Goal: Information Seeking & Learning: Check status

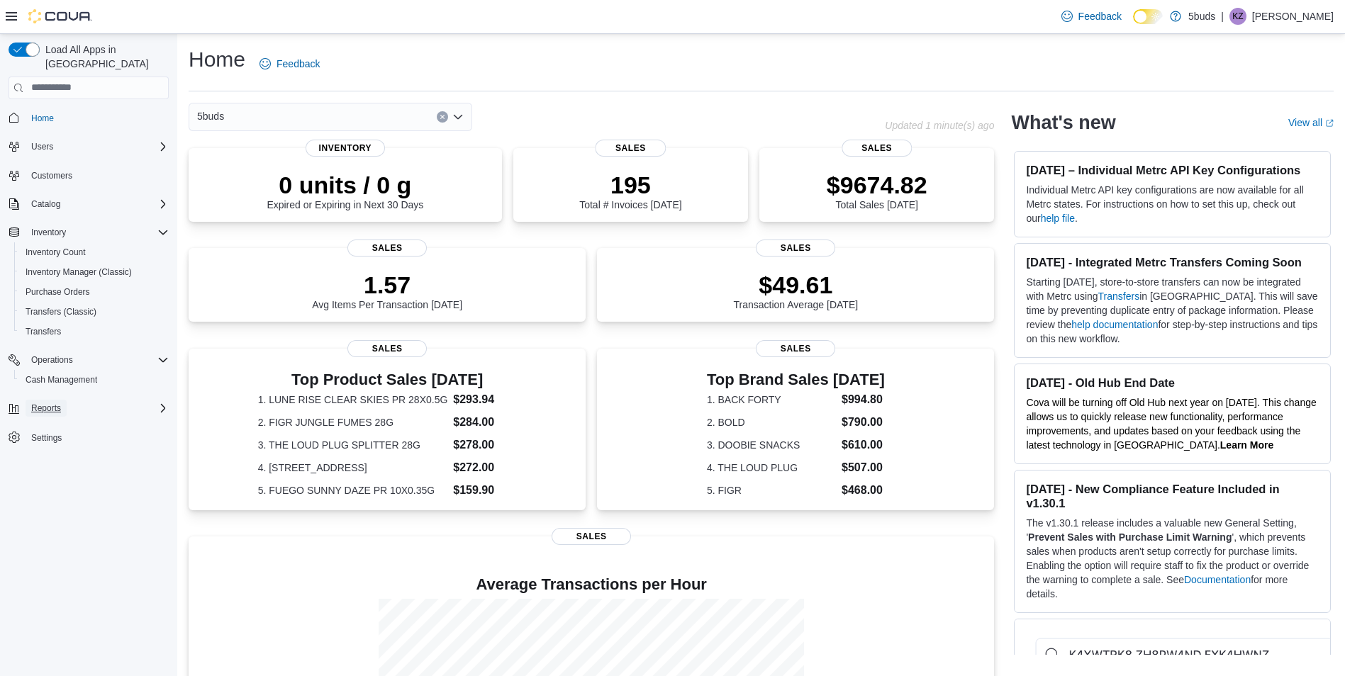
click at [46, 403] on span "Reports" at bounding box center [46, 408] width 30 height 11
click at [50, 462] on span "Reports" at bounding box center [41, 467] width 30 height 11
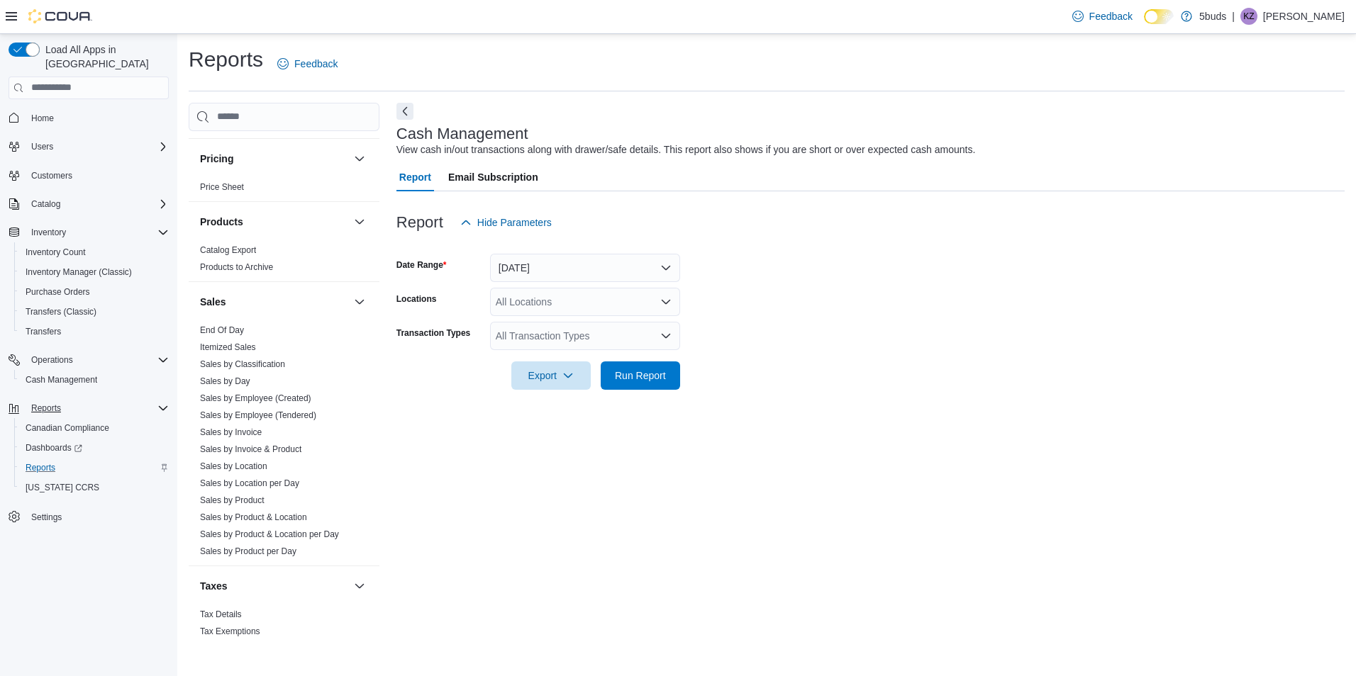
scroll to position [1025, 0]
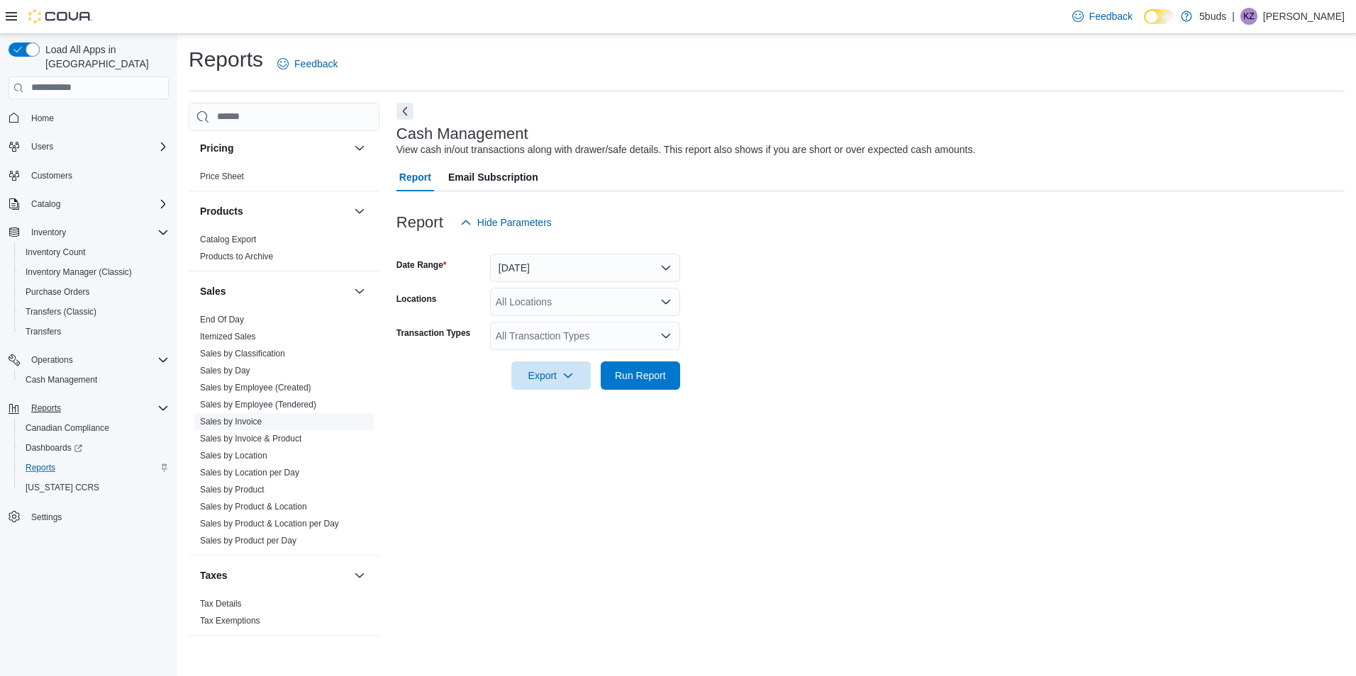
click at [234, 417] on link "Sales by Invoice" at bounding box center [231, 422] width 62 height 10
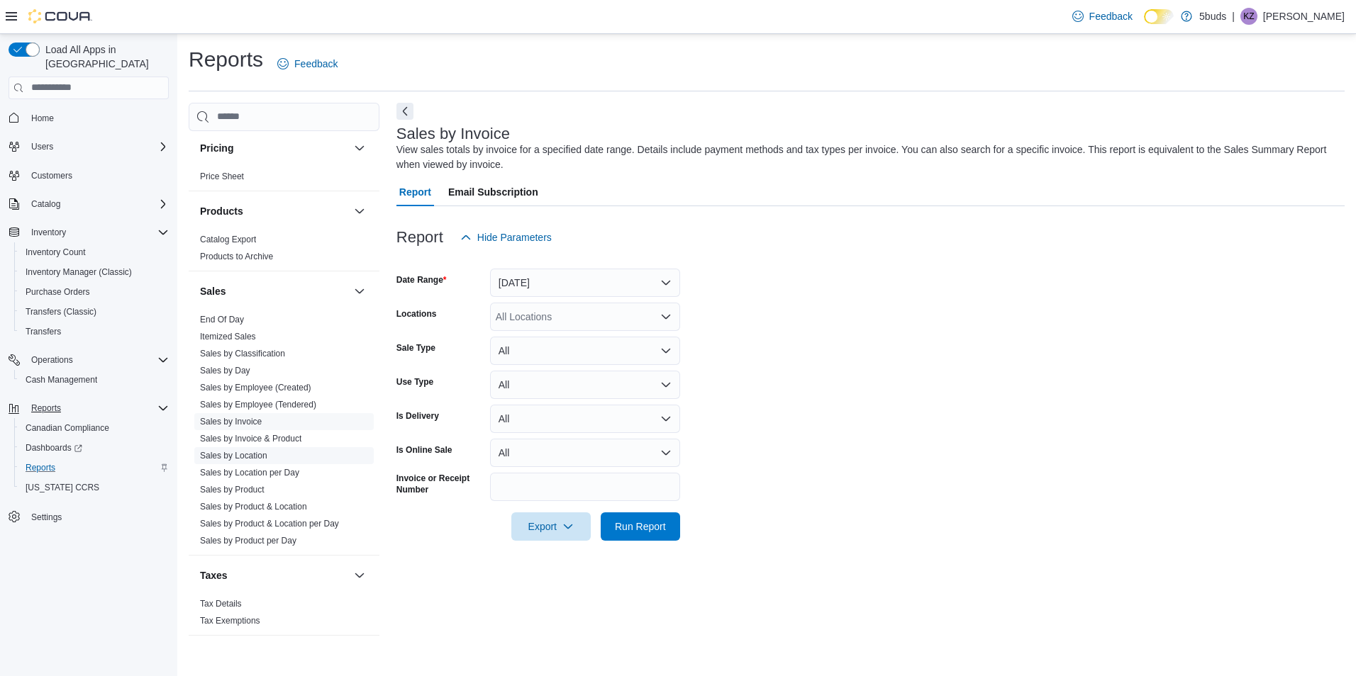
click at [250, 451] on link "Sales by Location" at bounding box center [233, 456] width 67 height 10
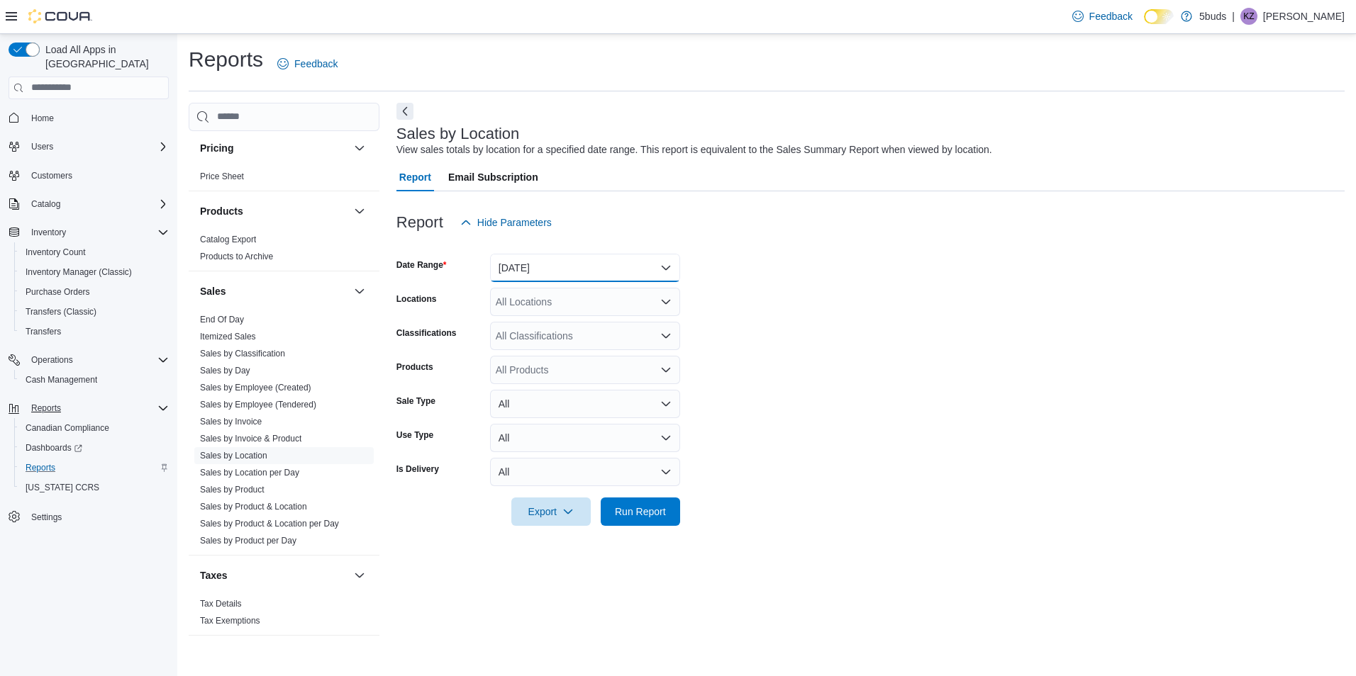
click at [547, 259] on button "Yesterday" at bounding box center [585, 268] width 190 height 28
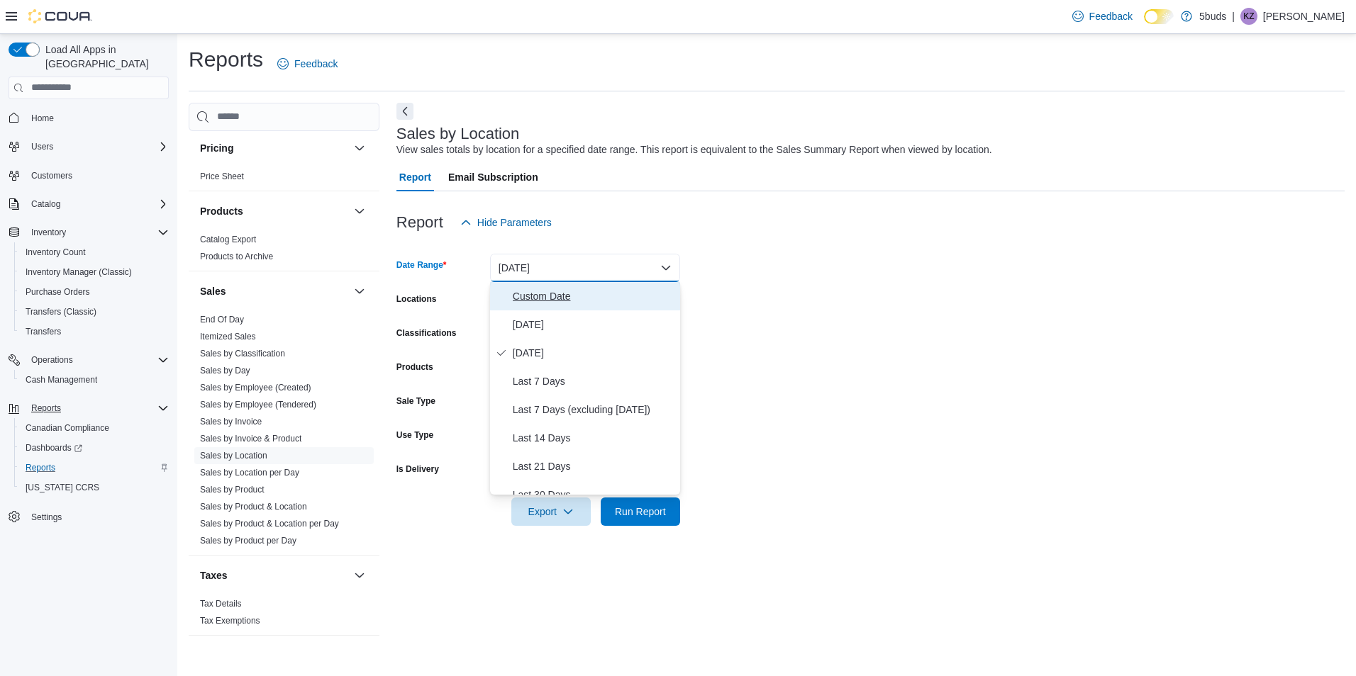
click at [568, 295] on span "Custom Date" at bounding box center [594, 296] width 162 height 17
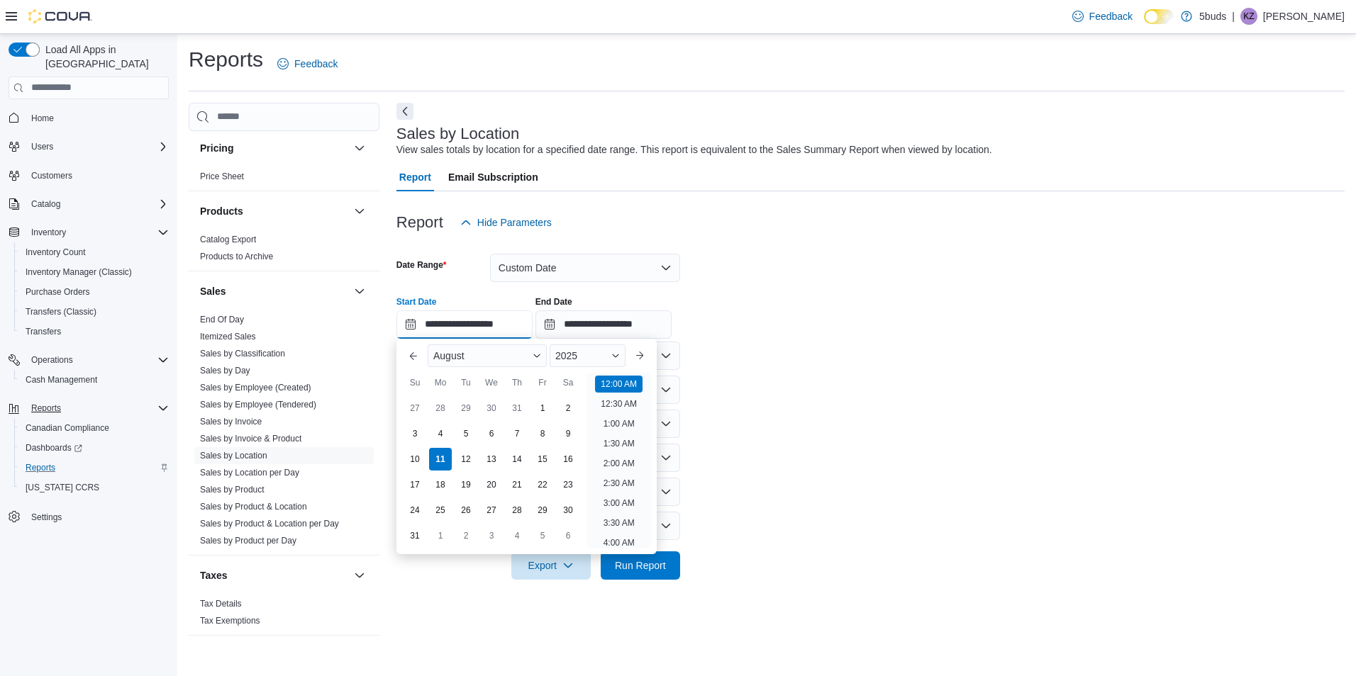
click at [484, 325] on input "**********" at bounding box center [464, 325] width 136 height 28
click at [615, 456] on li "9:00 AM" at bounding box center [618, 458] width 43 height 17
type input "**********"
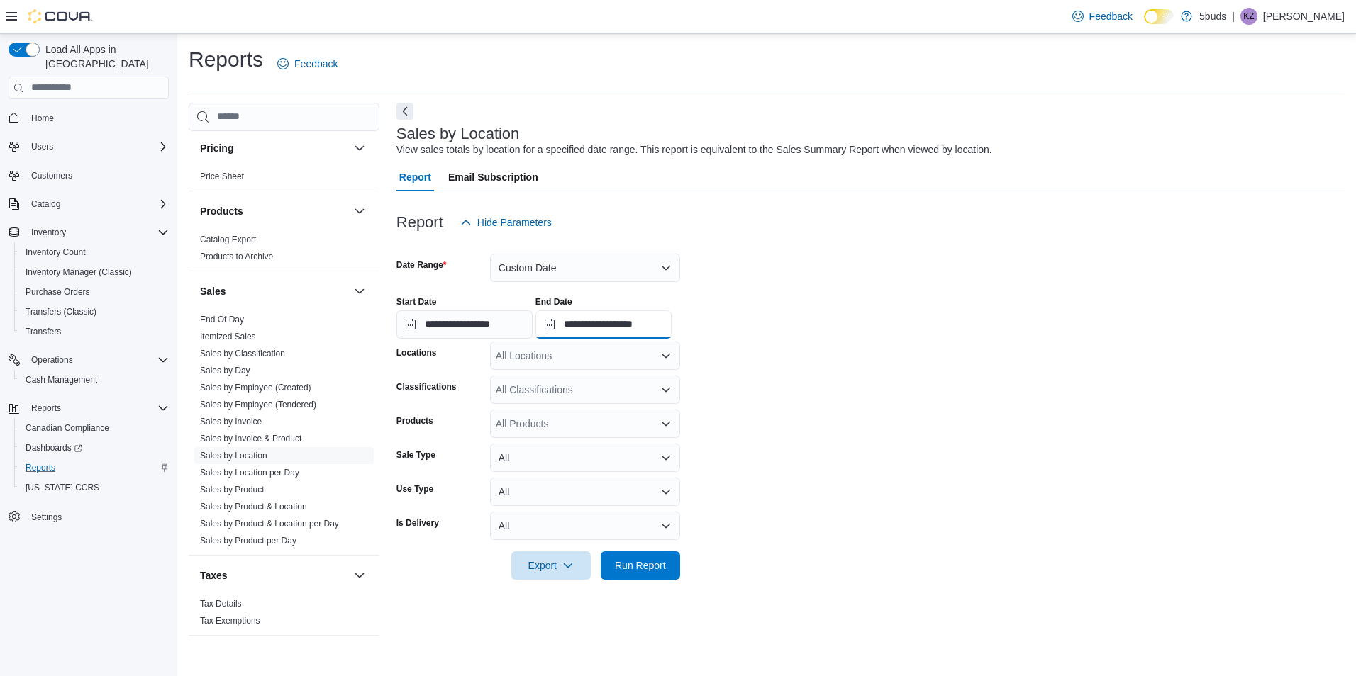
click at [647, 327] on input "**********" at bounding box center [603, 325] width 136 height 28
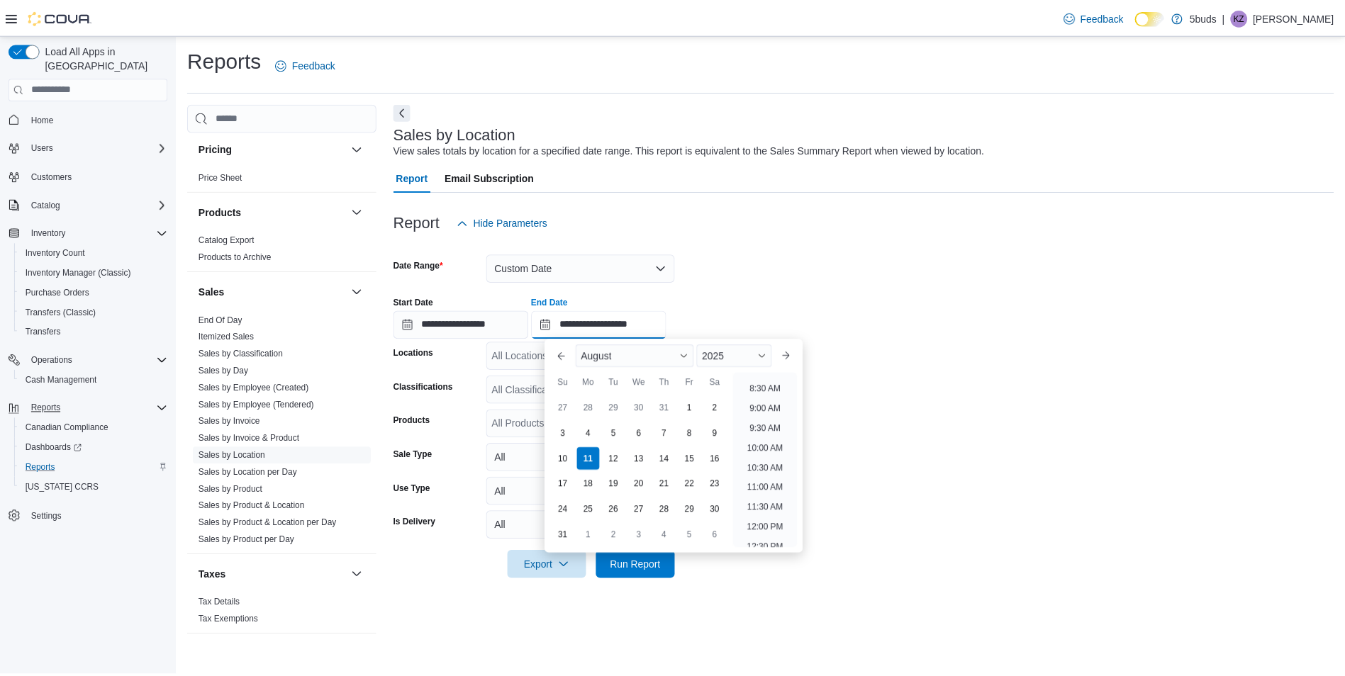
scroll to position [354, 0]
click at [768, 427] on li "10:00 AM" at bounding box center [771, 426] width 48 height 17
type input "**********"
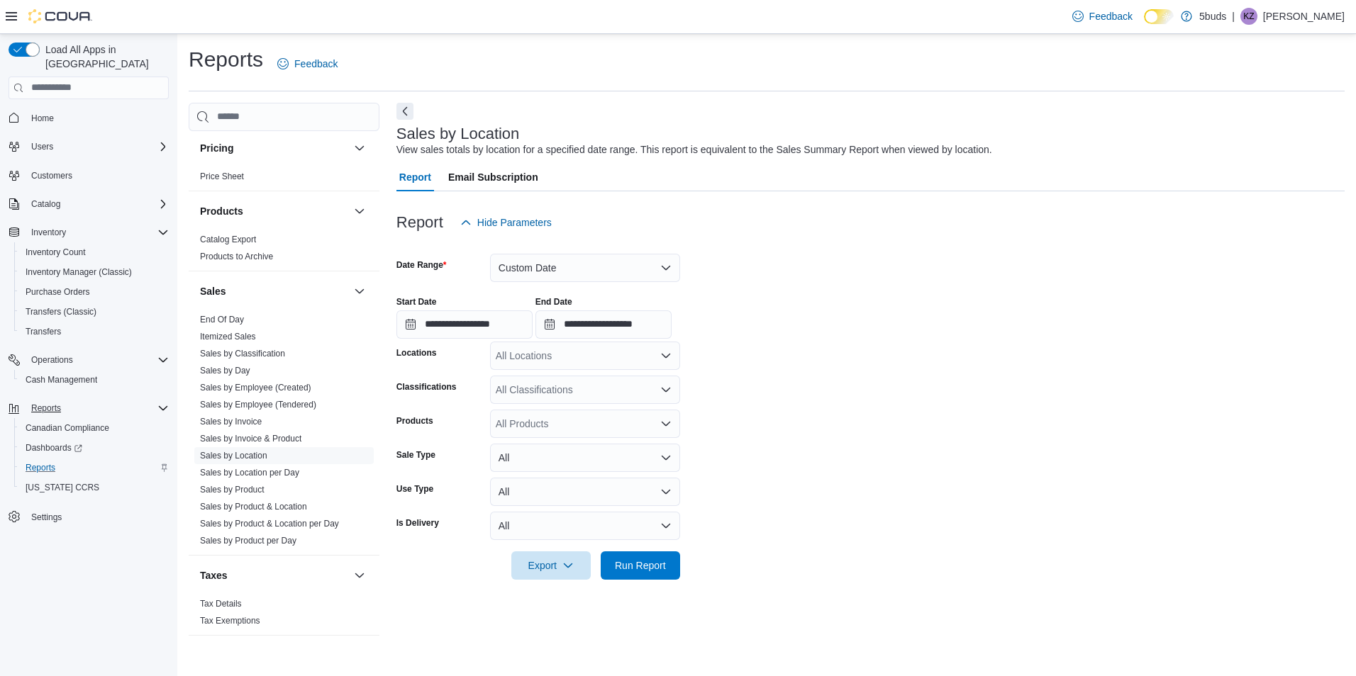
click at [571, 362] on div "All Locations" at bounding box center [585, 356] width 190 height 28
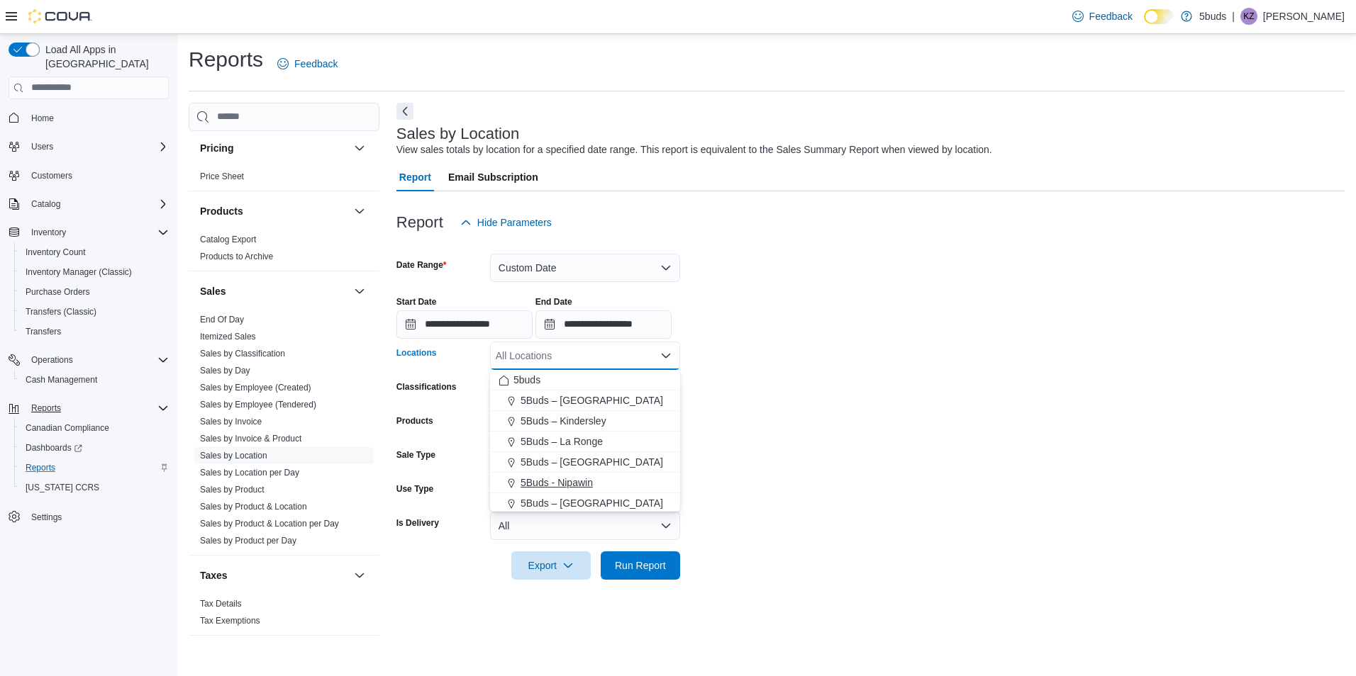
click at [582, 486] on span "5Buds - Nipawin" at bounding box center [556, 483] width 72 height 14
click at [621, 559] on span "Run Report" at bounding box center [640, 565] width 51 height 14
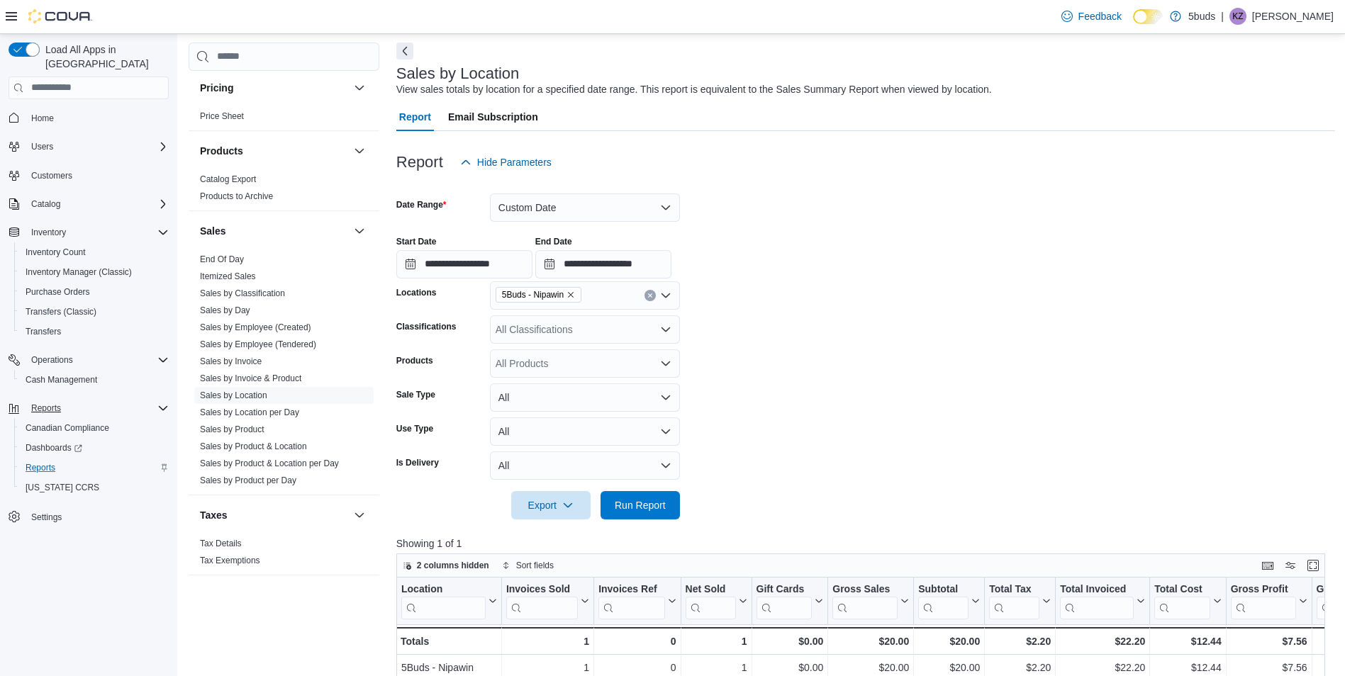
scroll to position [142, 0]
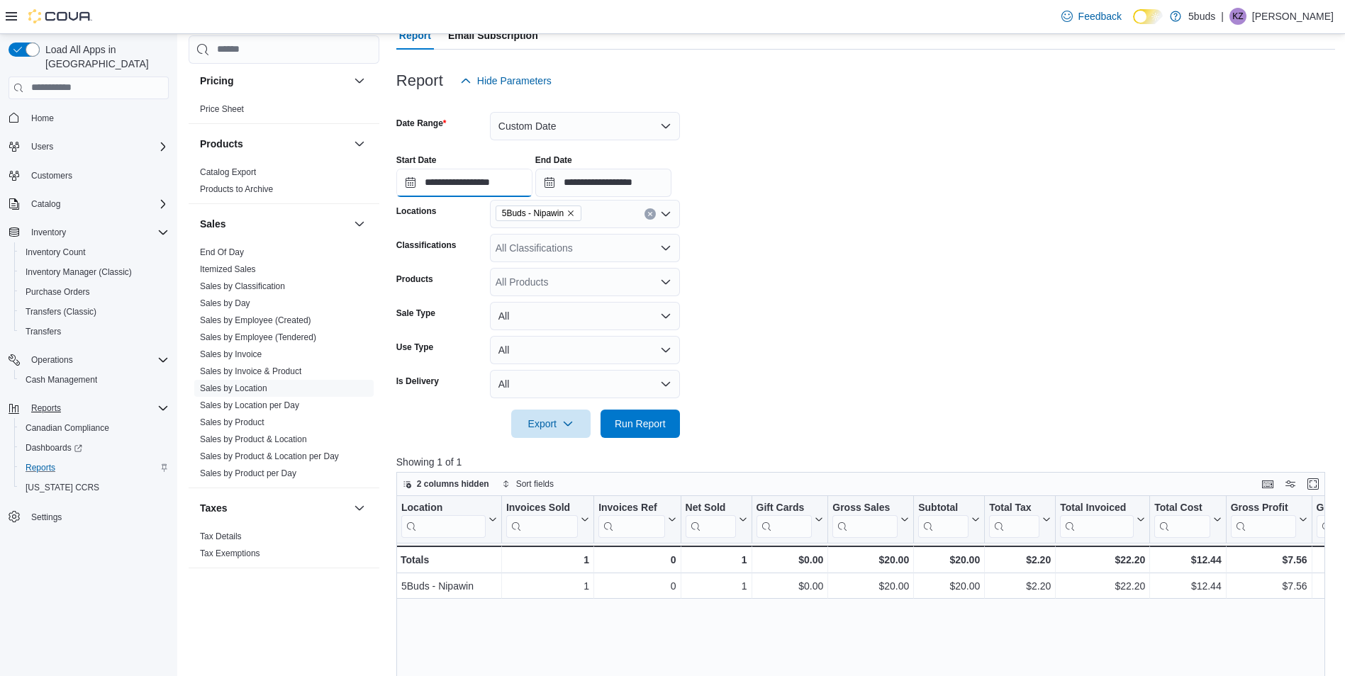
click at [508, 185] on input "**********" at bounding box center [464, 183] width 136 height 28
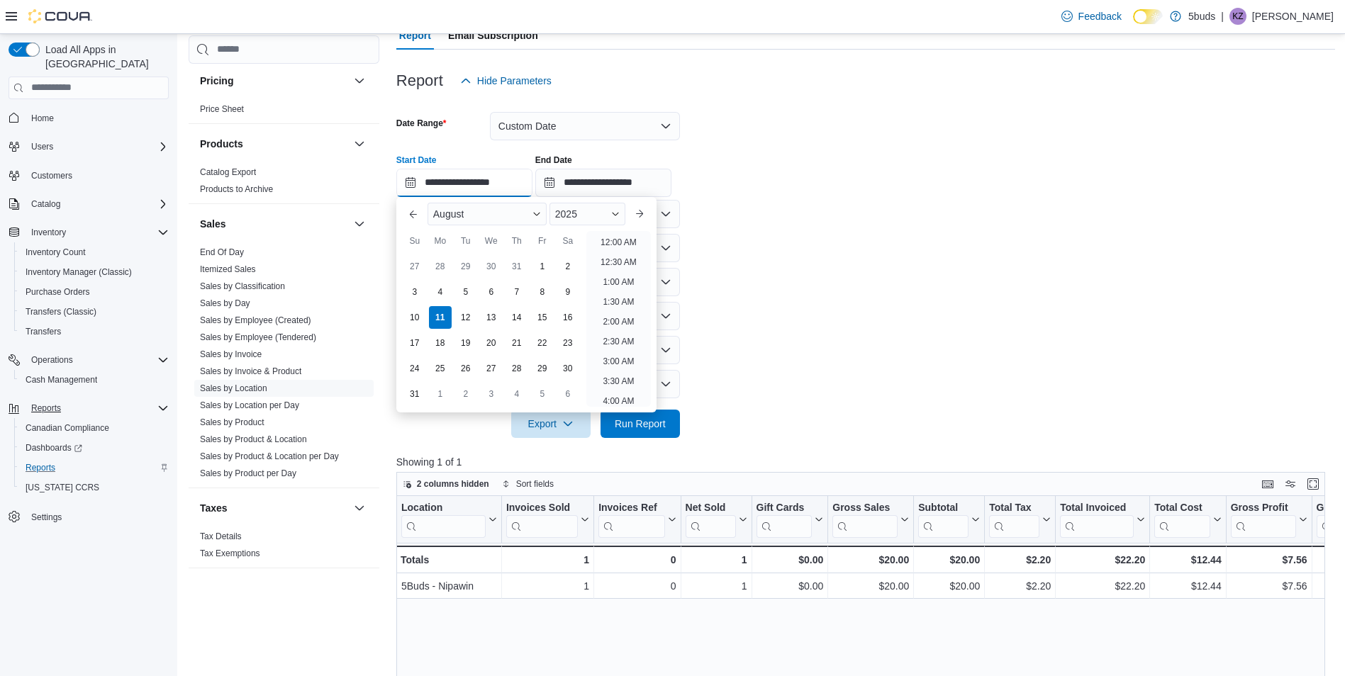
scroll to position [401, 0]
click at [622, 234] on li "10:00 AM" at bounding box center [619, 238] width 48 height 17
type input "**********"
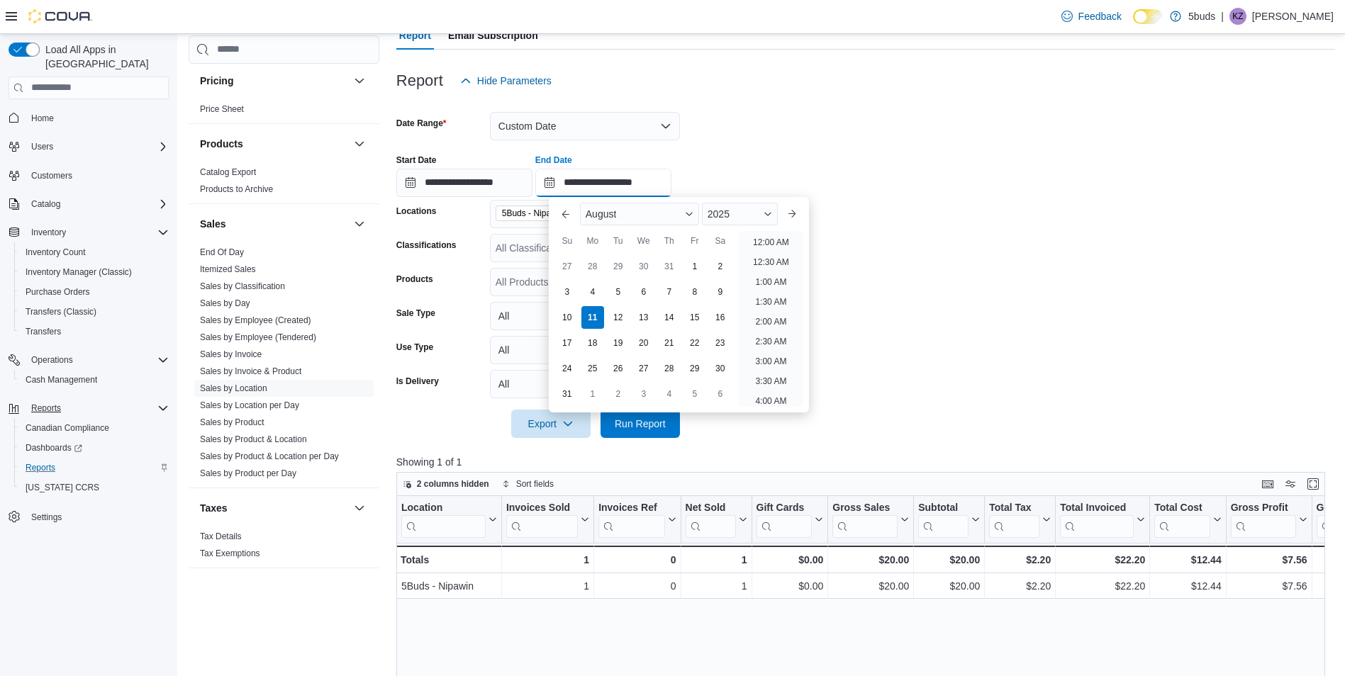
click at [659, 180] on input "**********" at bounding box center [603, 183] width 136 height 28
click at [762, 232] on li "11:00 AM" at bounding box center [771, 238] width 48 height 17
type input "**********"
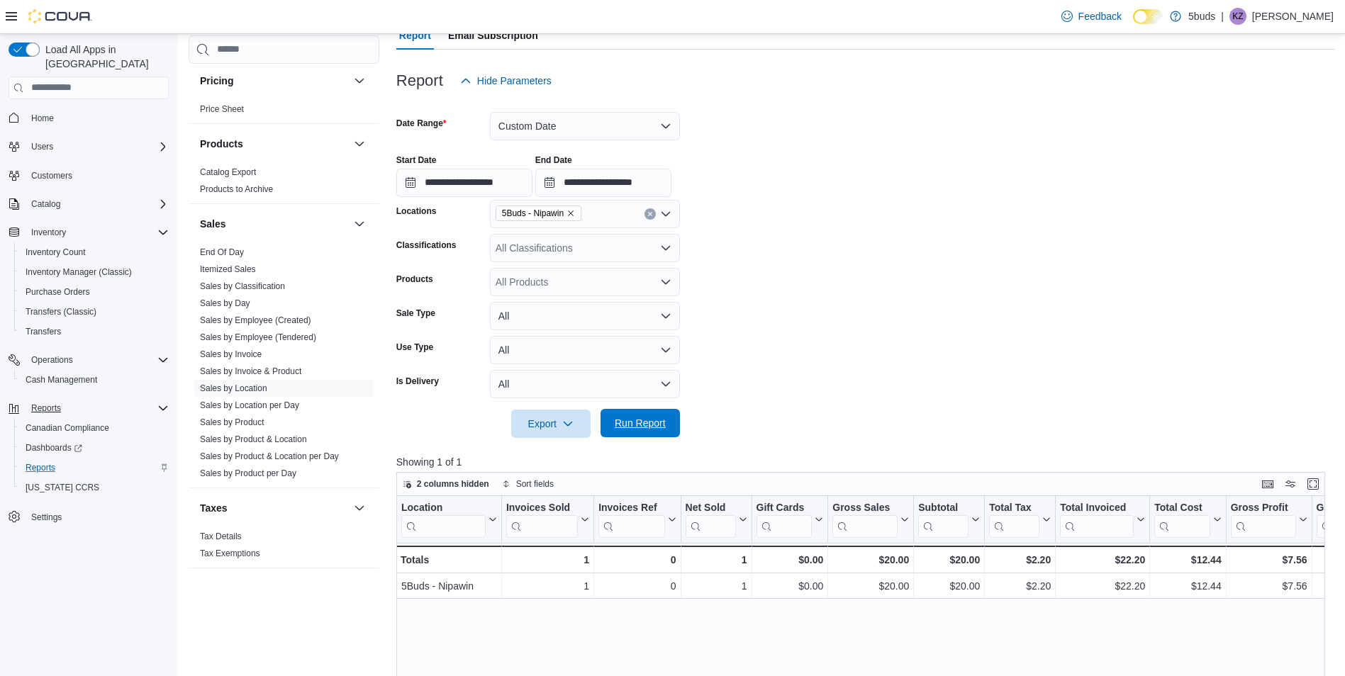
click at [635, 413] on span "Run Report" at bounding box center [640, 423] width 62 height 28
click at [505, 177] on input "**********" at bounding box center [464, 183] width 136 height 28
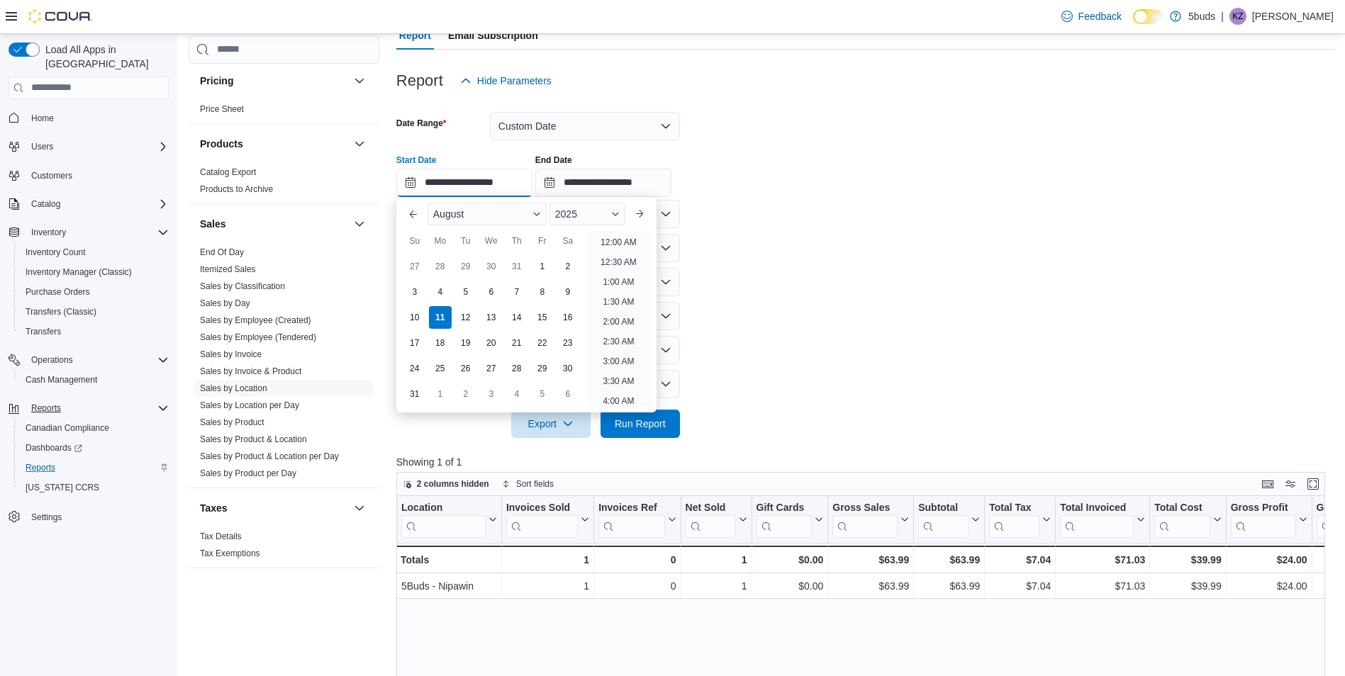
scroll to position [441, 0]
click at [601, 235] on li "11:00 AM" at bounding box center [619, 238] width 48 height 17
type input "**********"
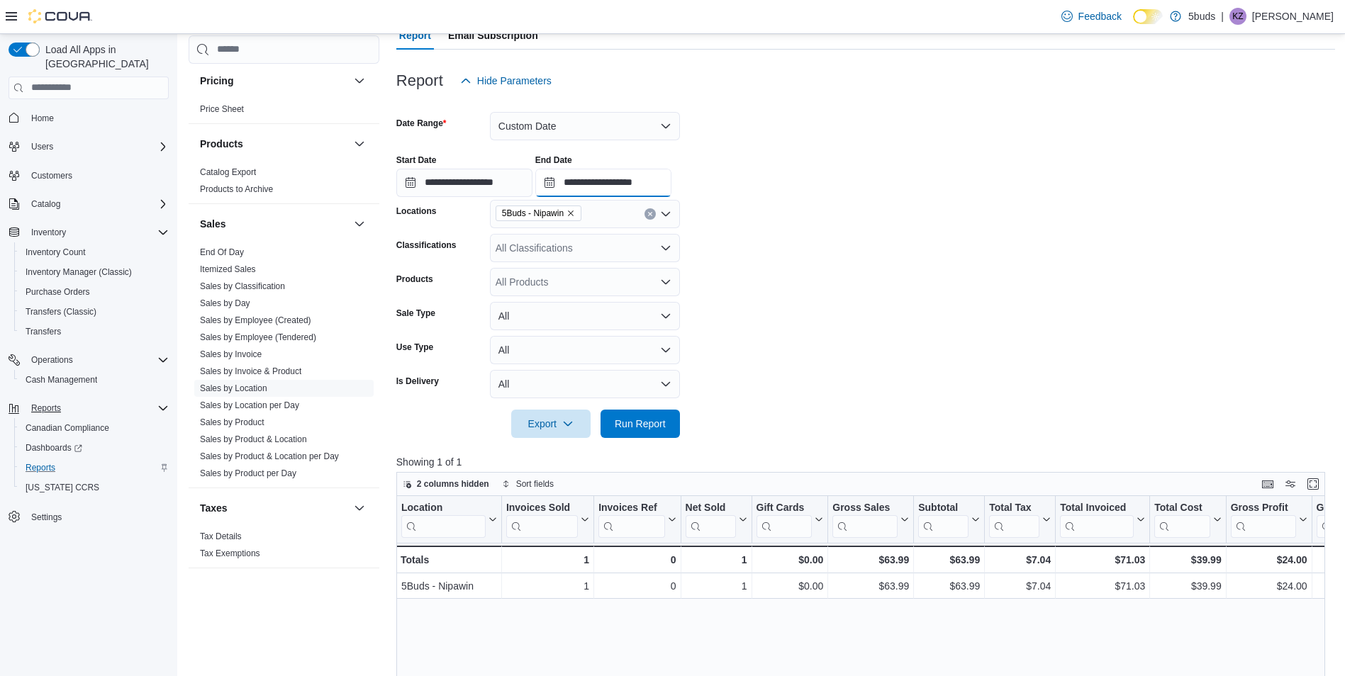
click at [640, 189] on input "**********" at bounding box center [603, 183] width 136 height 28
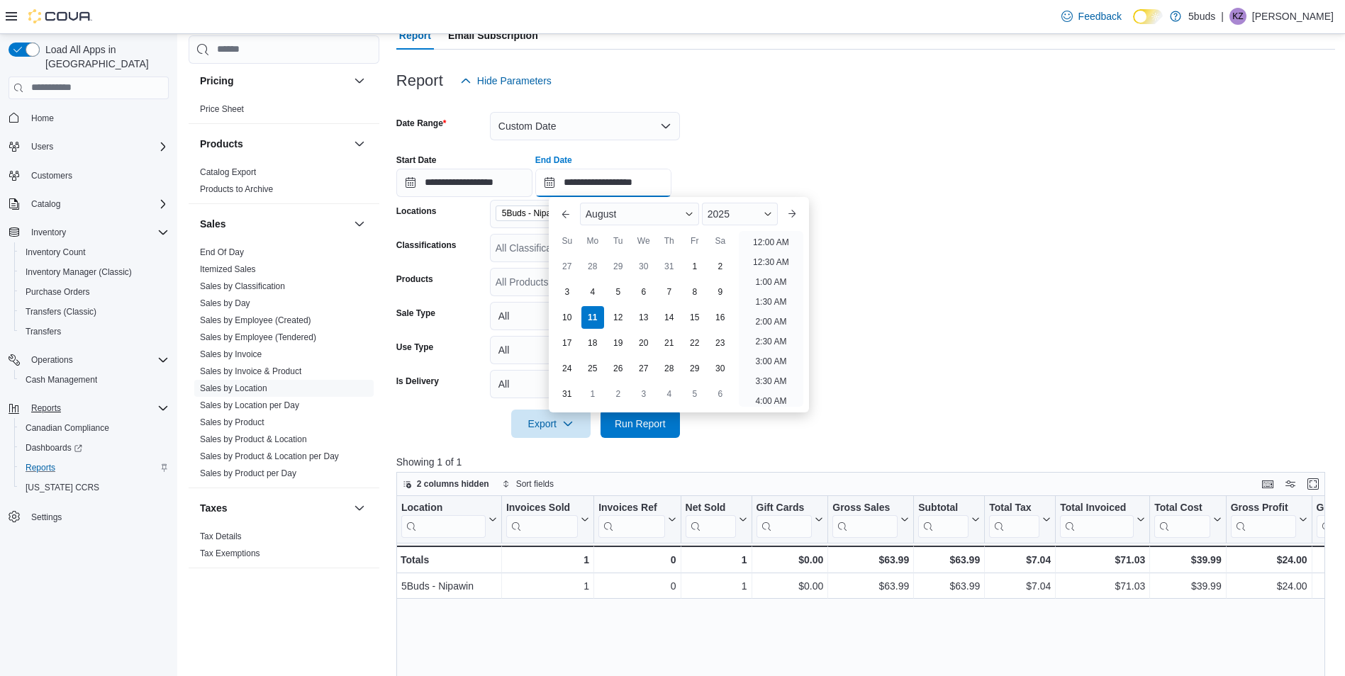
scroll to position [481, 0]
click at [752, 238] on li "12:00 PM" at bounding box center [771, 238] width 48 height 17
type input "**********"
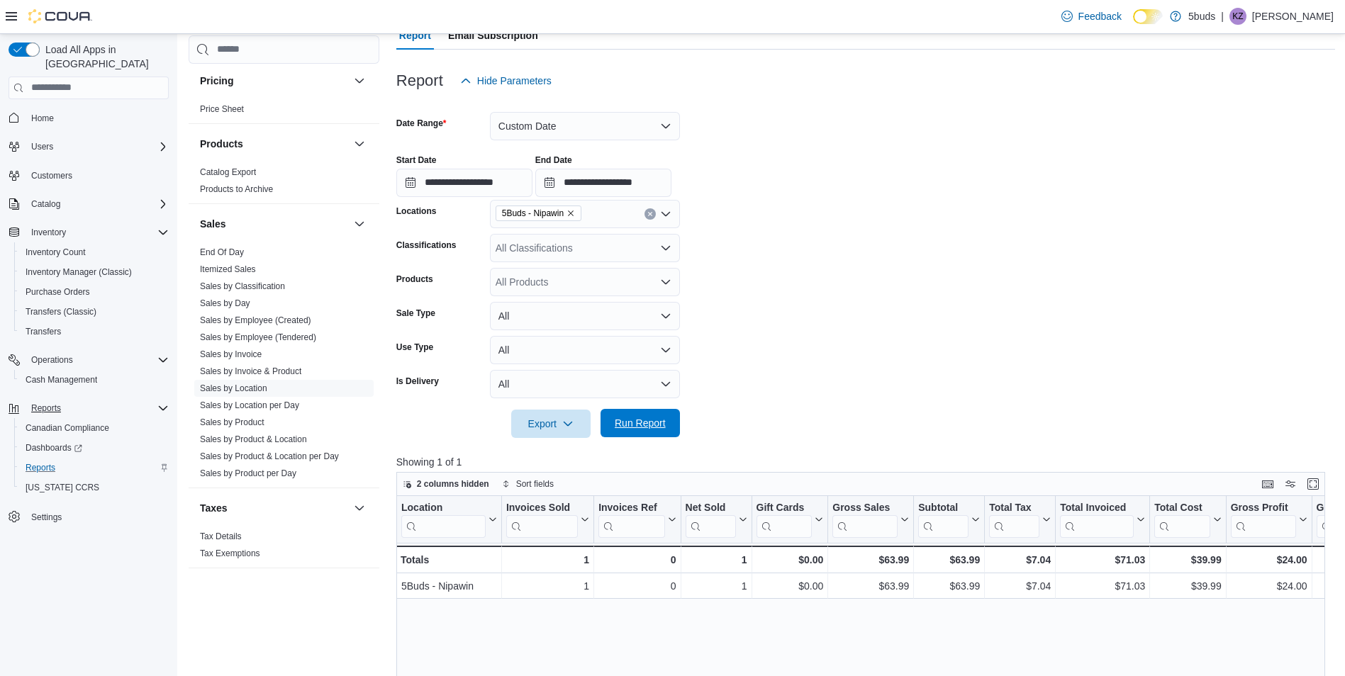
click at [652, 420] on span "Run Report" at bounding box center [640, 423] width 51 height 14
click at [499, 181] on input "**********" at bounding box center [464, 183] width 136 height 28
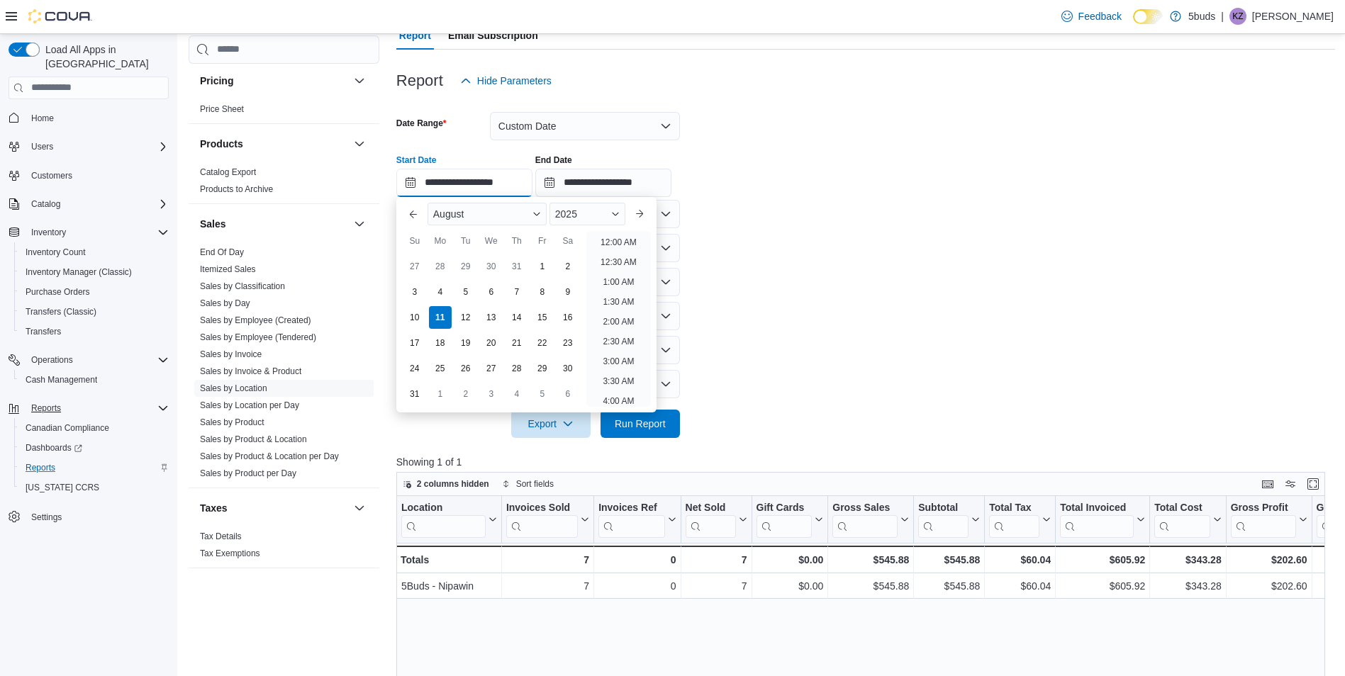
scroll to position [481, 0]
click at [607, 240] on li "12:00 PM" at bounding box center [619, 238] width 48 height 17
type input "**********"
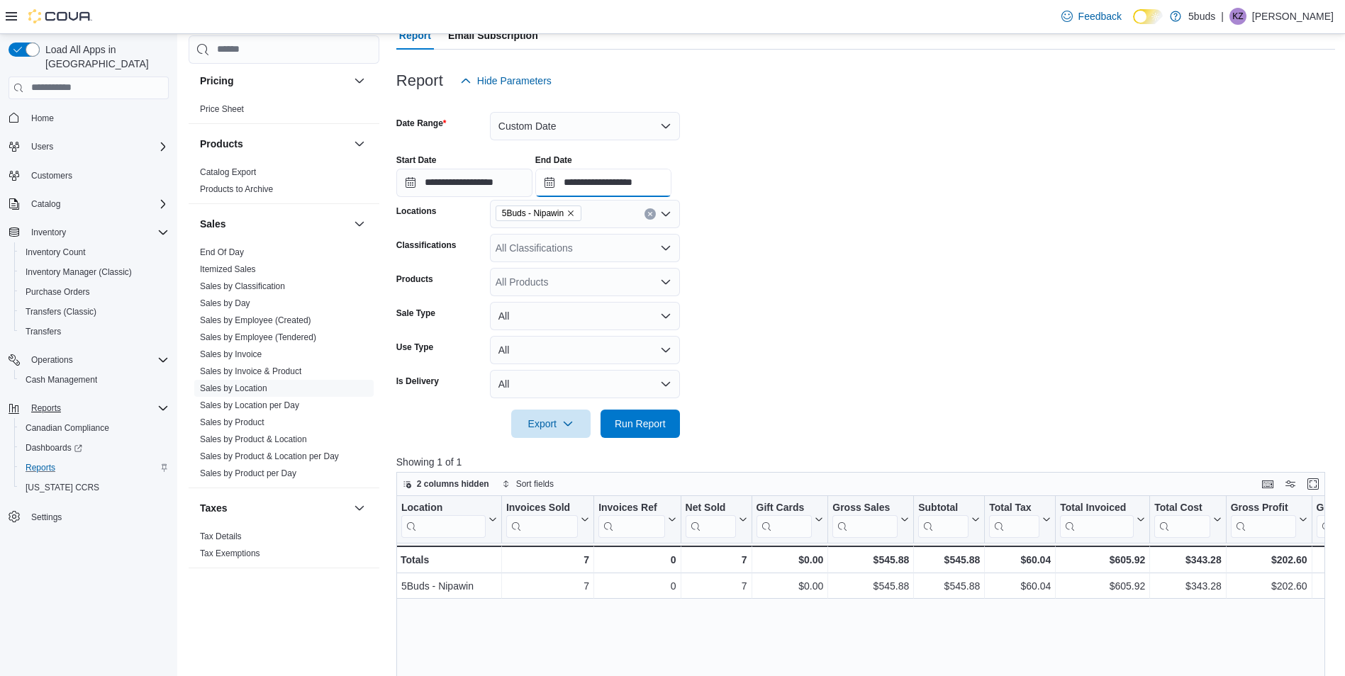
drag, startPoint x: 642, startPoint y: 183, endPoint x: 647, endPoint y: 190, distance: 8.7
click at [642, 182] on input "**********" at bounding box center [603, 183] width 136 height 28
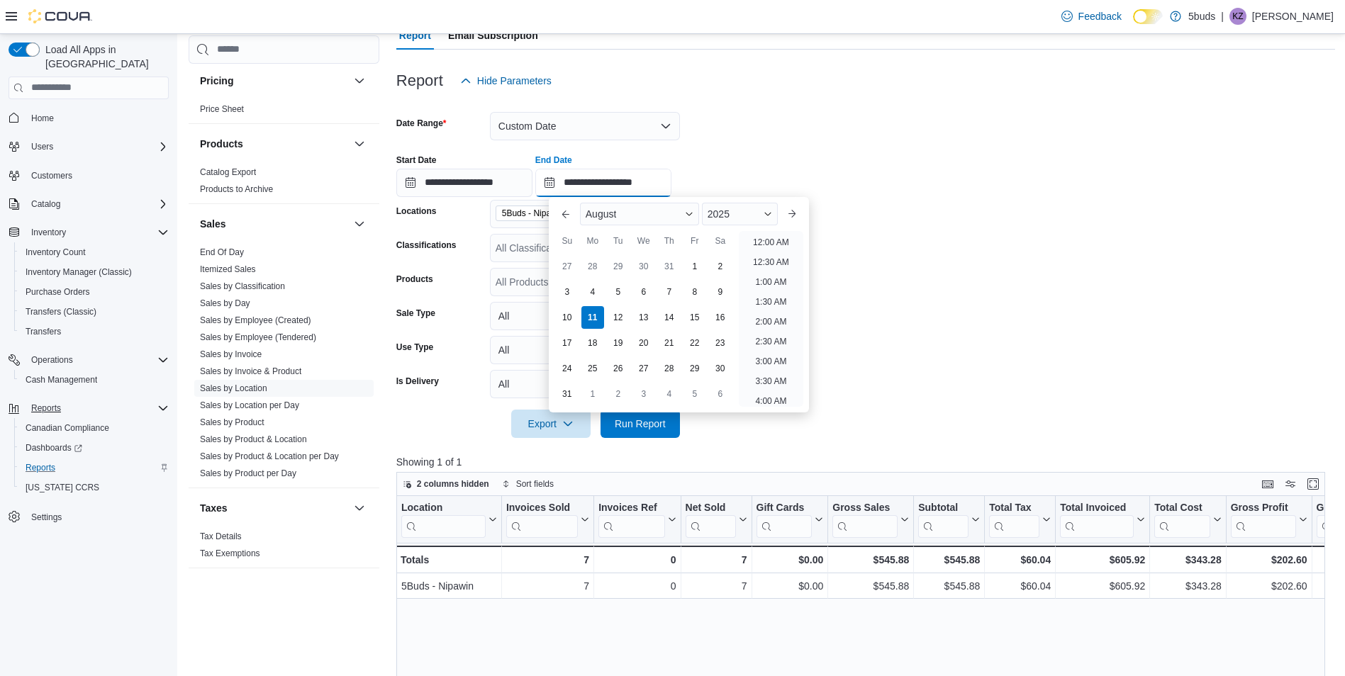
scroll to position [520, 0]
click at [775, 245] on li "1:00 PM" at bounding box center [770, 238] width 43 height 17
type input "**********"
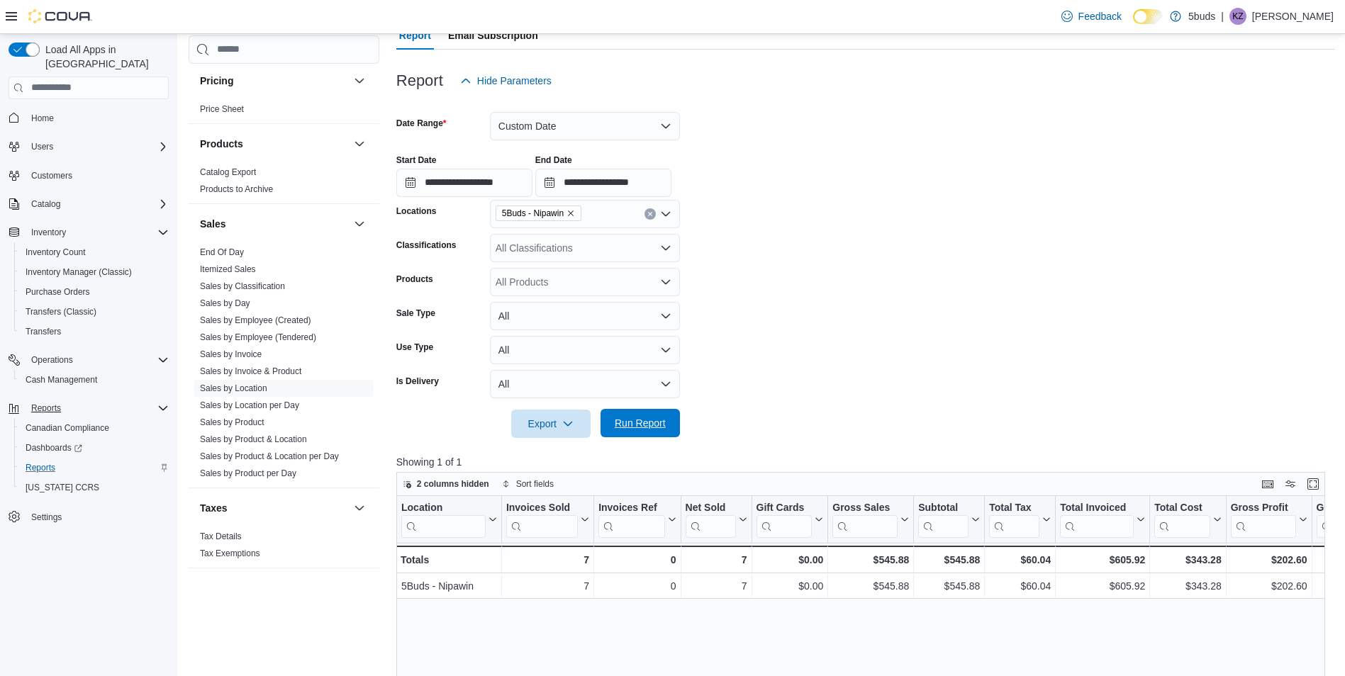
click at [659, 430] on span "Run Report" at bounding box center [640, 423] width 51 height 14
click at [668, 423] on span "Run Report" at bounding box center [640, 423] width 62 height 28
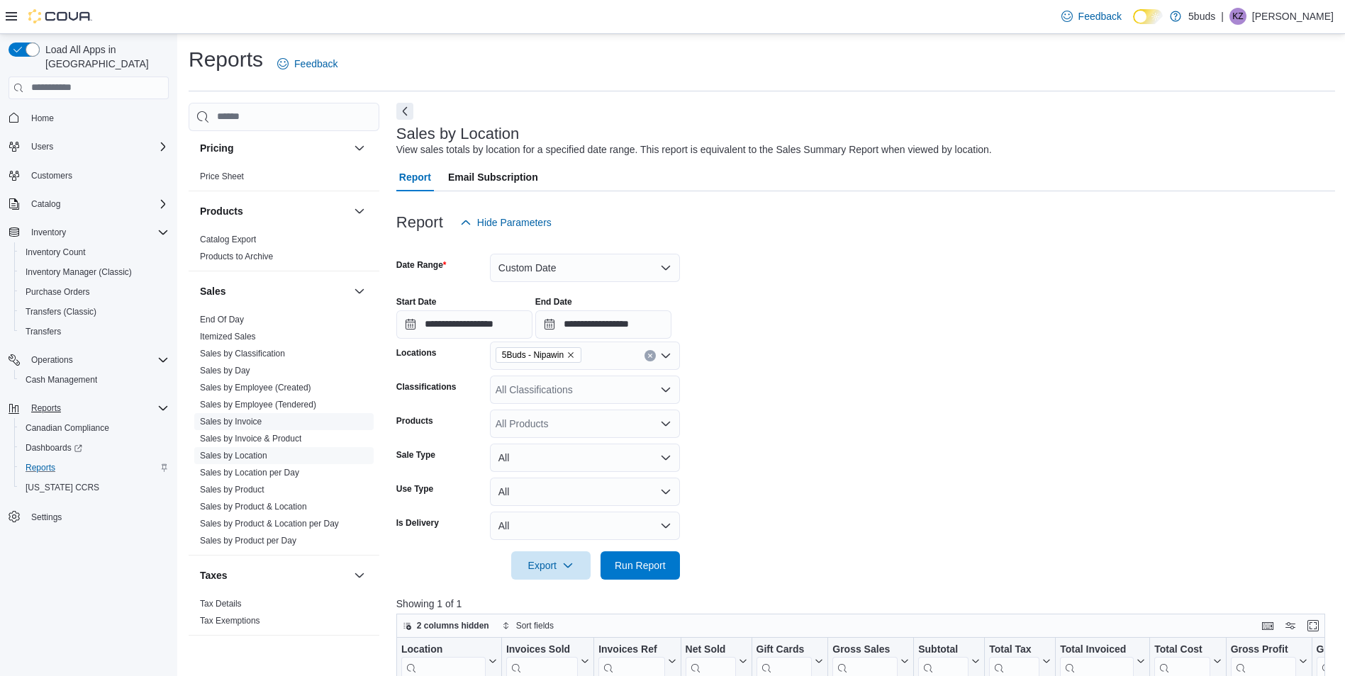
click at [248, 417] on link "Sales by Invoice" at bounding box center [231, 422] width 62 height 10
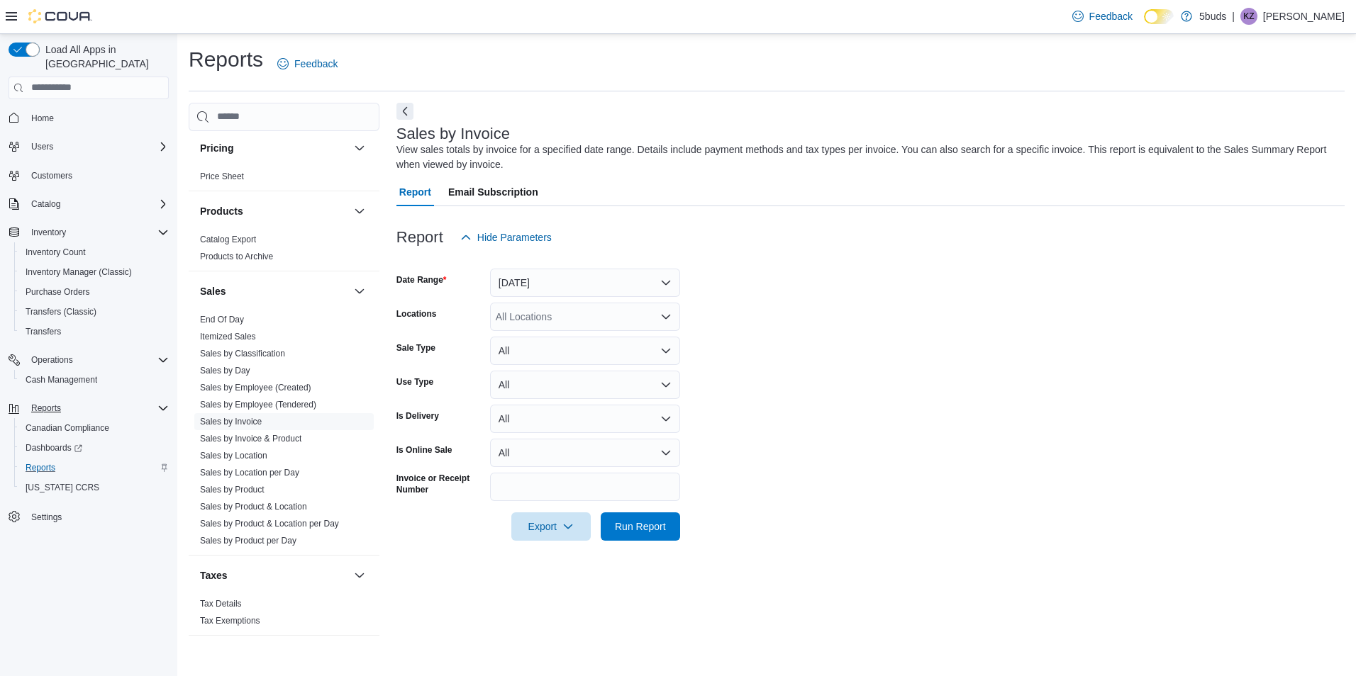
click at [667, 315] on icon "Open list of options" at bounding box center [665, 316] width 11 height 11
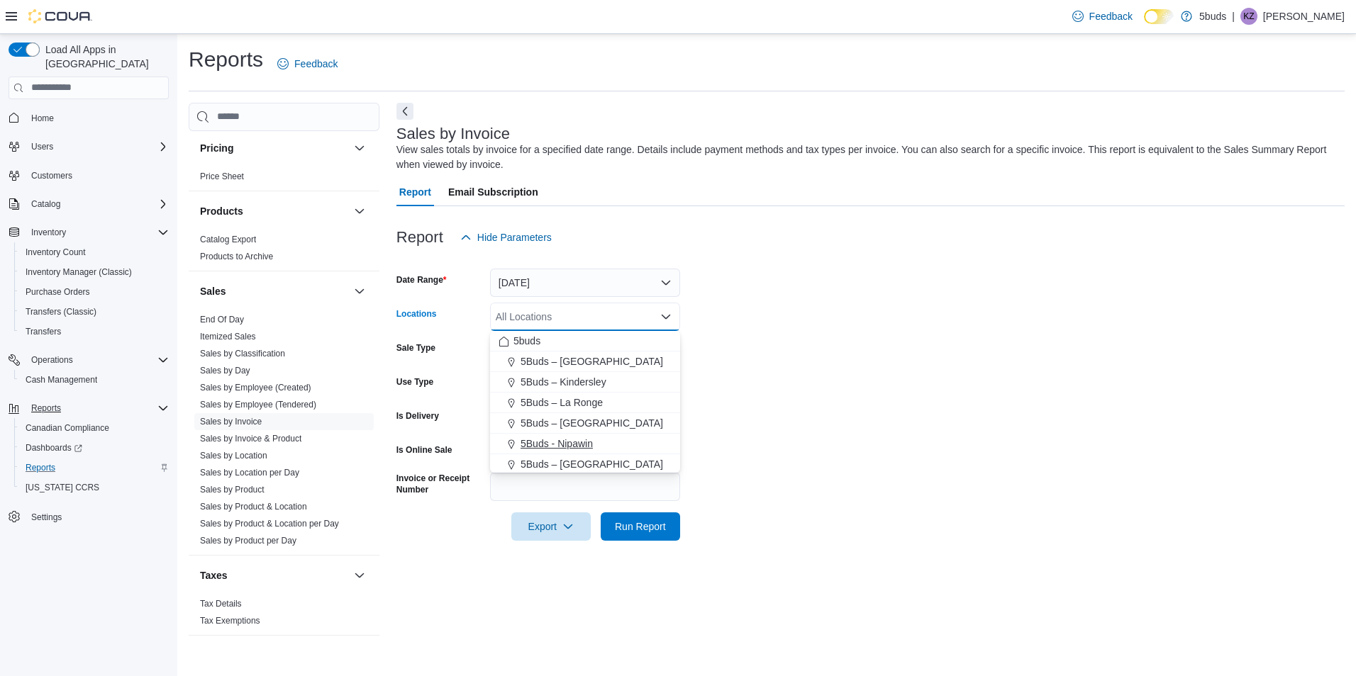
click at [558, 443] on span "5Buds - Nipawin" at bounding box center [556, 444] width 72 height 14
click at [622, 272] on button "[DATE]" at bounding box center [585, 283] width 190 height 28
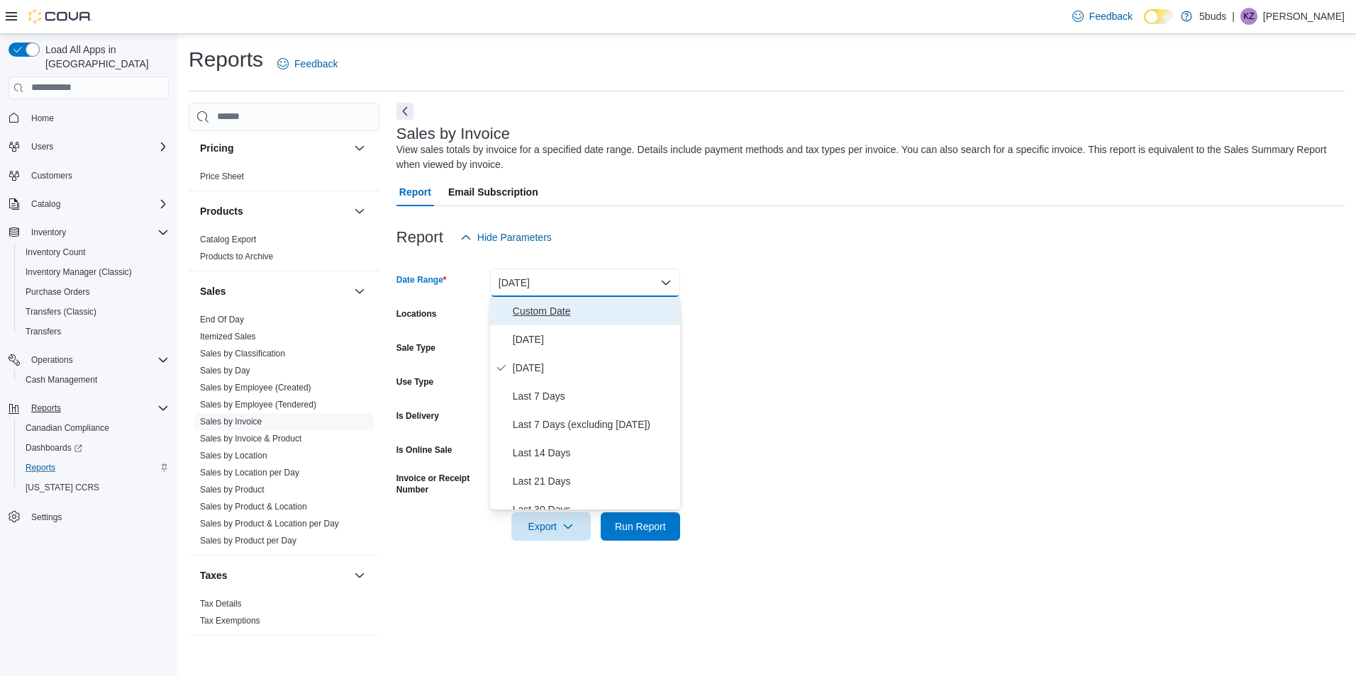
click at [592, 312] on span "Custom Date" at bounding box center [594, 311] width 162 height 17
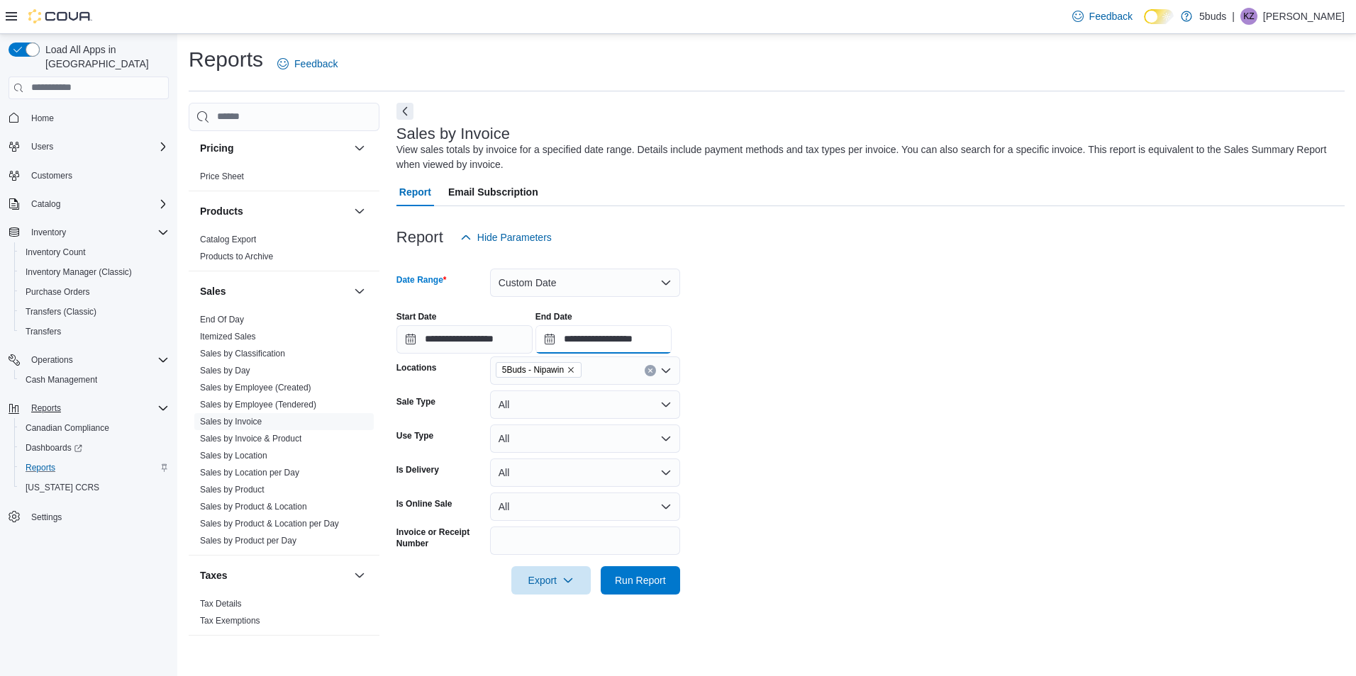
click at [671, 340] on input "**********" at bounding box center [603, 339] width 136 height 28
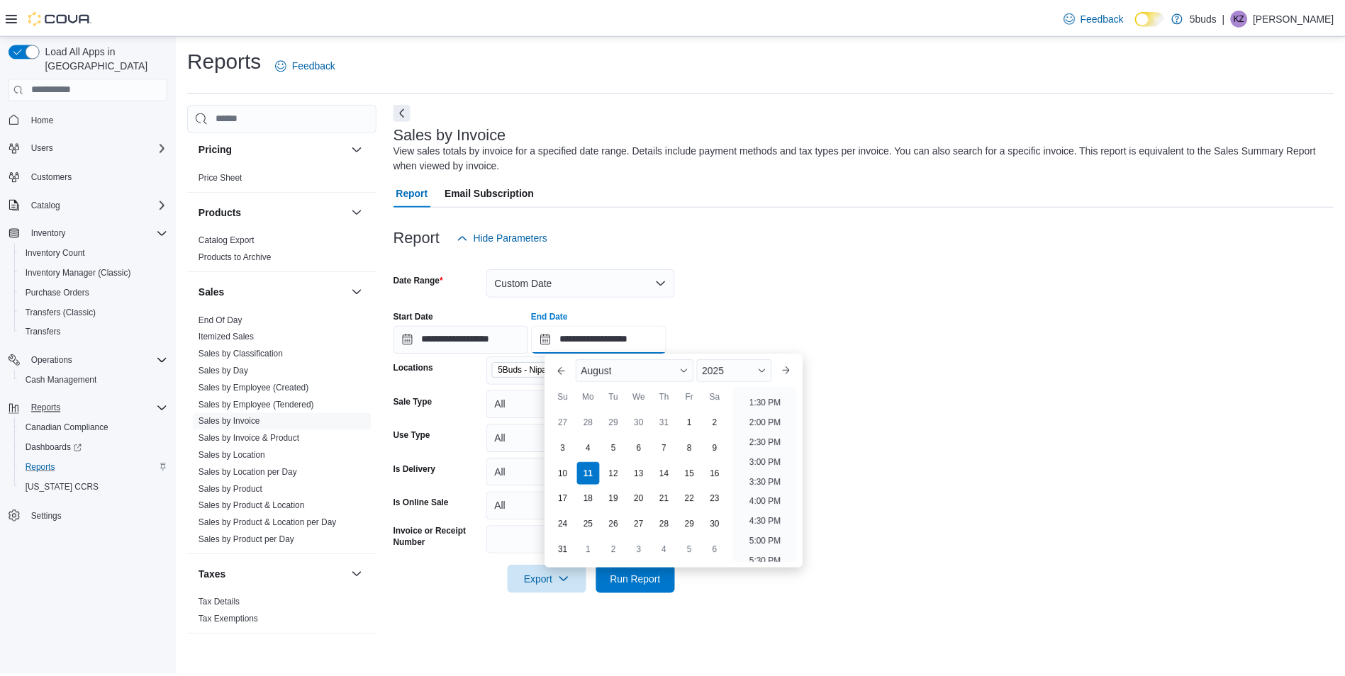
scroll to position [496, 0]
click at [783, 425] on li "1:00 PM" at bounding box center [770, 419] width 43 height 17
type input "**********"
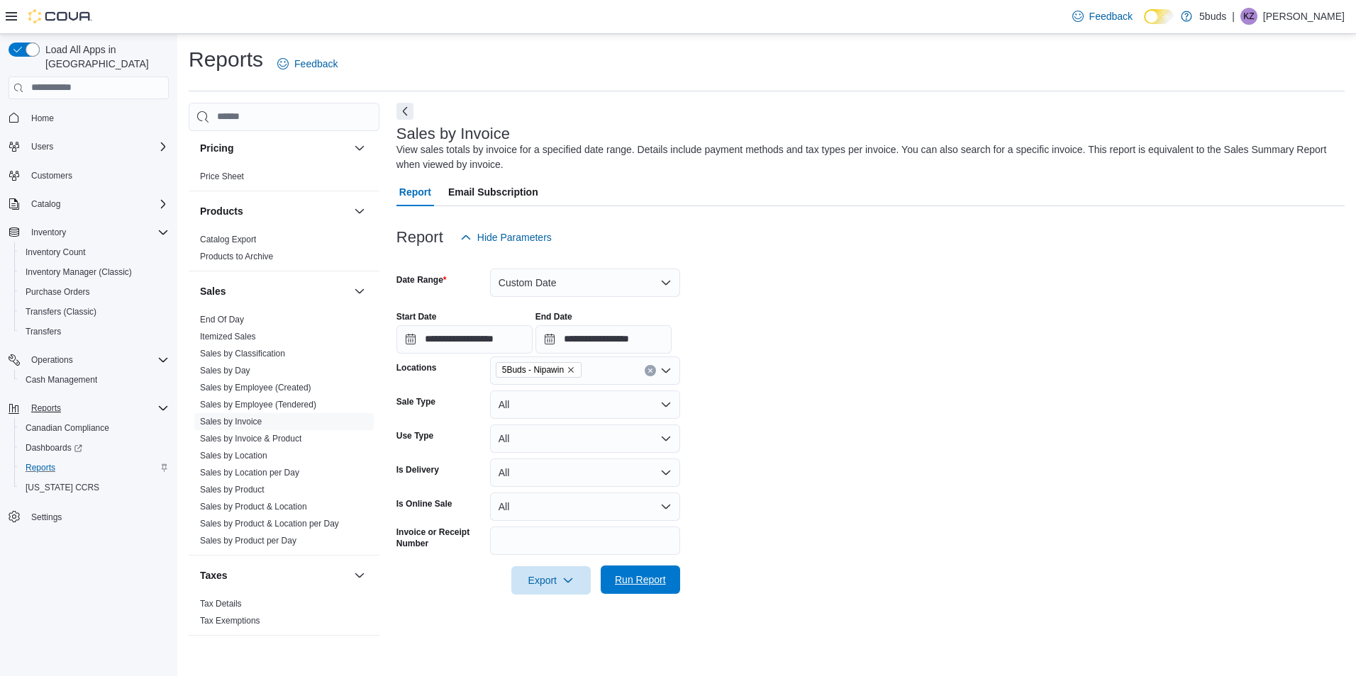
click at [663, 576] on span "Run Report" at bounding box center [640, 580] width 51 height 14
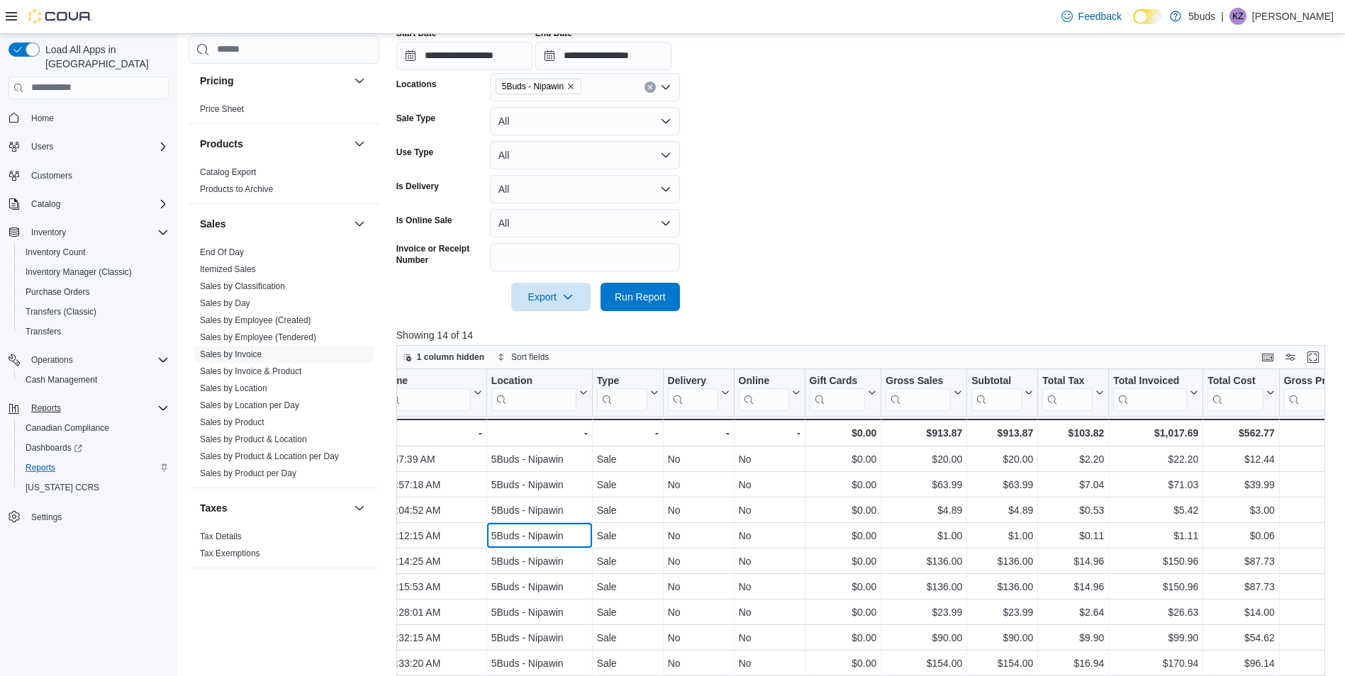
scroll to position [0, 345]
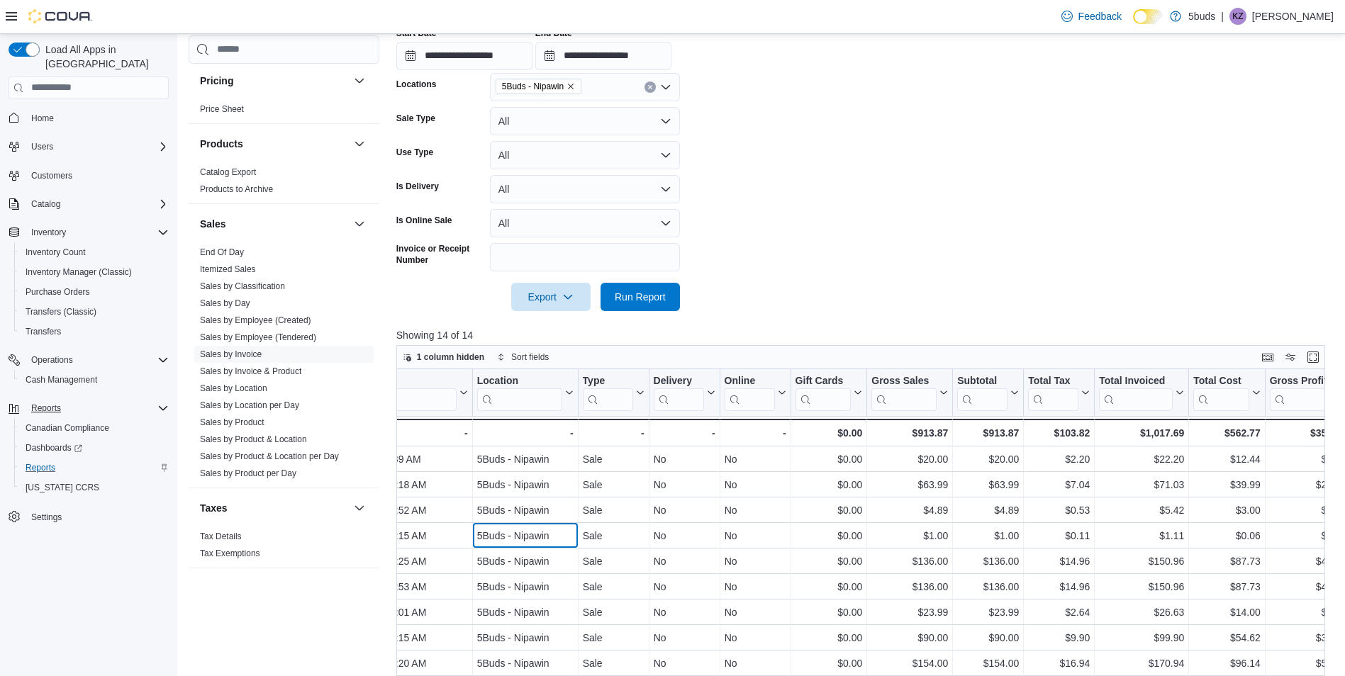
drag, startPoint x: 865, startPoint y: 540, endPoint x: 899, endPoint y: 530, distance: 35.4
click at [45, 113] on span "Home" at bounding box center [42, 118] width 23 height 11
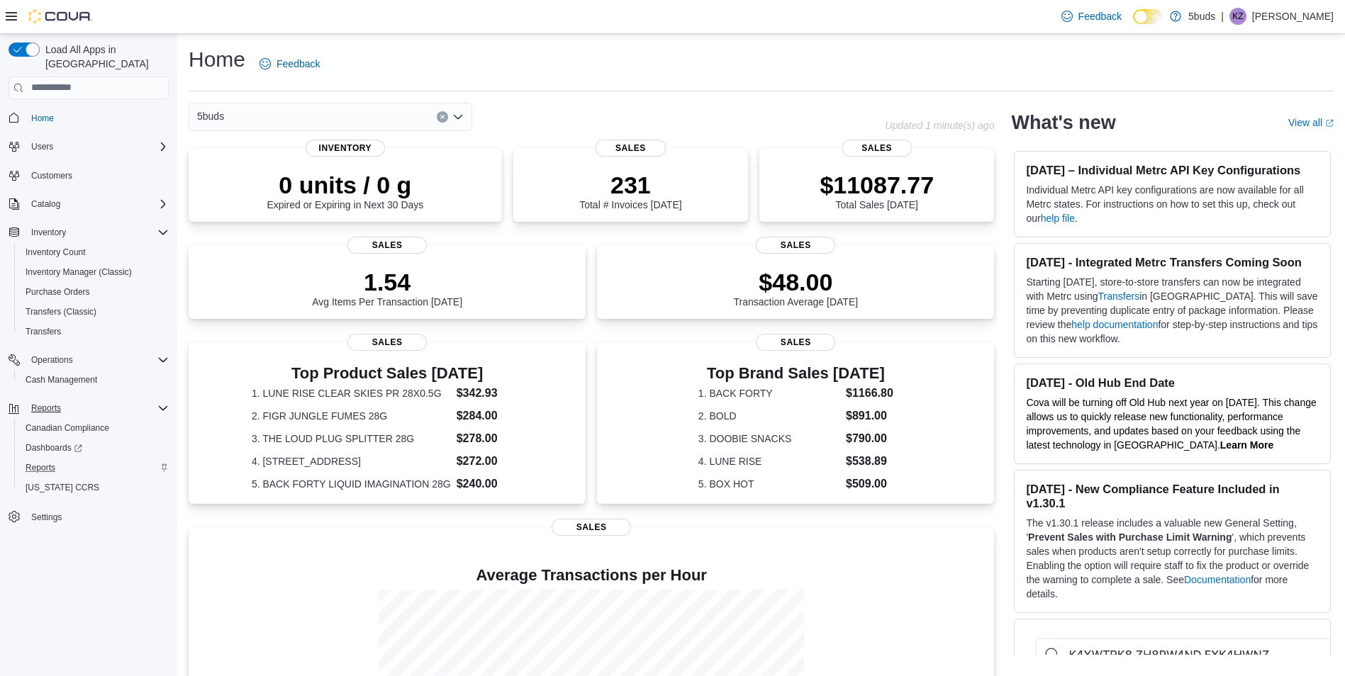
click at [457, 118] on icon "Open list of options" at bounding box center [458, 116] width 9 height 4
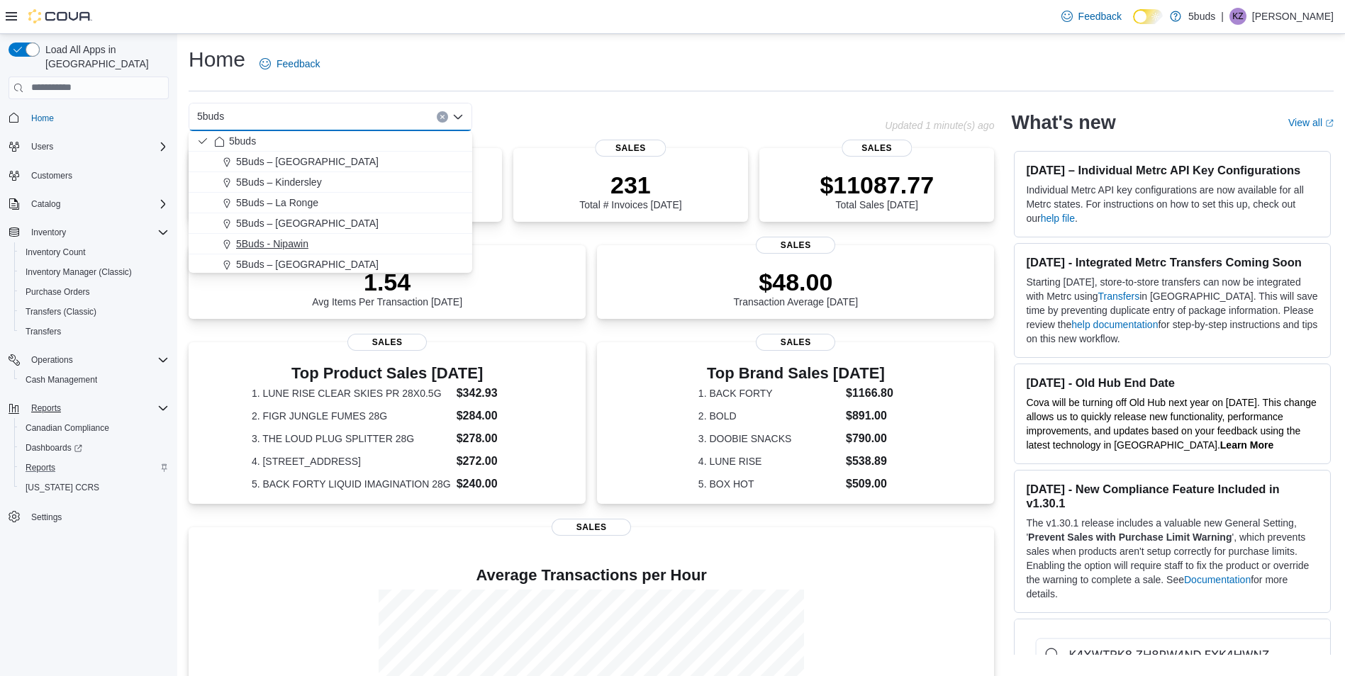
click at [291, 241] on span "5Buds - Nipawin" at bounding box center [272, 244] width 72 height 14
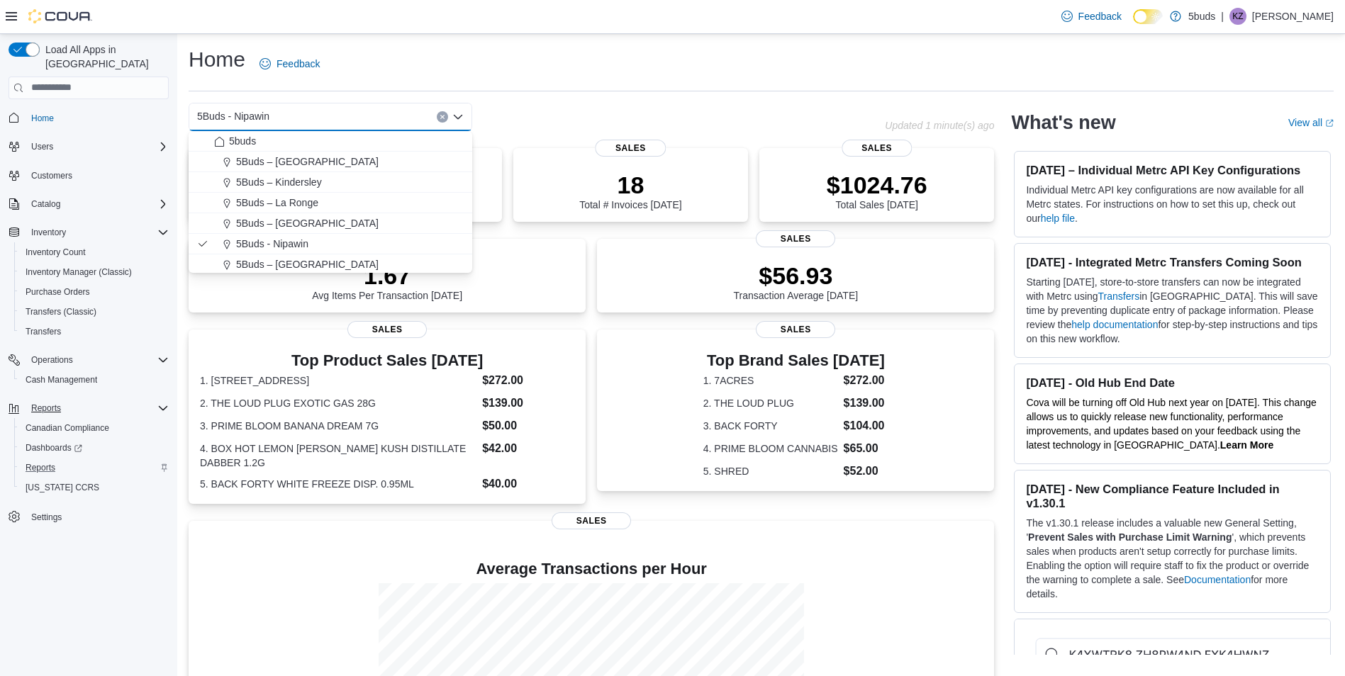
click at [576, 96] on div "Home Feedback 5Buds - Nipawin Combo box. Selected. 5Buds - Nipawin. Press Backs…" at bounding box center [761, 426] width 1168 height 785
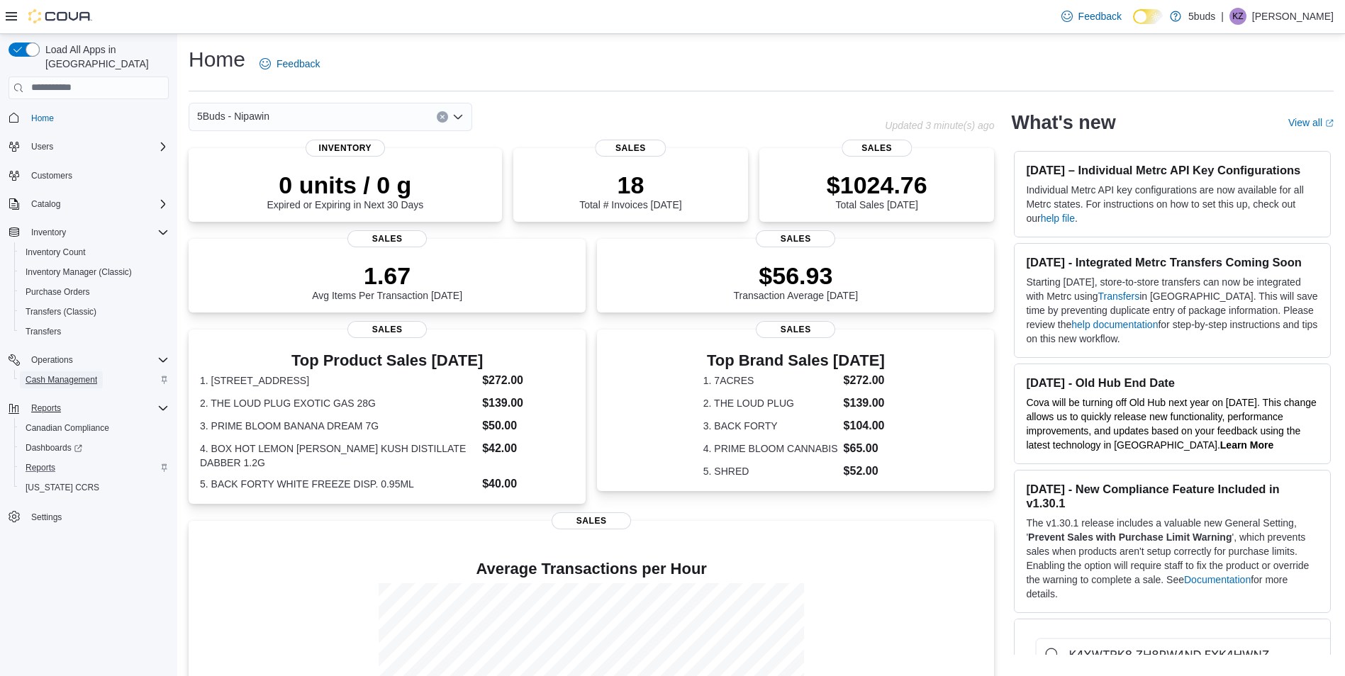
click at [89, 374] on span "Cash Management" at bounding box center [62, 379] width 72 height 11
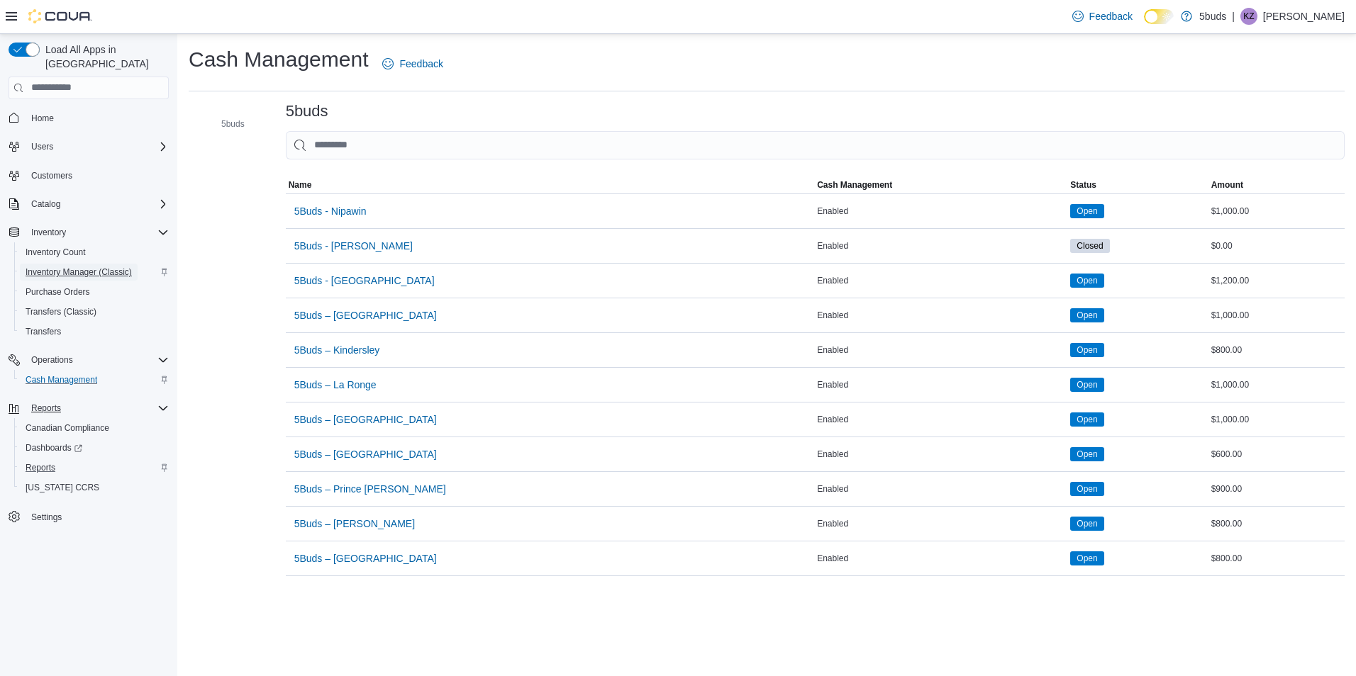
click at [100, 267] on span "Inventory Manager (Classic)" at bounding box center [79, 272] width 106 height 11
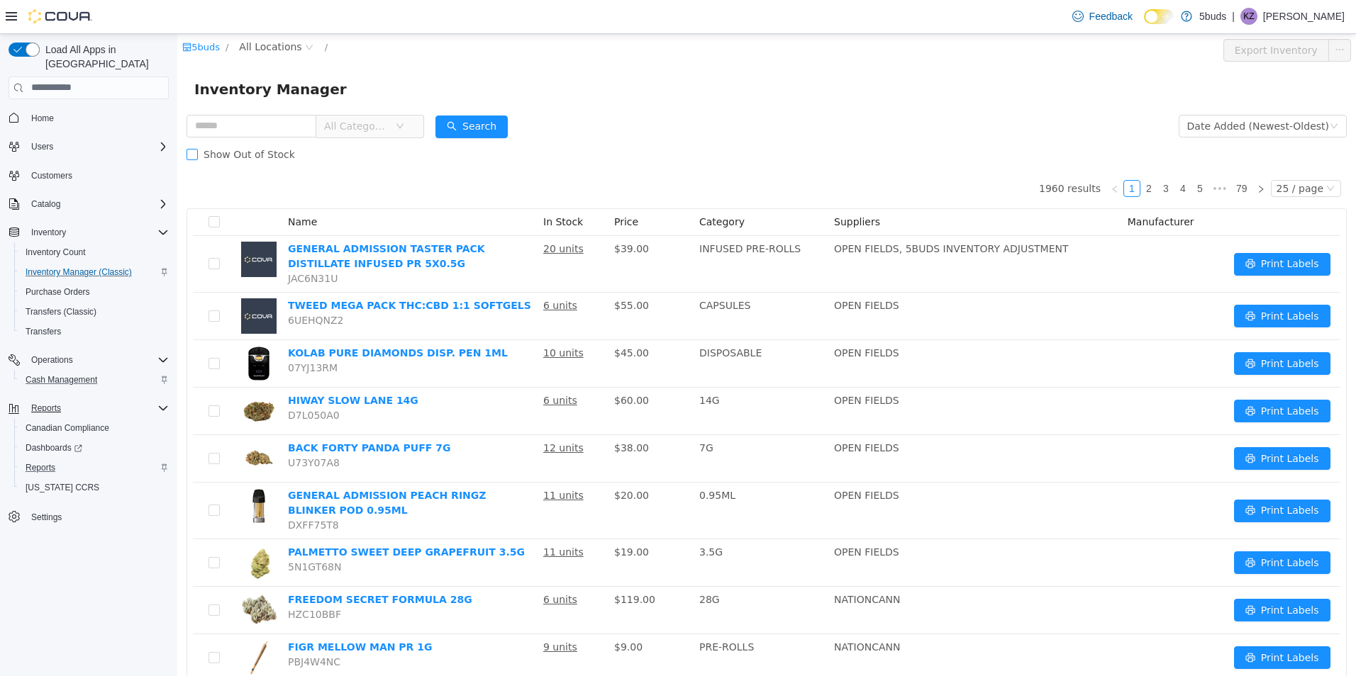
click at [243, 148] on span "Show Out of Stock" at bounding box center [249, 153] width 103 height 11
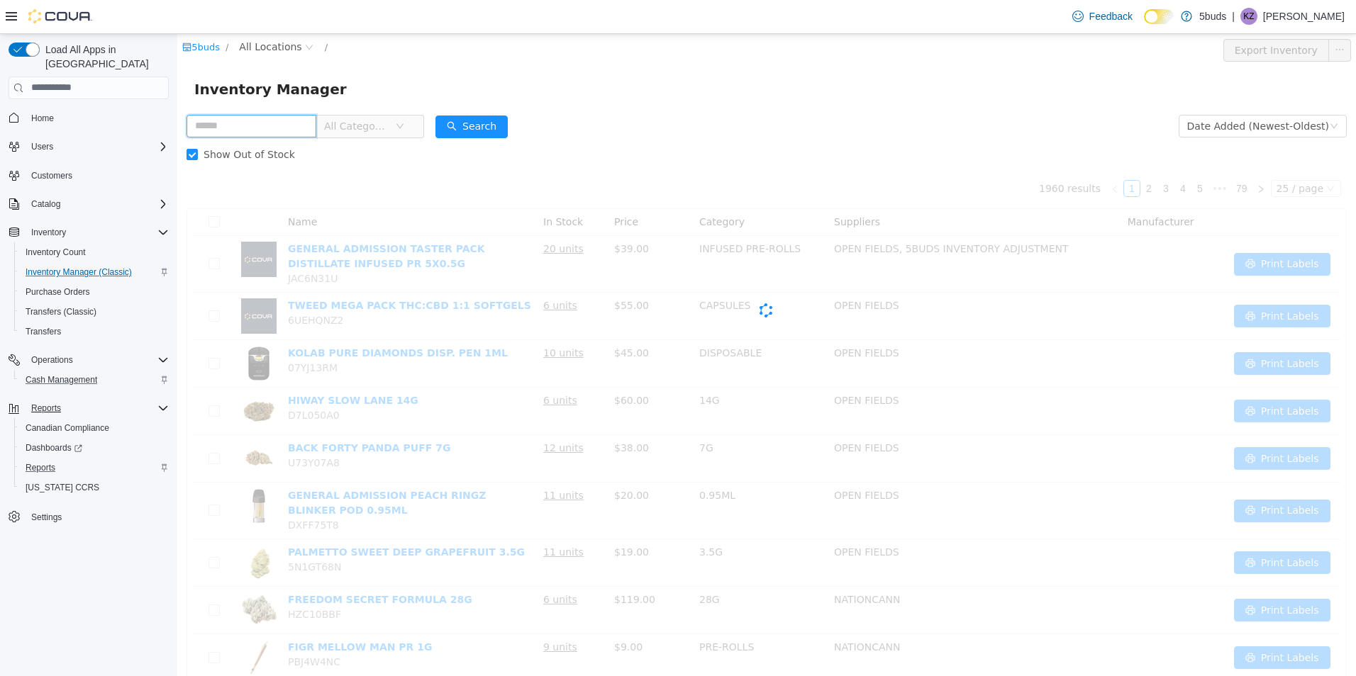
click at [253, 127] on input "text" at bounding box center [251, 125] width 130 height 23
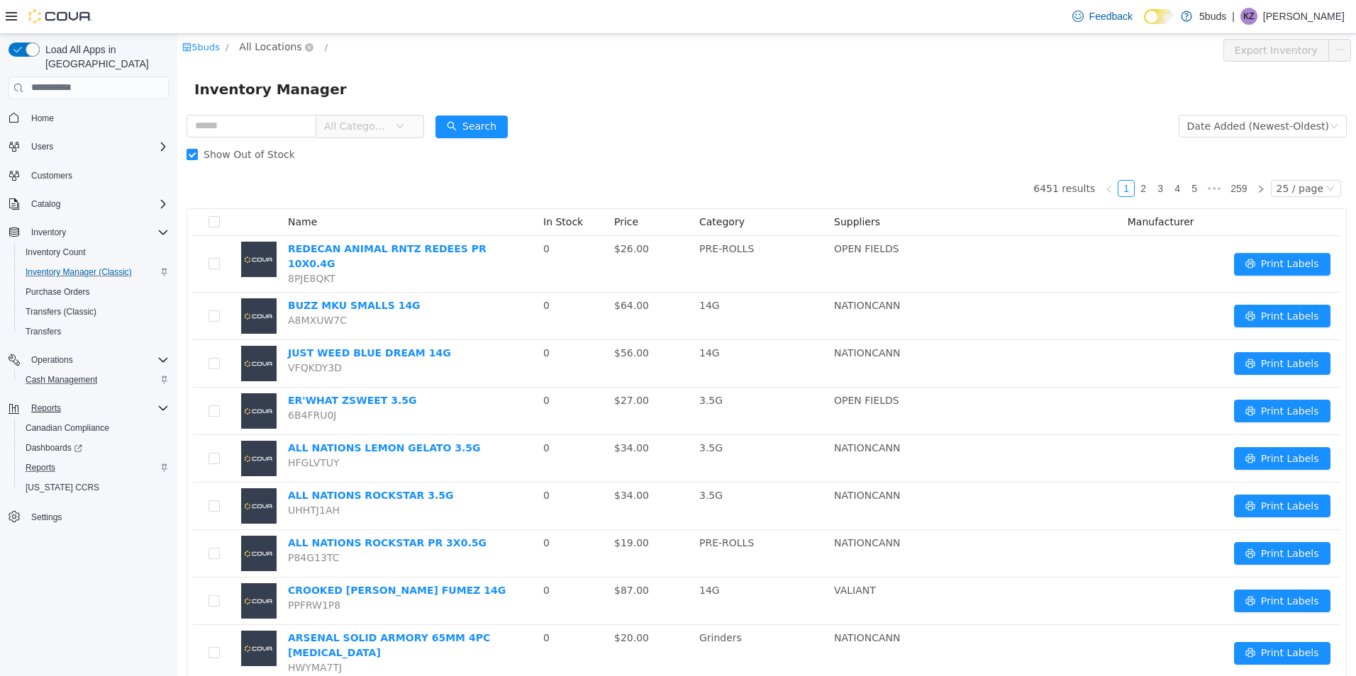
click at [258, 45] on span "All Locations" at bounding box center [270, 46] width 62 height 16
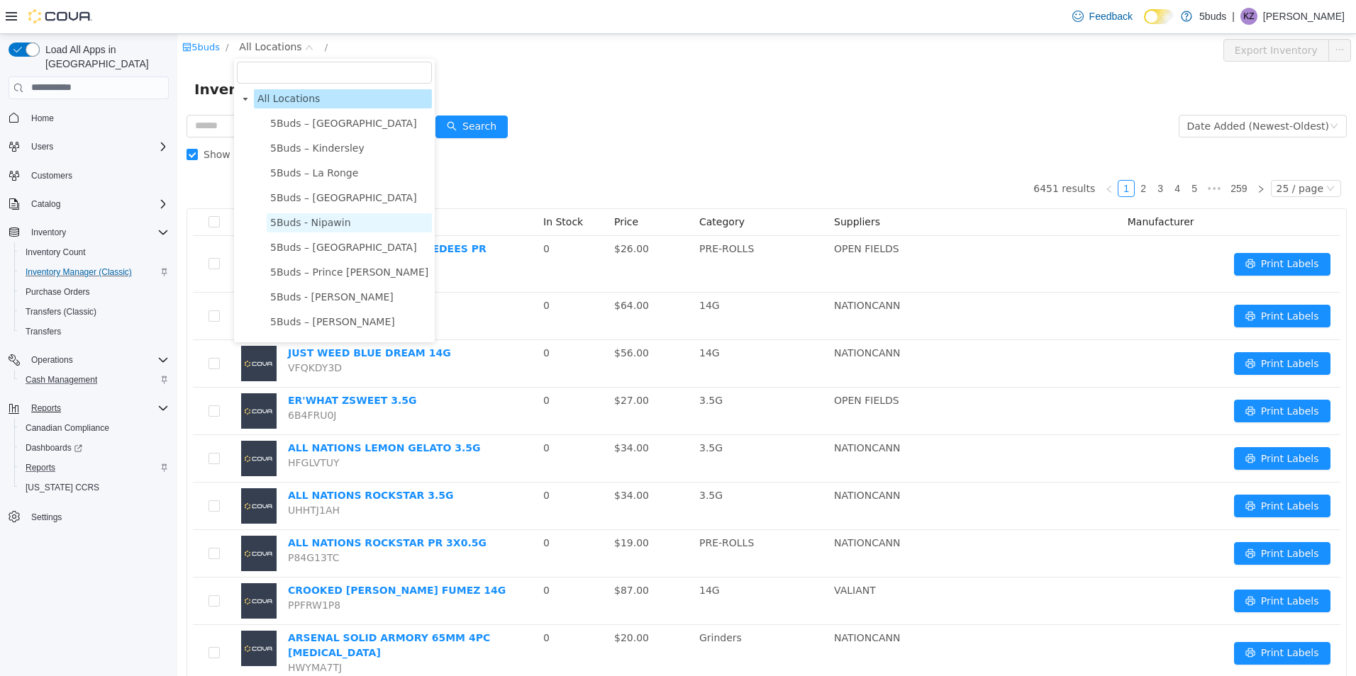
click at [324, 228] on span "5Buds - Nipawin" at bounding box center [310, 221] width 81 height 11
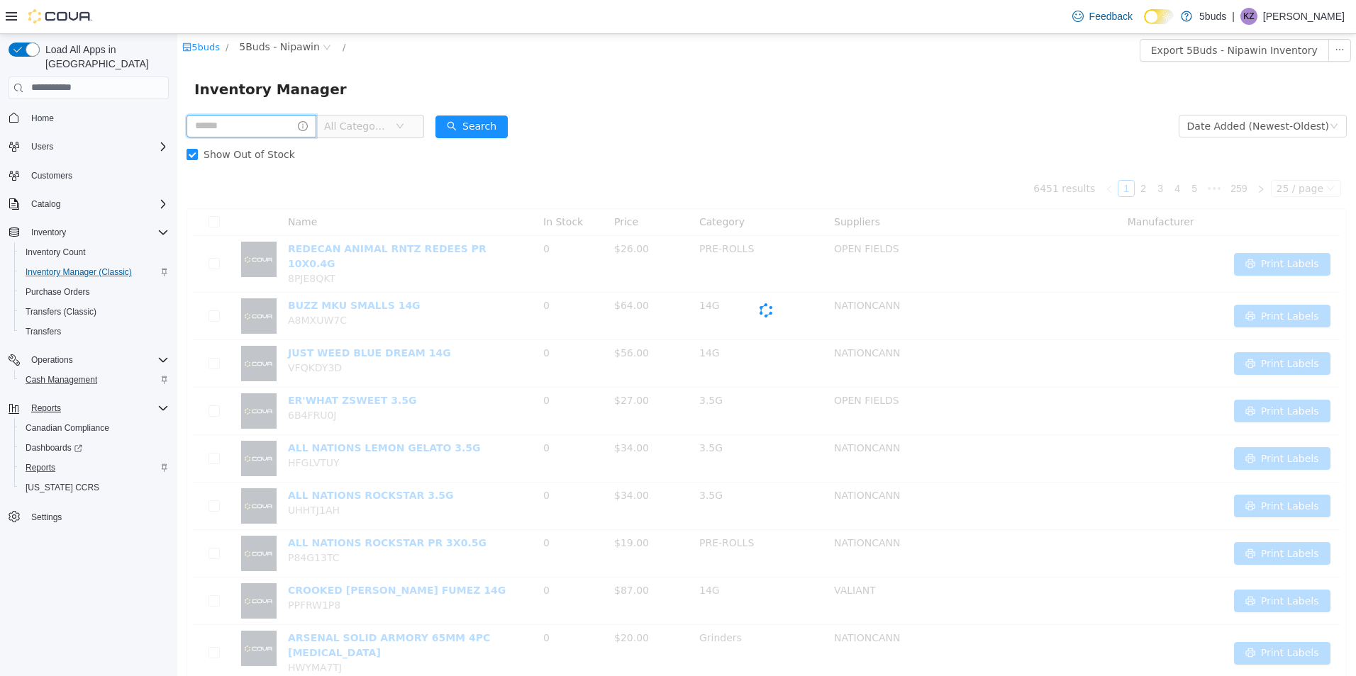
click at [259, 128] on input "text" at bounding box center [251, 125] width 130 height 23
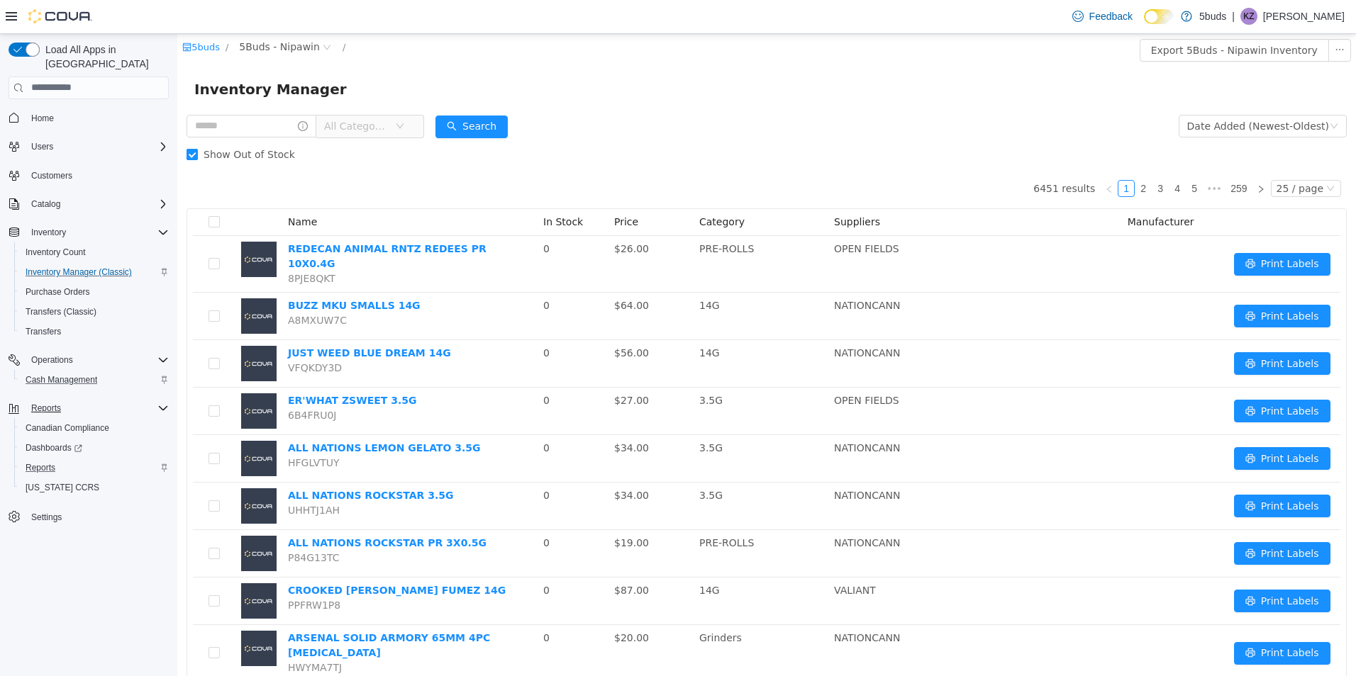
click at [240, 145] on label "Show Out of Stock" at bounding box center [243, 154] width 114 height 28
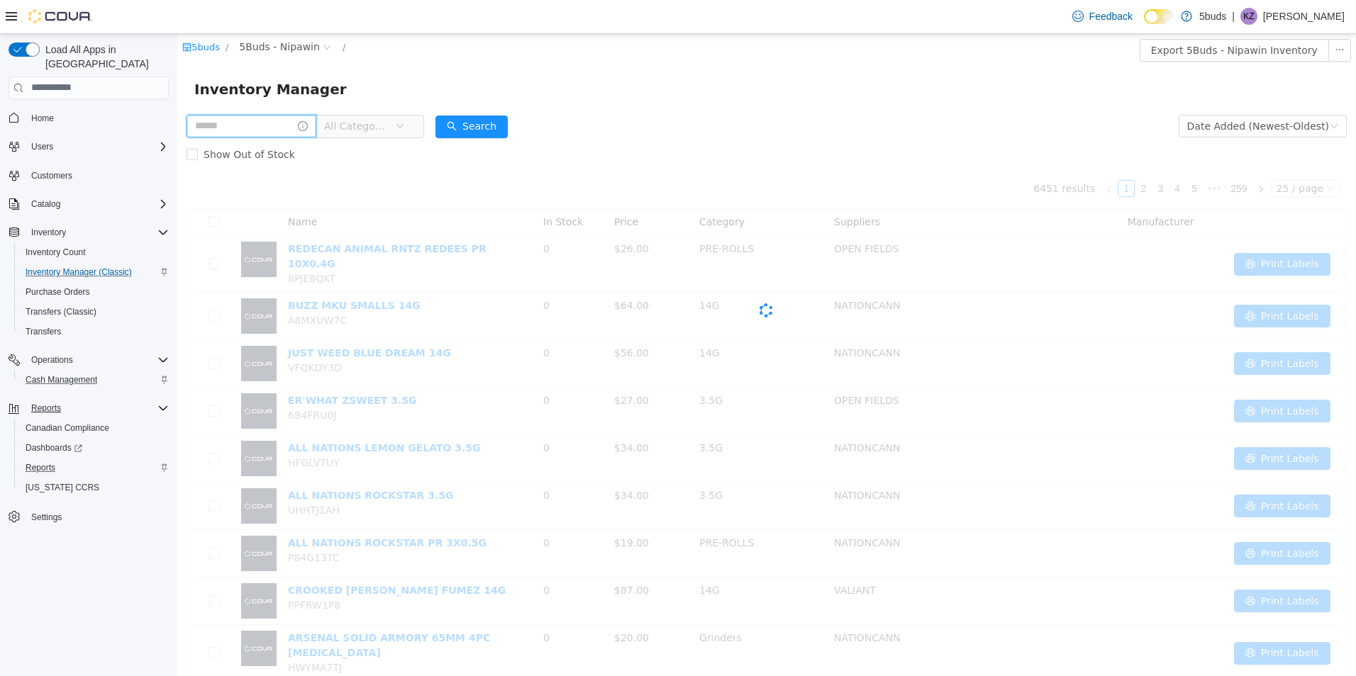
click at [241, 133] on input "text" at bounding box center [251, 125] width 130 height 23
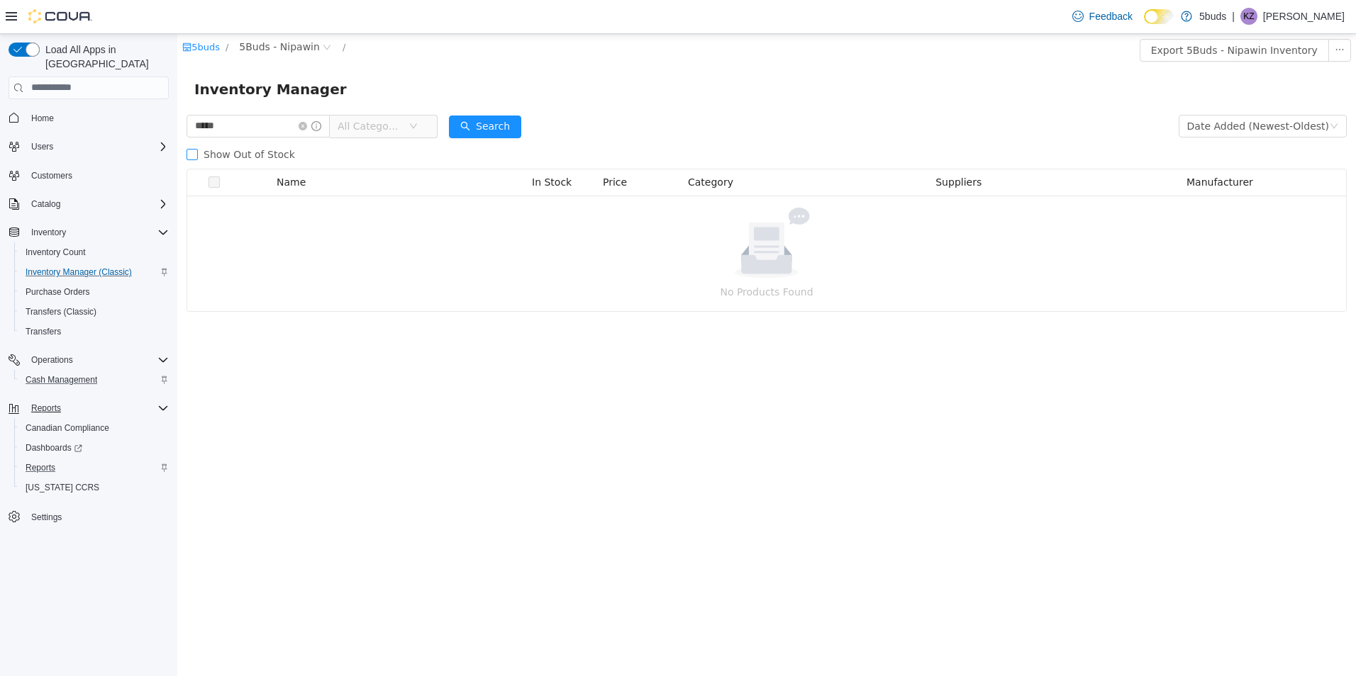
click at [262, 157] on span "Show Out of Stock" at bounding box center [249, 153] width 103 height 11
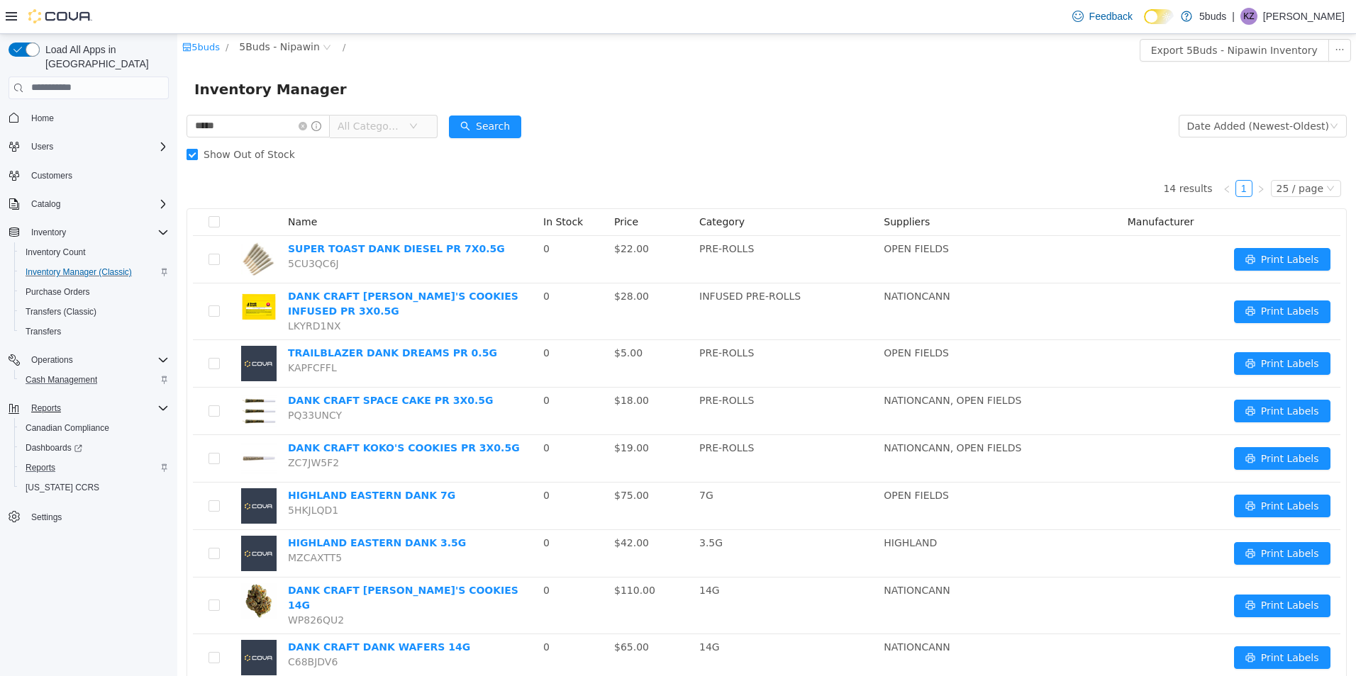
click at [262, 157] on span "Show Out of Stock" at bounding box center [249, 153] width 103 height 11
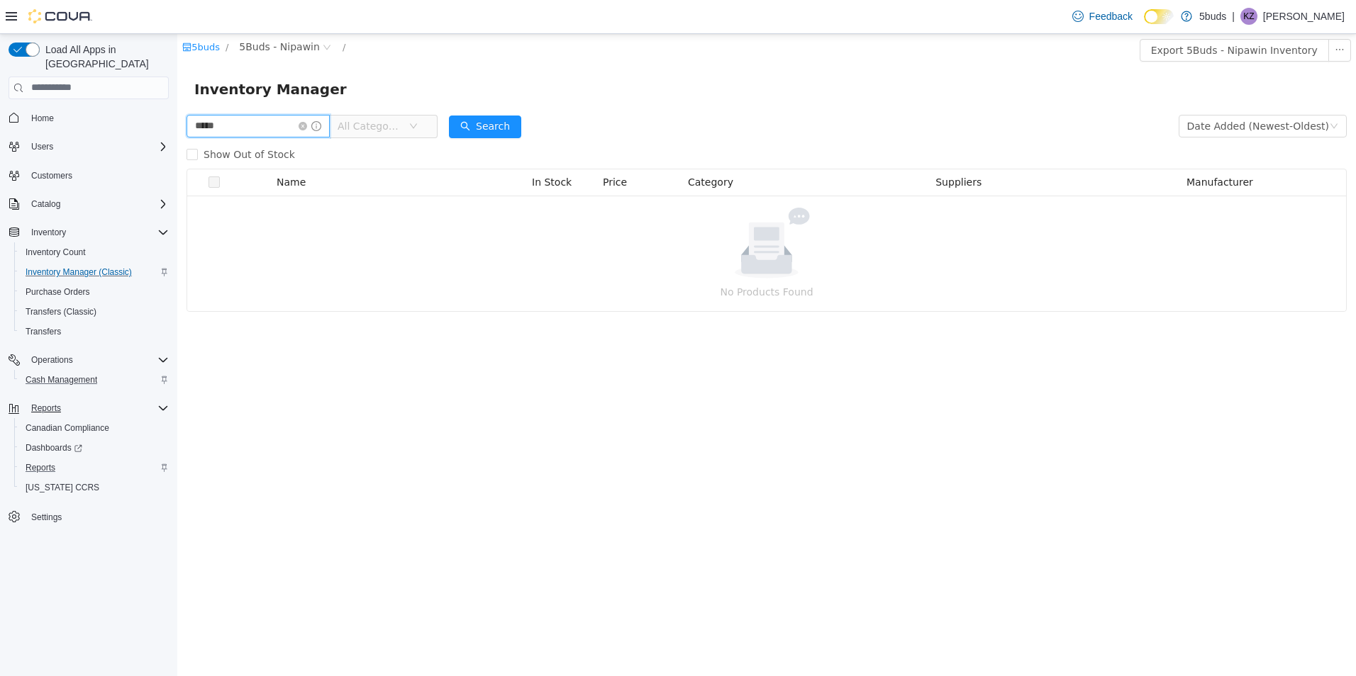
click at [277, 130] on input "****" at bounding box center [257, 125] width 143 height 23
type input "*"
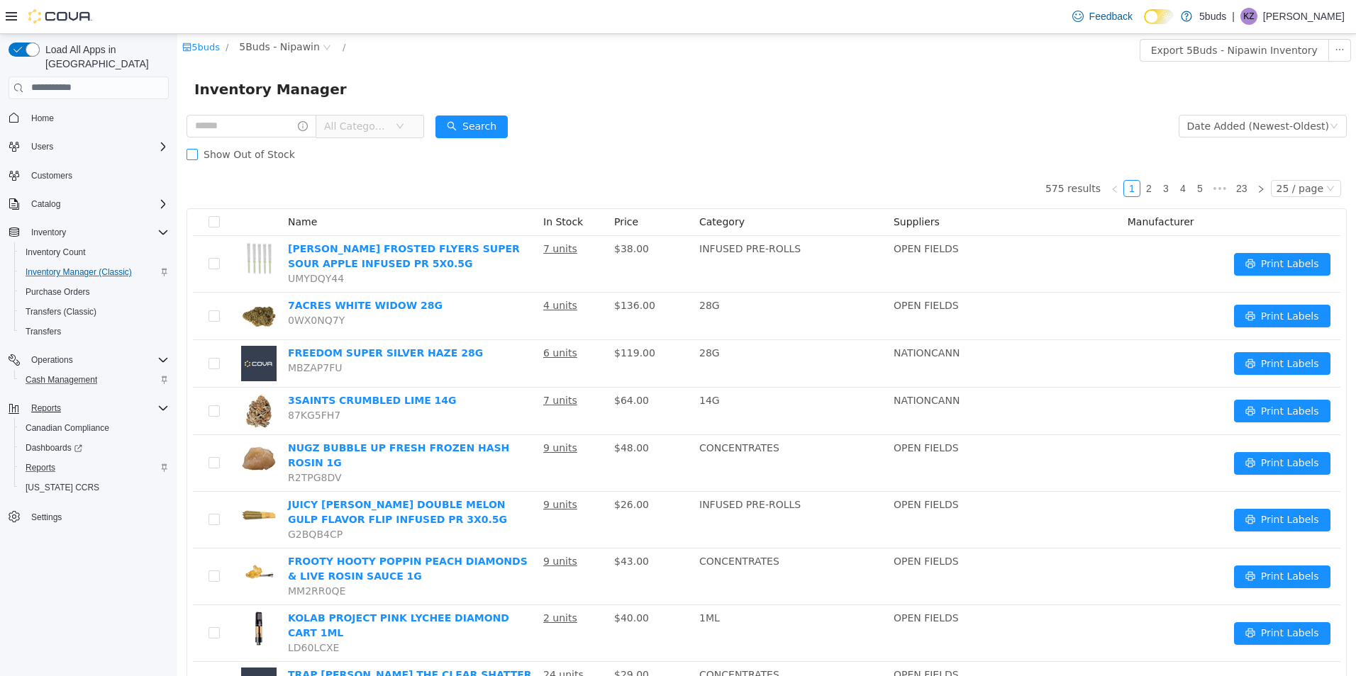
click at [270, 144] on label "Show Out of Stock" at bounding box center [243, 154] width 114 height 28
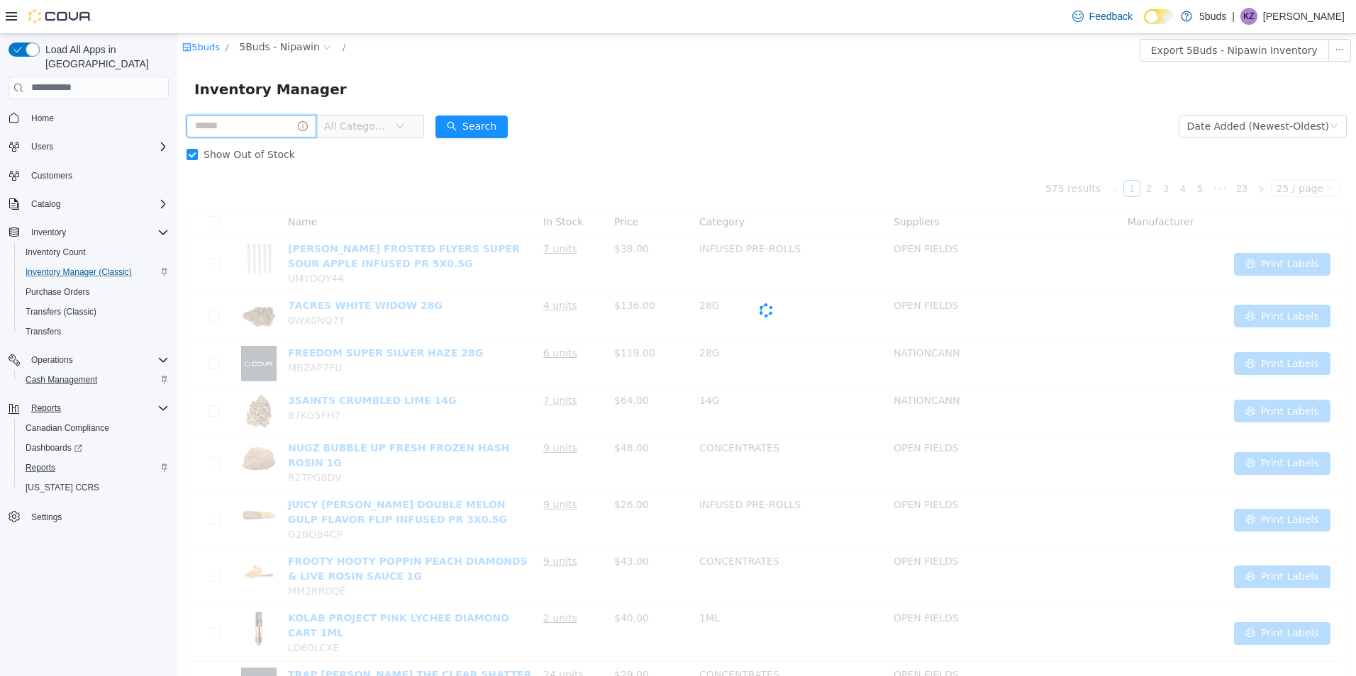
click at [272, 116] on input "text" at bounding box center [251, 125] width 130 height 23
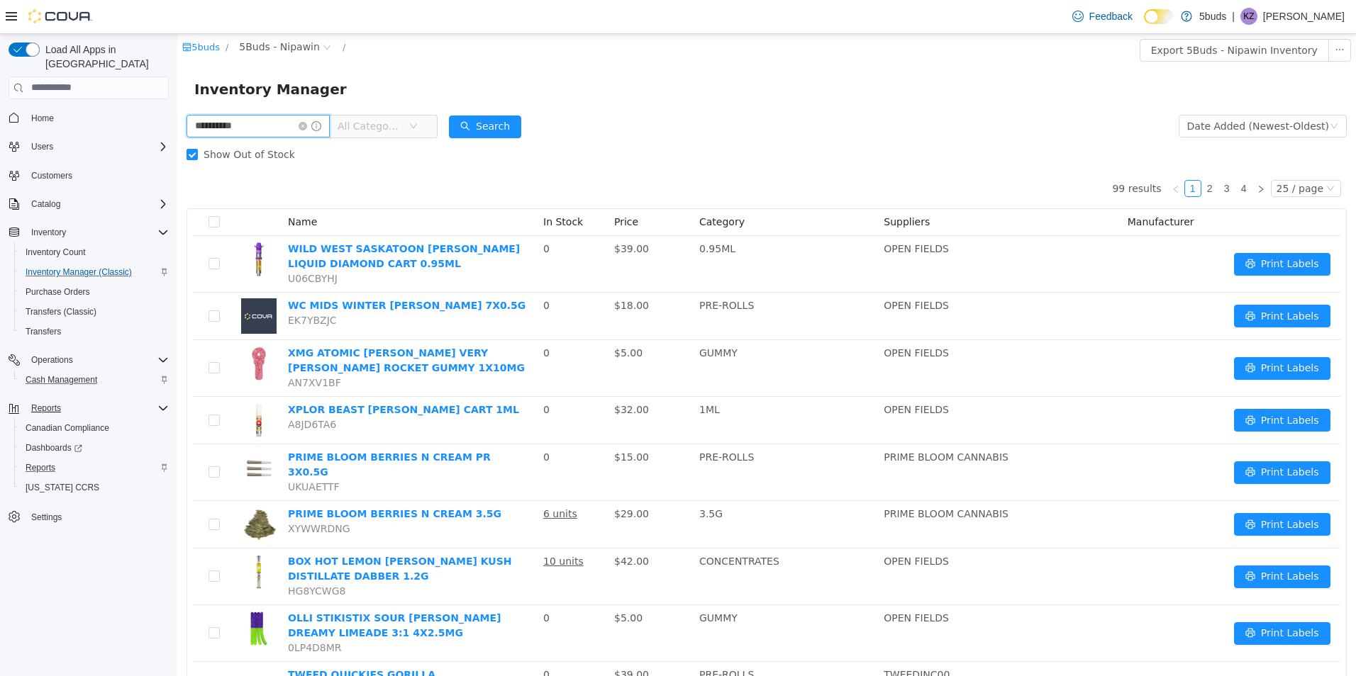
click at [260, 128] on input "**********" at bounding box center [257, 125] width 143 height 23
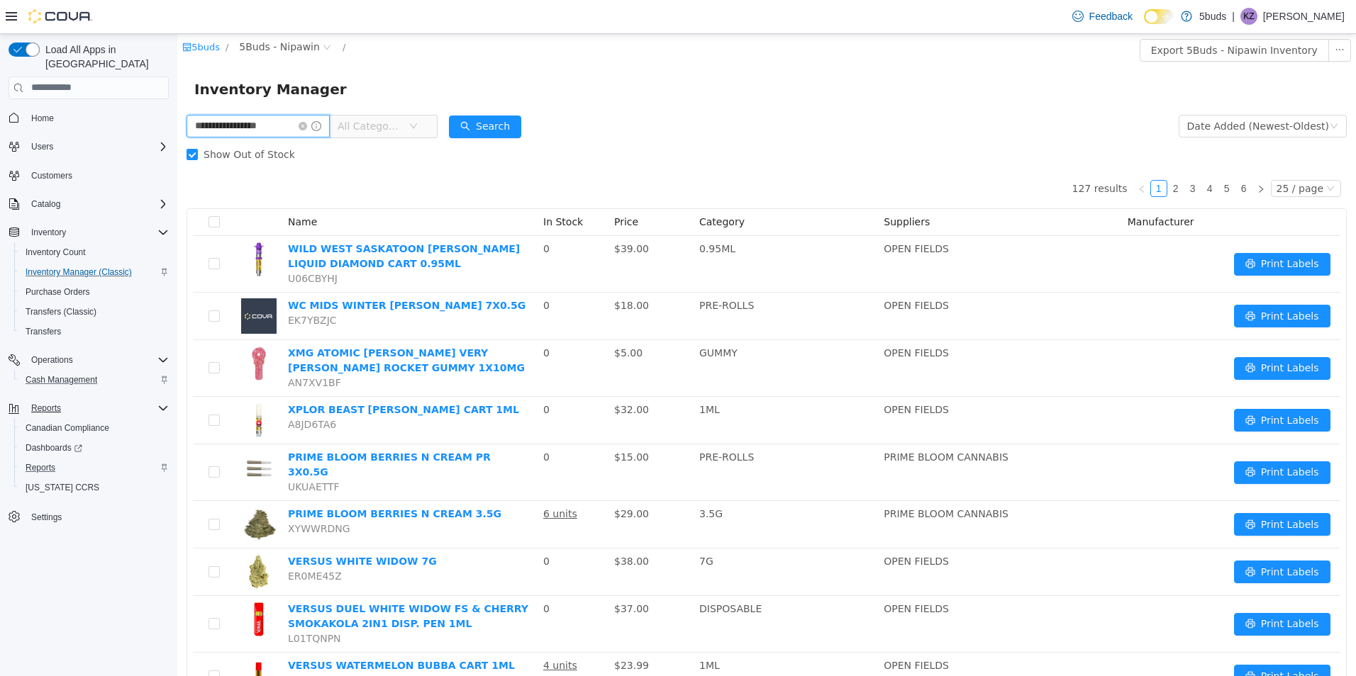
drag, startPoint x: 245, startPoint y: 126, endPoint x: 113, endPoint y: 147, distance: 132.8
click at [177, 147] on html "**********" at bounding box center [766, 354] width 1178 height 642
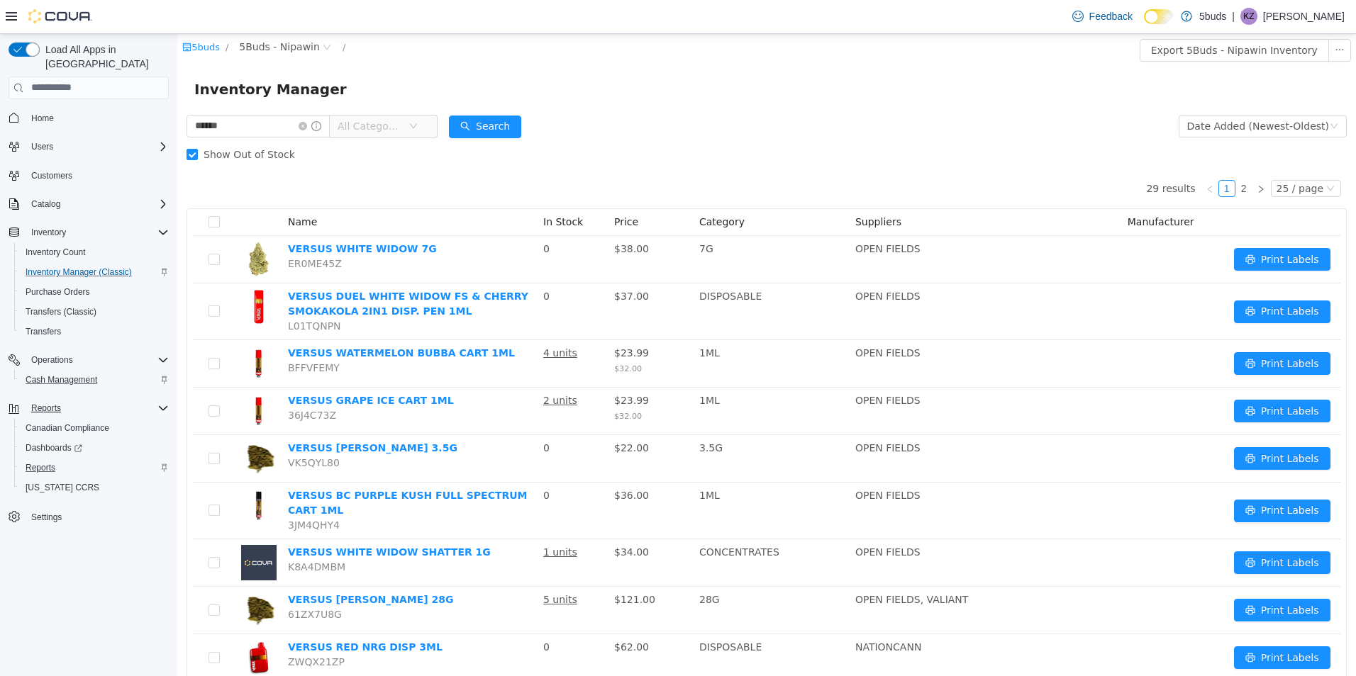
click at [424, 118] on span "All Categories" at bounding box center [377, 125] width 97 height 23
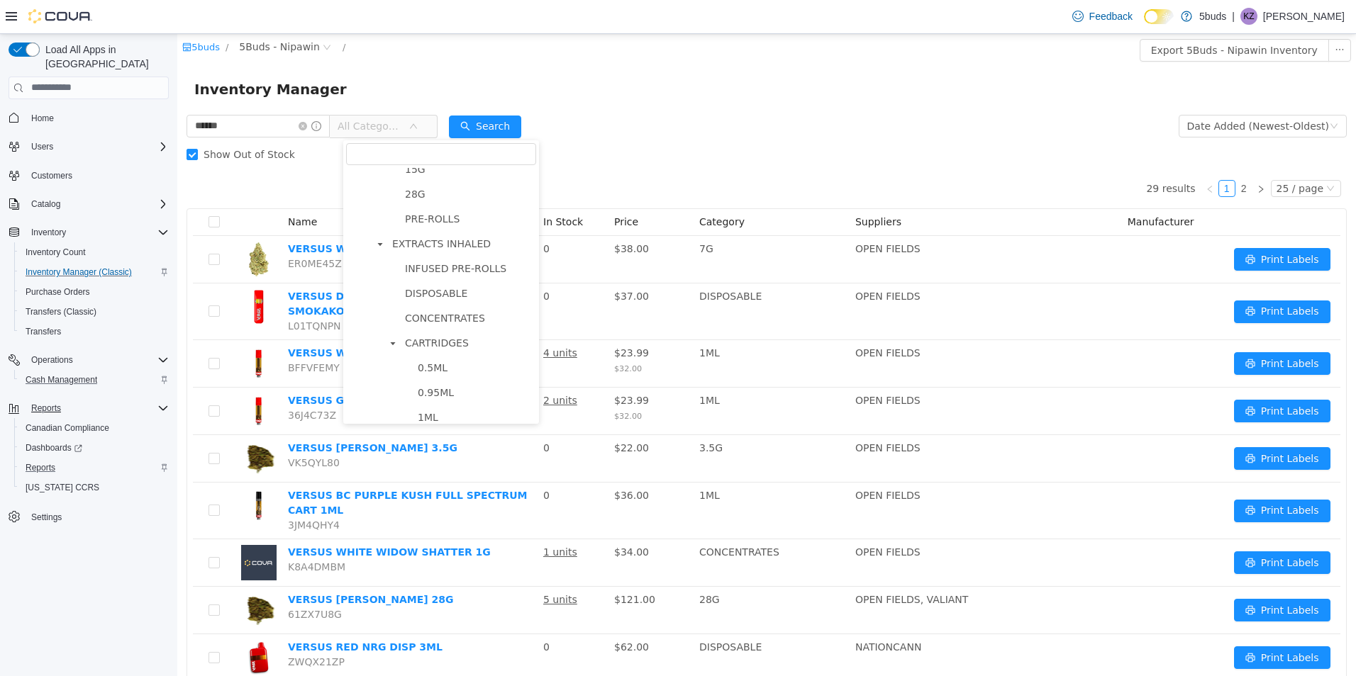
scroll to position [354, 0]
click at [463, 279] on span "CARTRIDGES" at bounding box center [468, 271] width 135 height 19
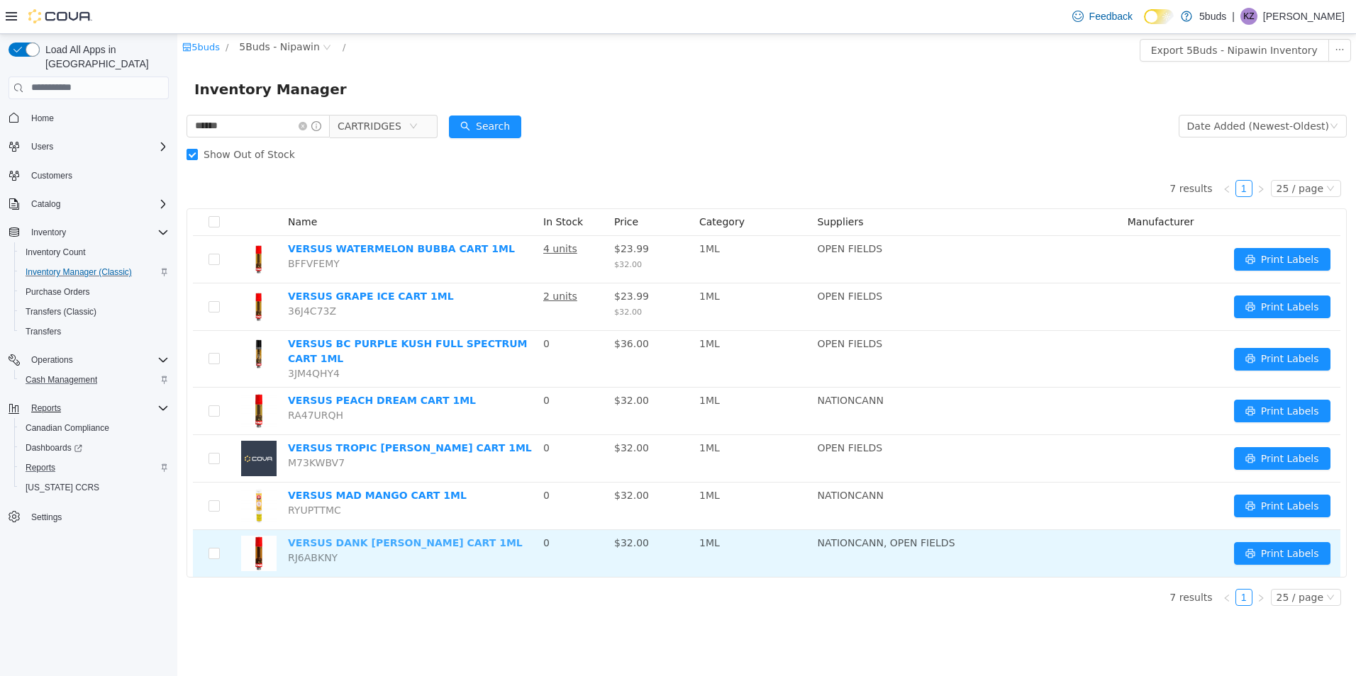
click at [393, 537] on link "VERSUS DANK BERRY CART 1ML" at bounding box center [405, 542] width 235 height 11
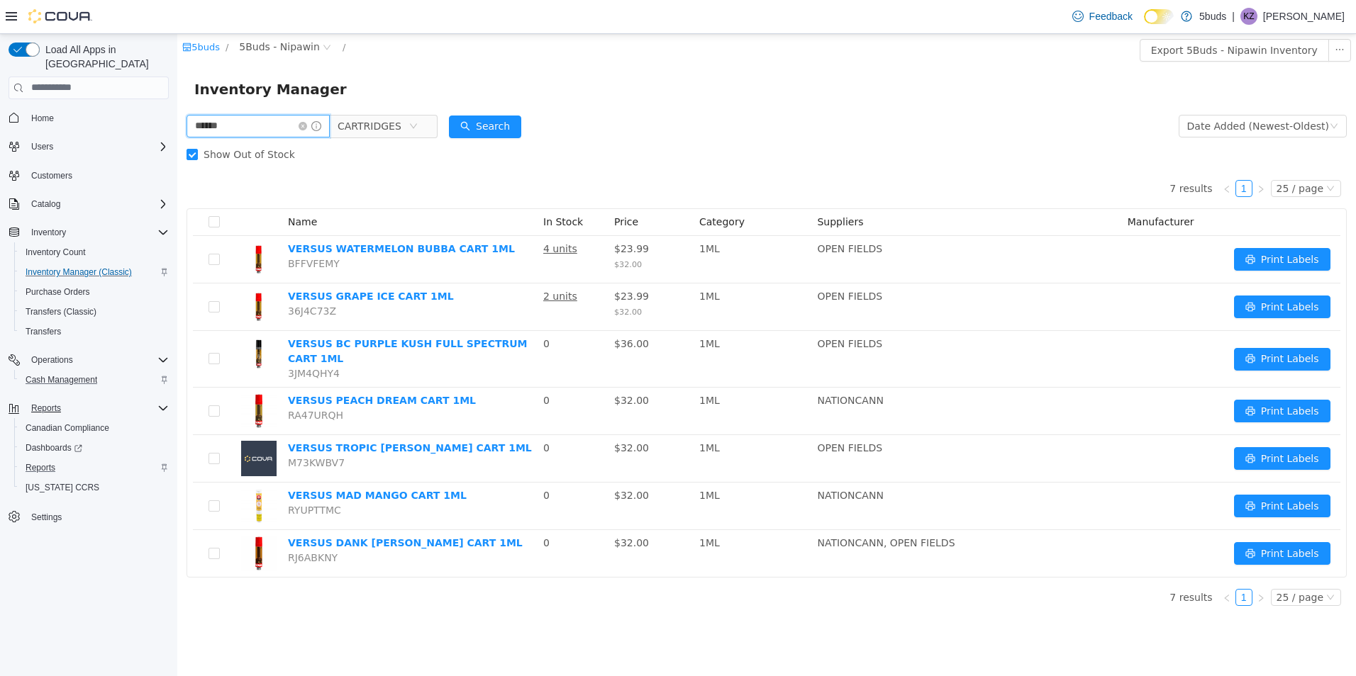
drag, startPoint x: 238, startPoint y: 125, endPoint x: 137, endPoint y: 125, distance: 101.4
click at [177, 125] on html "5buds / 5Buds - Nipawin / Export 5Buds - Nipawin Inventory Inventory Manager **…" at bounding box center [766, 354] width 1178 height 642
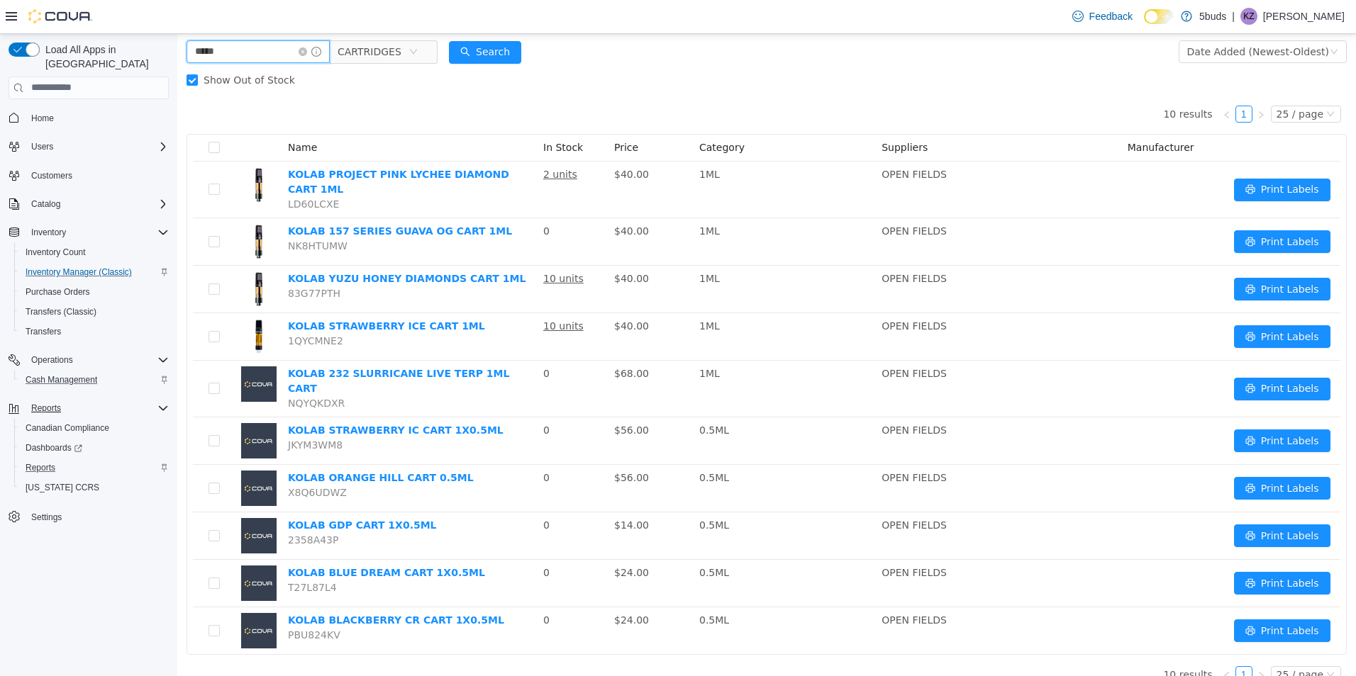
scroll to position [75, 0]
click at [426, 57] on span "CARTRIDGES" at bounding box center [377, 50] width 97 height 23
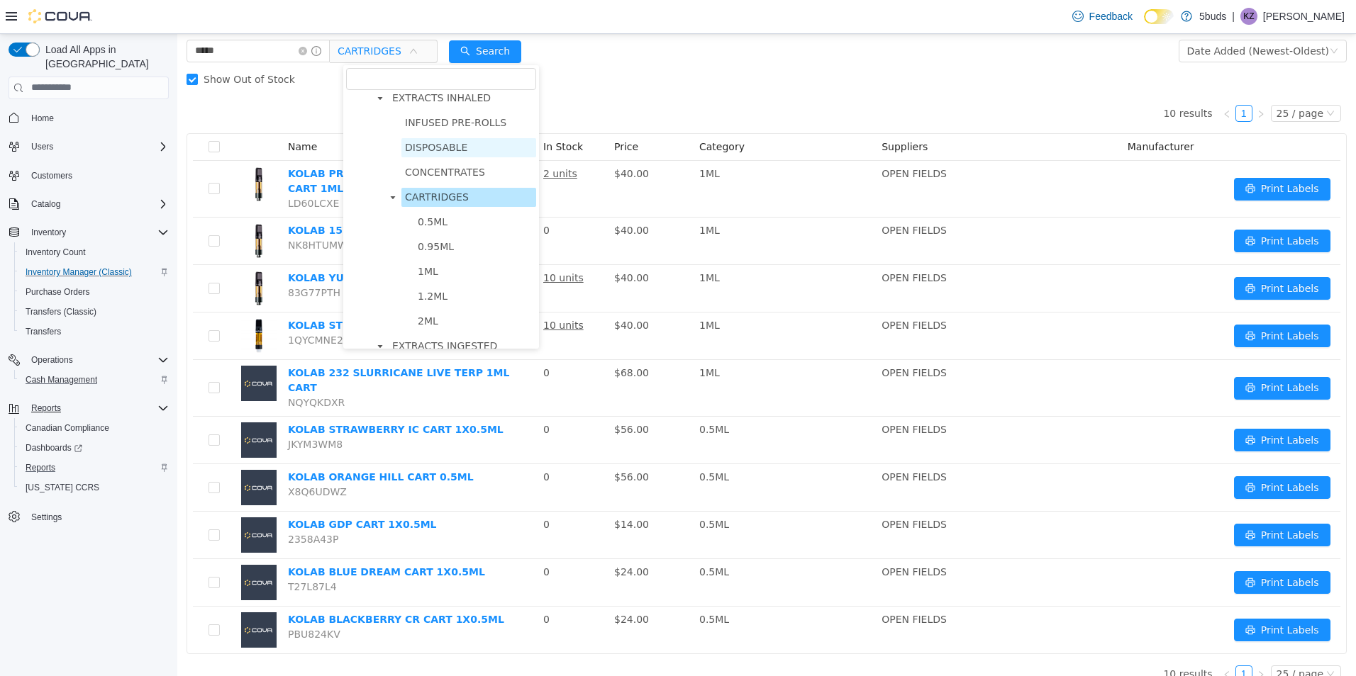
click at [432, 152] on span "DISPOSABLE" at bounding box center [436, 146] width 62 height 11
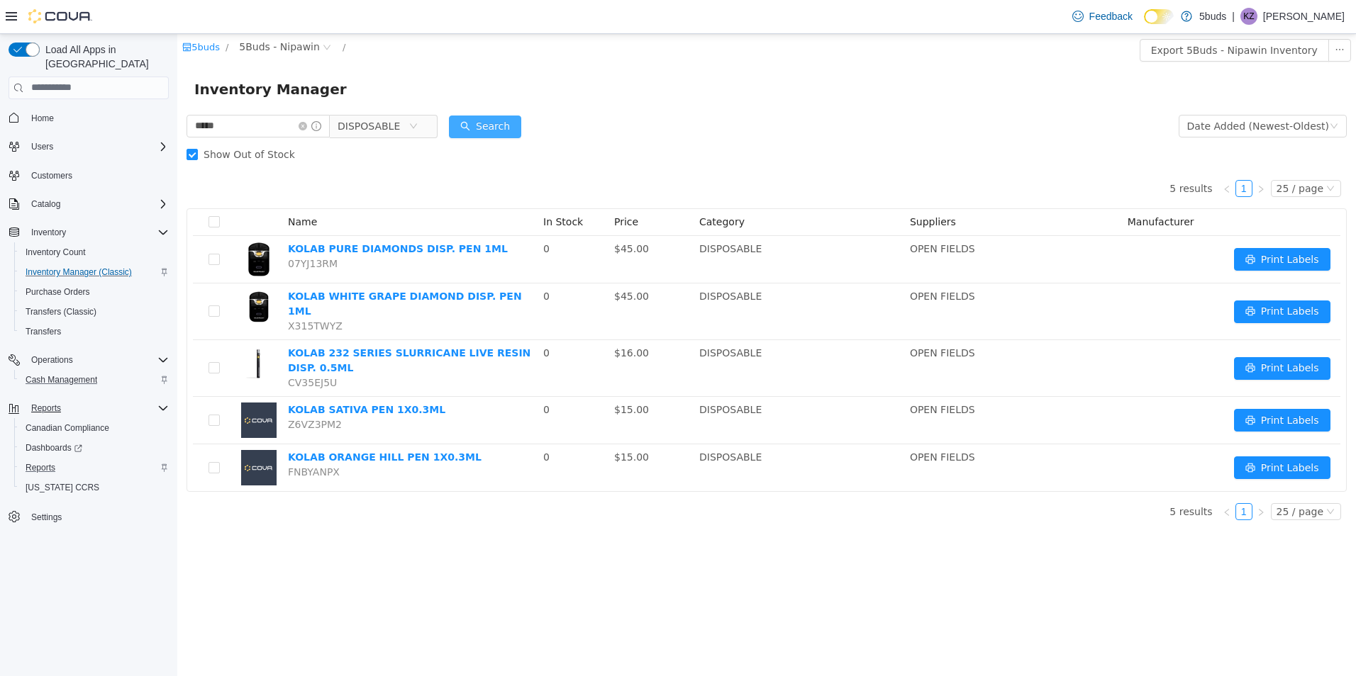
scroll to position [0, 0]
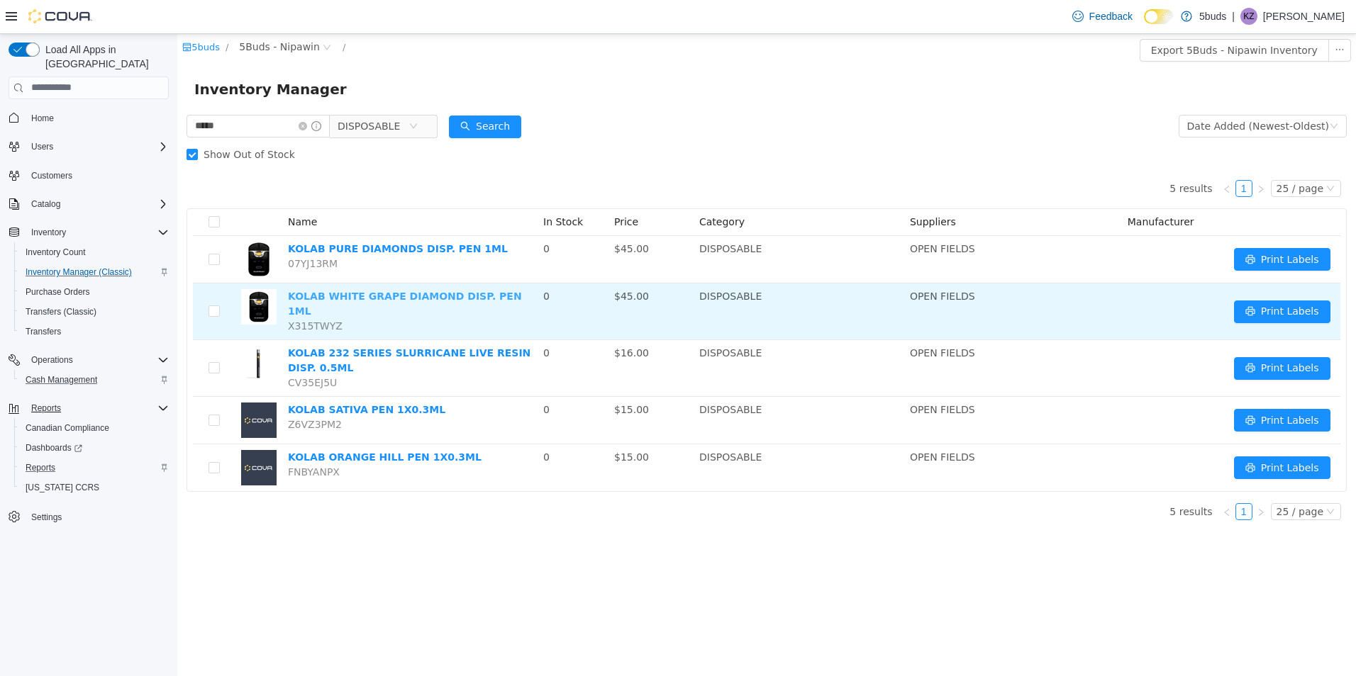
click at [406, 302] on link "KOLAB WHITE GRAPE DIAMOND DISP. PEN 1ML" at bounding box center [405, 303] width 234 height 26
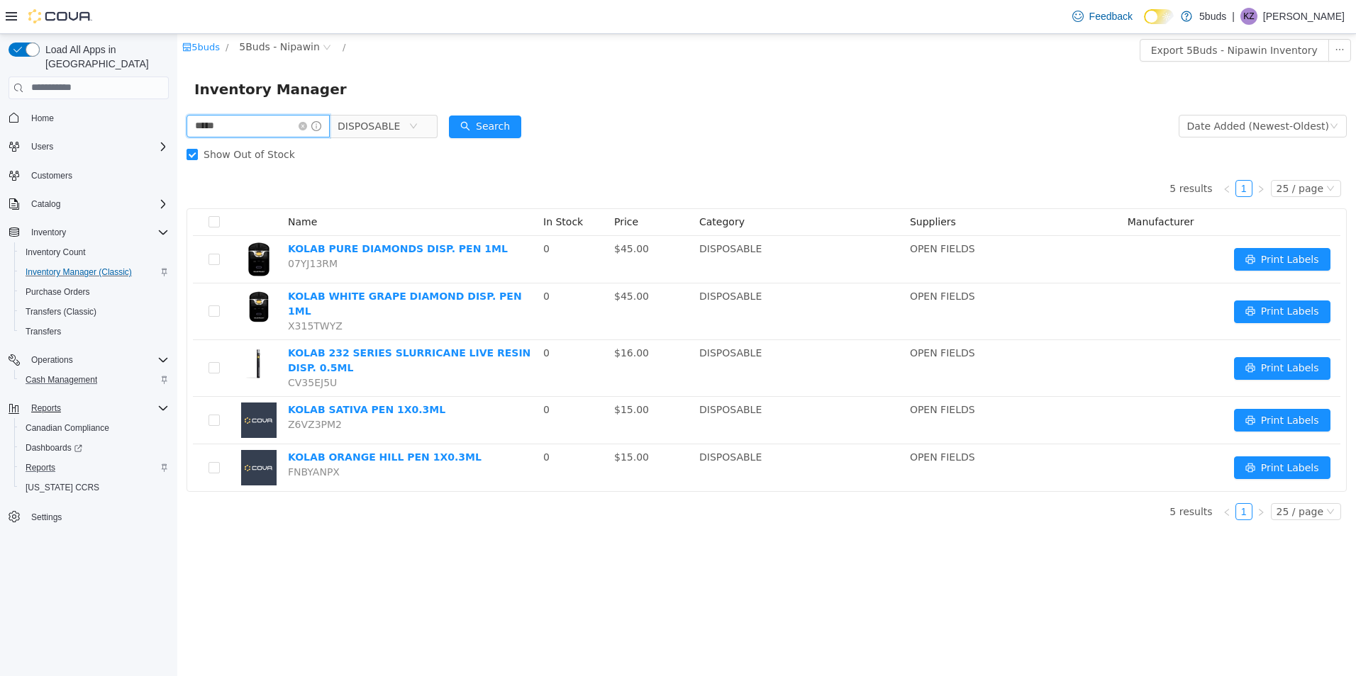
drag, startPoint x: 235, startPoint y: 128, endPoint x: 346, endPoint y: 147, distance: 112.8
click at [177, 140] on html "5buds / 5Buds - Nipawin / Export 5Buds - Nipawin Inventory Inventory Manager **…" at bounding box center [766, 354] width 1178 height 642
click at [426, 130] on span "DISPOSABLE" at bounding box center [377, 125] width 97 height 23
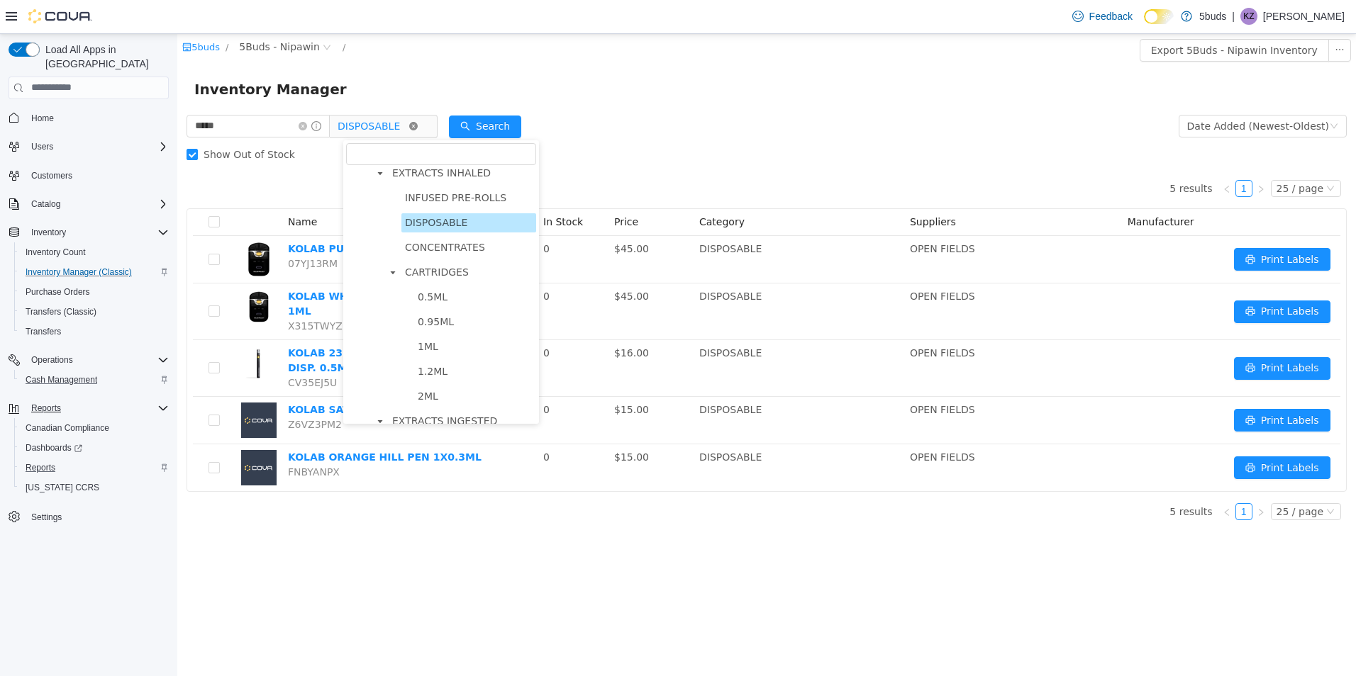
click at [418, 125] on icon "icon: close-circle" at bounding box center [413, 125] width 9 height 9
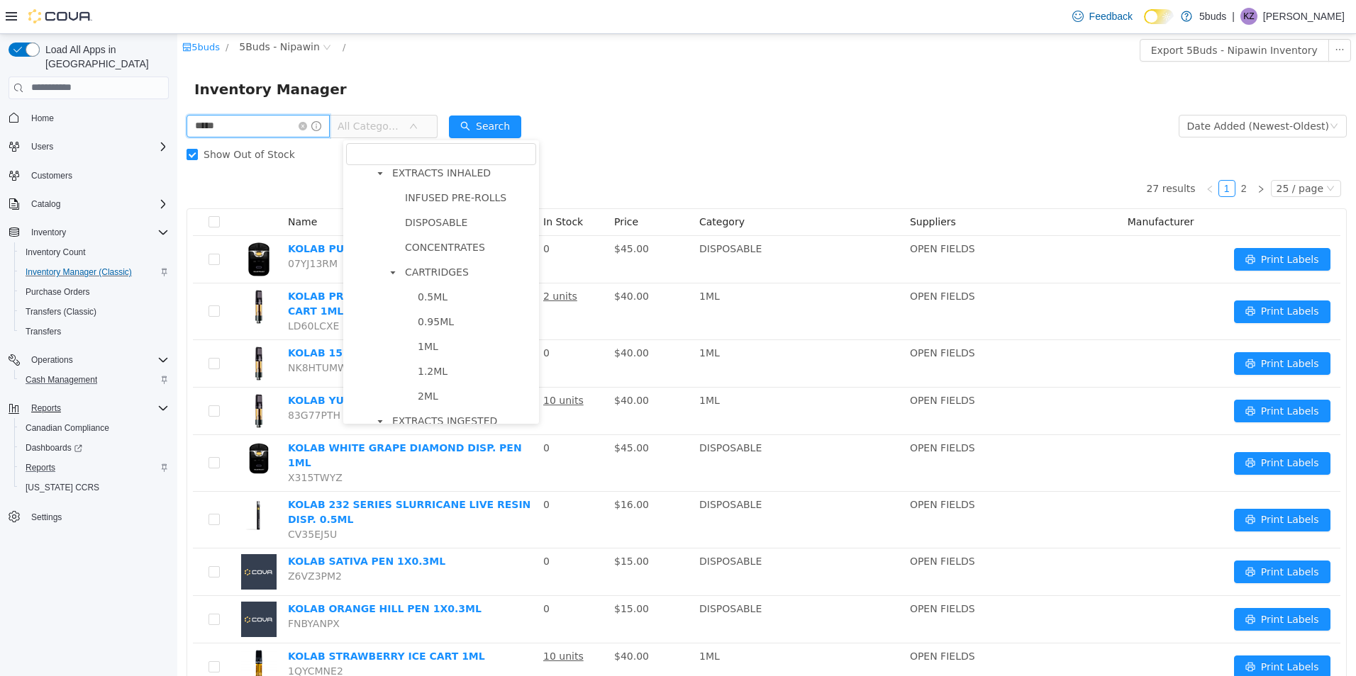
click at [259, 119] on input "*****" at bounding box center [257, 125] width 143 height 23
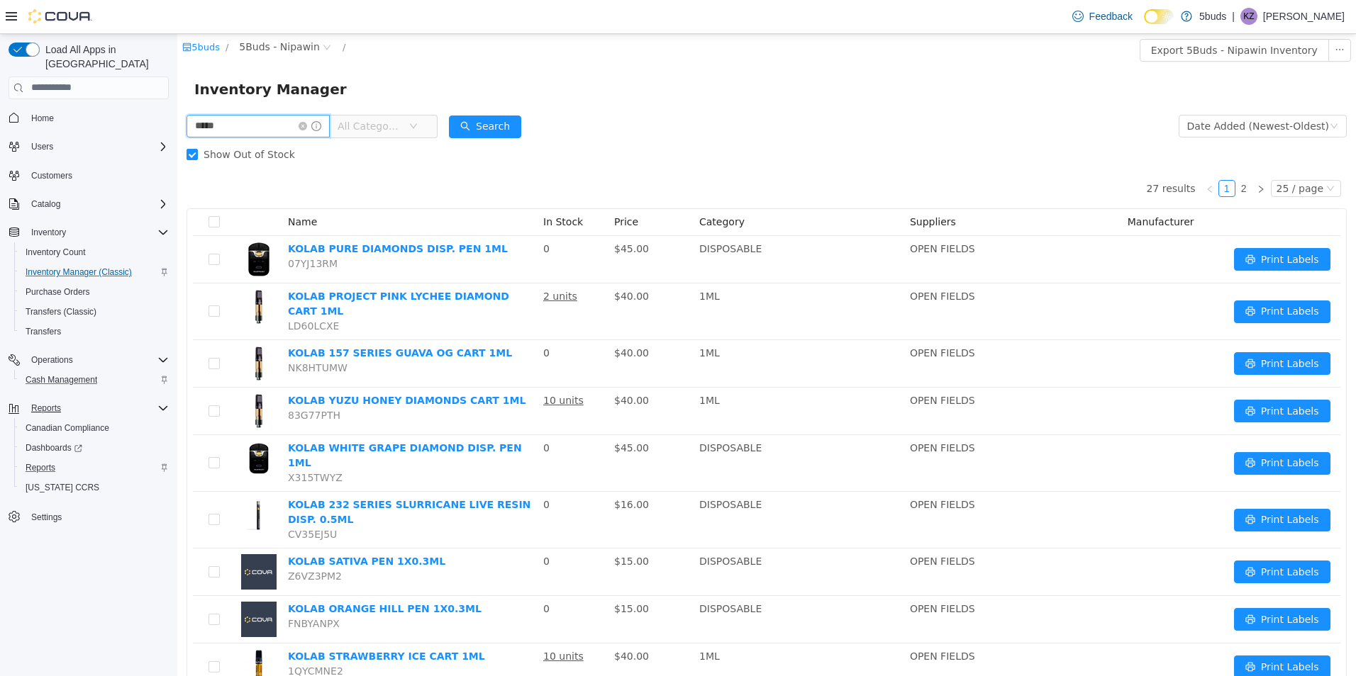
drag, startPoint x: 232, startPoint y: 130, endPoint x: 176, endPoint y: 129, distance: 56.0
click at [177, 129] on html "5buds / 5Buds - Nipawin / Export 5Buds - Nipawin Inventory Inventory Manager **…" at bounding box center [766, 354] width 1178 height 642
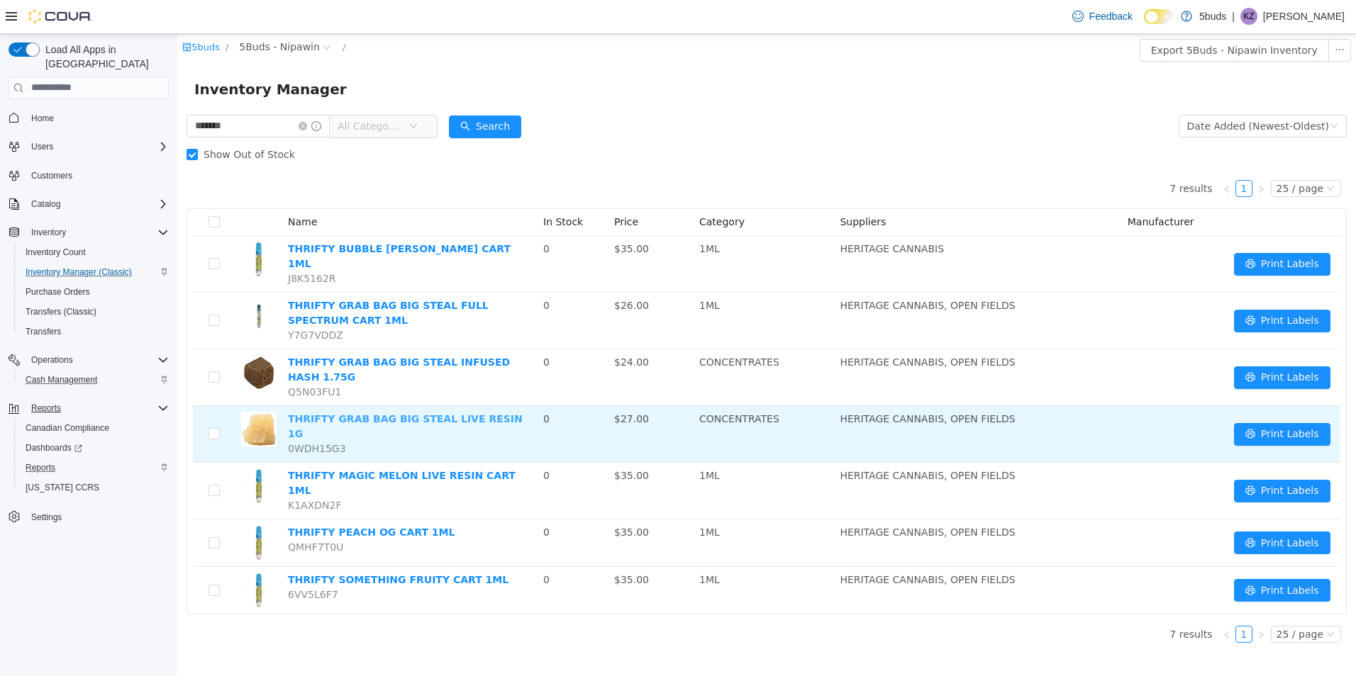
click at [431, 413] on link "THRIFTY GRAB BAG BIG STEAL LIVE RESIN 1G" at bounding box center [405, 426] width 235 height 26
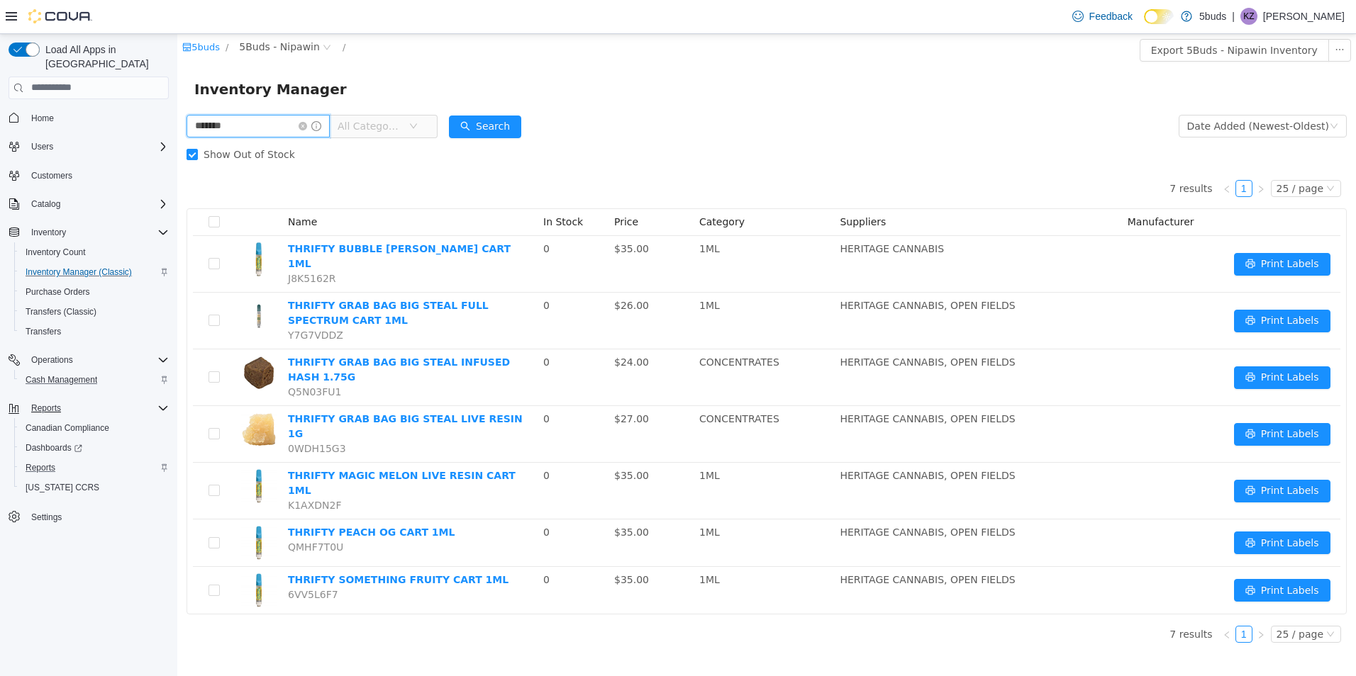
click at [177, 128] on html "5buds / 5Buds - Nipawin / Export 5Buds - Nipawin Inventory Inventory Manager **…" at bounding box center [766, 354] width 1178 height 642
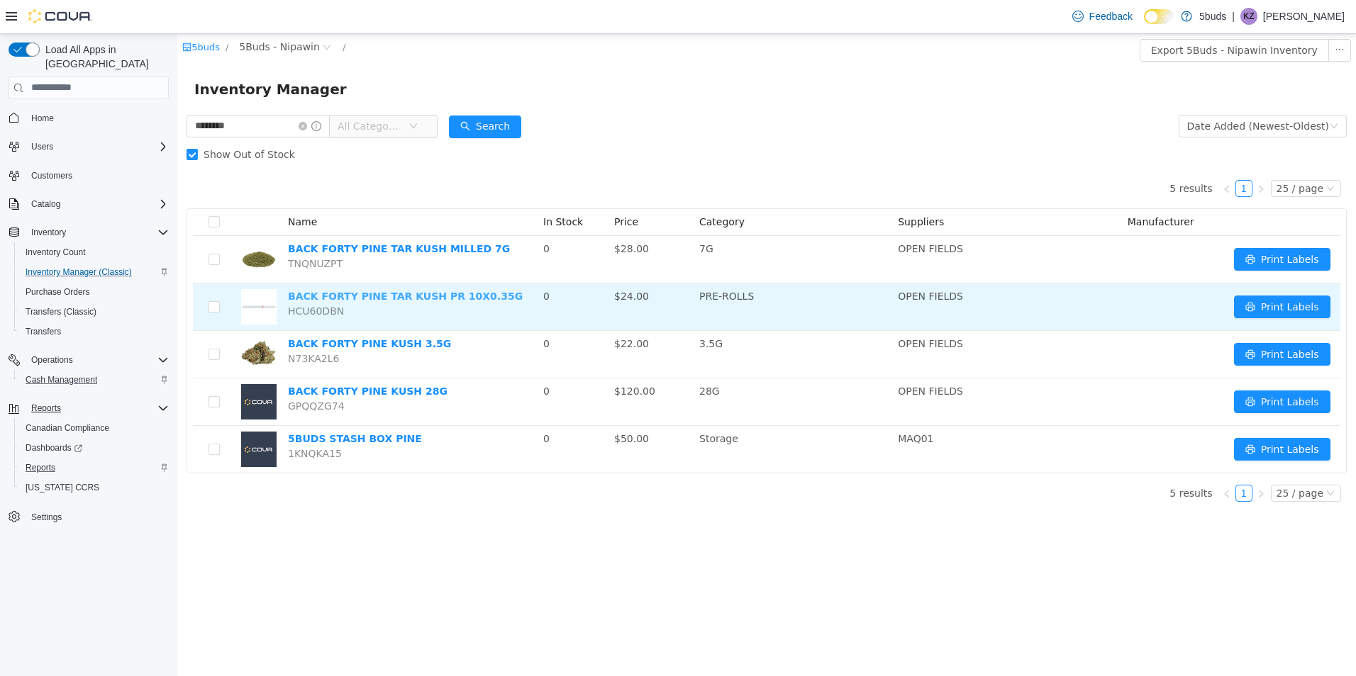
click at [443, 297] on link "BACK FORTY PINE TAR KUSH PR 10X0.35G" at bounding box center [405, 295] width 235 height 11
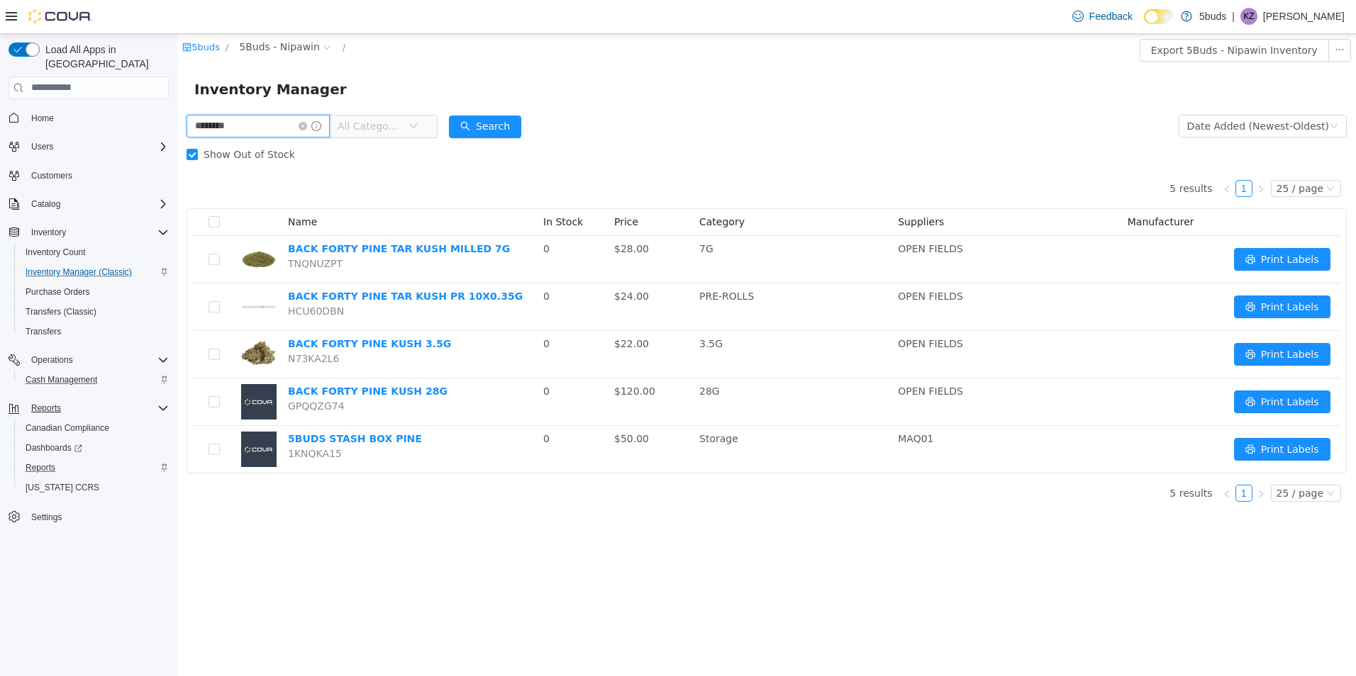
drag, startPoint x: 279, startPoint y: 124, endPoint x: 135, endPoint y: 135, distance: 143.6
click at [177, 135] on html "5buds / 5Buds - Nipawin / Export 5Buds - Nipawin Inventory Inventory Manager **…" at bounding box center [766, 354] width 1178 height 642
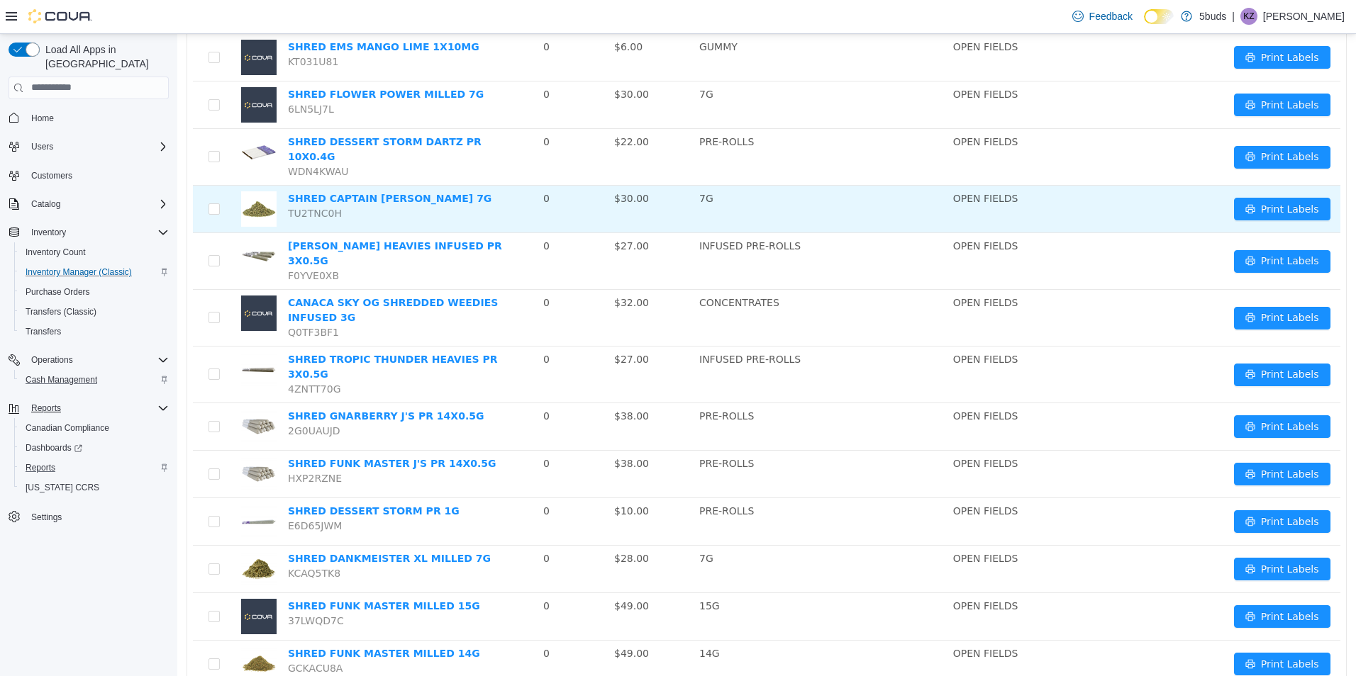
scroll to position [834, 0]
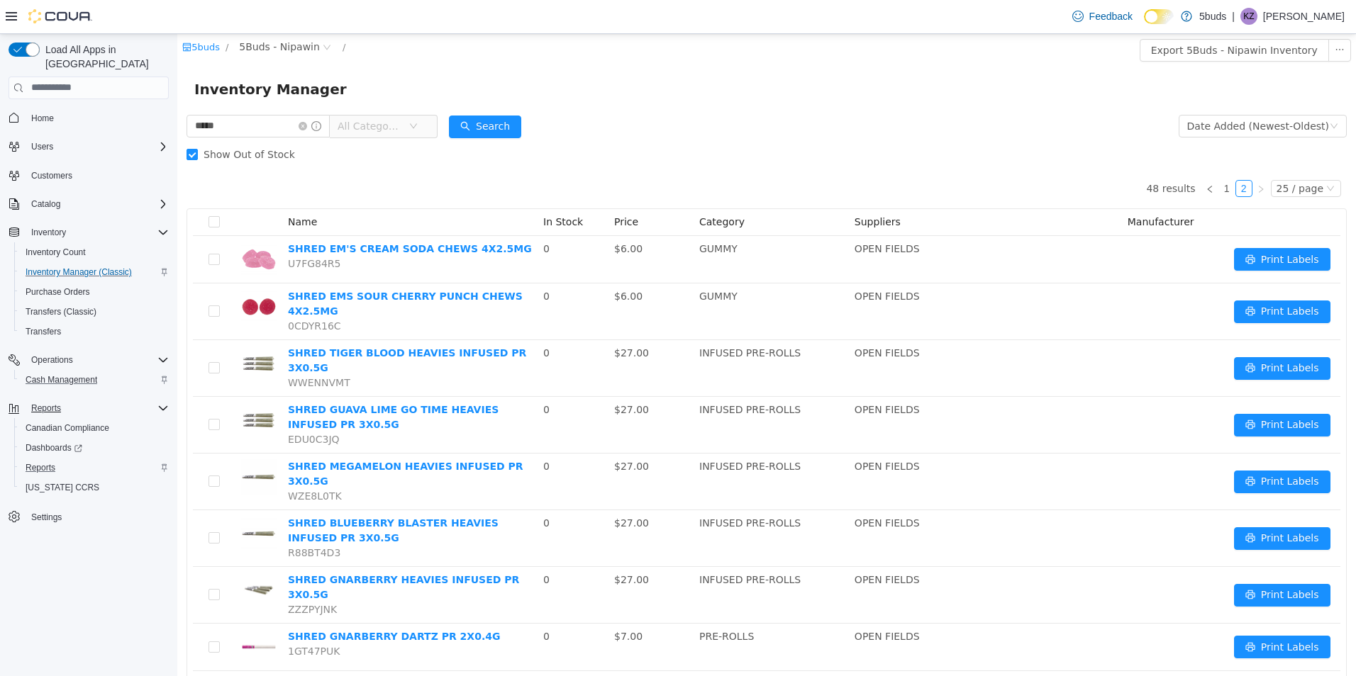
click at [418, 130] on icon "icon: down" at bounding box center [413, 126] width 9 height 10
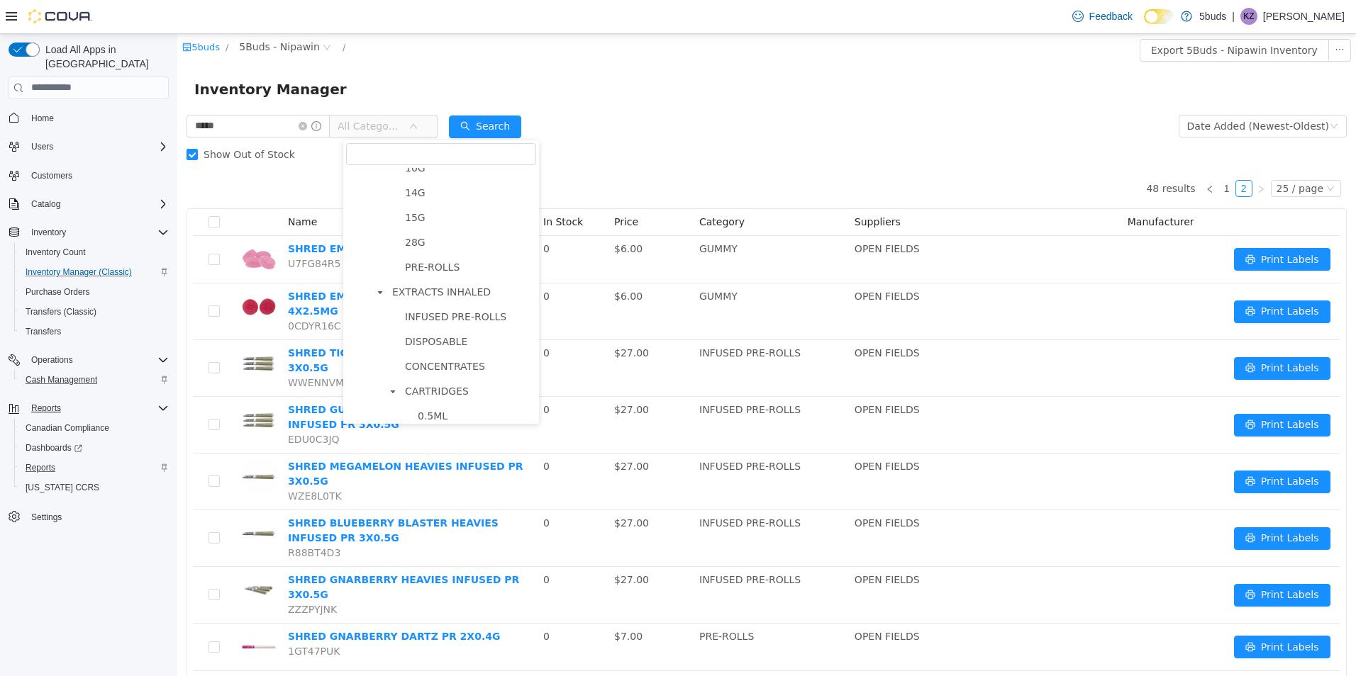
scroll to position [213, 0]
click at [464, 296] on span "PRE-ROLLS" at bounding box center [468, 289] width 135 height 19
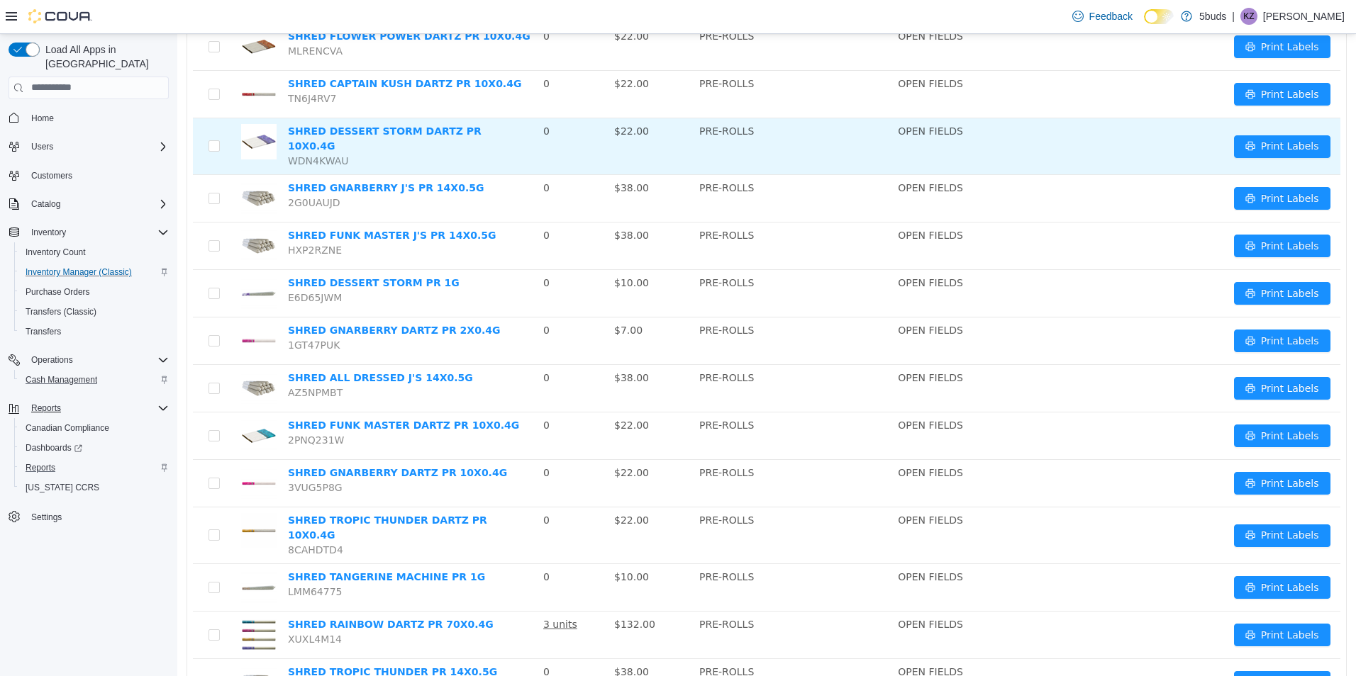
scroll to position [265, 0]
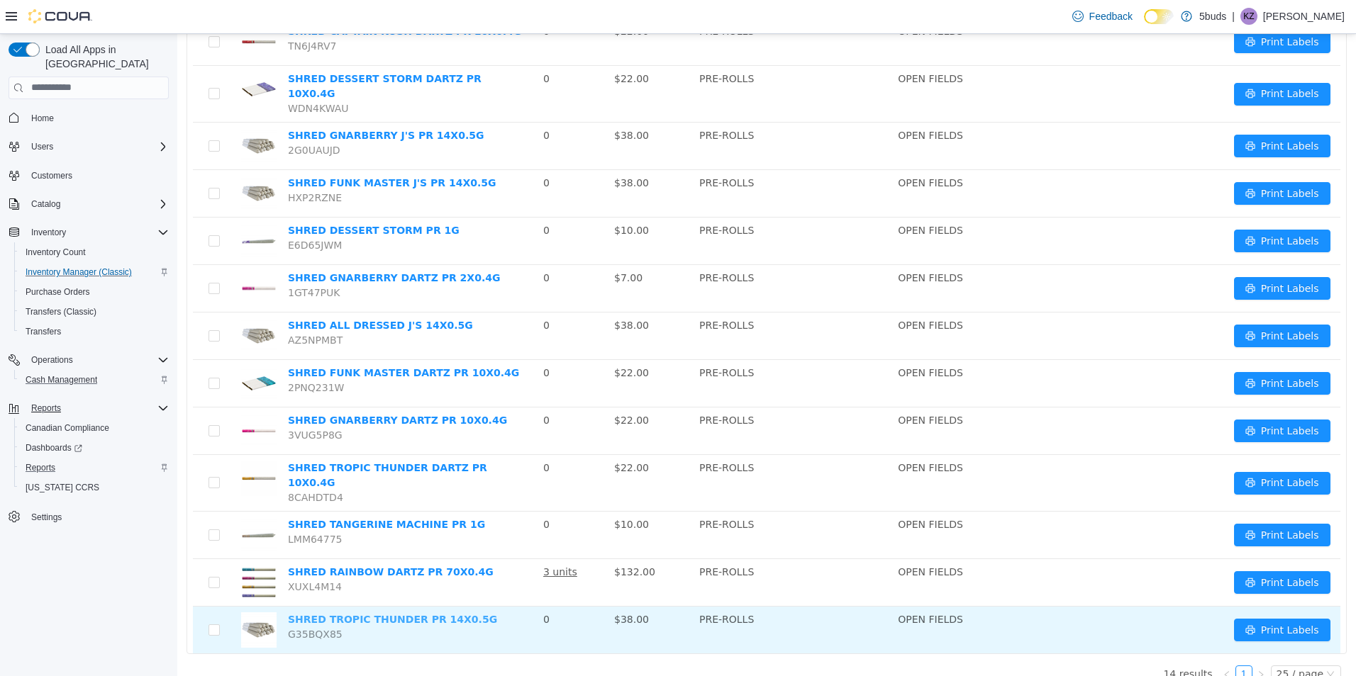
click at [390, 613] on link "SHRED TROPIC THUNDER PR 14X0.5G" at bounding box center [392, 618] width 209 height 11
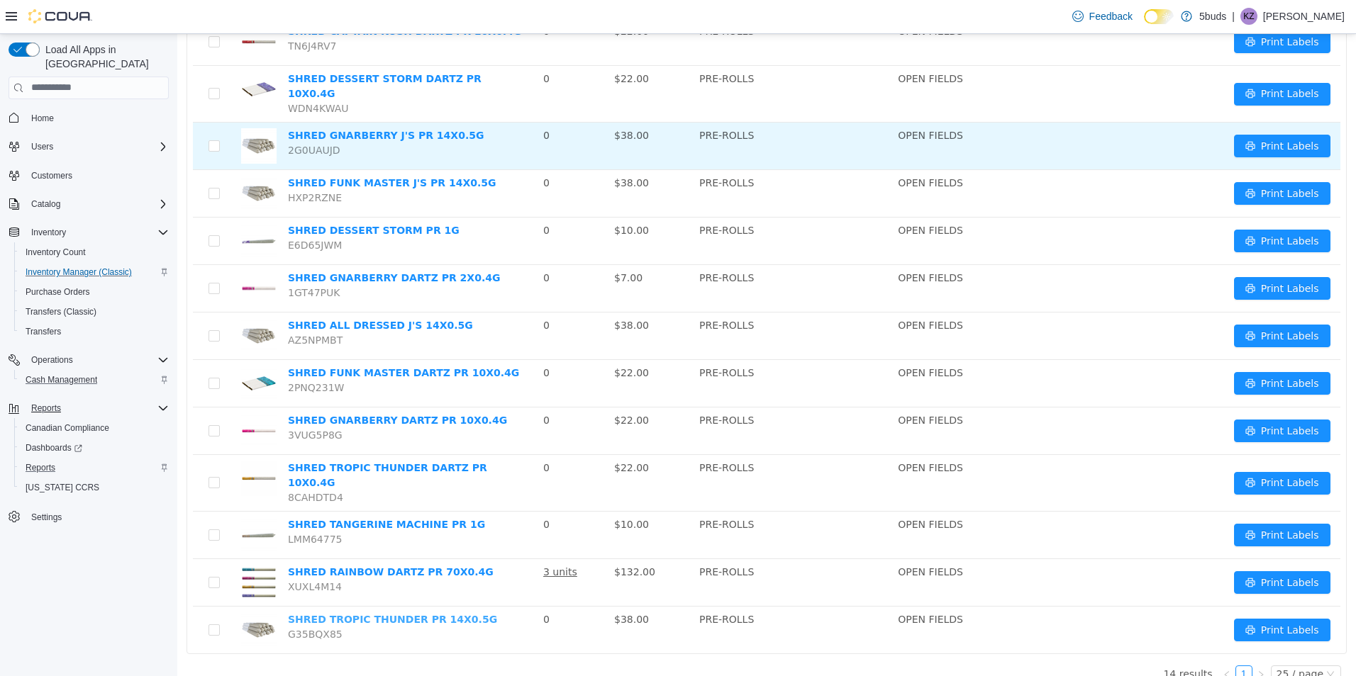
scroll to position [0, 0]
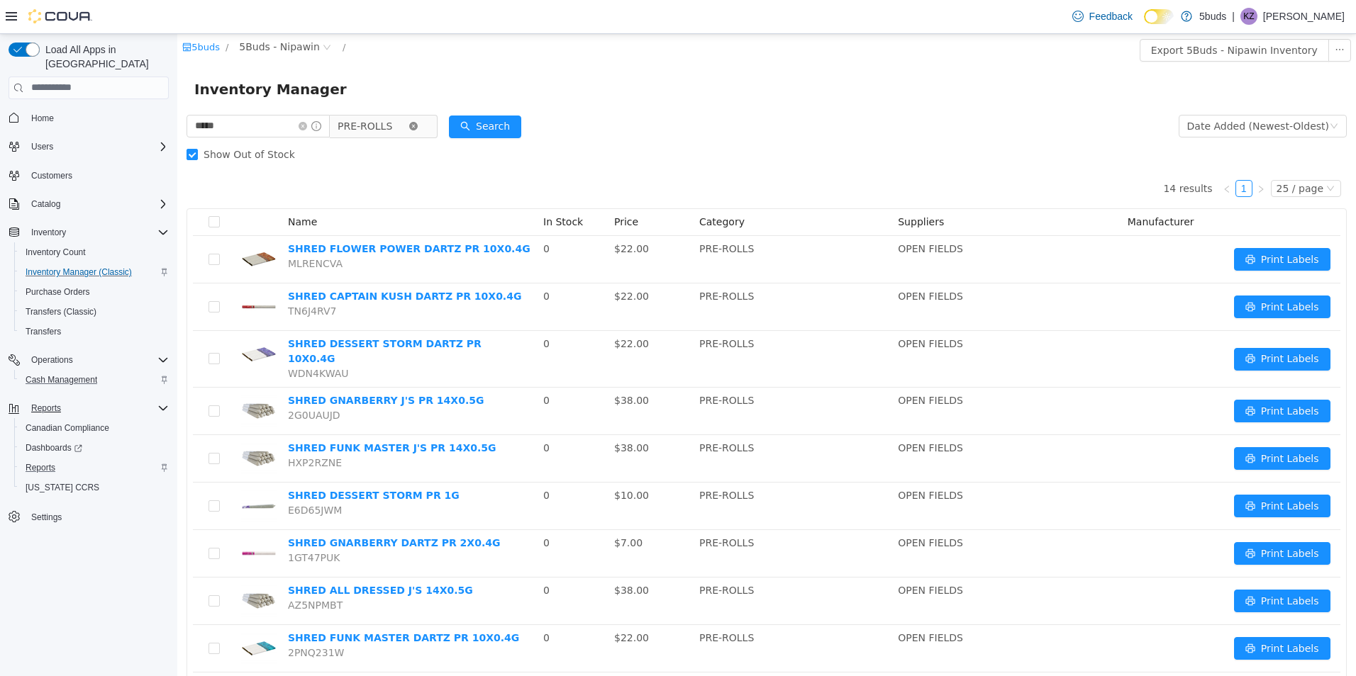
click at [418, 126] on icon "icon: close-circle" at bounding box center [413, 125] width 9 height 9
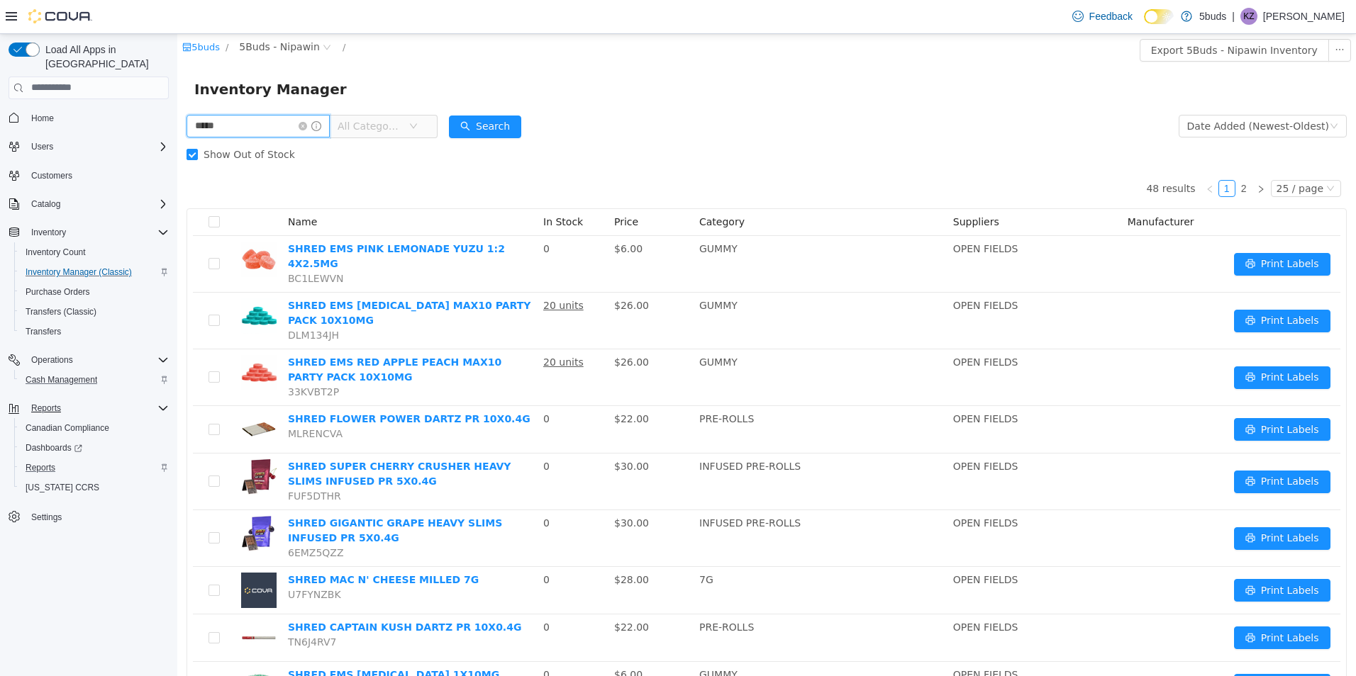
drag, startPoint x: 255, startPoint y: 125, endPoint x: 139, endPoint y: 128, distance: 116.3
click at [177, 128] on html "5buds / 5Buds - Nipawin / Export 5Buds - Nipawin Inventory Inventory Manager **…" at bounding box center [766, 354] width 1178 height 642
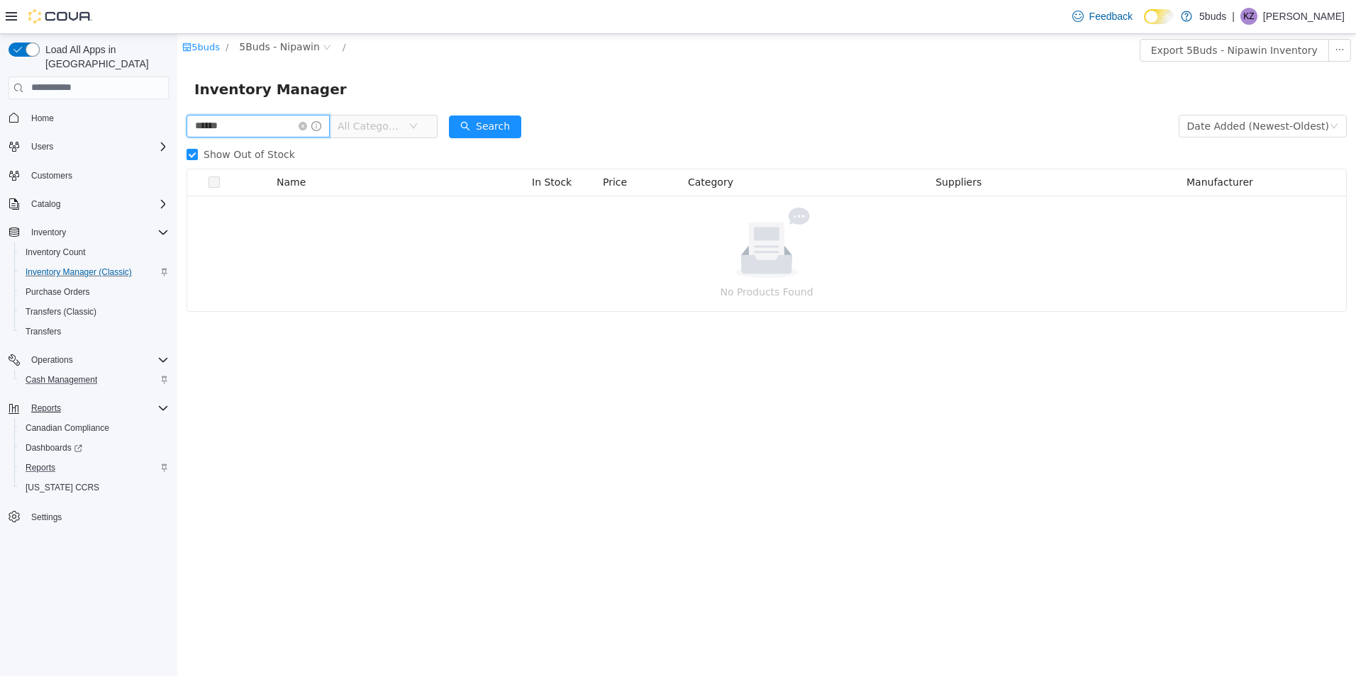
type input "******"
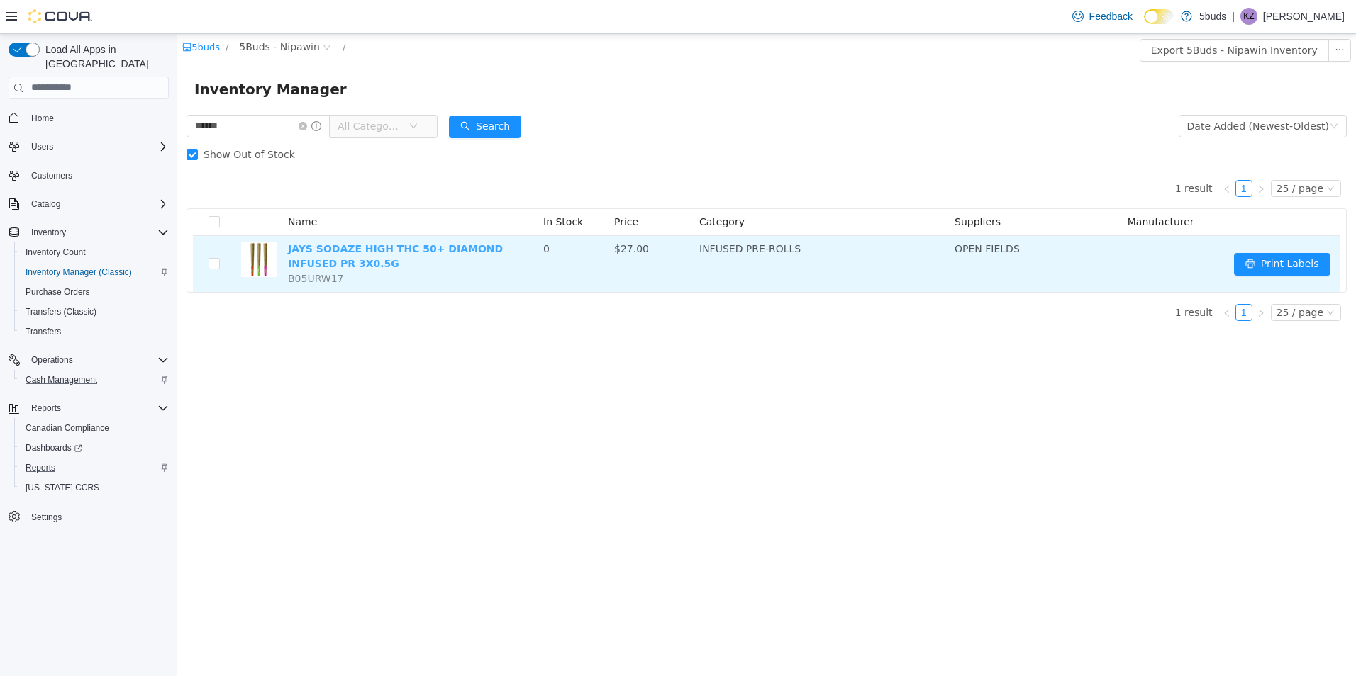
click at [500, 250] on link "JAYS SODAZE HIGH THC 50+ DIAMOND INFUSED PR 3X0.5G" at bounding box center [395, 255] width 215 height 26
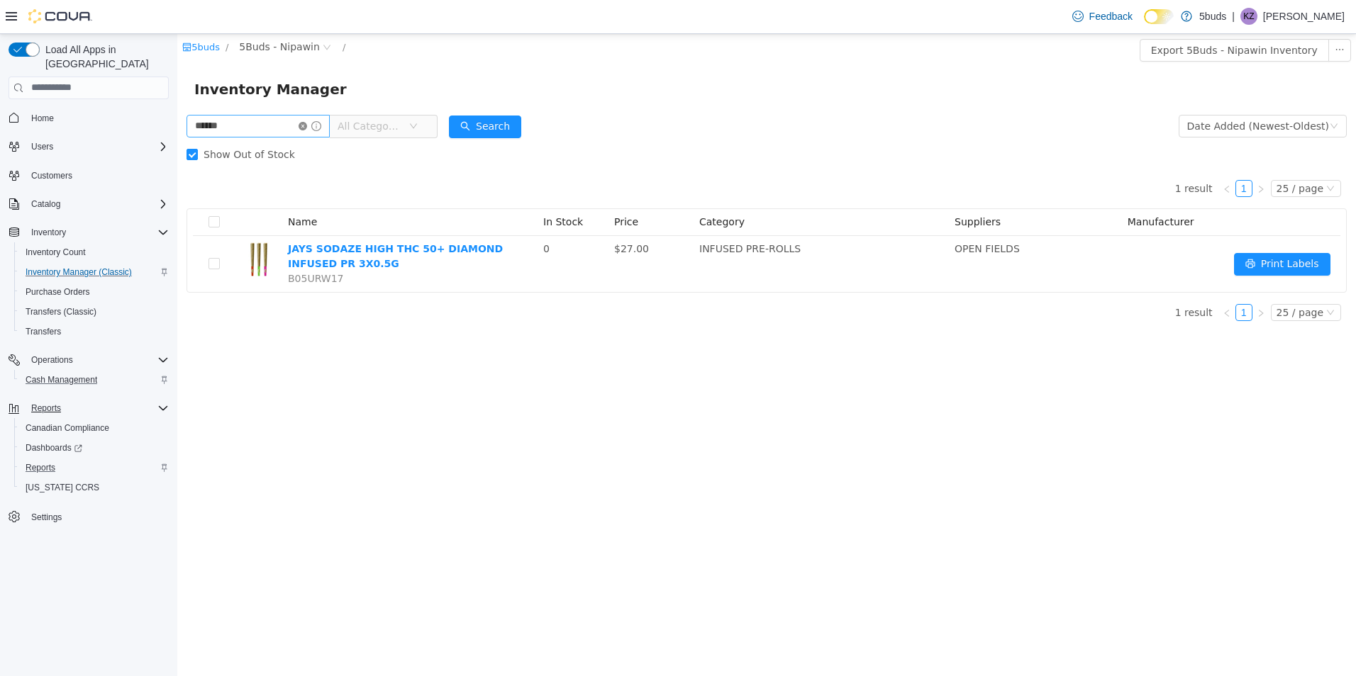
click at [307, 127] on icon "icon: close-circle" at bounding box center [302, 125] width 9 height 9
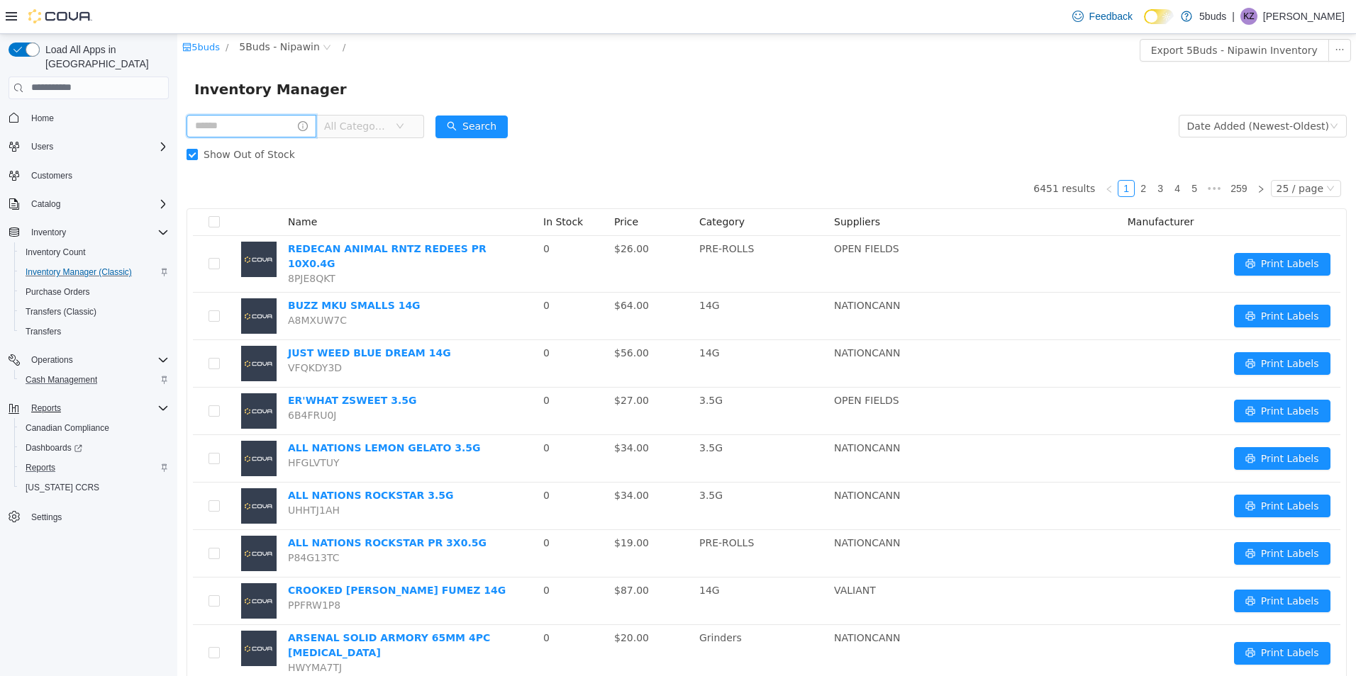
click at [234, 121] on input "text" at bounding box center [251, 125] width 130 height 23
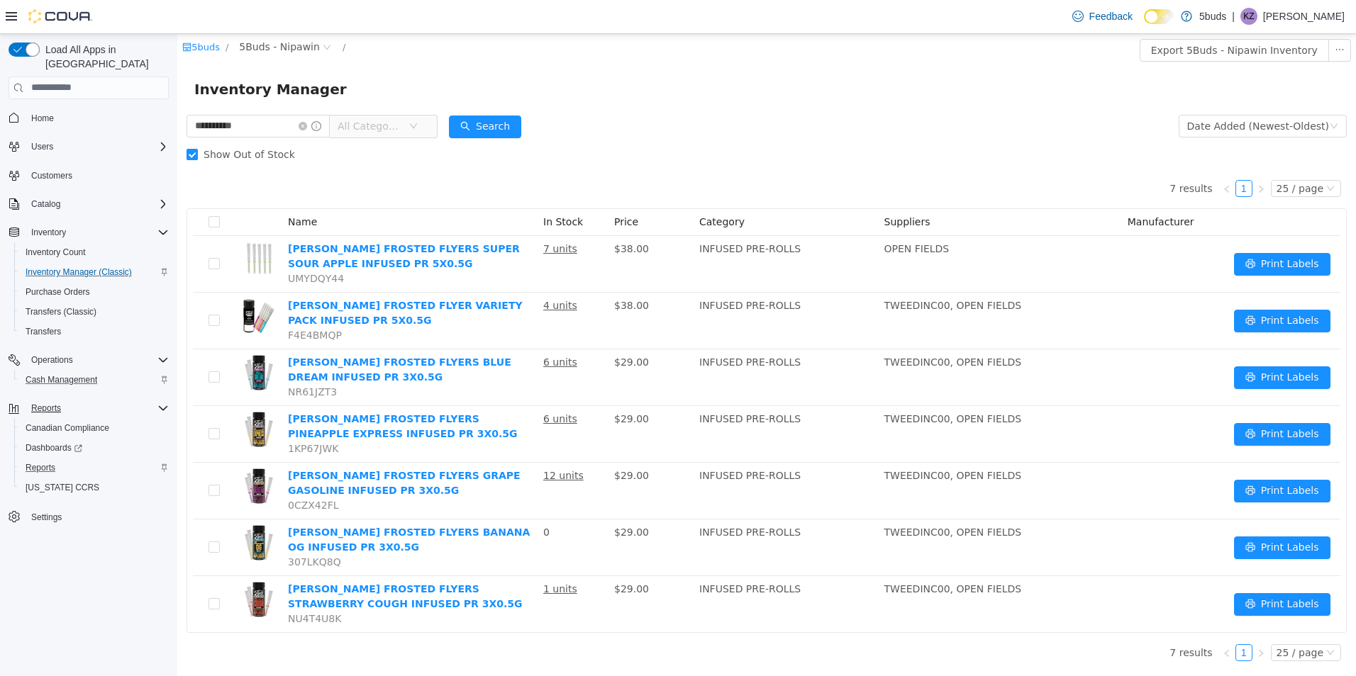
click at [219, 148] on span "Show Out of Stock" at bounding box center [249, 153] width 103 height 11
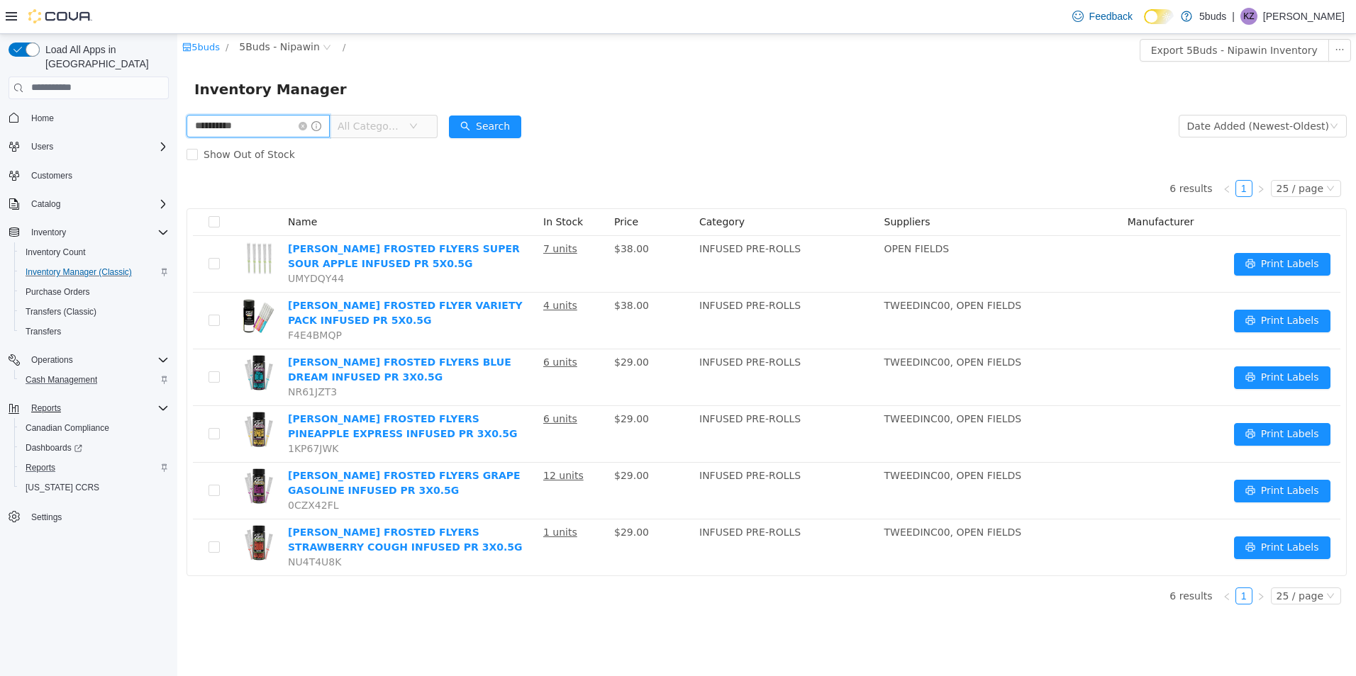
drag, startPoint x: 249, startPoint y: 124, endPoint x: 140, endPoint y: 138, distance: 109.3
click at [177, 138] on html "**********" at bounding box center [766, 354] width 1178 height 642
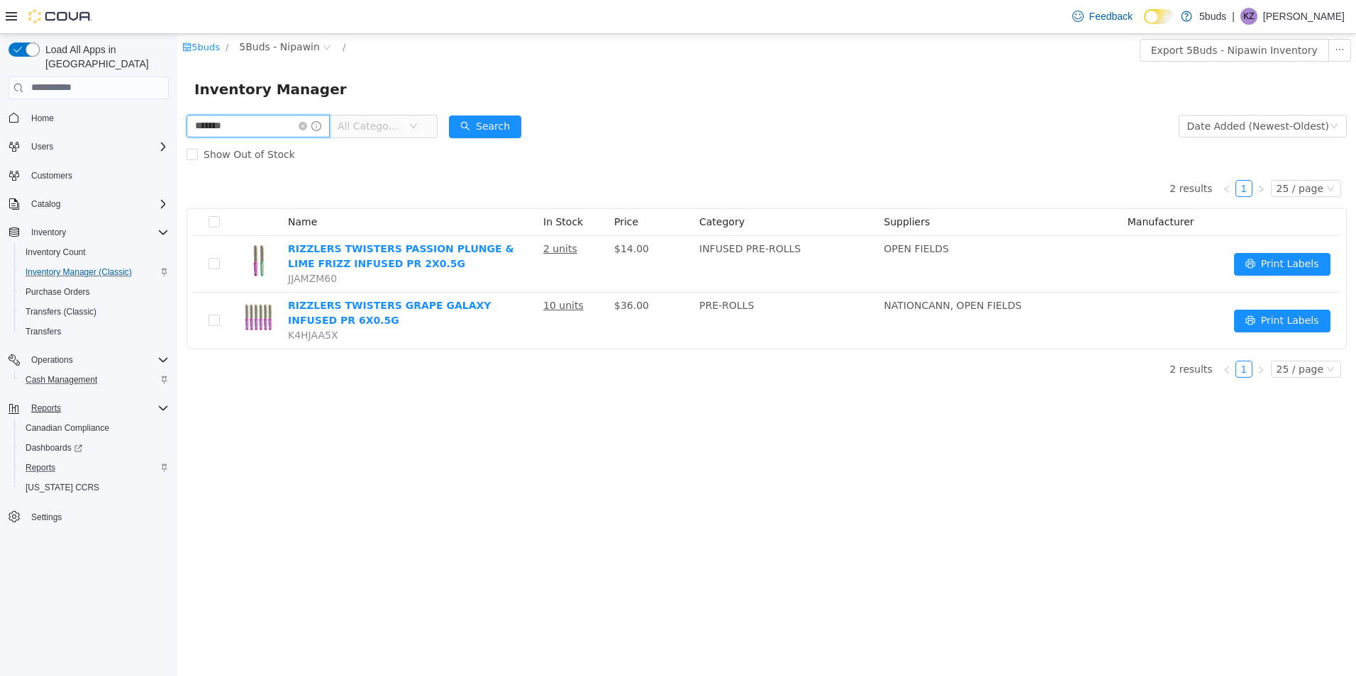
drag, startPoint x: 274, startPoint y: 131, endPoint x: 129, endPoint y: 137, distance: 144.7
click at [177, 137] on html "5buds / 5Buds - Nipawin / Export 5Buds - Nipawin Inventory Inventory Manager **…" at bounding box center [766, 354] width 1178 height 642
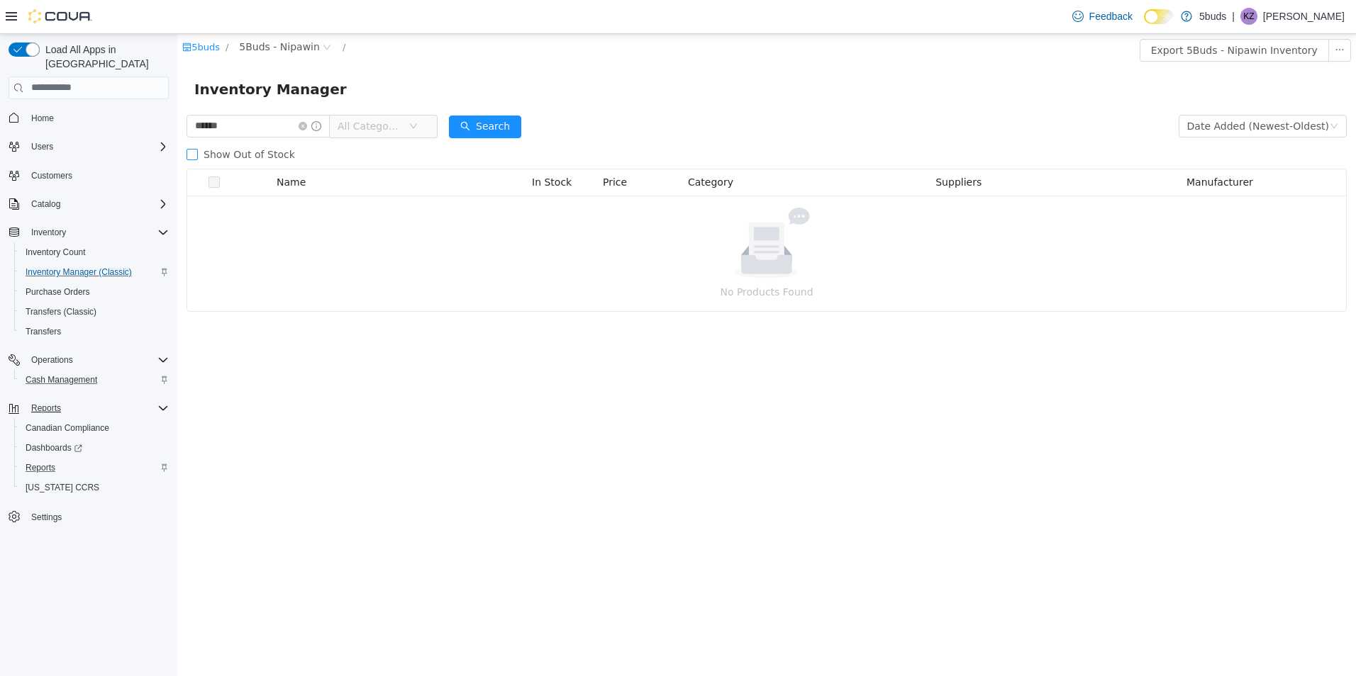
click at [234, 151] on span "Show Out of Stock" at bounding box center [249, 153] width 103 height 11
drag, startPoint x: 234, startPoint y: 151, endPoint x: 266, endPoint y: 149, distance: 32.0
click at [266, 149] on span "Show Out of Stock" at bounding box center [249, 153] width 103 height 11
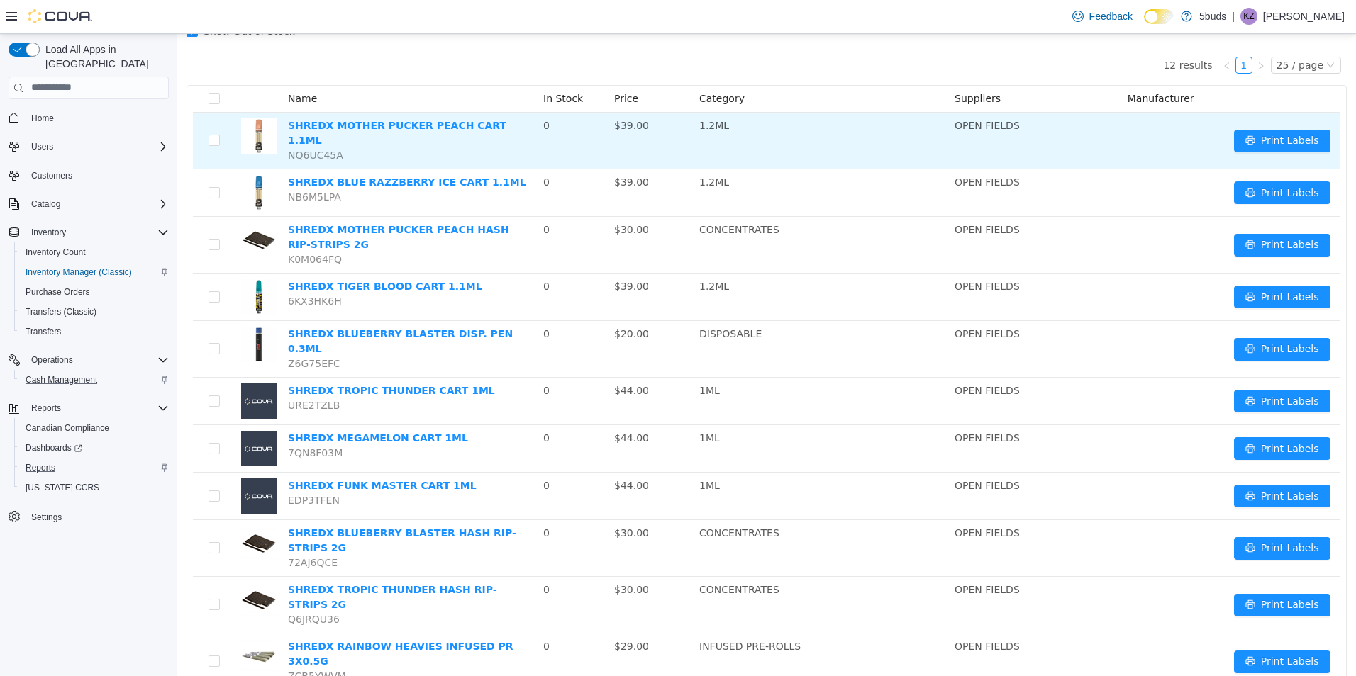
scroll to position [47, 0]
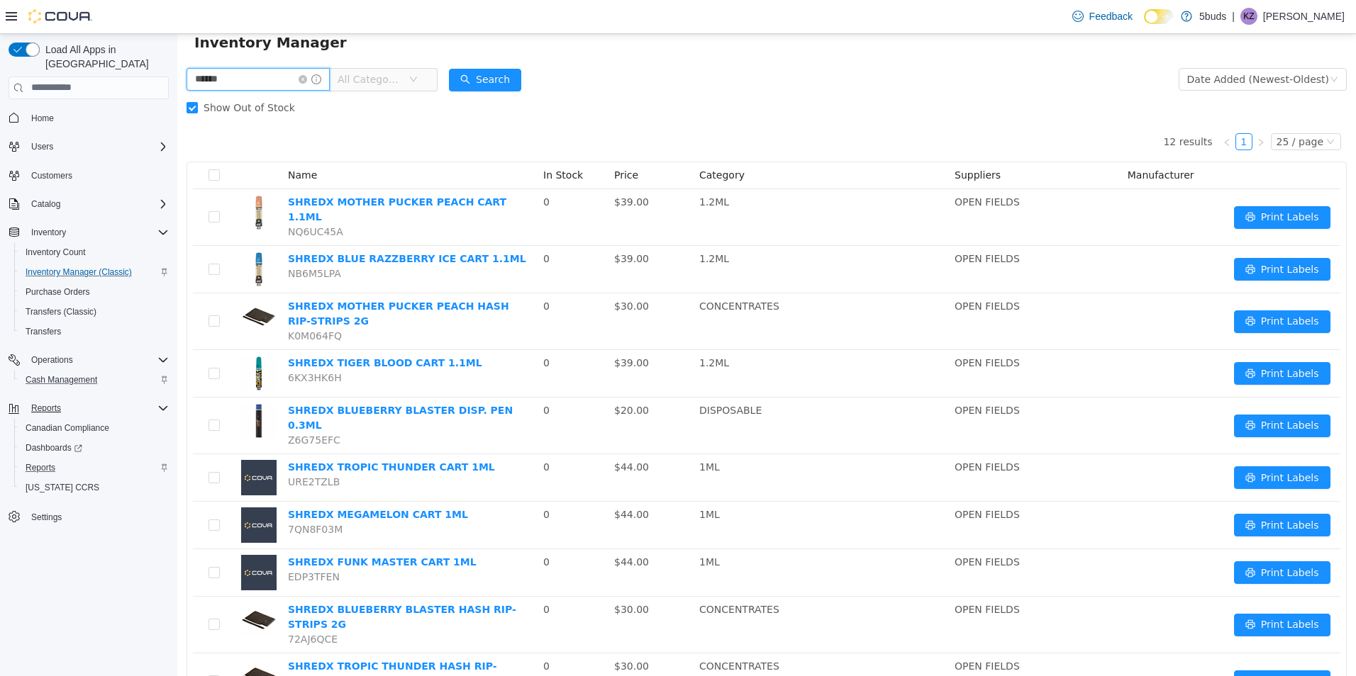
drag, startPoint x: 247, startPoint y: 77, endPoint x: 1, endPoint y: 94, distance: 246.6
click at [177, 94] on html "5buds / 5Buds - Nipawin / Export 5Buds - Nipawin Inventory Inventory Manager **…" at bounding box center [766, 308] width 1178 height 642
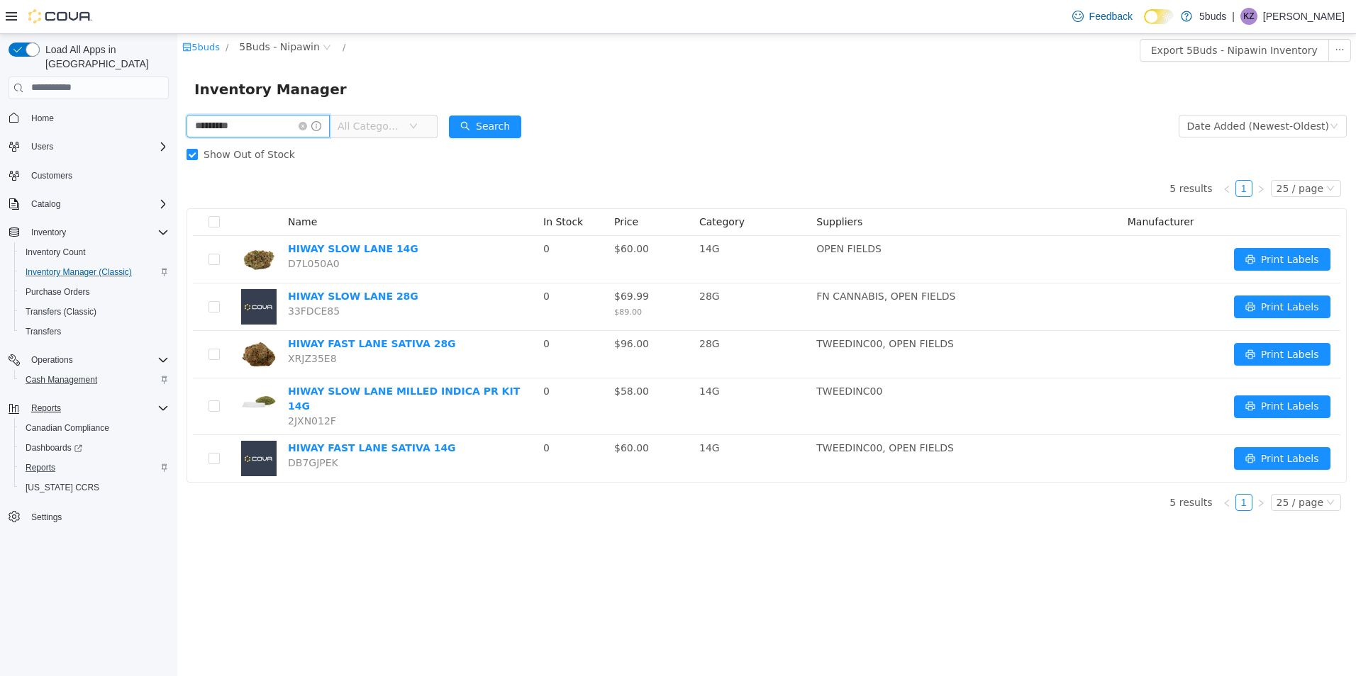
drag, startPoint x: 180, startPoint y: 123, endPoint x: 82, endPoint y: 123, distance: 97.8
click at [177, 123] on html "5buds / 5Buds - Nipawin / Export 5Buds - Nipawin Inventory Inventory Manager **…" at bounding box center [766, 354] width 1178 height 642
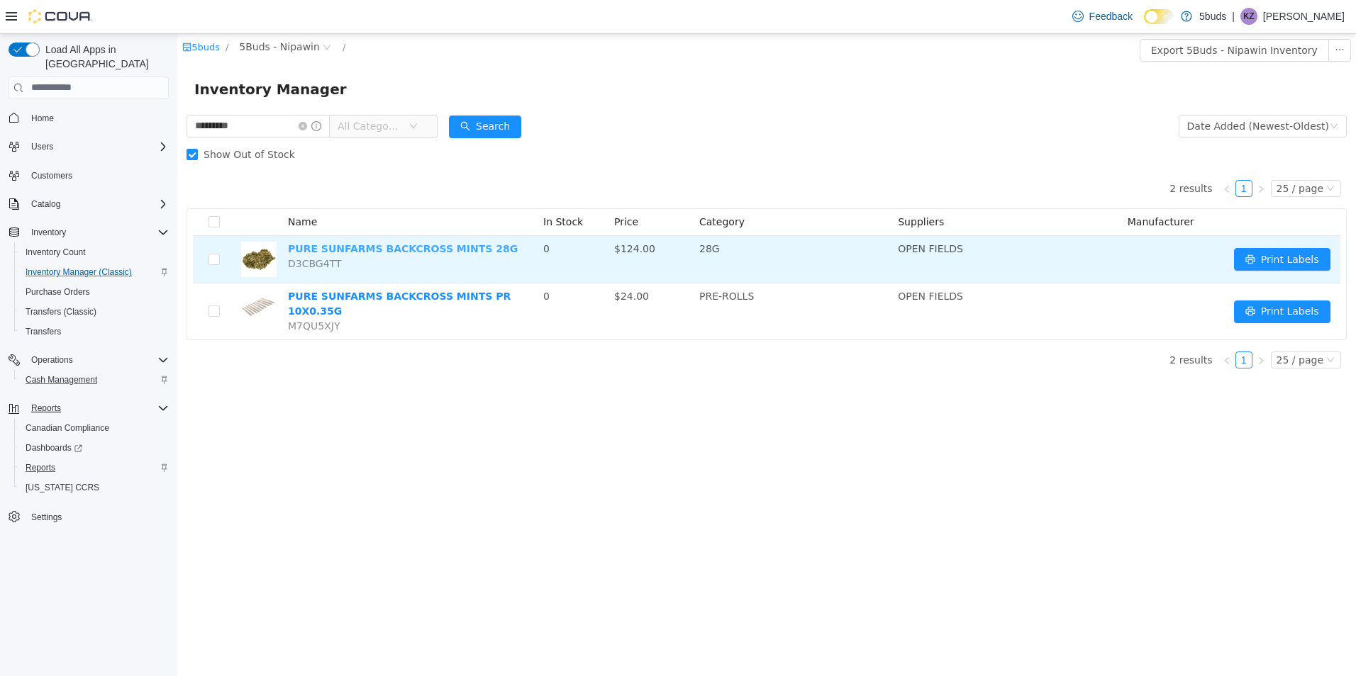
click at [467, 249] on link "PURE SUNFARMS BACKCROSS MINTS 28G" at bounding box center [403, 247] width 230 height 11
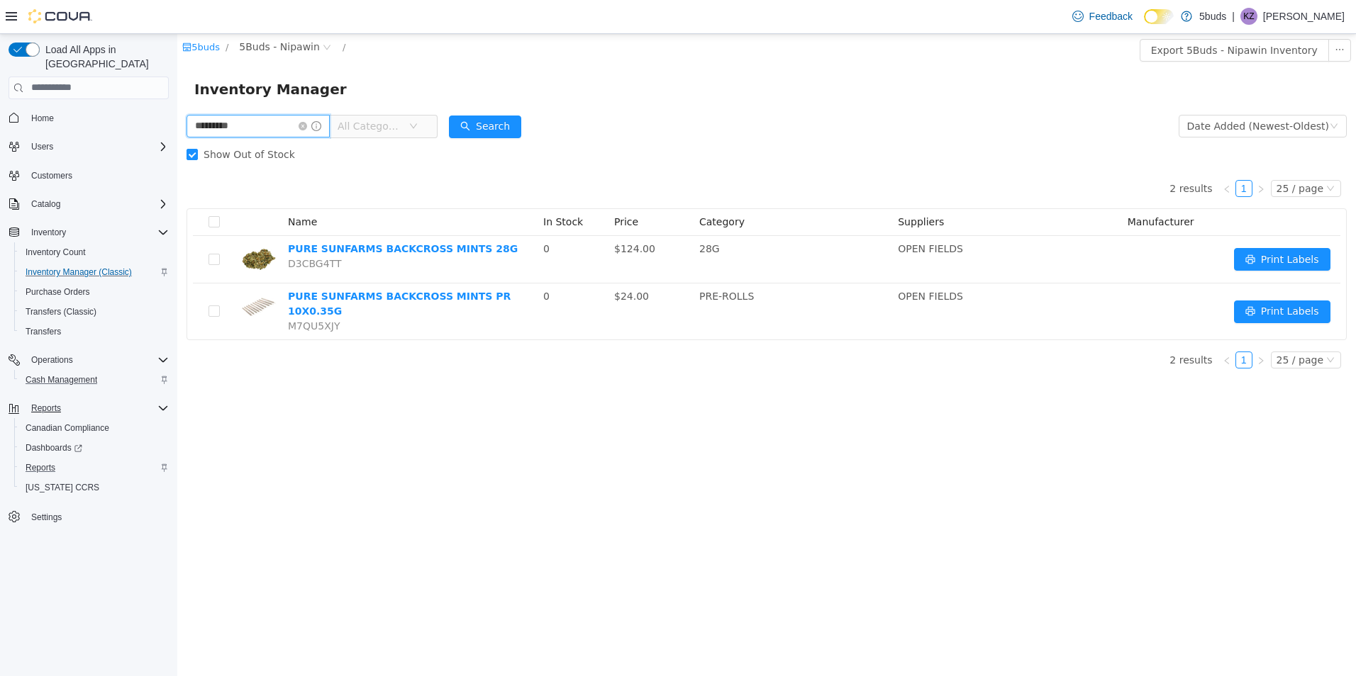
drag, startPoint x: 235, startPoint y: 130, endPoint x: 89, endPoint y: 133, distance: 146.1
click at [177, 133] on html "5buds / 5Buds - Nipawin / Export 5Buds - Nipawin Inventory Inventory Manager **…" at bounding box center [766, 354] width 1178 height 642
type input "*********"
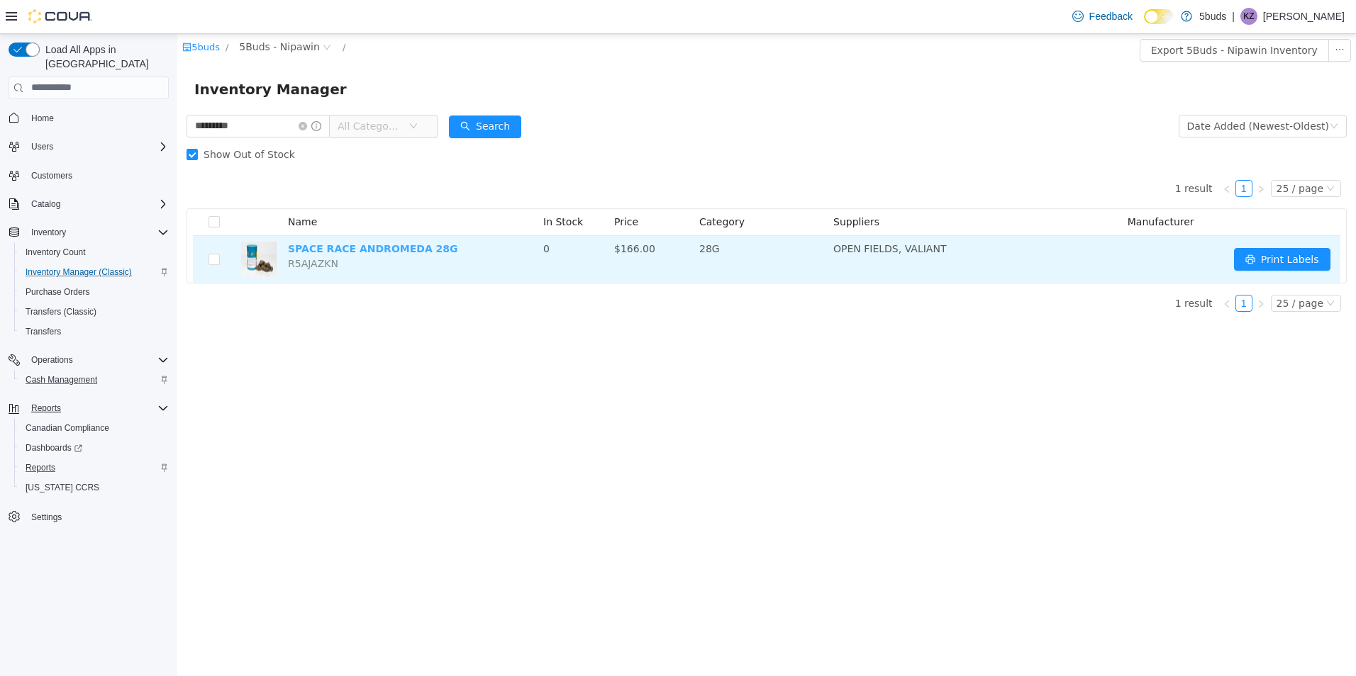
click at [386, 251] on link "SPACE RACE ANDROMEDA 28G" at bounding box center [373, 247] width 170 height 11
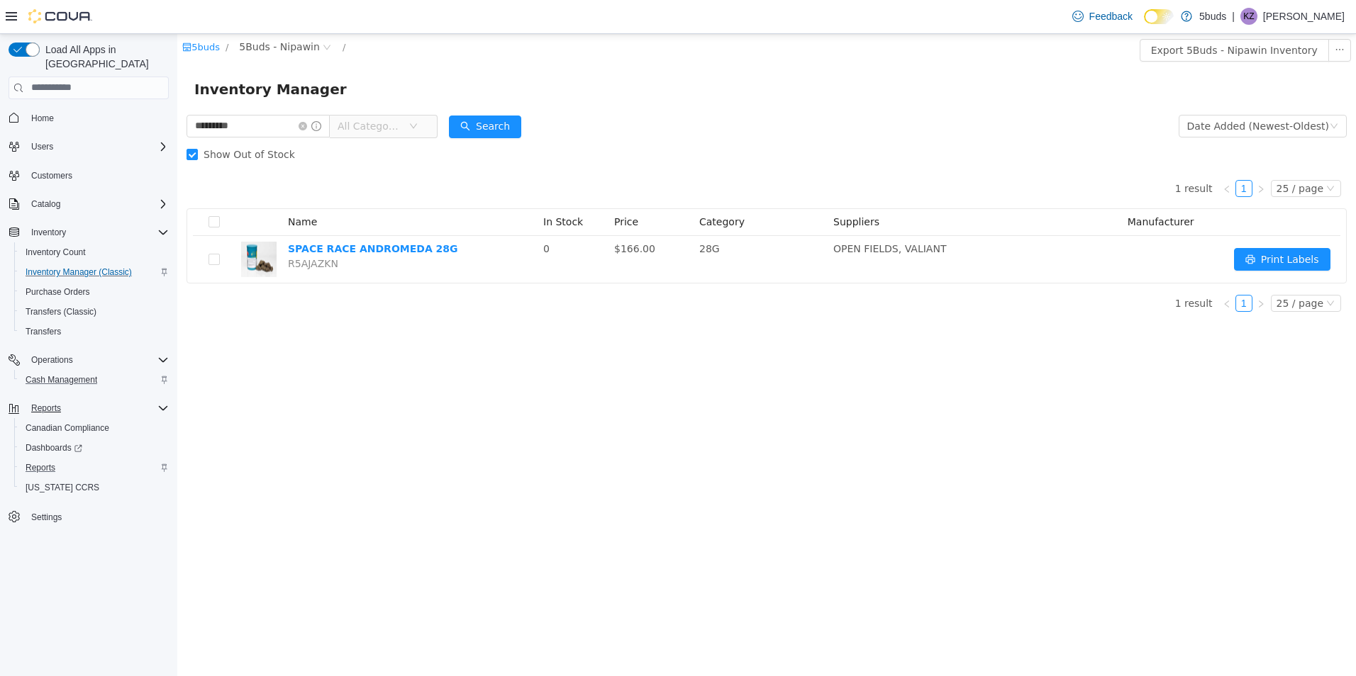
drag, startPoint x: 743, startPoint y: 41, endPoint x: 310, endPoint y: 72, distance: 434.3
click at [734, 43] on div "5buds / 5Buds - Nipawin /" at bounding box center [668, 46] width 973 height 17
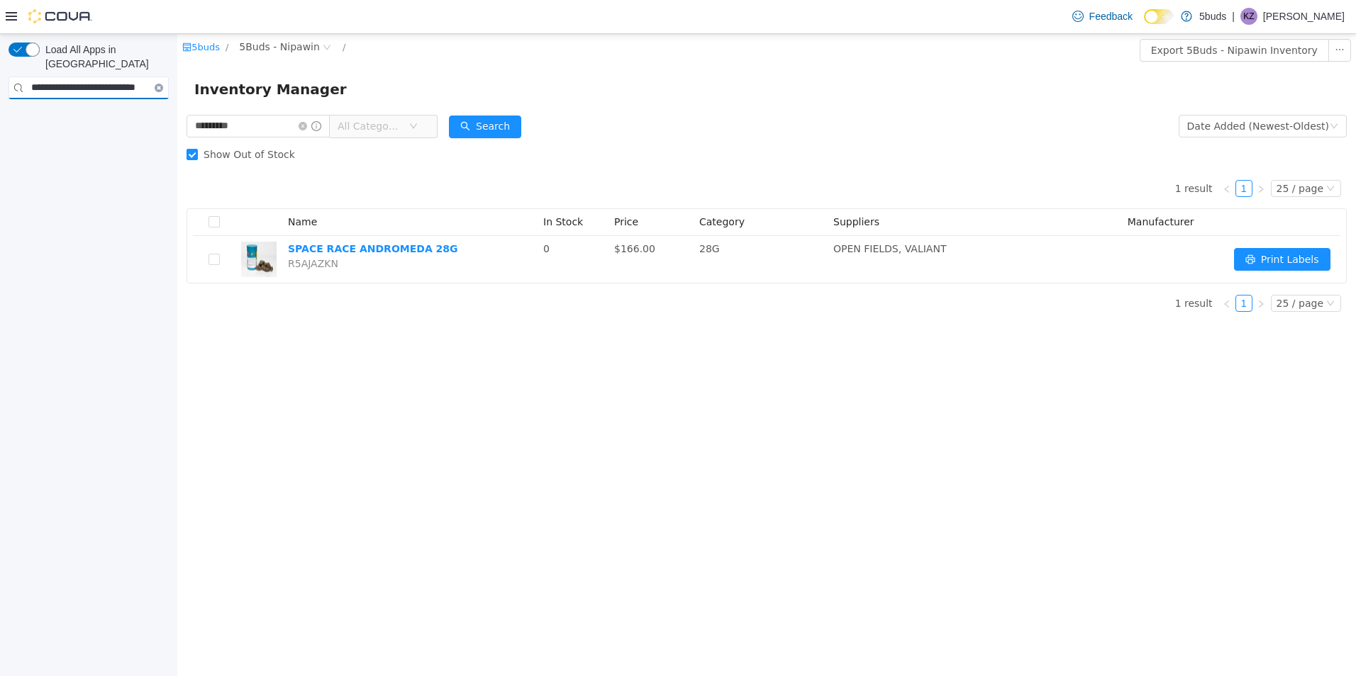
type input "**********"
click at [544, 59] on div "5buds / 5Buds - Nipawin /" at bounding box center [668, 49] width 973 height 23
click at [8, 21] on icon at bounding box center [11, 16] width 11 height 11
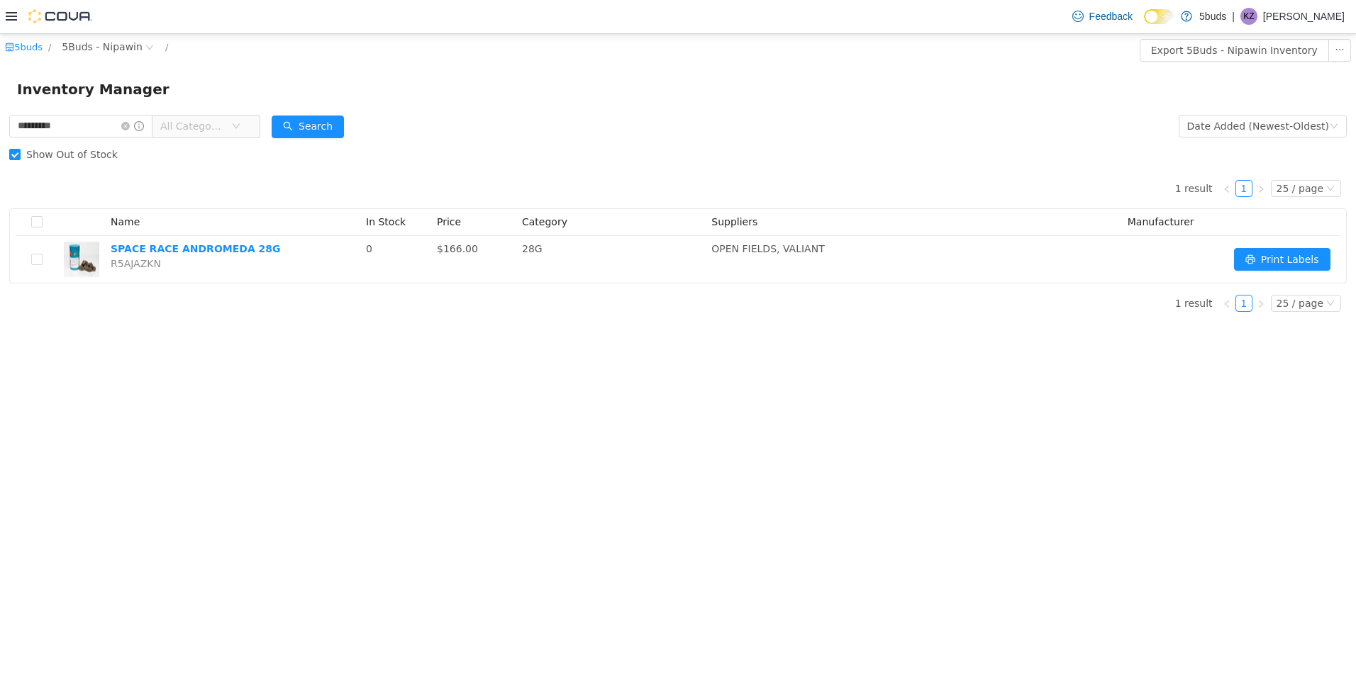
click at [11, 19] on icon at bounding box center [11, 16] width 11 height 11
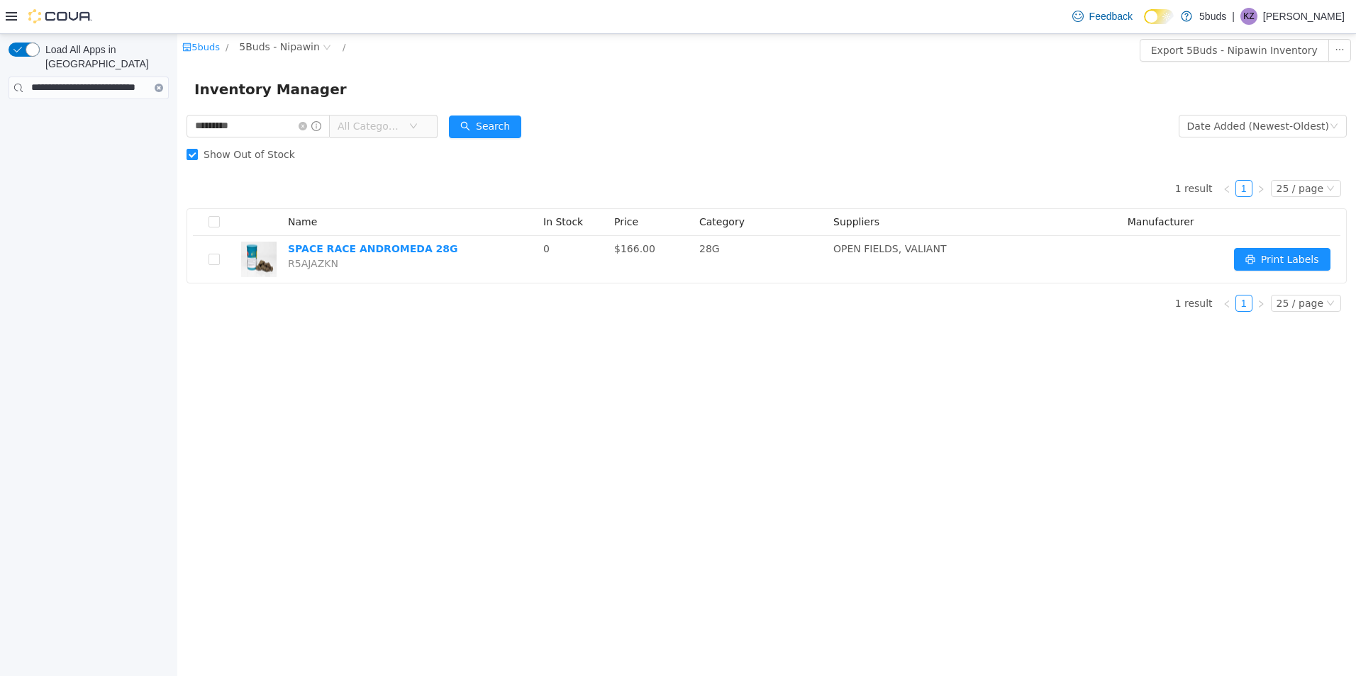
click at [159, 86] on icon "Clear input" at bounding box center [158, 87] width 3 height 3
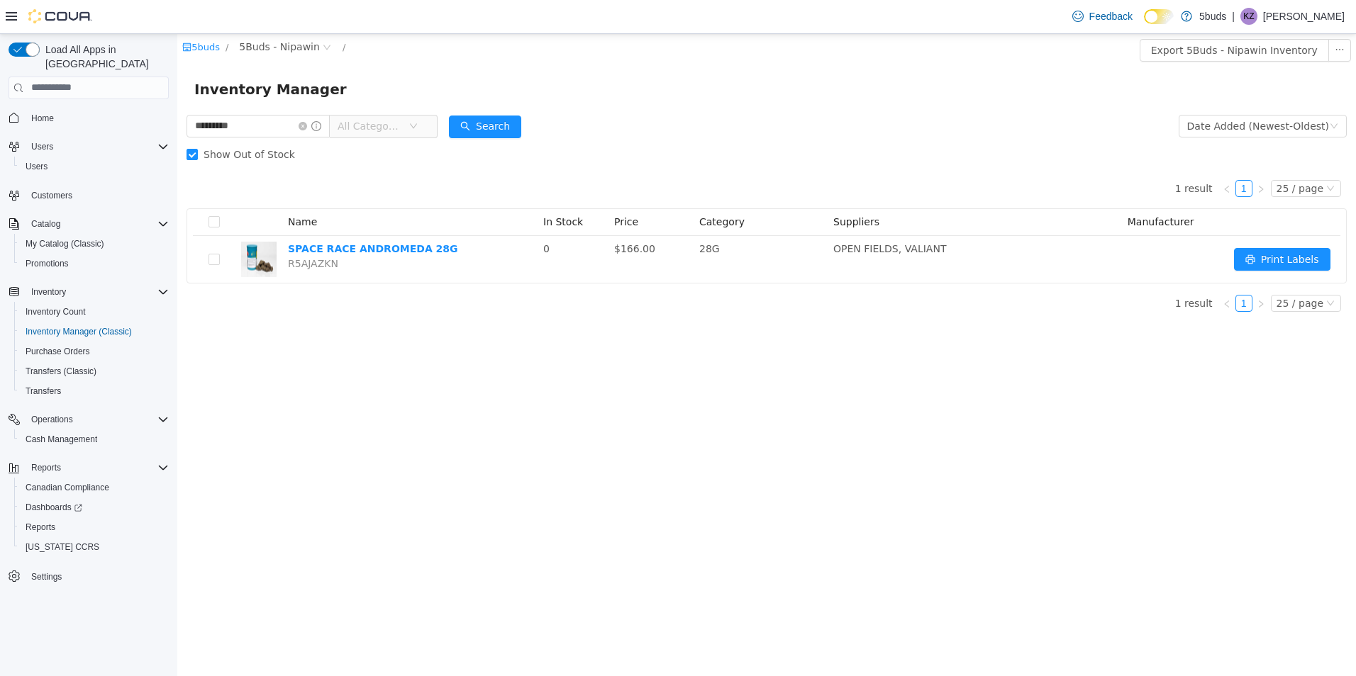
click at [62, 109] on span "Home" at bounding box center [97, 118] width 143 height 18
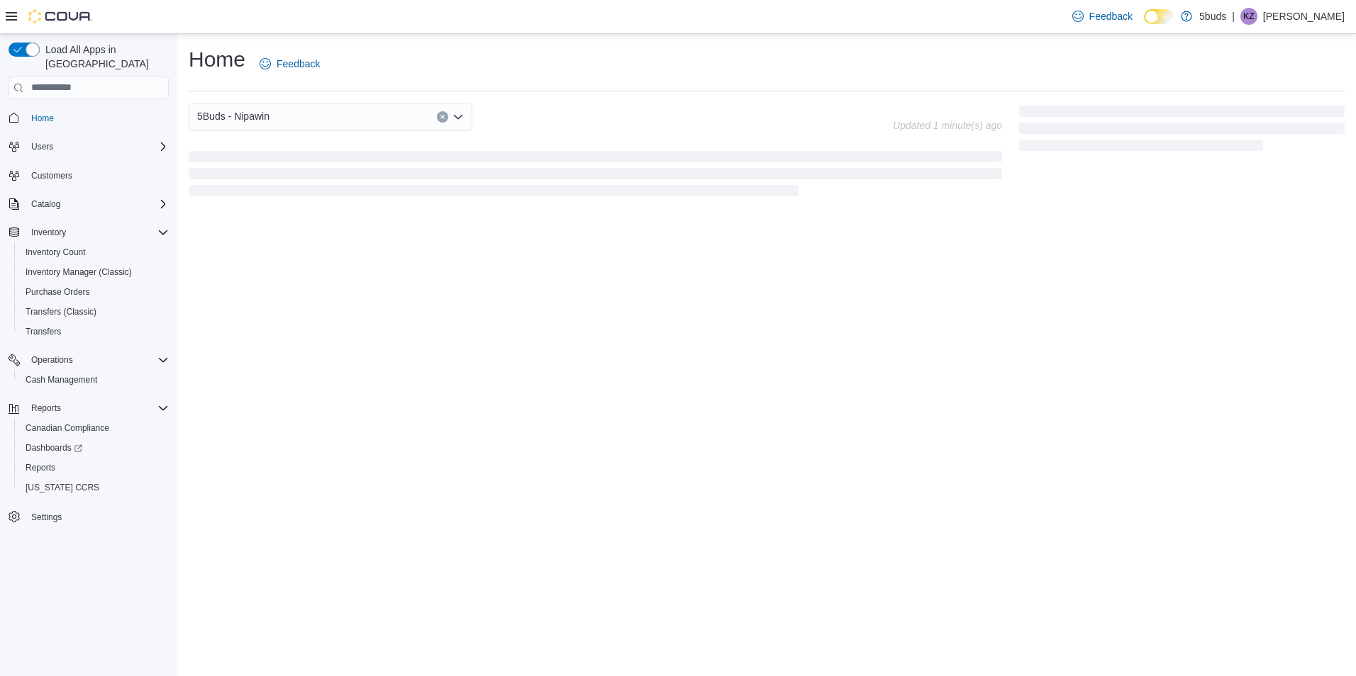
click at [594, 103] on div "5Buds - Nipawin" at bounding box center [541, 117] width 704 height 28
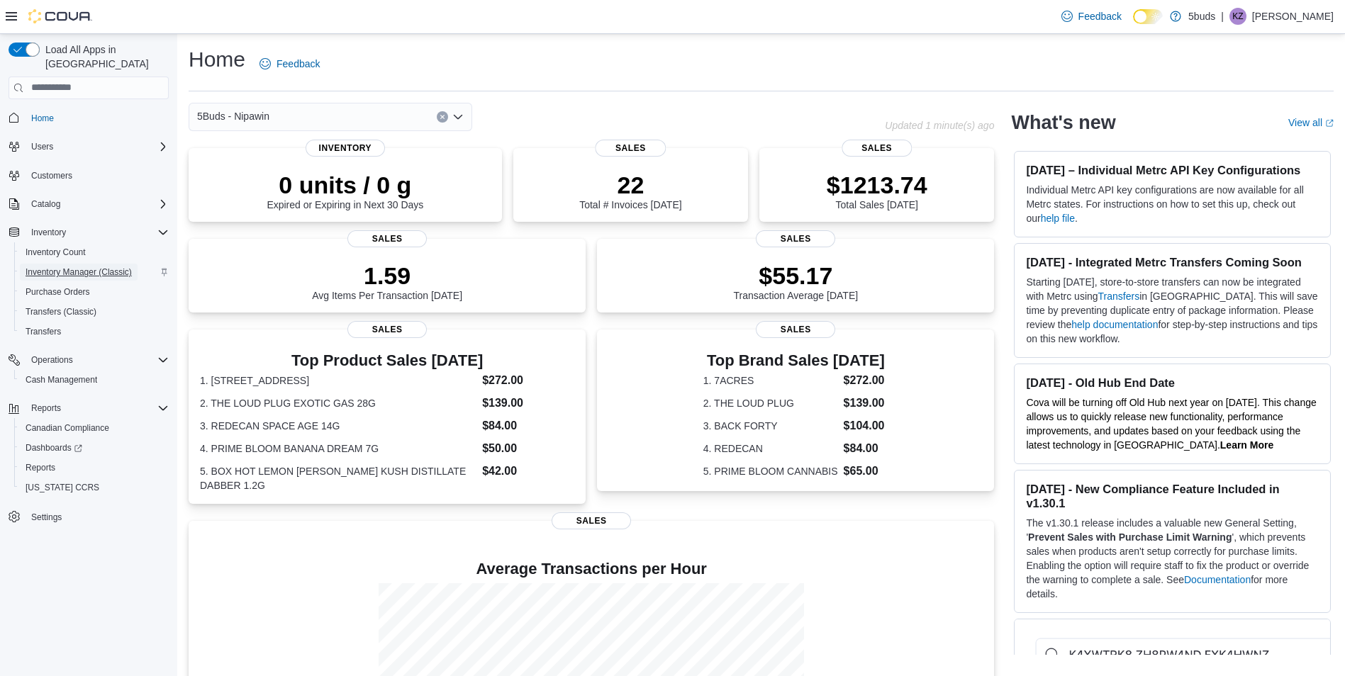
click at [78, 267] on span "Inventory Manager (Classic)" at bounding box center [79, 272] width 106 height 11
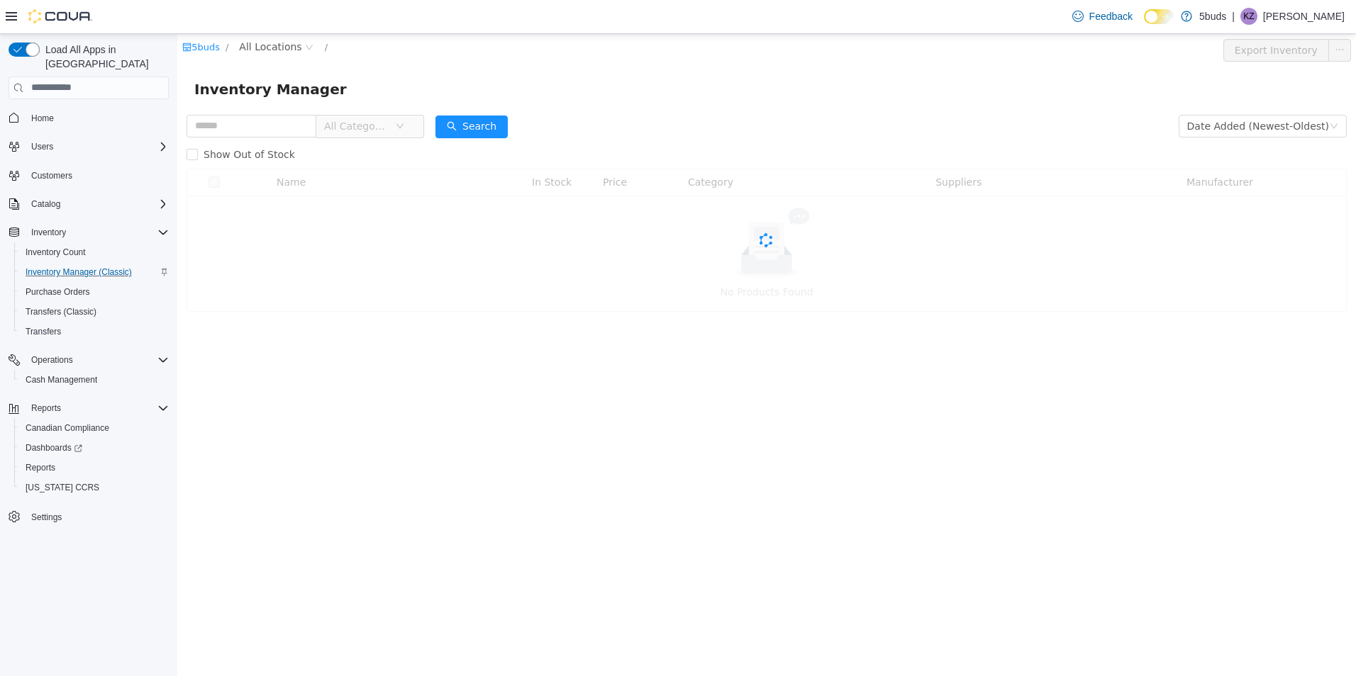
click at [274, 128] on input "text" at bounding box center [251, 125] width 130 height 23
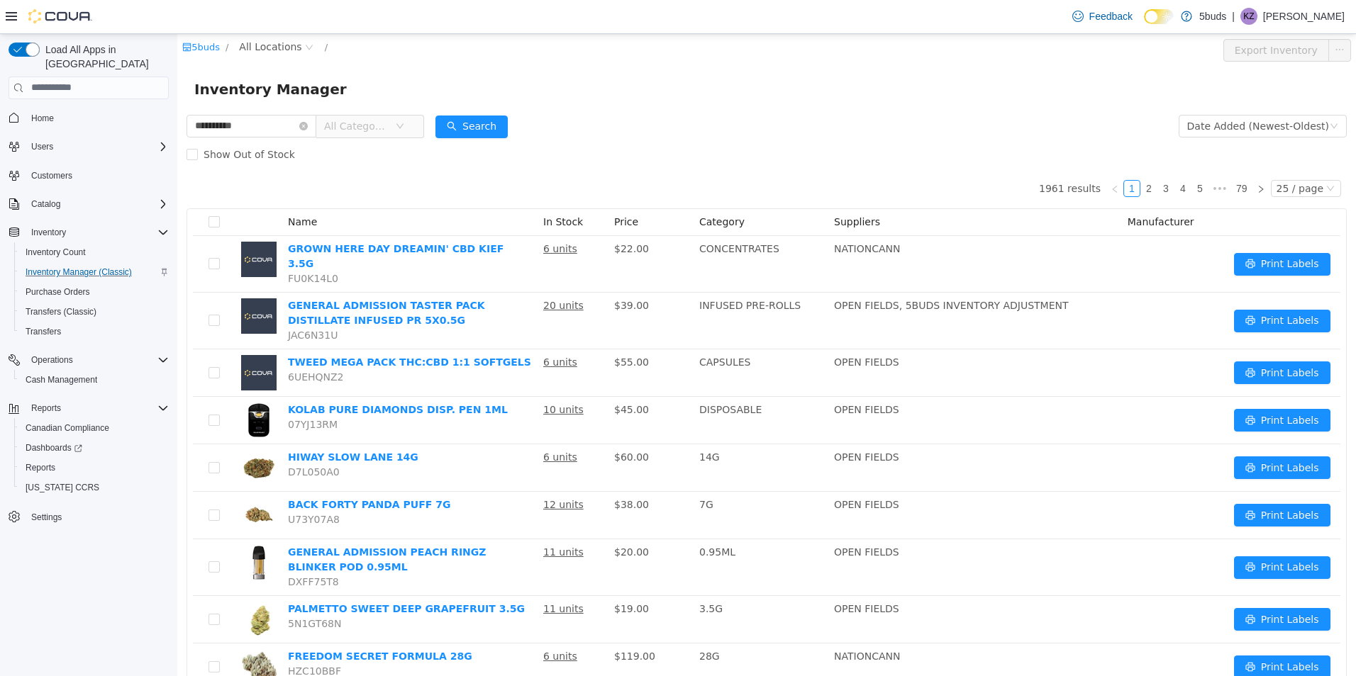
type input "**********"
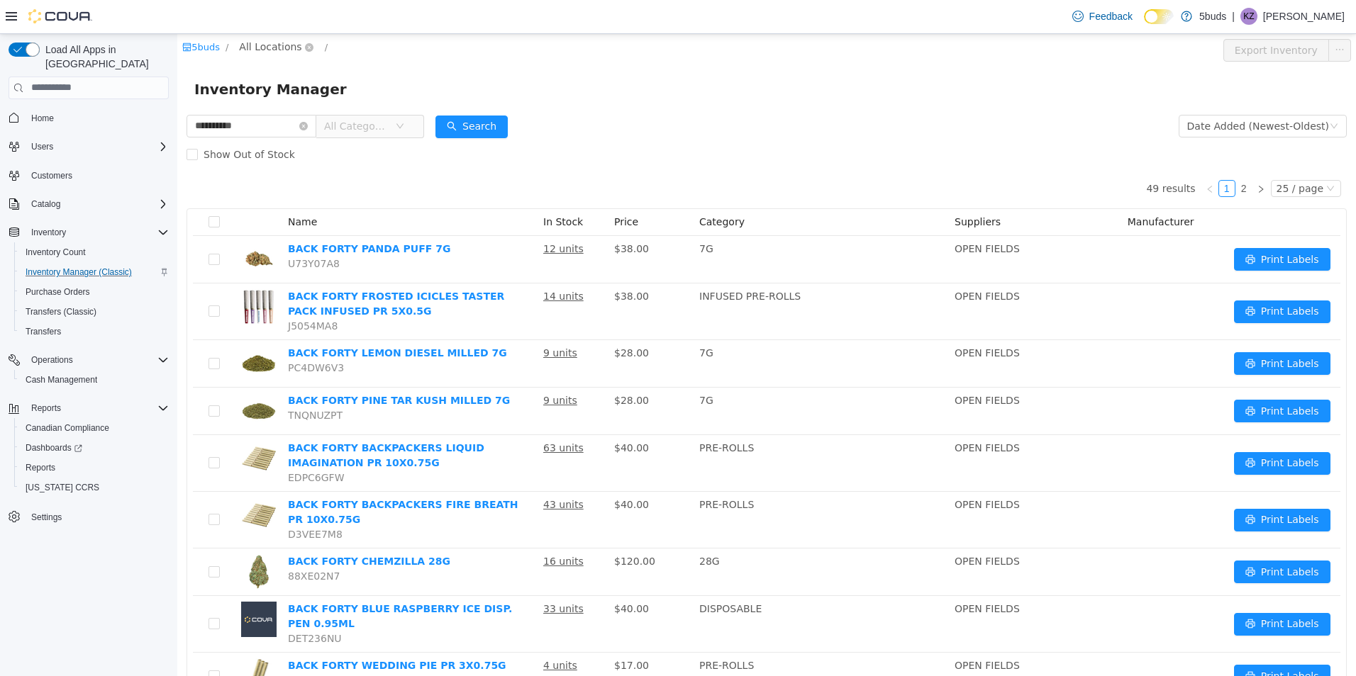
click at [257, 47] on span "All Locations" at bounding box center [270, 46] width 62 height 16
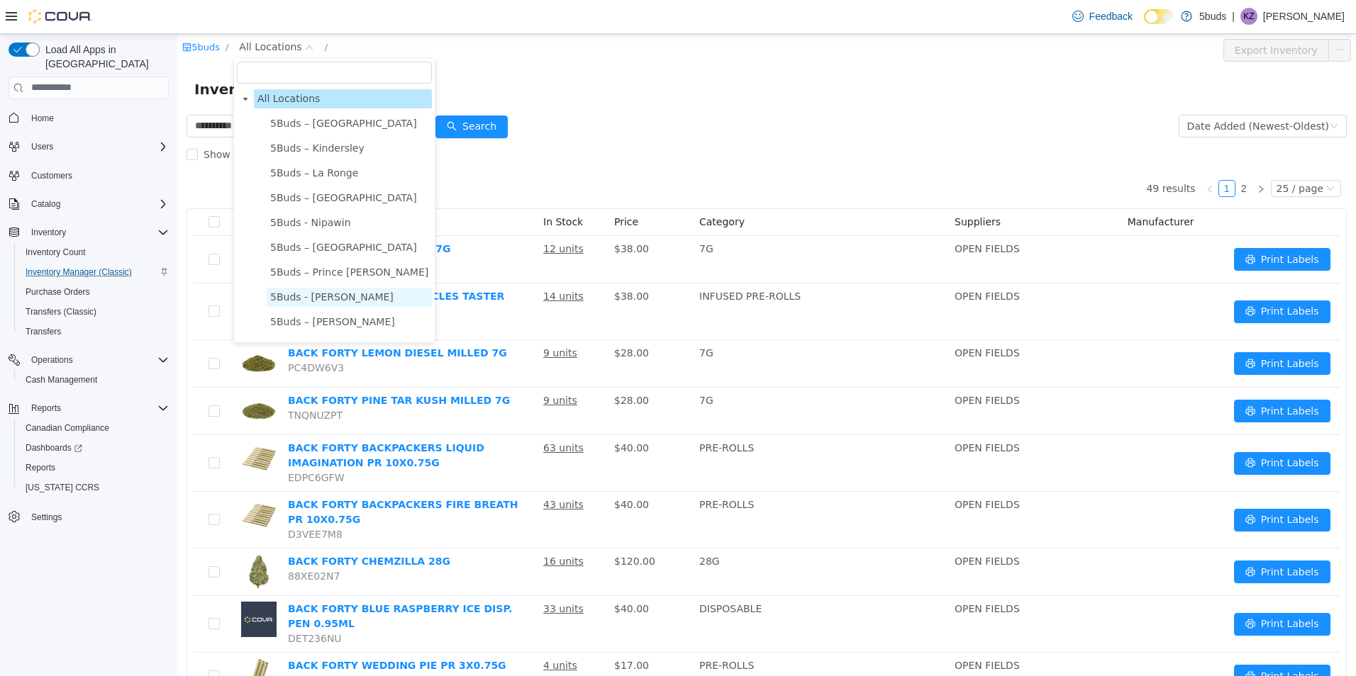
click at [311, 302] on span "5Buds - [PERSON_NAME]" at bounding box center [331, 296] width 123 height 11
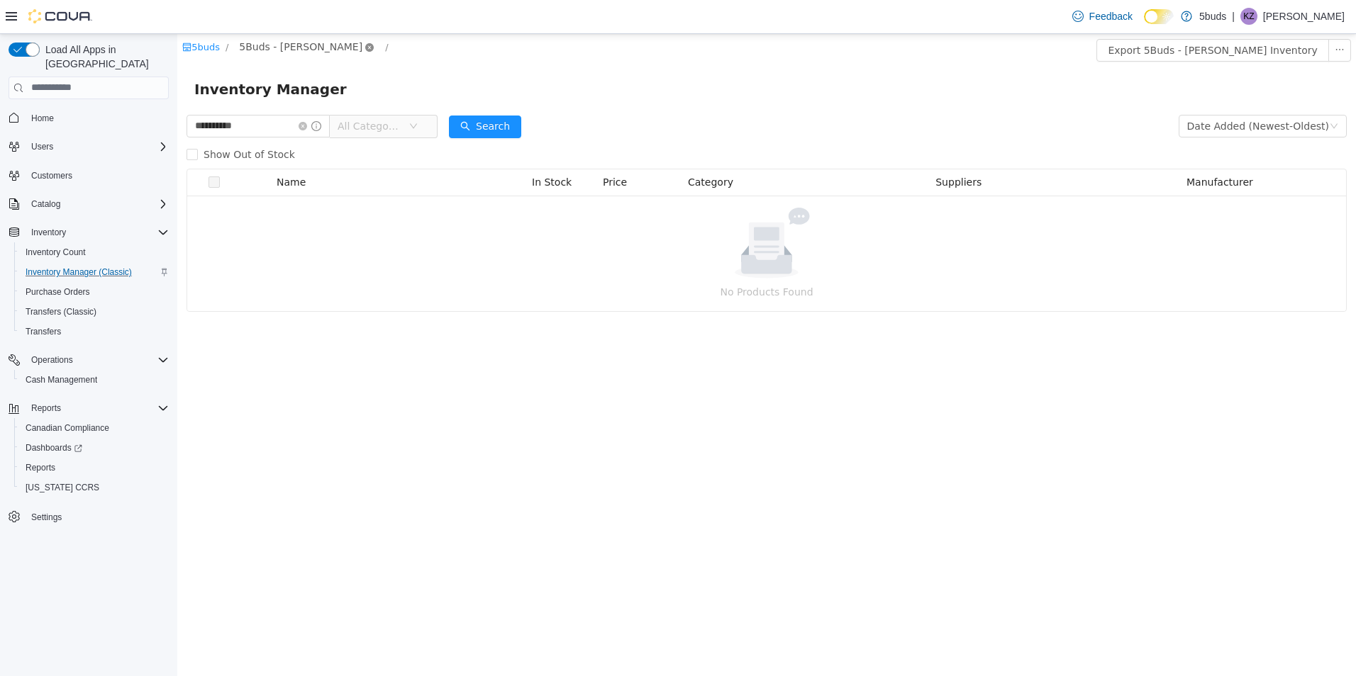
click at [365, 45] on icon "icon: close-circle" at bounding box center [369, 47] width 9 height 9
click at [282, 45] on span "All Locations" at bounding box center [270, 46] width 62 height 16
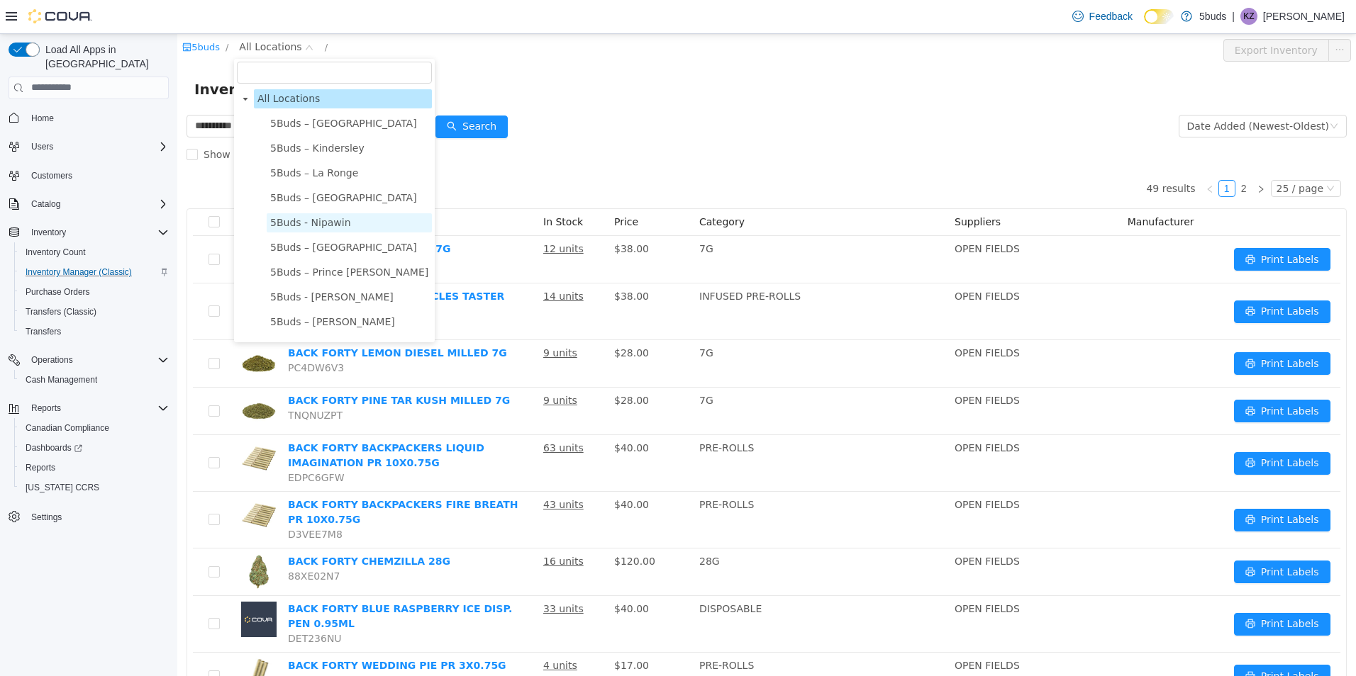
click at [318, 228] on span "5Buds - Nipawin" at bounding box center [310, 221] width 81 height 11
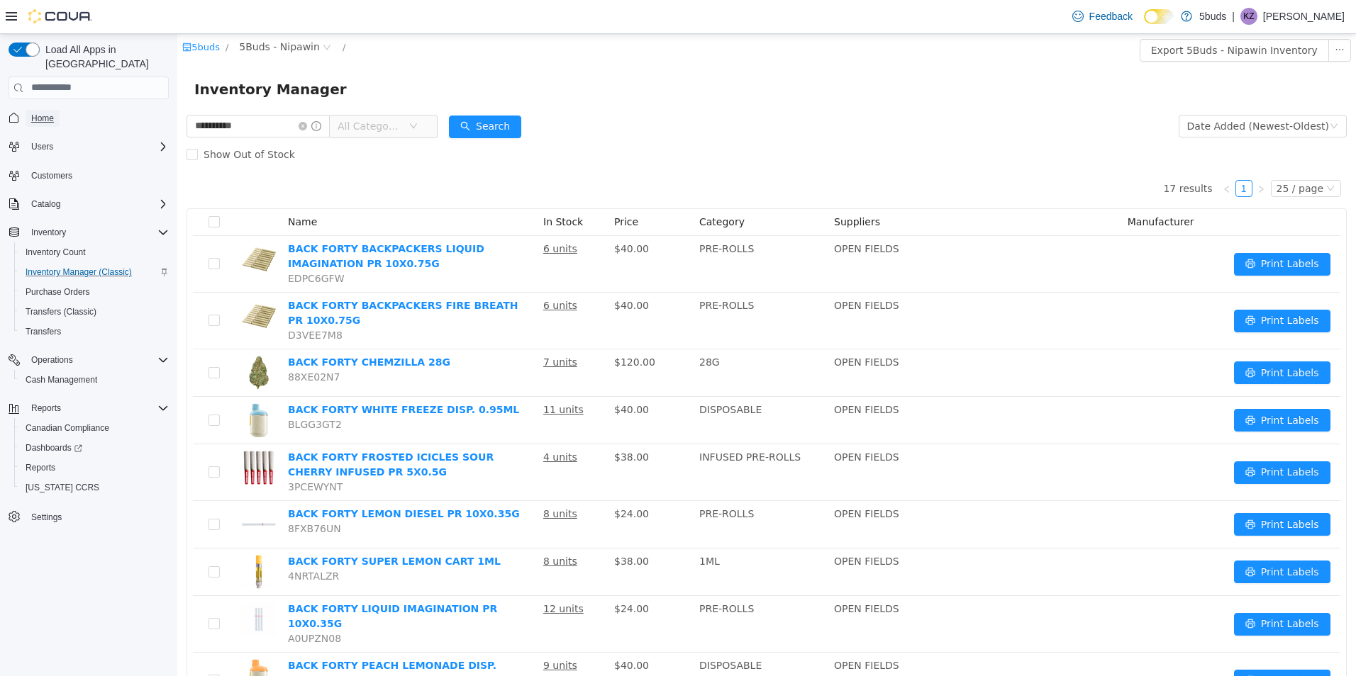
click at [50, 113] on span "Home" at bounding box center [42, 118] width 23 height 11
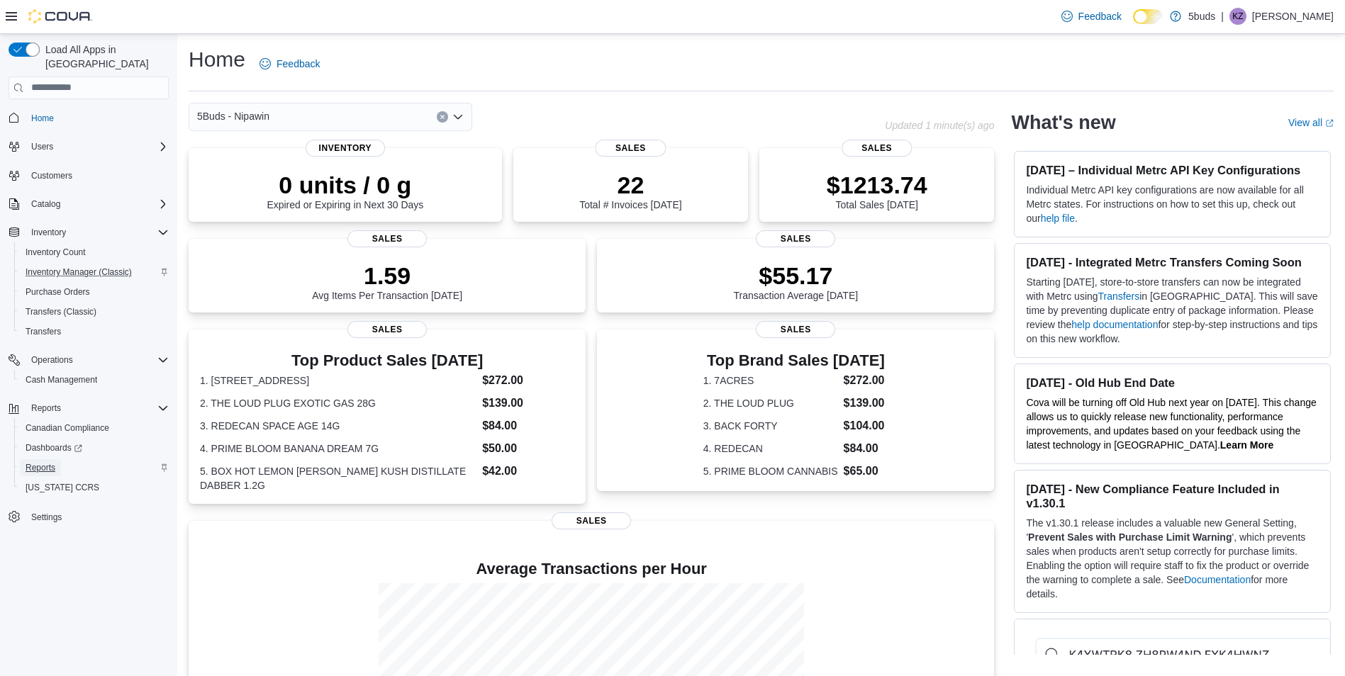
click at [48, 459] on span "Reports" at bounding box center [41, 467] width 30 height 17
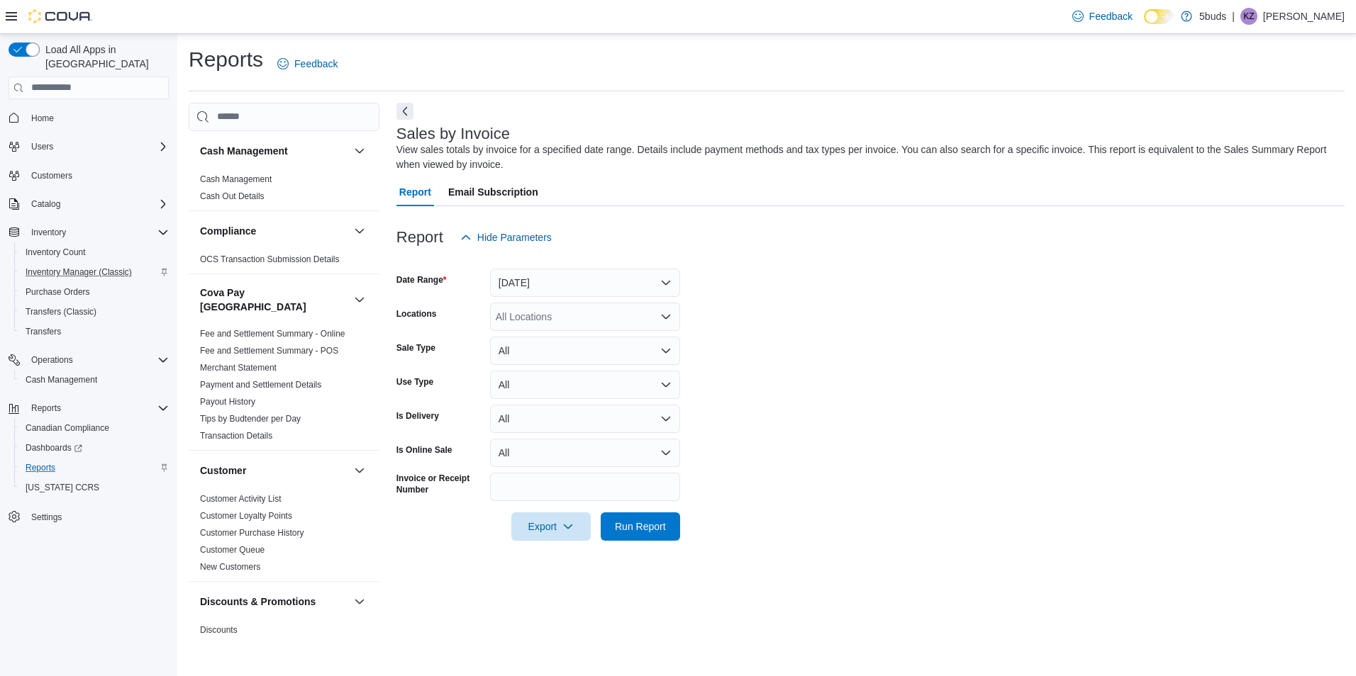
click at [665, 317] on icon "Open list of options" at bounding box center [665, 316] width 9 height 4
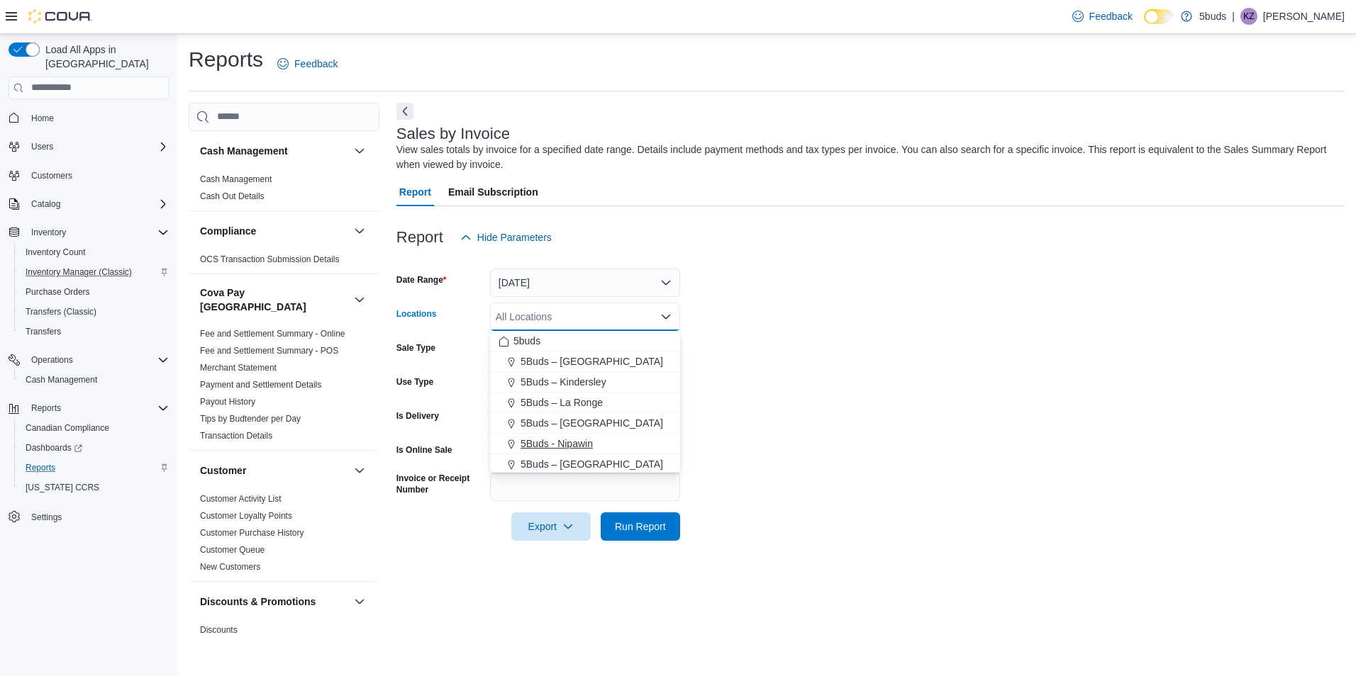
click at [590, 442] on span "5Buds - Nipawin" at bounding box center [556, 444] width 72 height 14
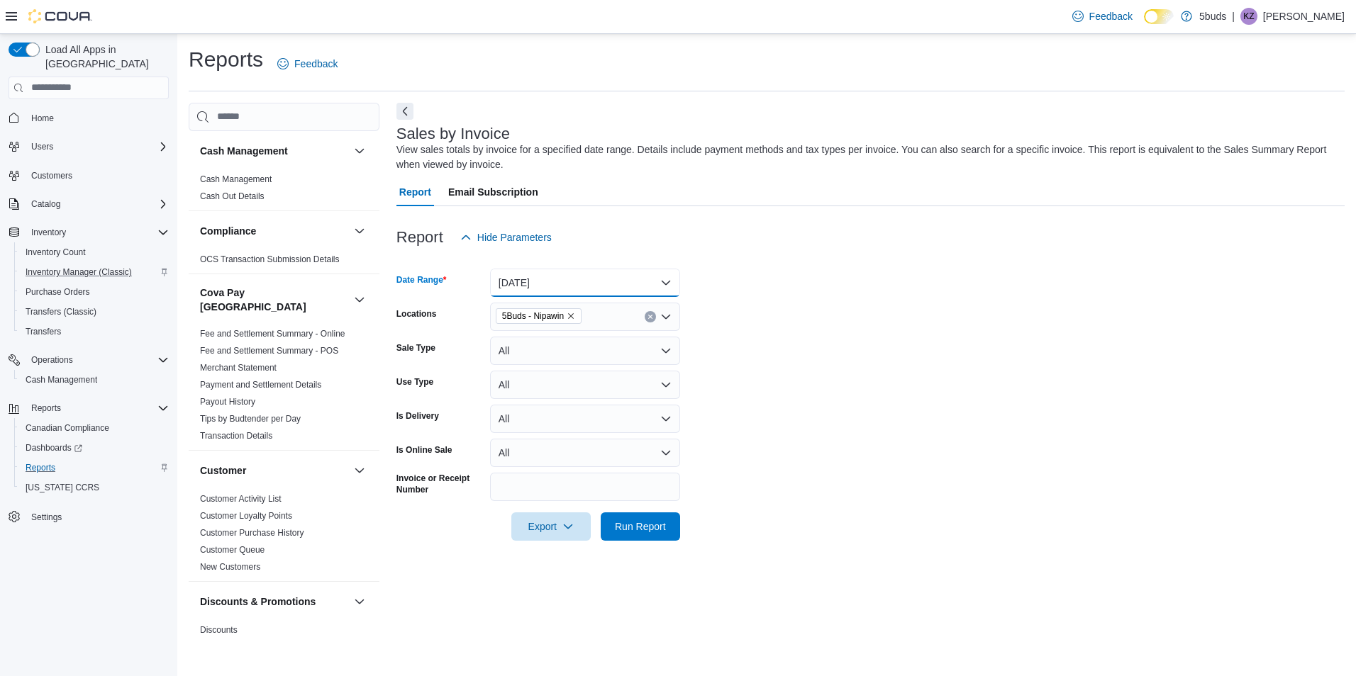
click at [657, 277] on button "[DATE]" at bounding box center [585, 283] width 190 height 28
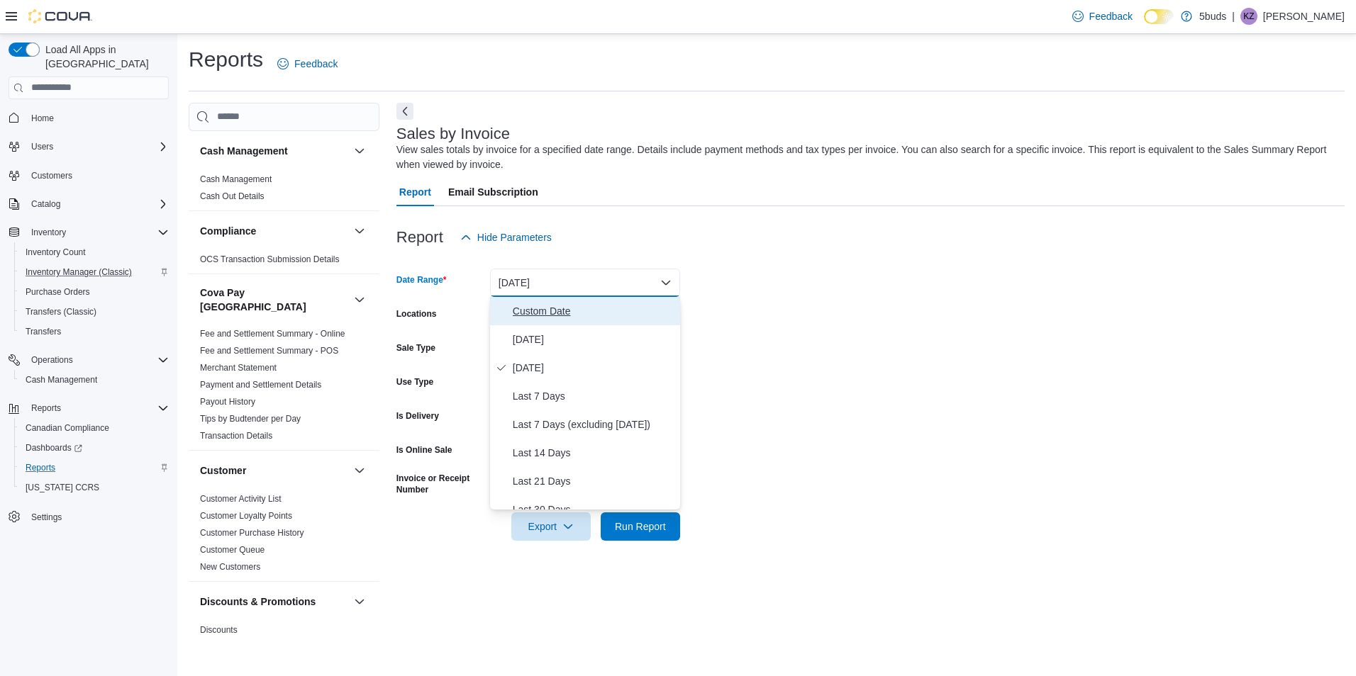
click at [611, 304] on span "Custom Date" at bounding box center [594, 311] width 162 height 17
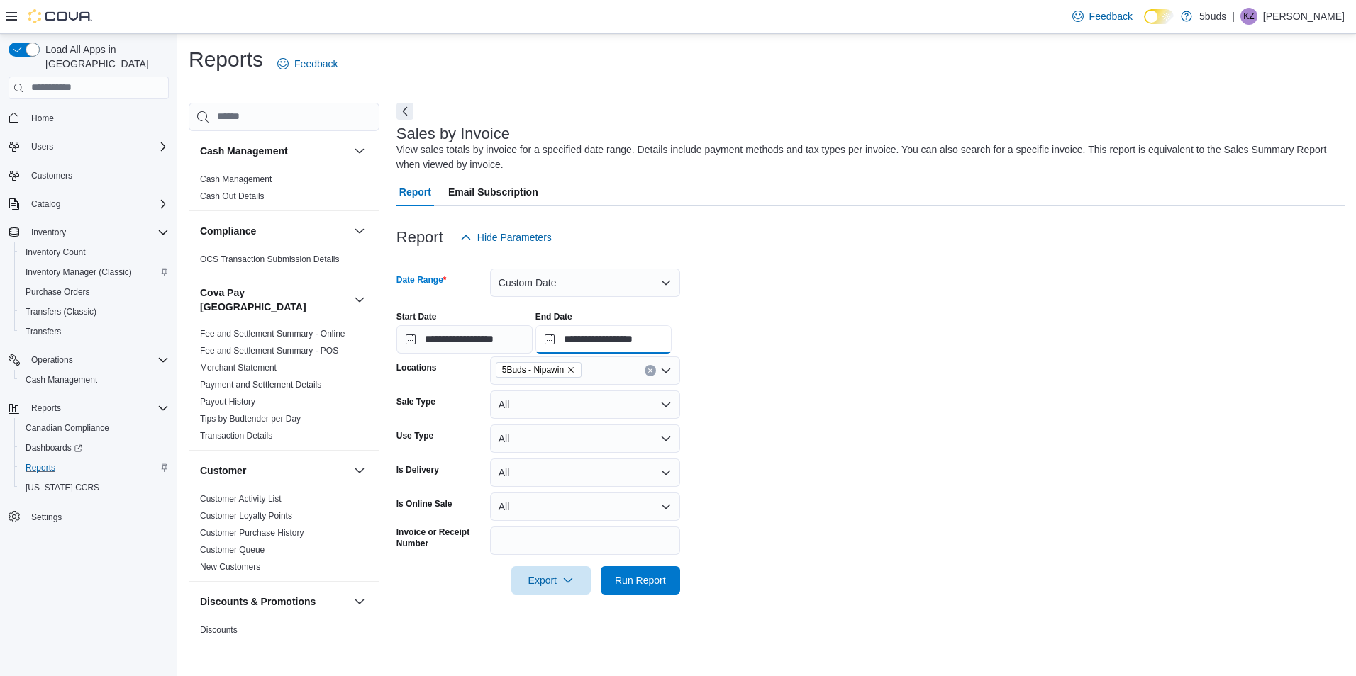
click at [671, 335] on input "**********" at bounding box center [603, 339] width 136 height 28
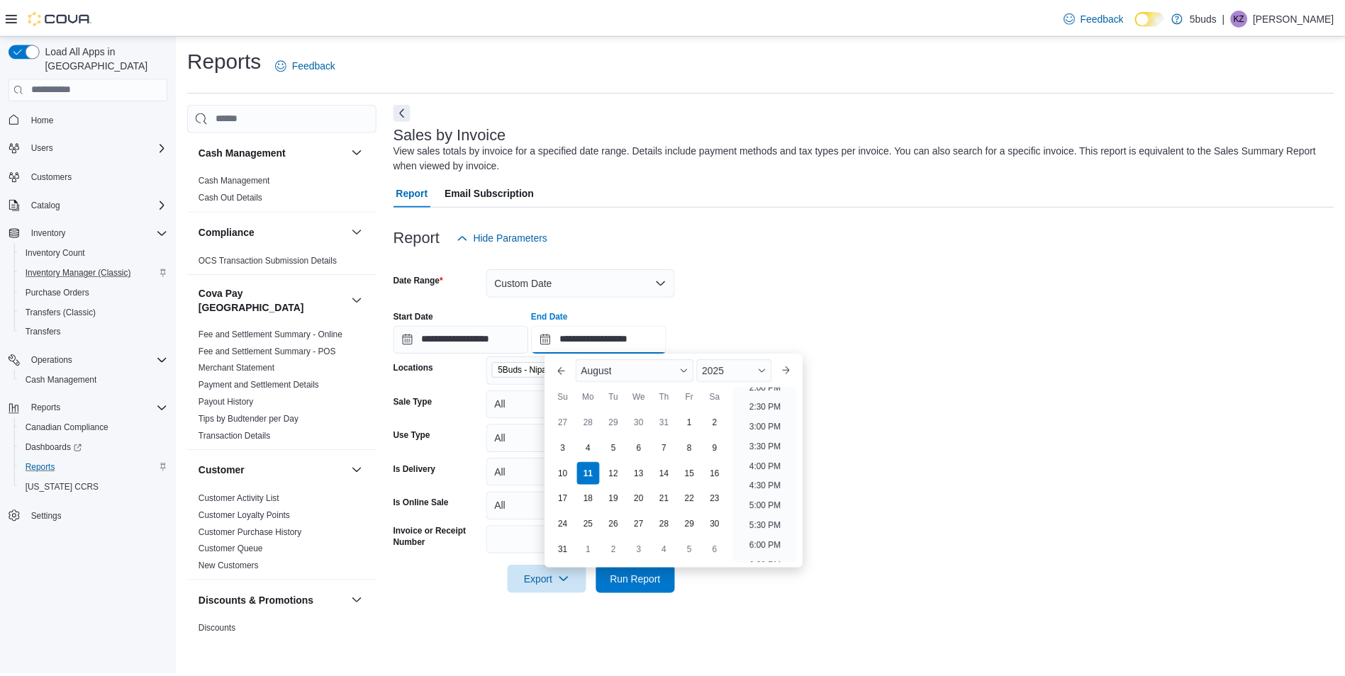
scroll to position [496, 0]
click at [772, 453] on li "2:00 PM" at bounding box center [770, 458] width 43 height 17
type input "**********"
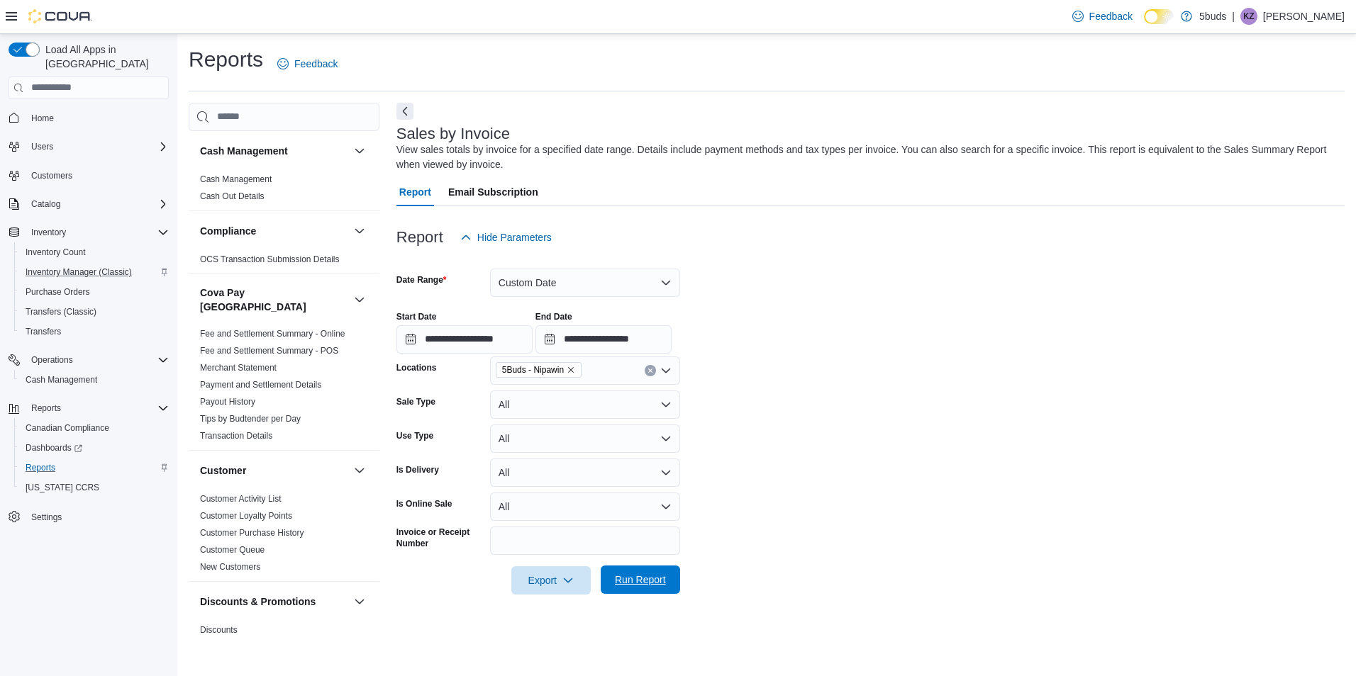
click at [660, 589] on span "Run Report" at bounding box center [640, 580] width 62 height 28
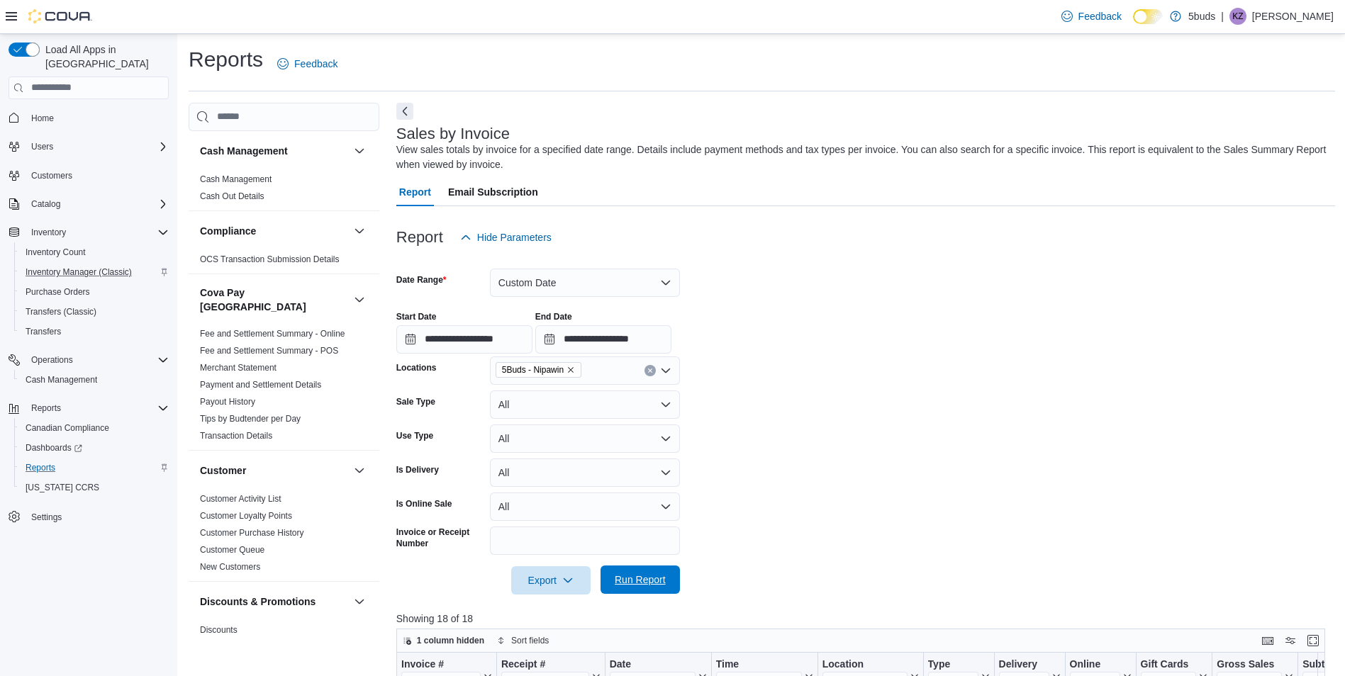
click at [669, 578] on span "Run Report" at bounding box center [640, 580] width 62 height 28
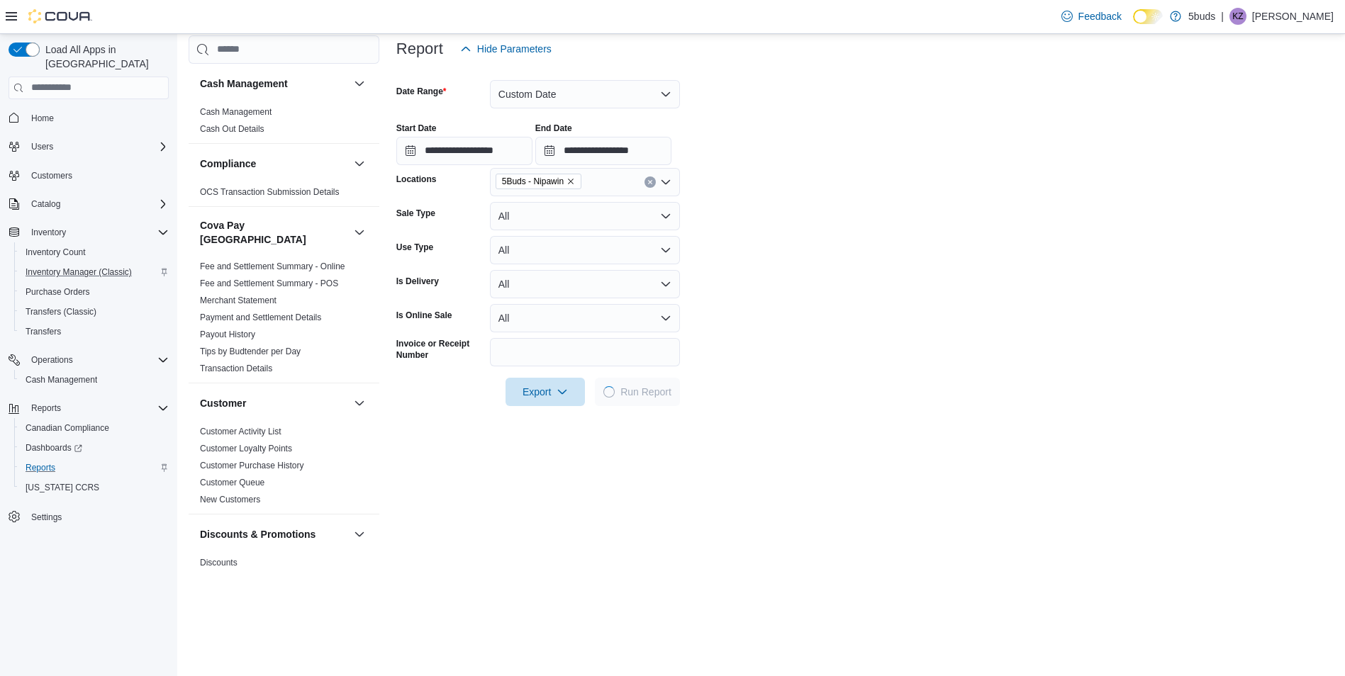
scroll to position [213, 0]
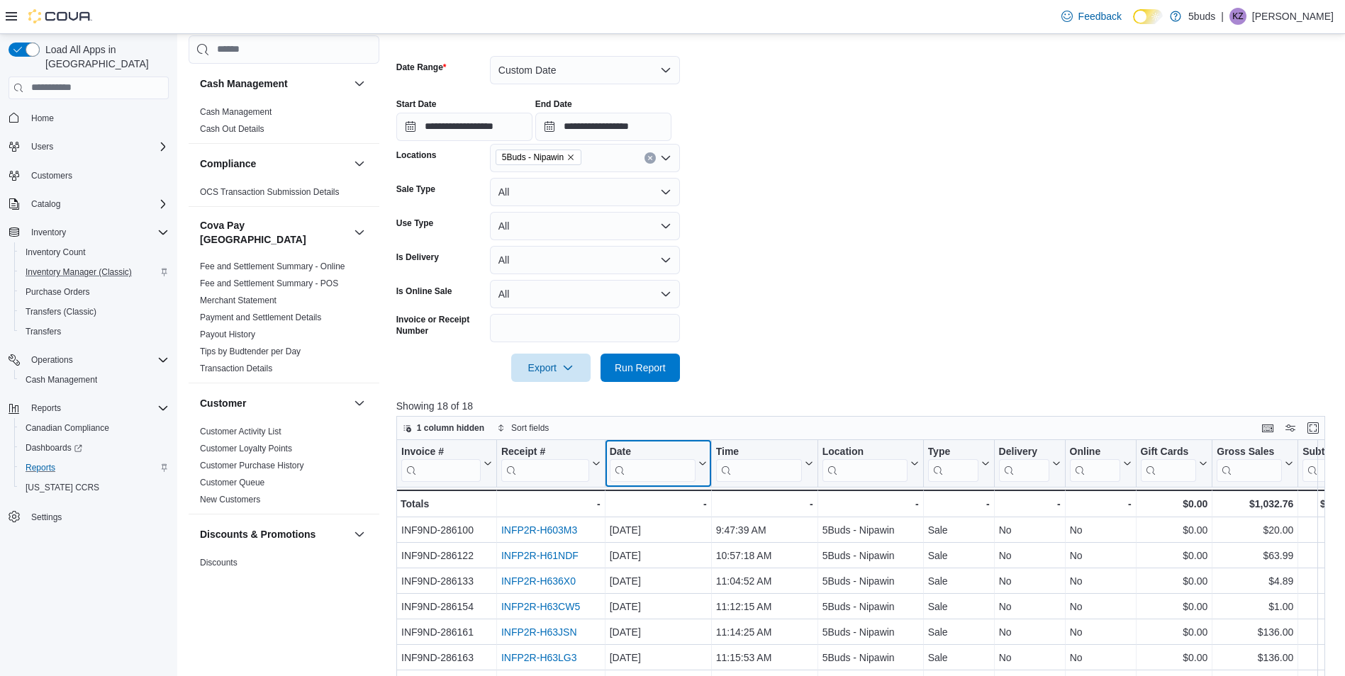
click at [703, 461] on icon at bounding box center [701, 463] width 11 height 9
click at [669, 499] on span "Hide column" at bounding box center [665, 500] width 48 height 11
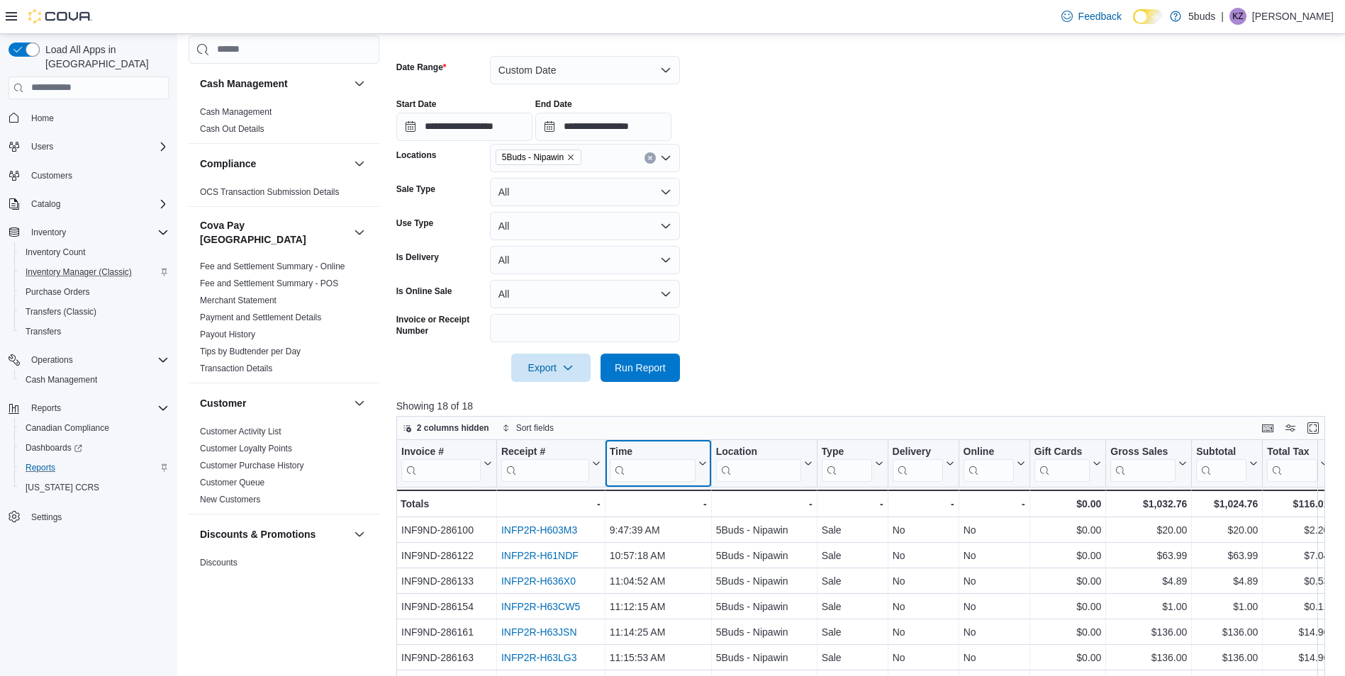
click at [700, 462] on icon at bounding box center [701, 463] width 11 height 9
click at [682, 502] on span "Hide column" at bounding box center [665, 500] width 48 height 11
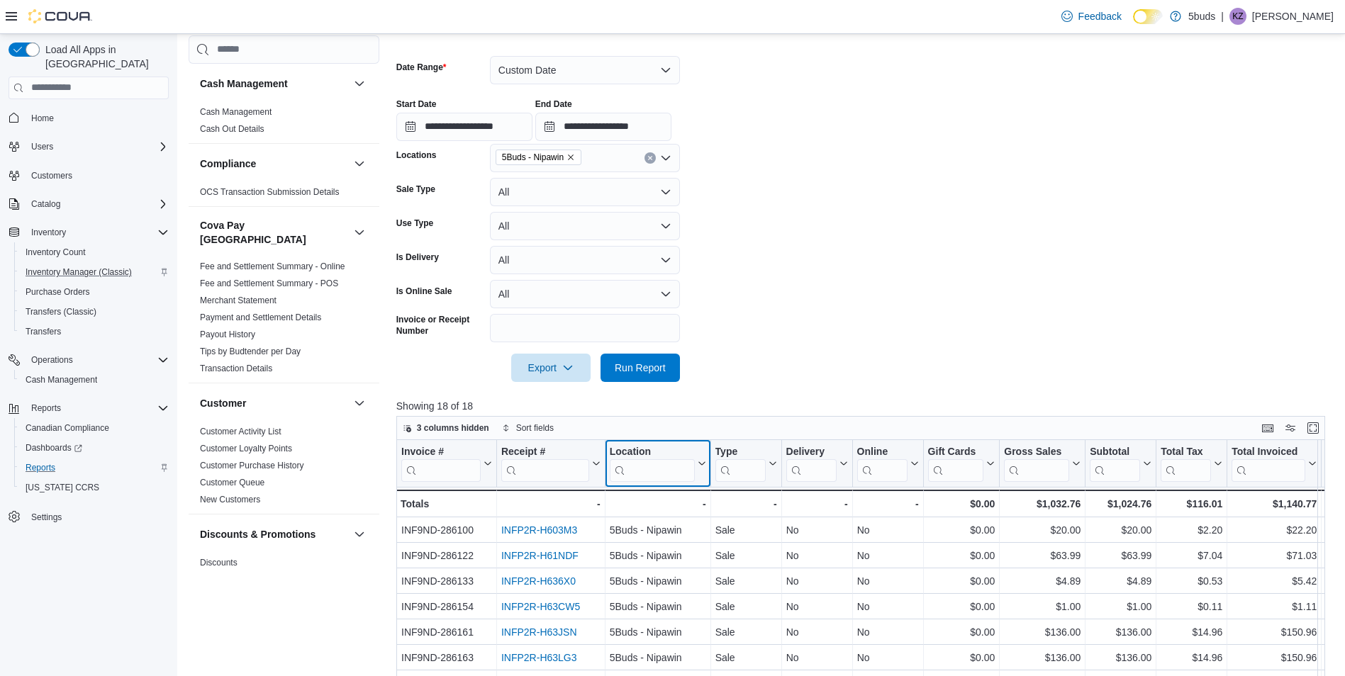
click at [702, 464] on icon at bounding box center [699, 463] width 11 height 9
click at [675, 498] on span "Hide column" at bounding box center [667, 500] width 48 height 11
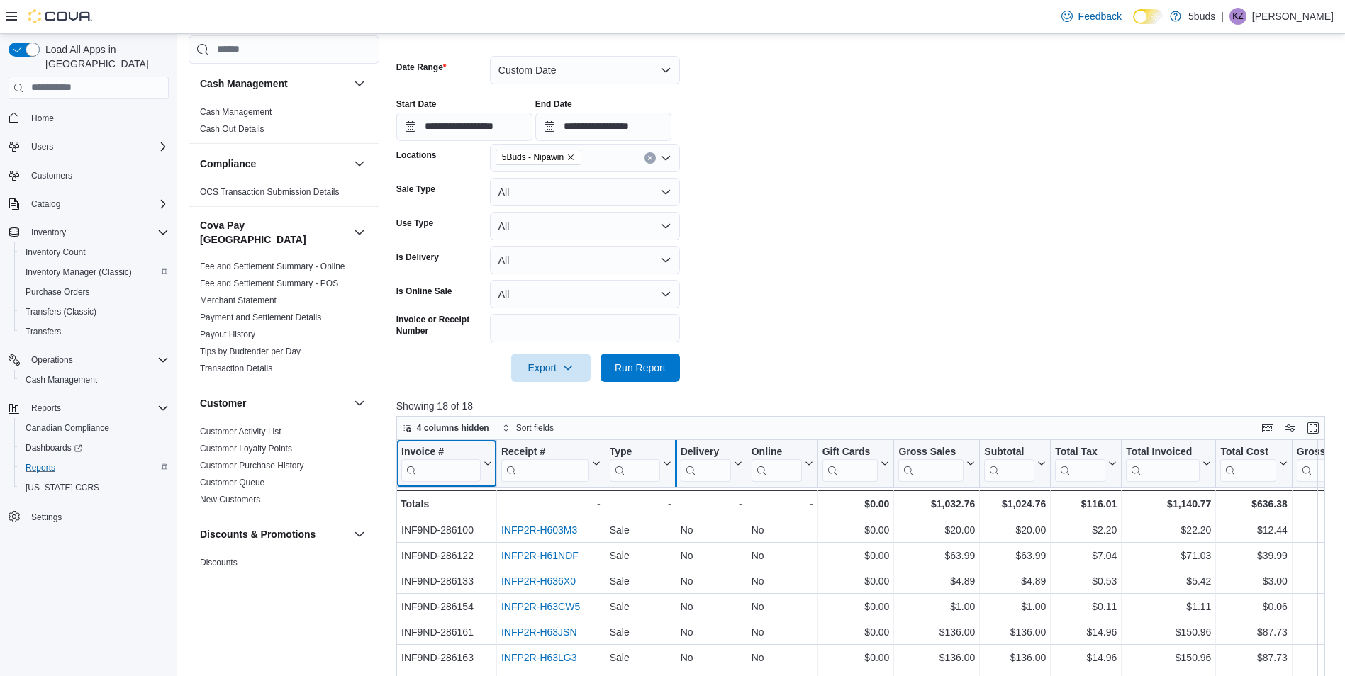
click at [672, 467] on div at bounding box center [675, 463] width 11 height 47
click at [665, 465] on icon at bounding box center [665, 463] width 11 height 9
click at [660, 498] on span "Hide column" at bounding box center [650, 500] width 48 height 11
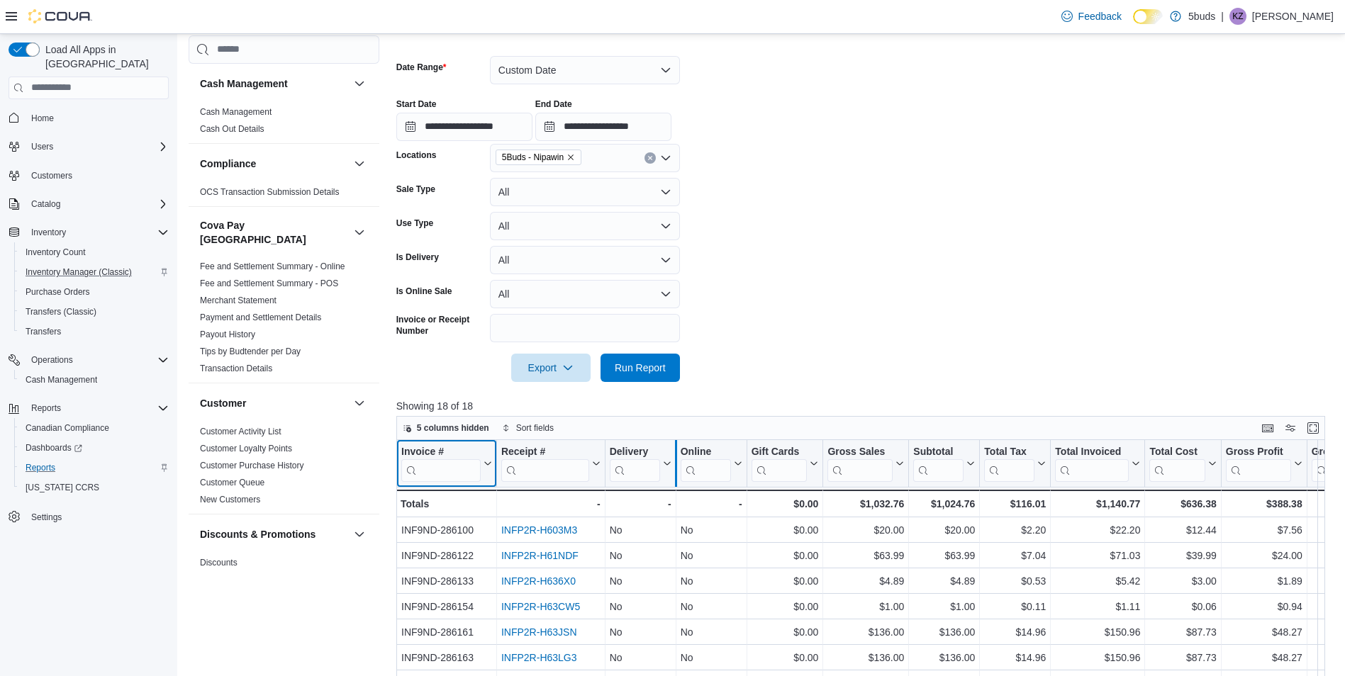
click at [671, 464] on div at bounding box center [675, 463] width 11 height 47
click at [667, 464] on icon at bounding box center [665, 463] width 11 height 9
drag, startPoint x: 652, startPoint y: 499, endPoint x: 657, endPoint y: 488, distance: 12.7
click at [652, 500] on span "Hide column" at bounding box center [650, 500] width 48 height 11
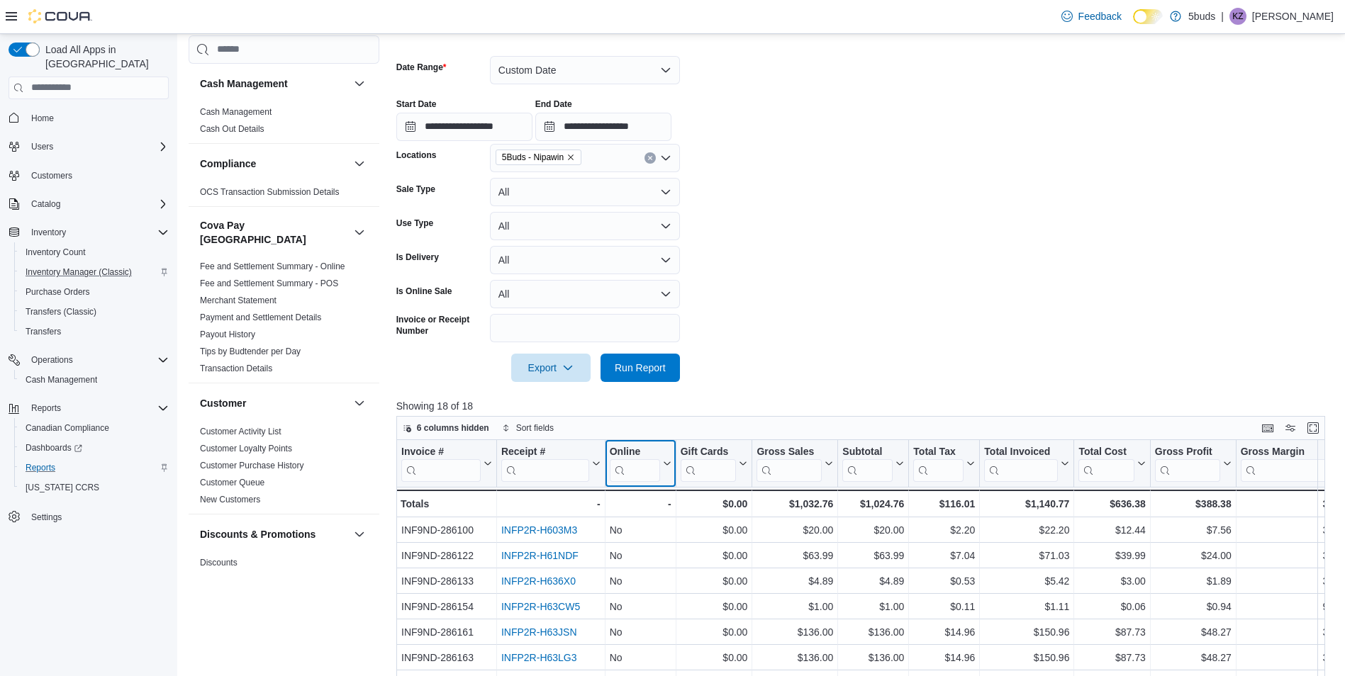
click at [667, 459] on icon at bounding box center [665, 463] width 11 height 9
click at [649, 498] on span "Hide column" at bounding box center [650, 500] width 48 height 11
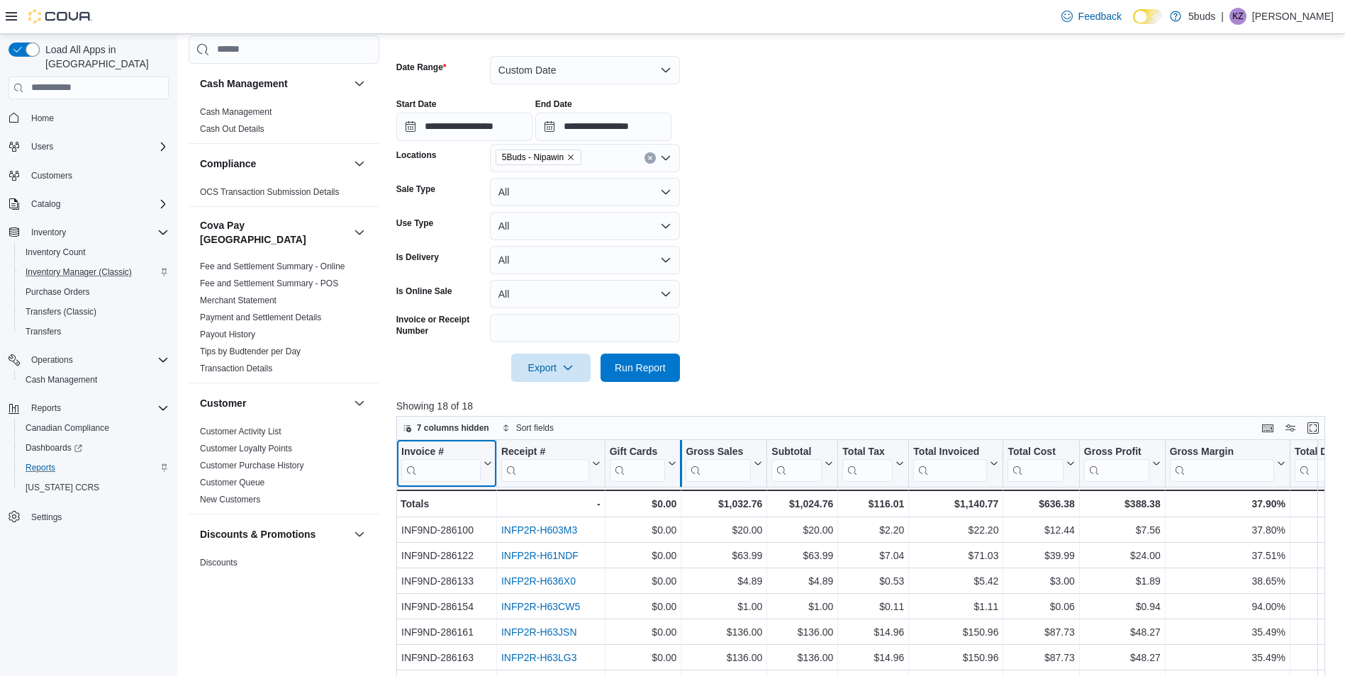
click at [675, 462] on div at bounding box center [680, 463] width 11 height 47
click at [674, 462] on icon at bounding box center [670, 463] width 11 height 9
click at [657, 496] on span "Hide column" at bounding box center [650, 500] width 48 height 11
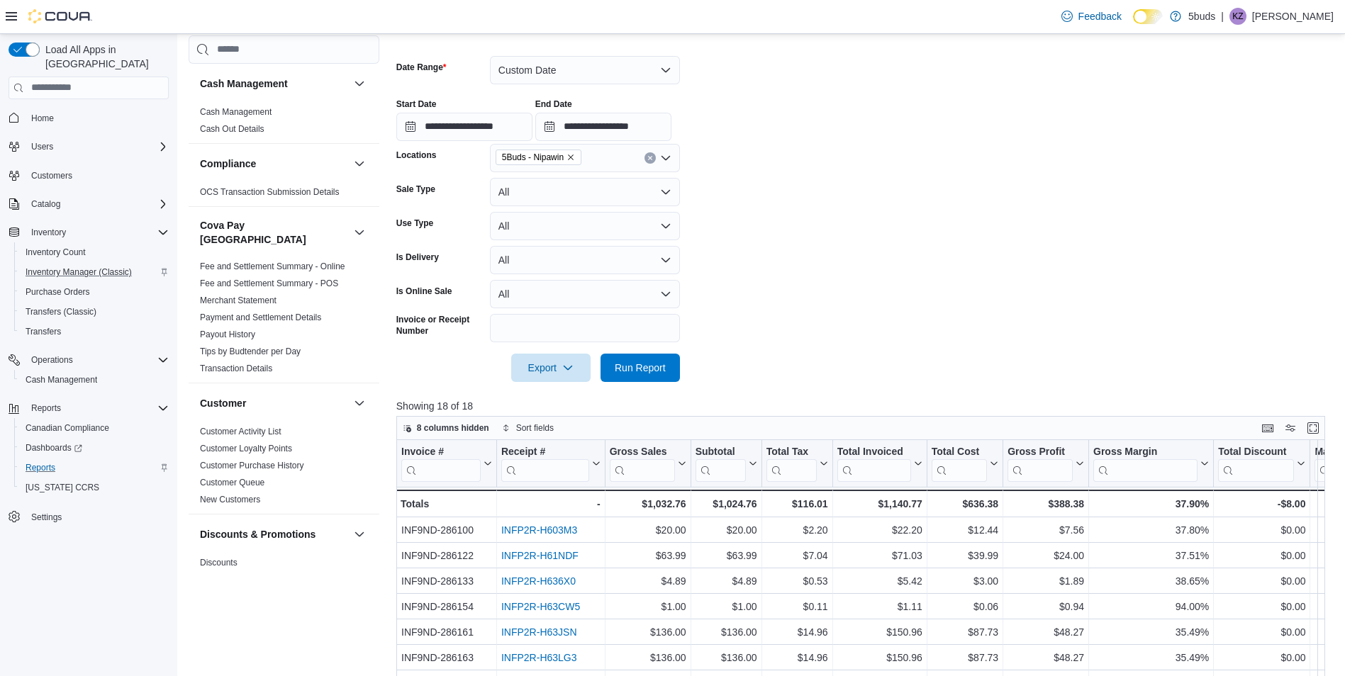
drag, startPoint x: 62, startPoint y: 99, endPoint x: 120, endPoint y: 91, distance: 57.9
click at [62, 109] on span "Home" at bounding box center [97, 118] width 143 height 18
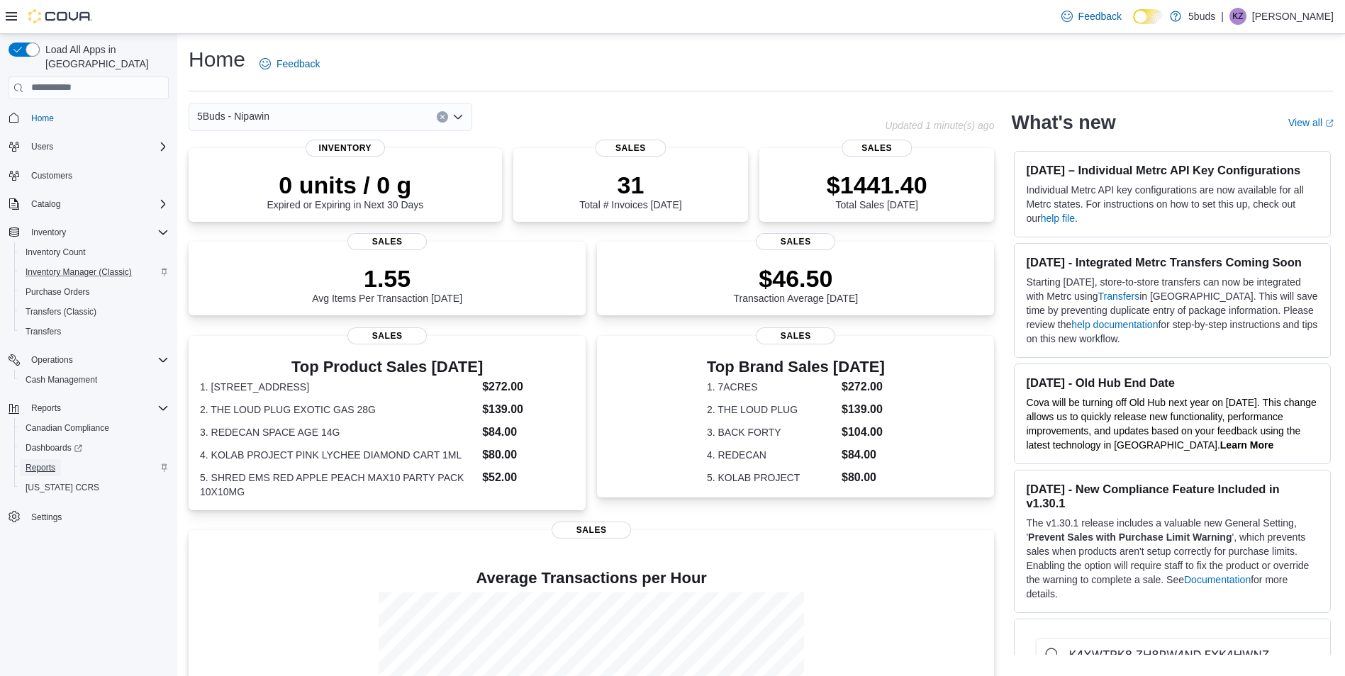
click at [42, 462] on span "Reports" at bounding box center [41, 467] width 30 height 11
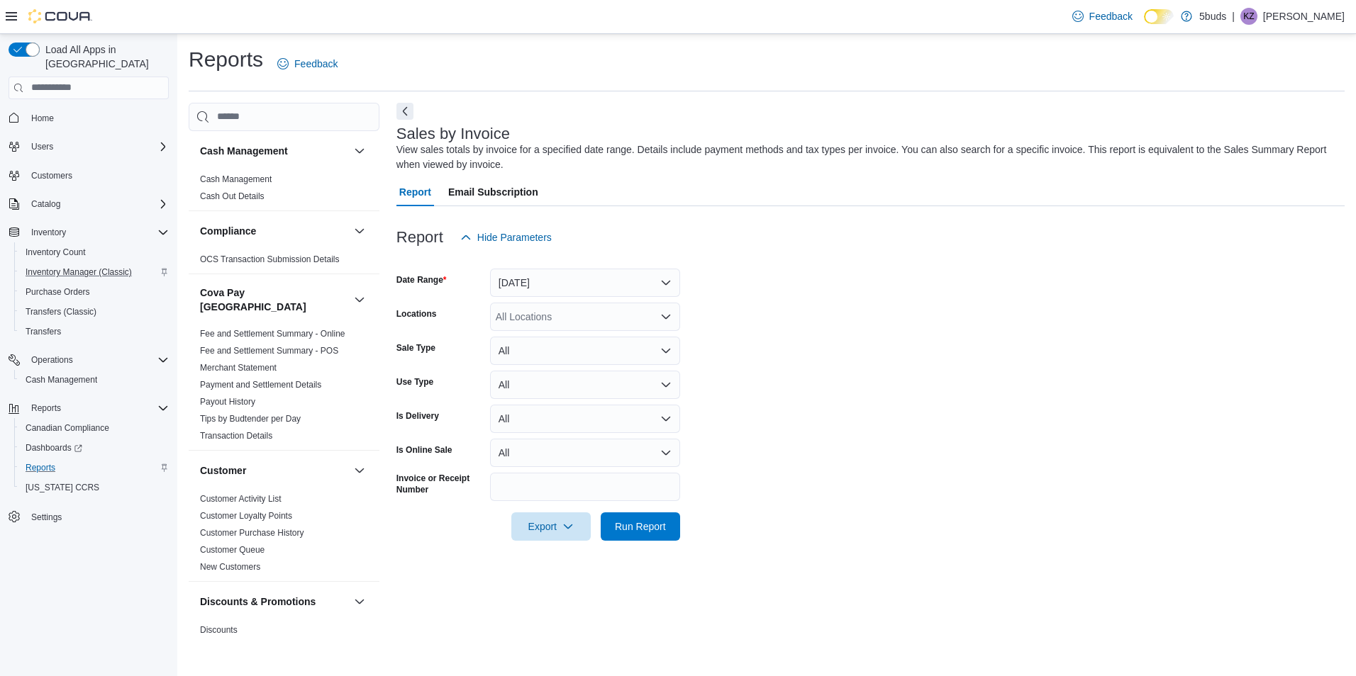
click at [667, 316] on icon "Open list of options" at bounding box center [665, 316] width 9 height 4
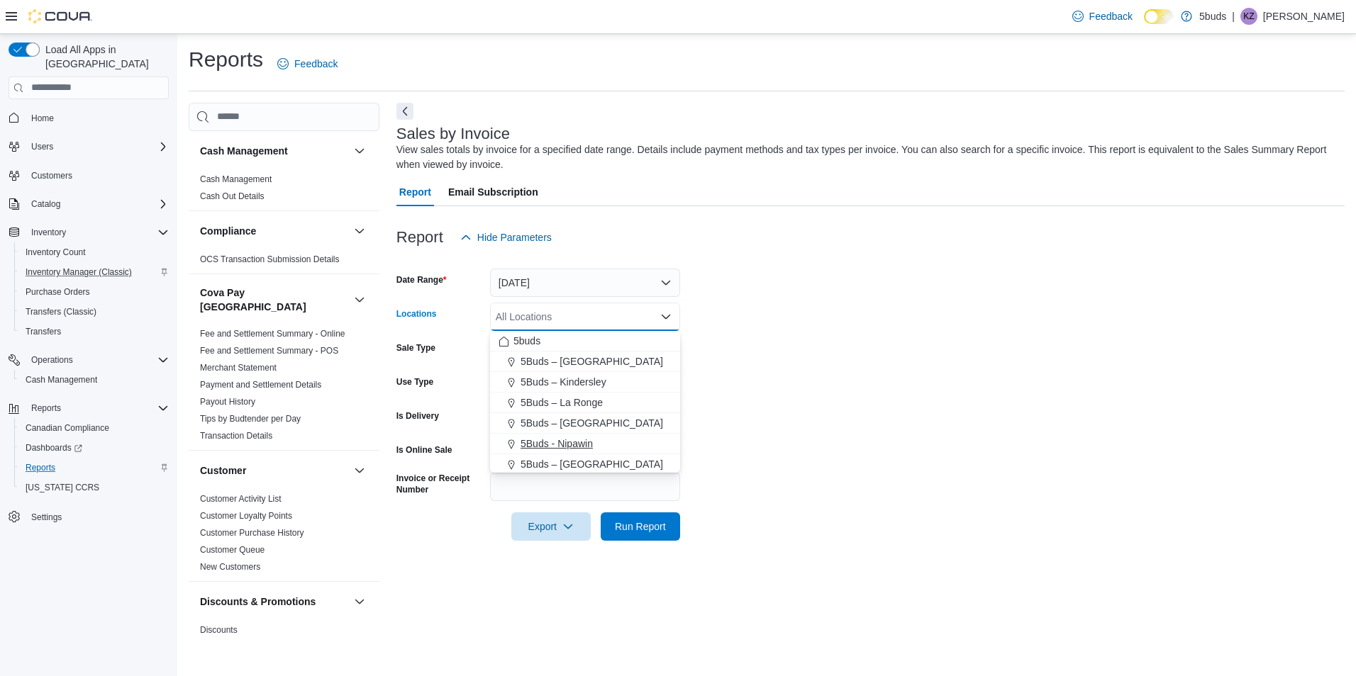
click at [581, 447] on span "5Buds - Nipawin" at bounding box center [556, 444] width 72 height 14
click at [664, 272] on button "[DATE]" at bounding box center [585, 283] width 190 height 28
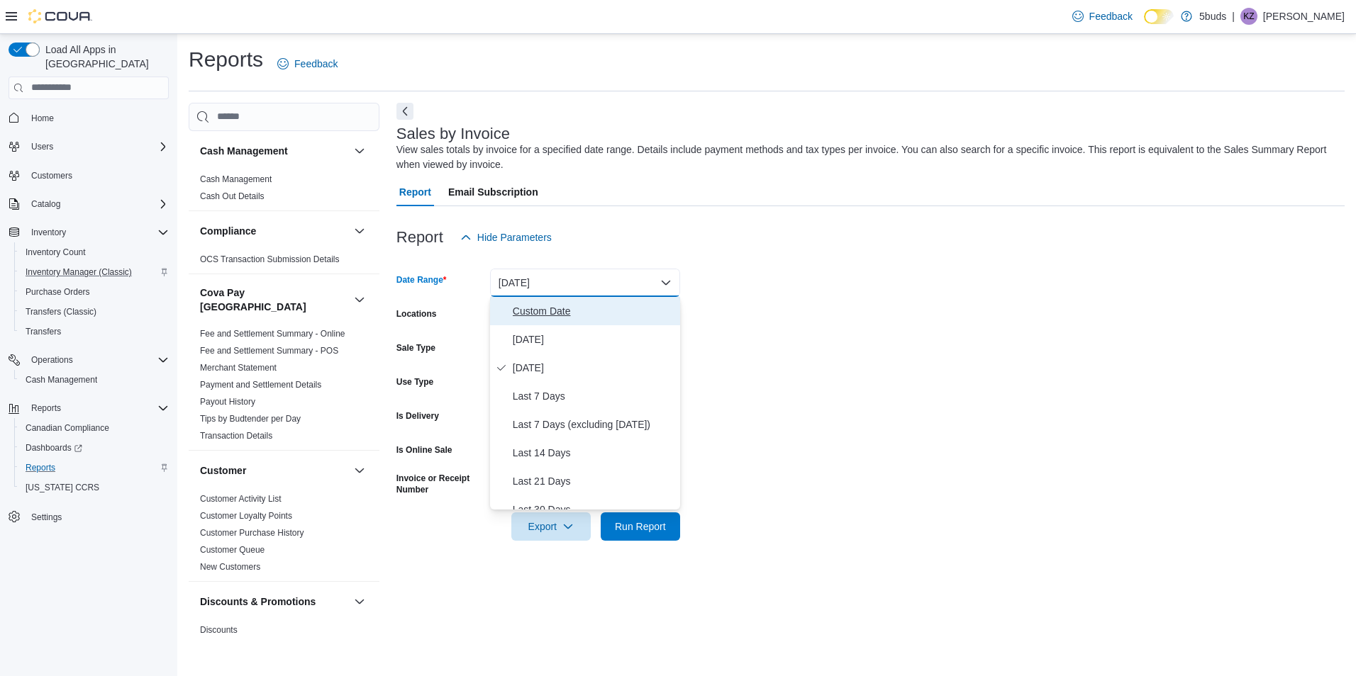
click at [545, 303] on span "Custom Date" at bounding box center [594, 311] width 162 height 17
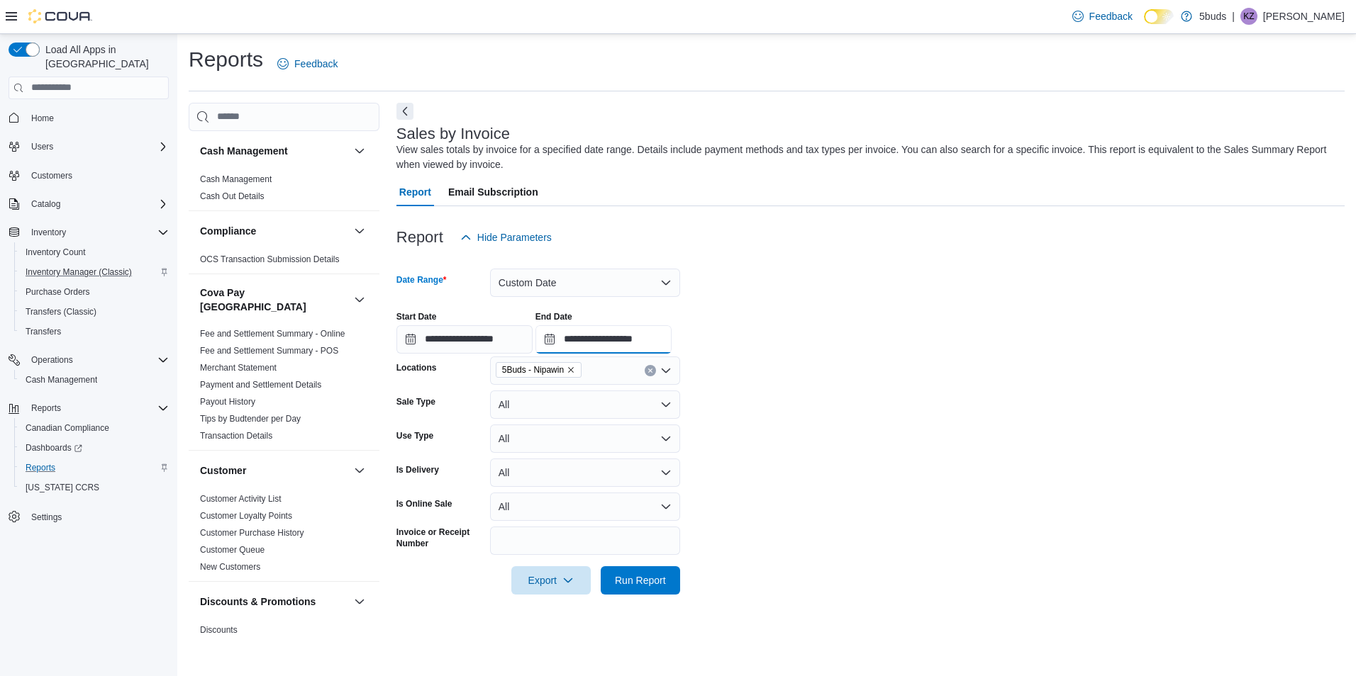
click at [671, 342] on input "**********" at bounding box center [603, 339] width 136 height 28
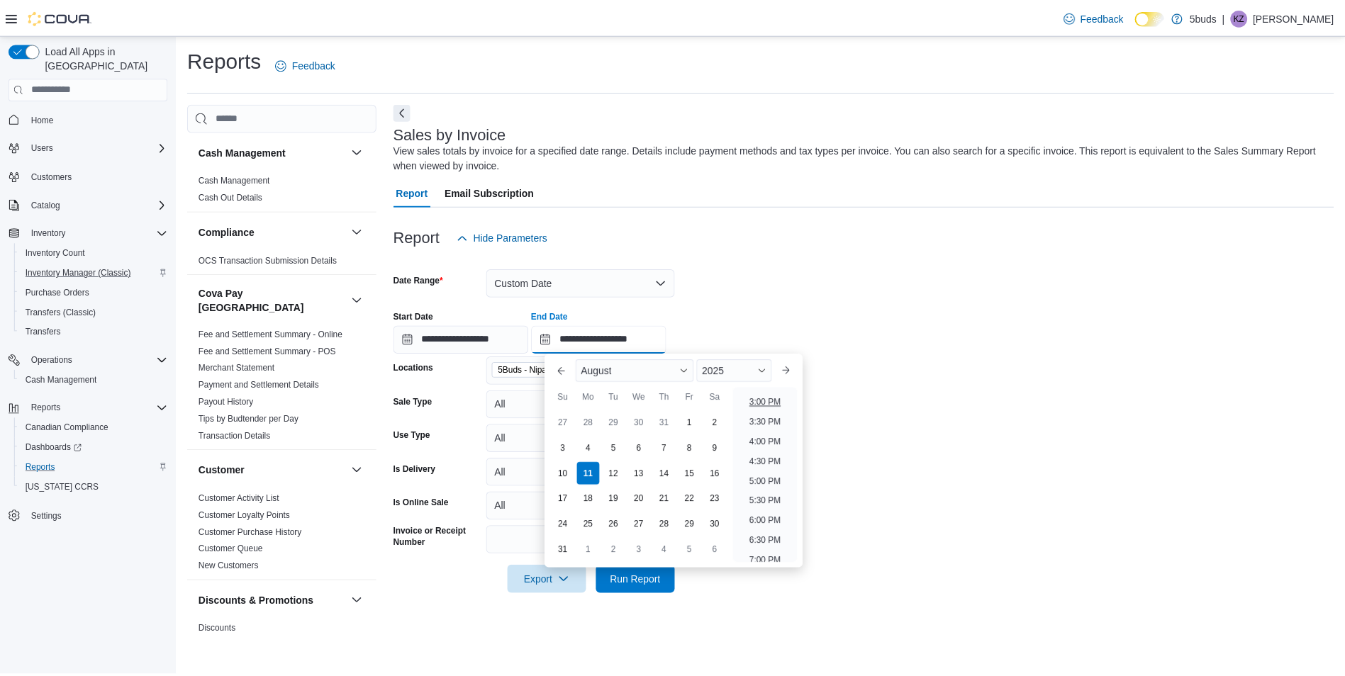
scroll to position [567, 0]
click at [778, 430] on li "3:00 PM" at bounding box center [770, 427] width 43 height 17
type input "**********"
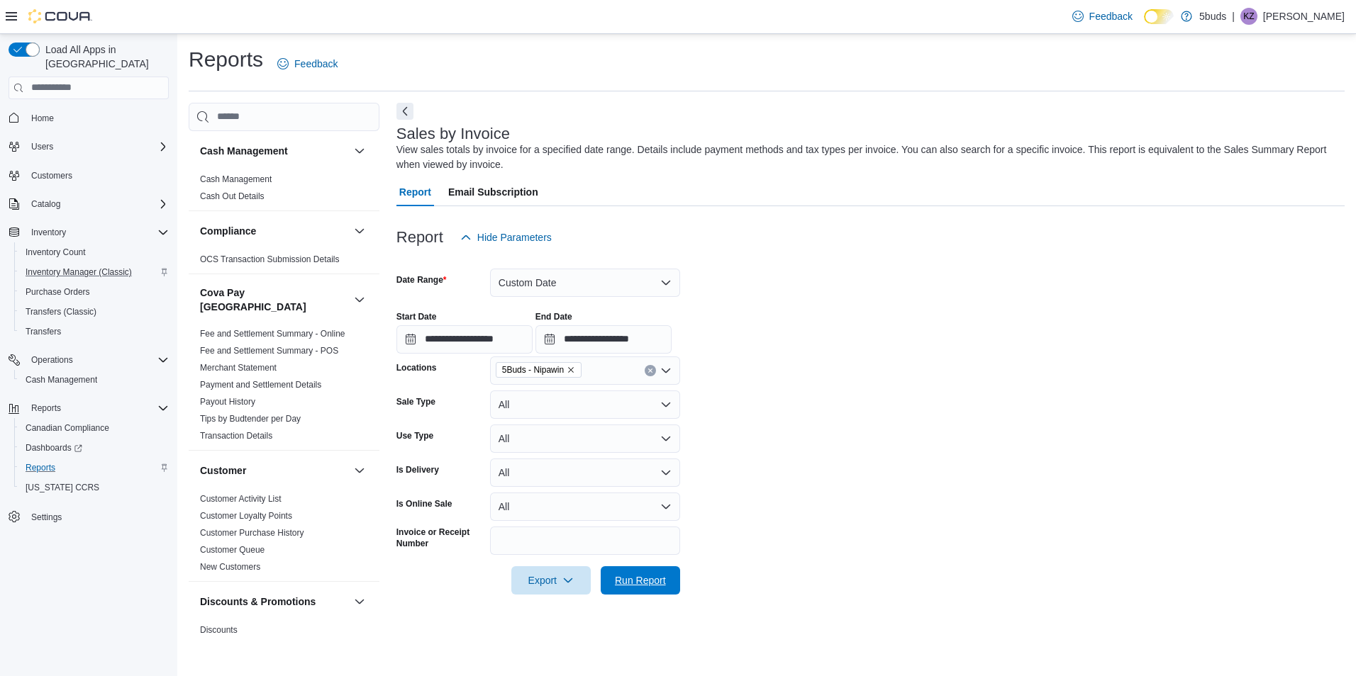
click at [645, 581] on span "Run Report" at bounding box center [640, 581] width 51 height 14
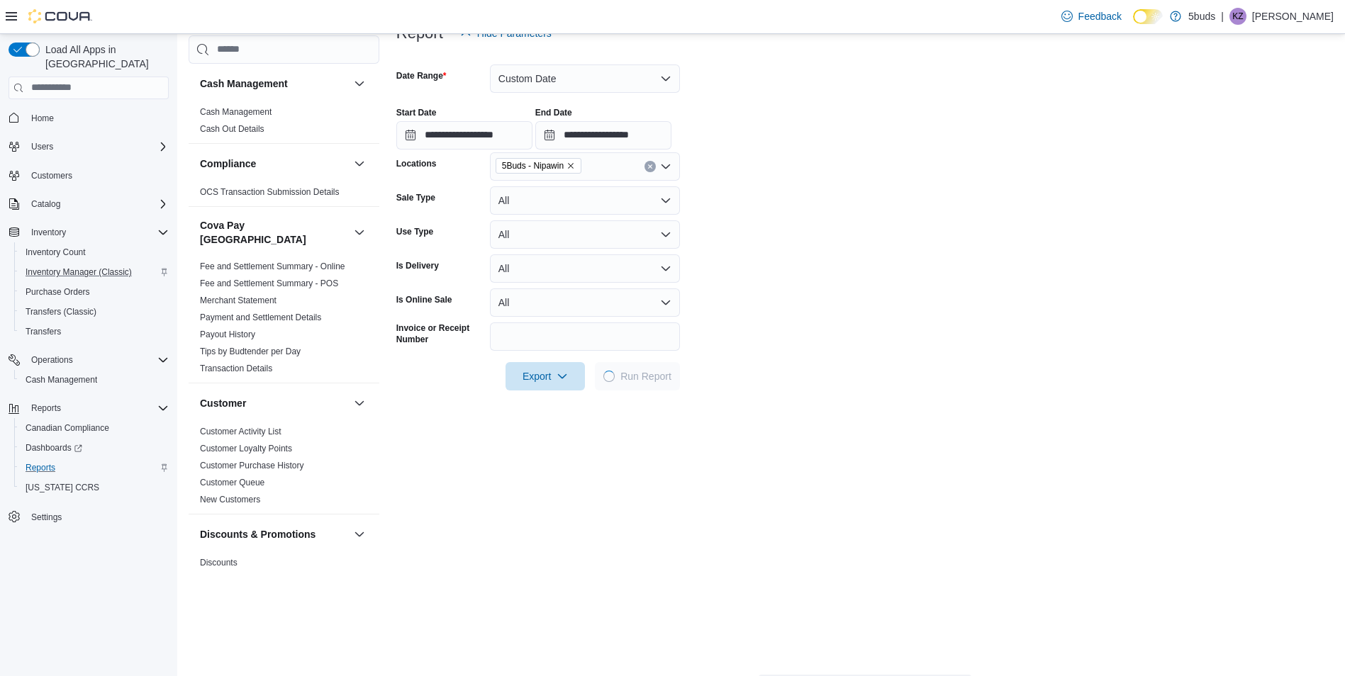
scroll to position [213, 0]
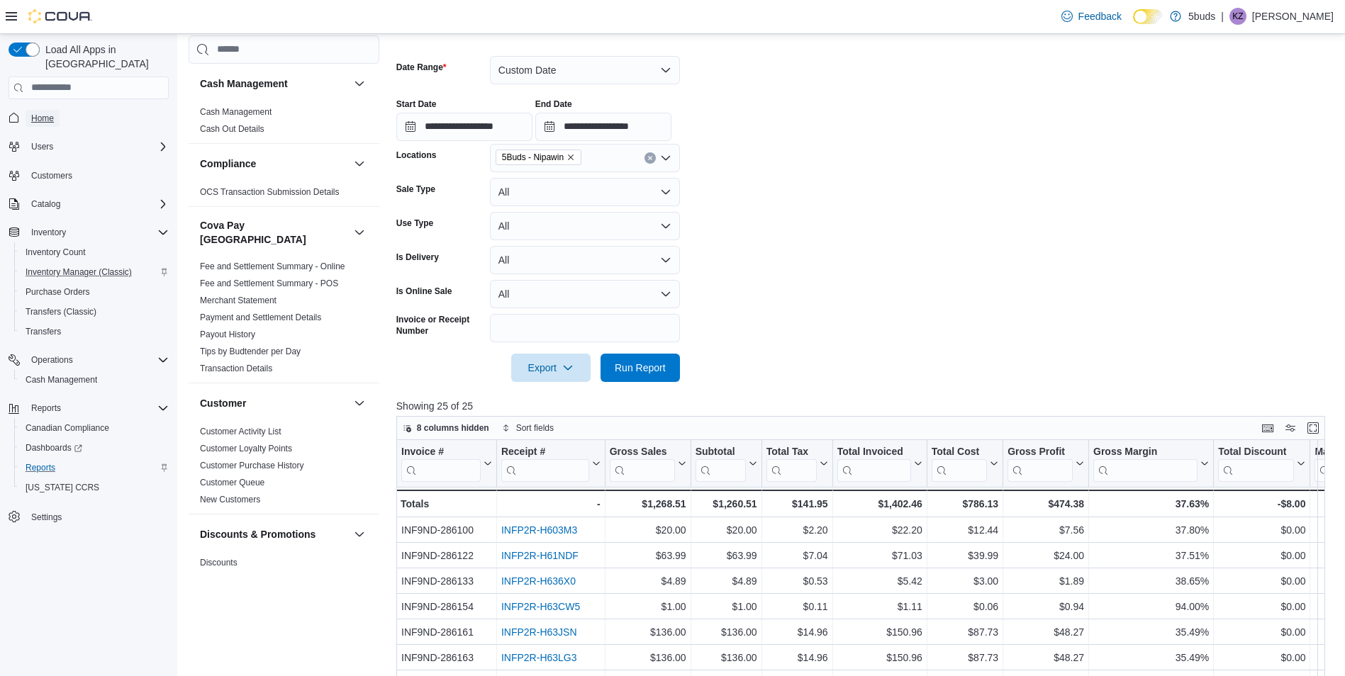
click at [48, 110] on span "Home" at bounding box center [42, 118] width 23 height 17
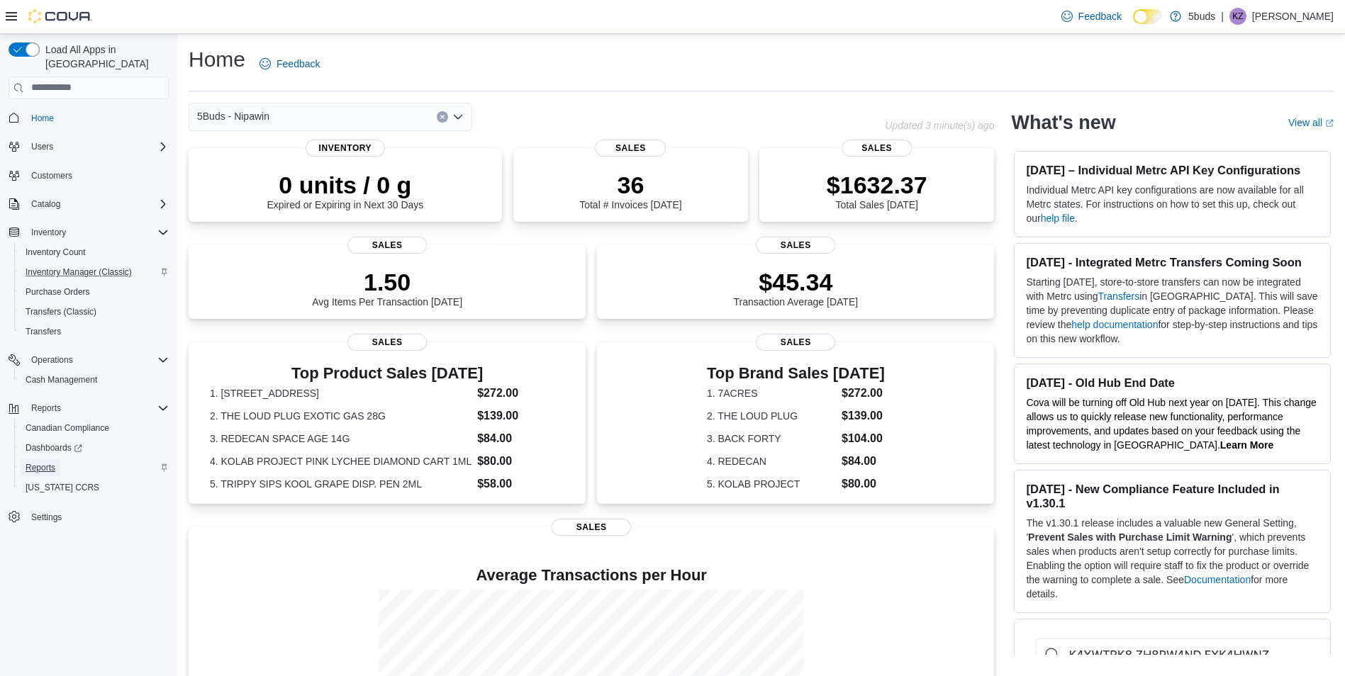
click at [48, 459] on span "Reports" at bounding box center [41, 467] width 30 height 17
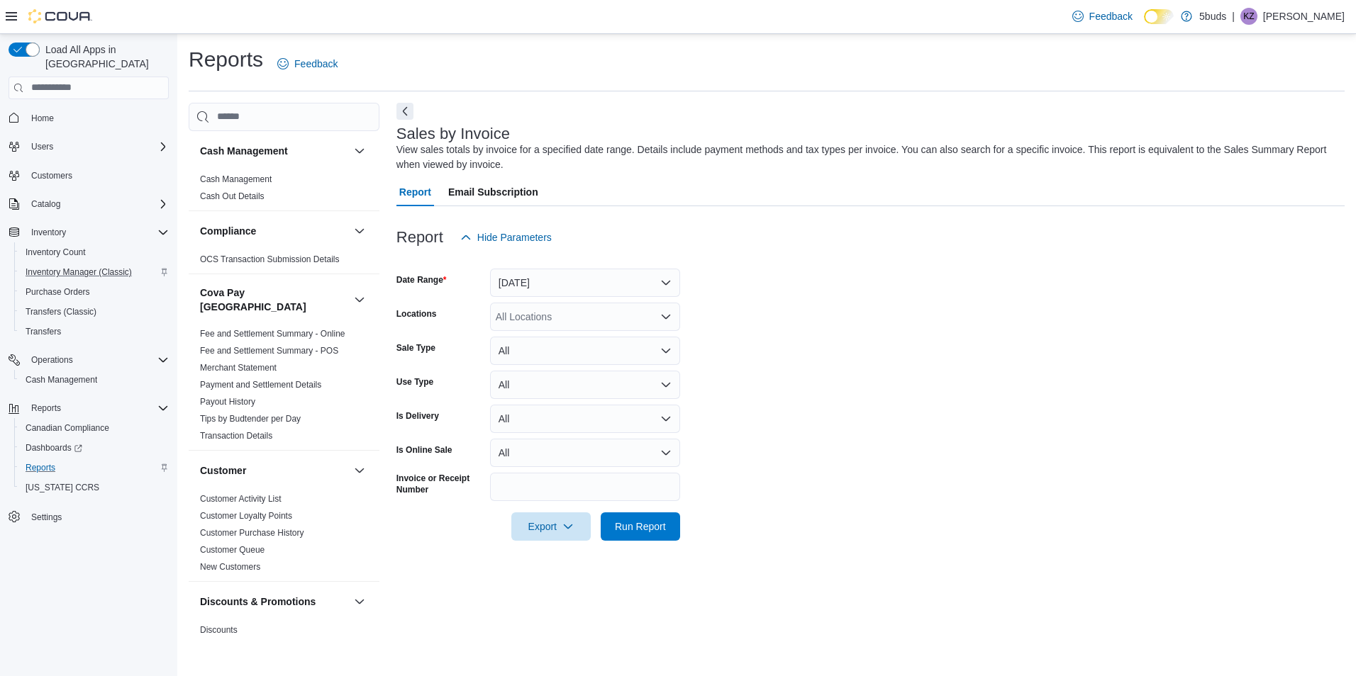
click at [669, 312] on icon "Open list of options" at bounding box center [665, 316] width 11 height 11
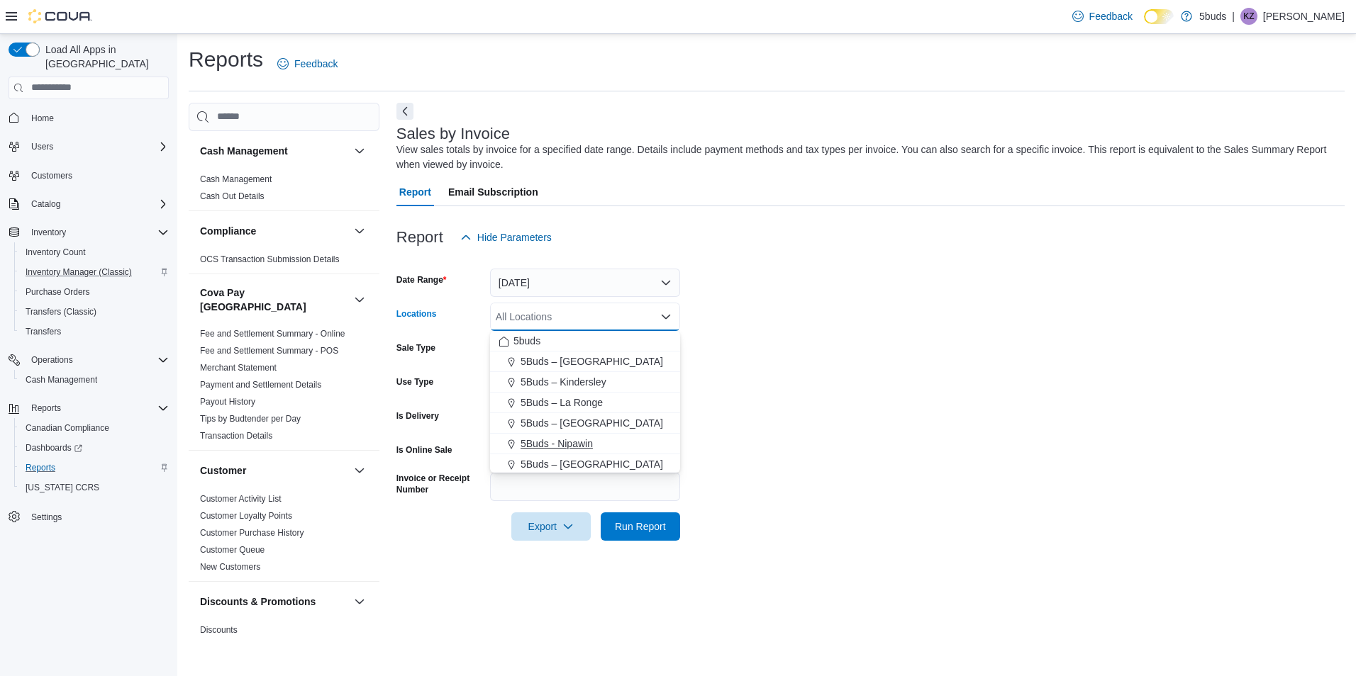
click at [589, 442] on span "5Buds - Nipawin" at bounding box center [556, 444] width 72 height 14
click at [676, 279] on button "[DATE]" at bounding box center [585, 283] width 190 height 28
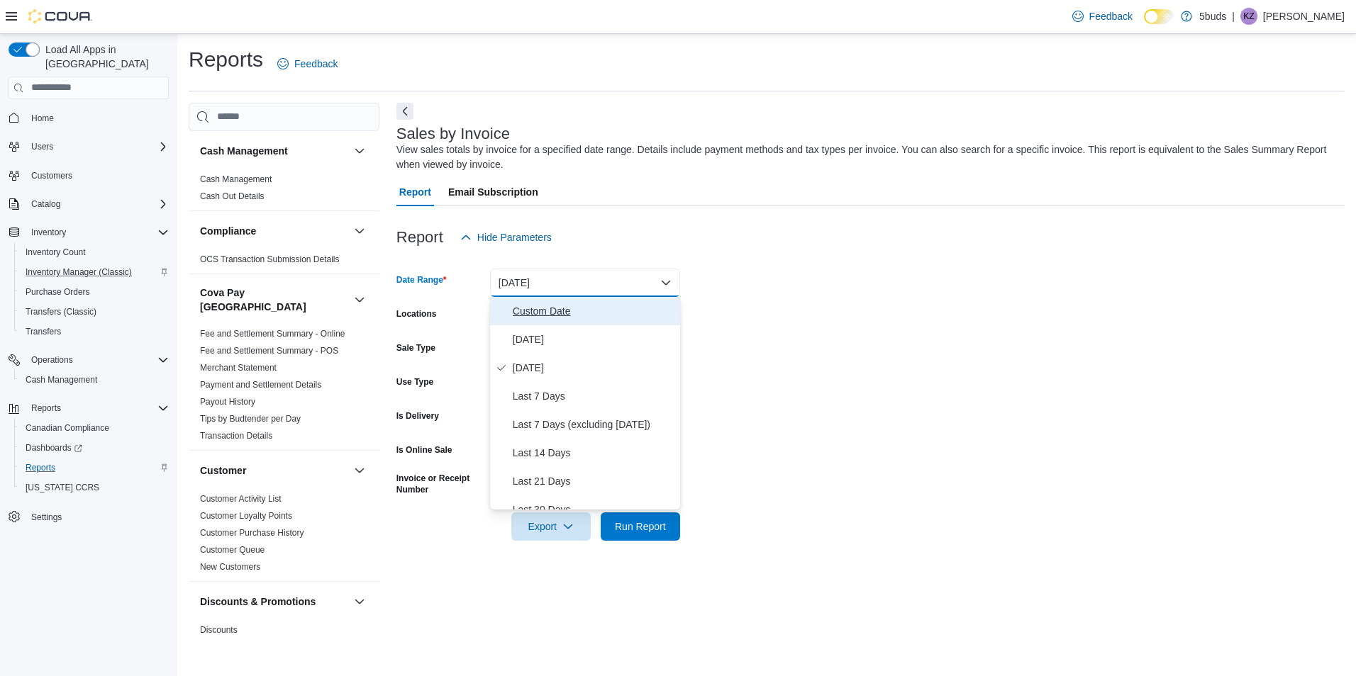
click at [569, 311] on span "Custom Date" at bounding box center [594, 311] width 162 height 17
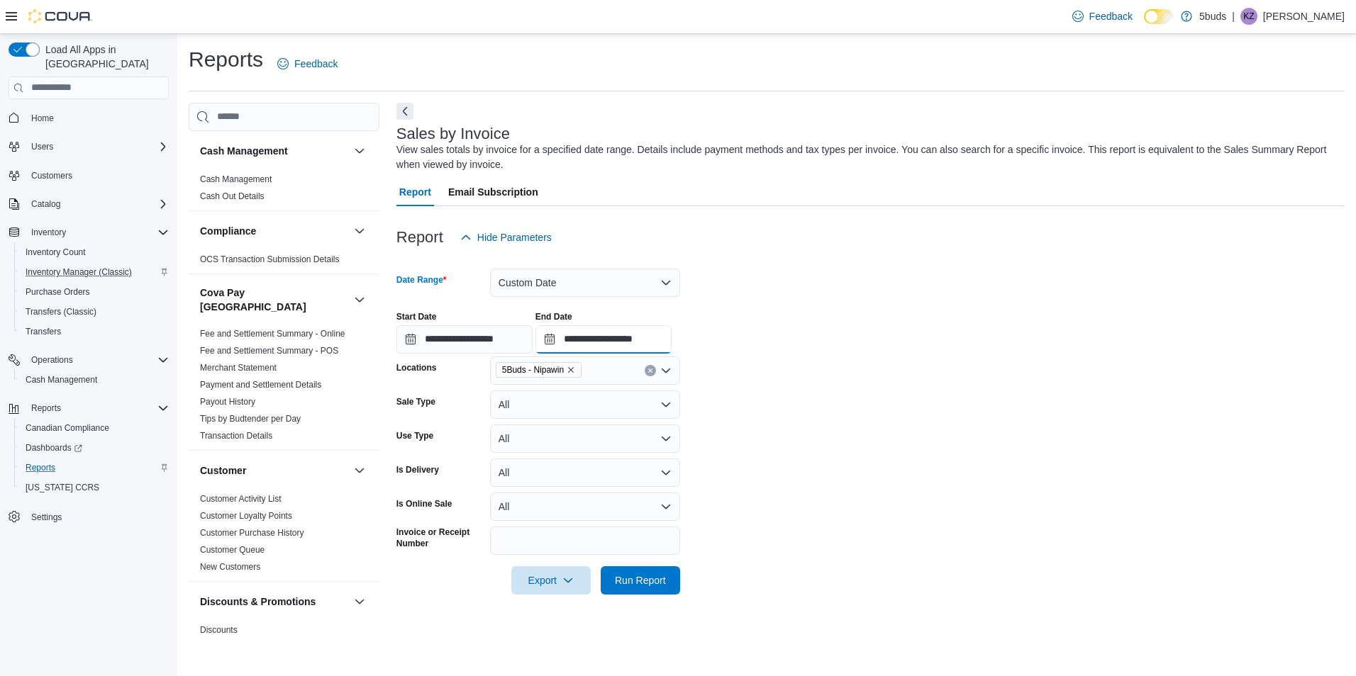
click at [671, 340] on input "**********" at bounding box center [603, 339] width 136 height 28
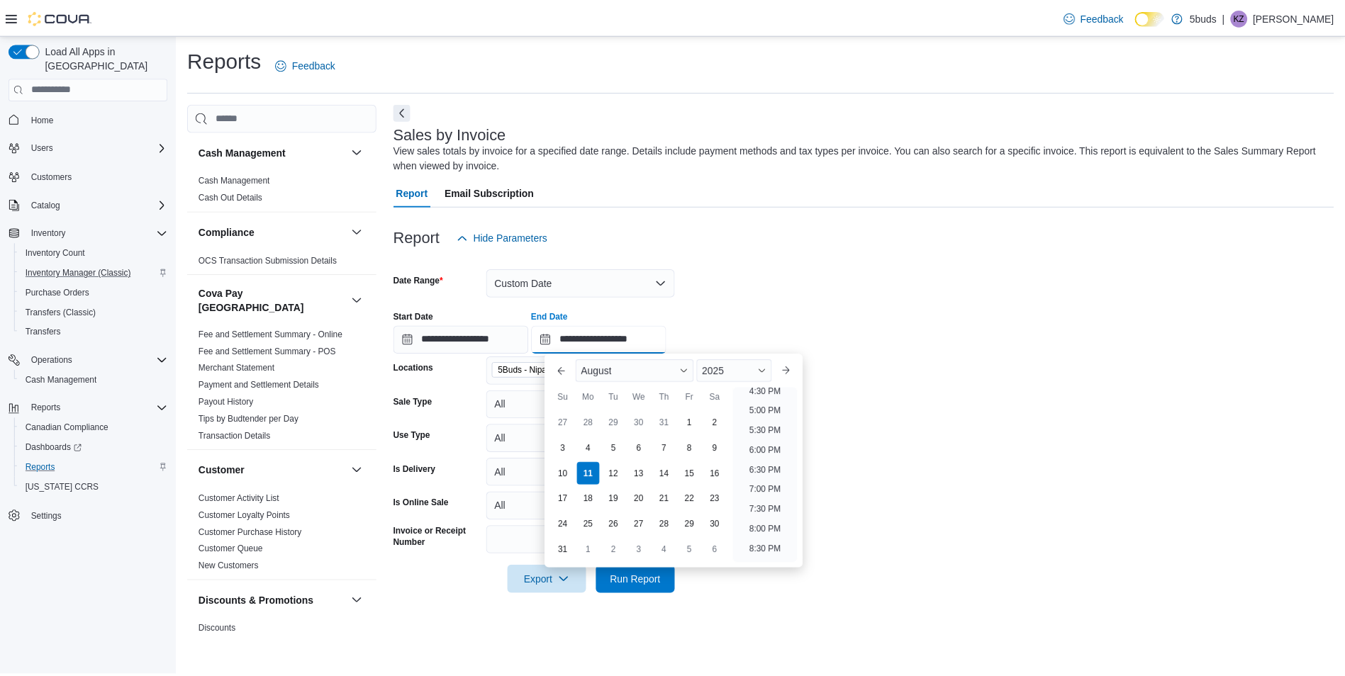
scroll to position [638, 0]
click at [777, 398] on li "4:00 PM" at bounding box center [770, 396] width 43 height 17
type input "**********"
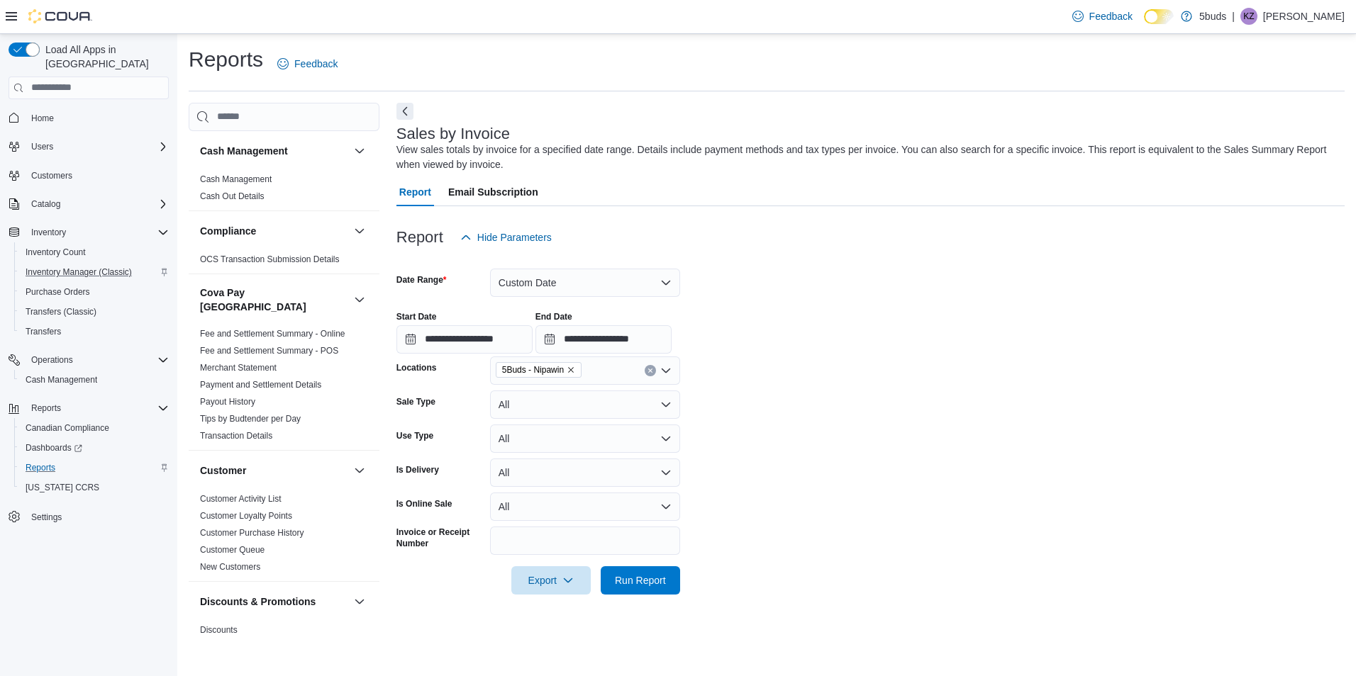
click at [614, 605] on div at bounding box center [870, 603] width 948 height 17
click at [637, 579] on span "Run Report" at bounding box center [640, 580] width 51 height 14
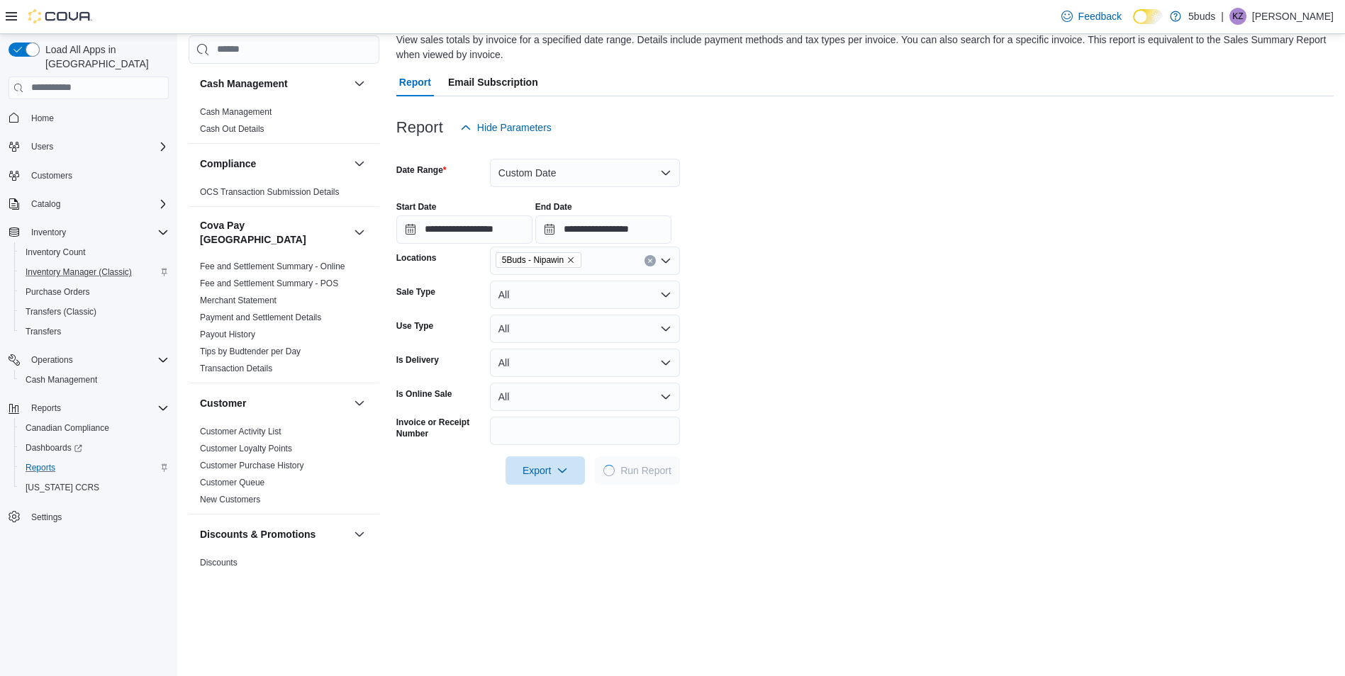
scroll to position [284, 0]
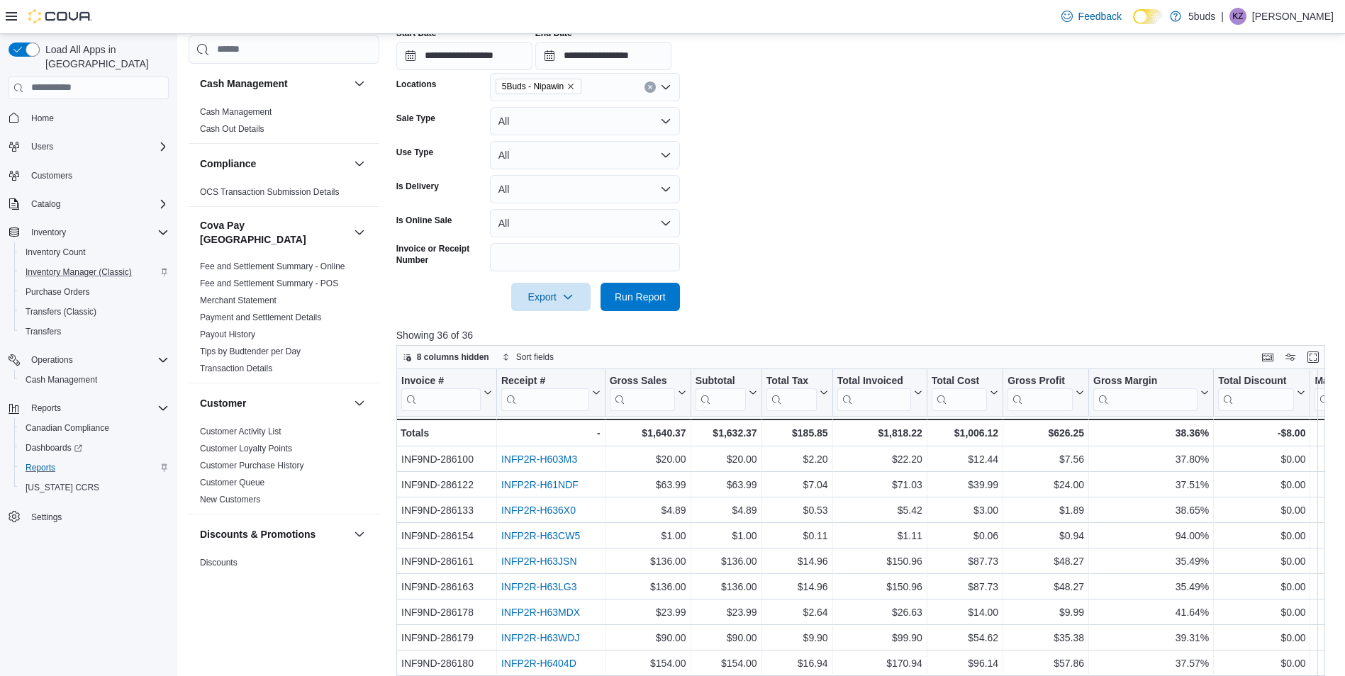
click at [80, 109] on span "Home" at bounding box center [97, 118] width 143 height 18
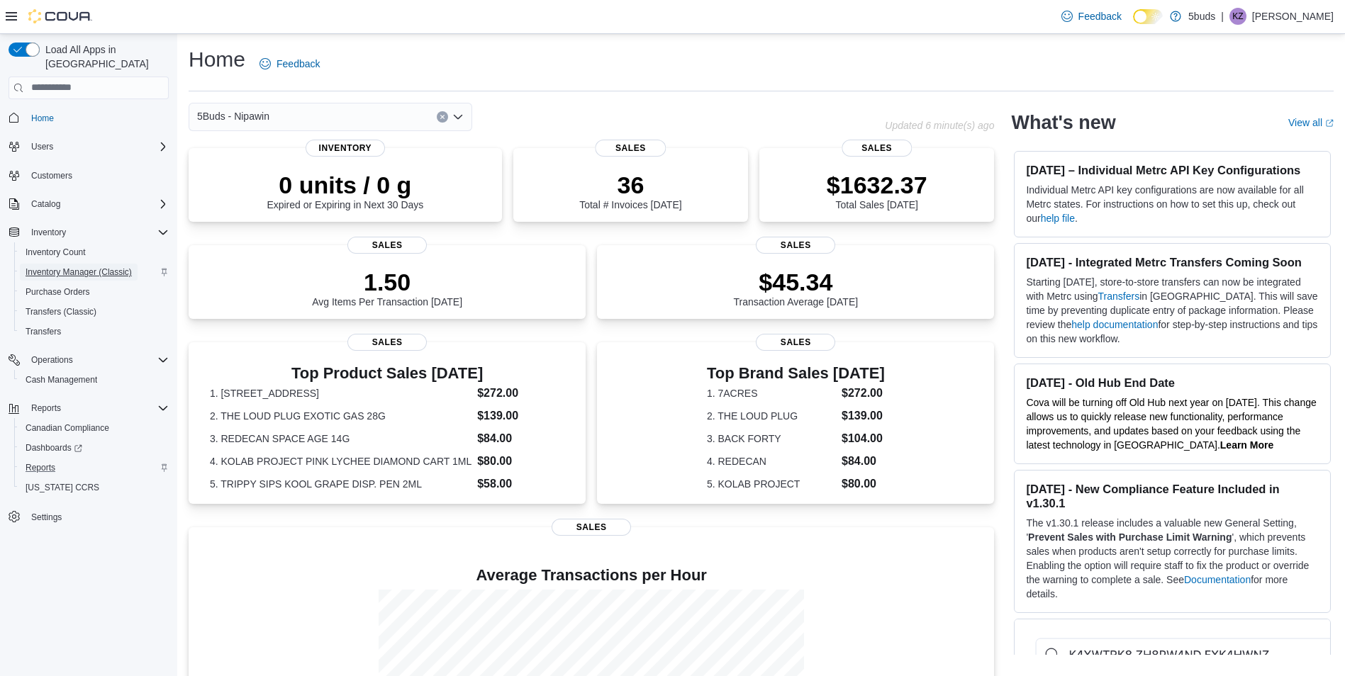
click at [101, 267] on span "Inventory Manager (Classic)" at bounding box center [79, 272] width 106 height 11
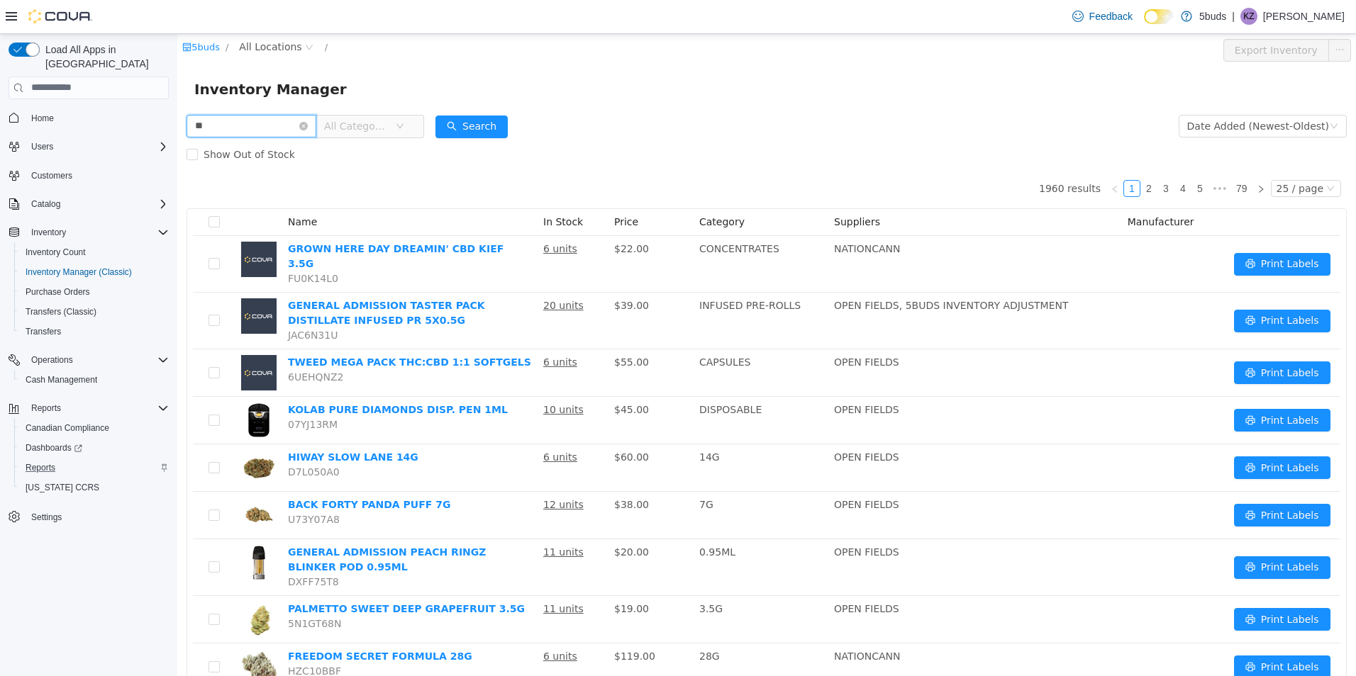
drag, startPoint x: 206, startPoint y: 125, endPoint x: 53, endPoint y: 128, distance: 153.2
click at [177, 128] on html "5buds / All Locations / Export Inventory Inventory Manager All Categories Date …" at bounding box center [766, 354] width 1178 height 642
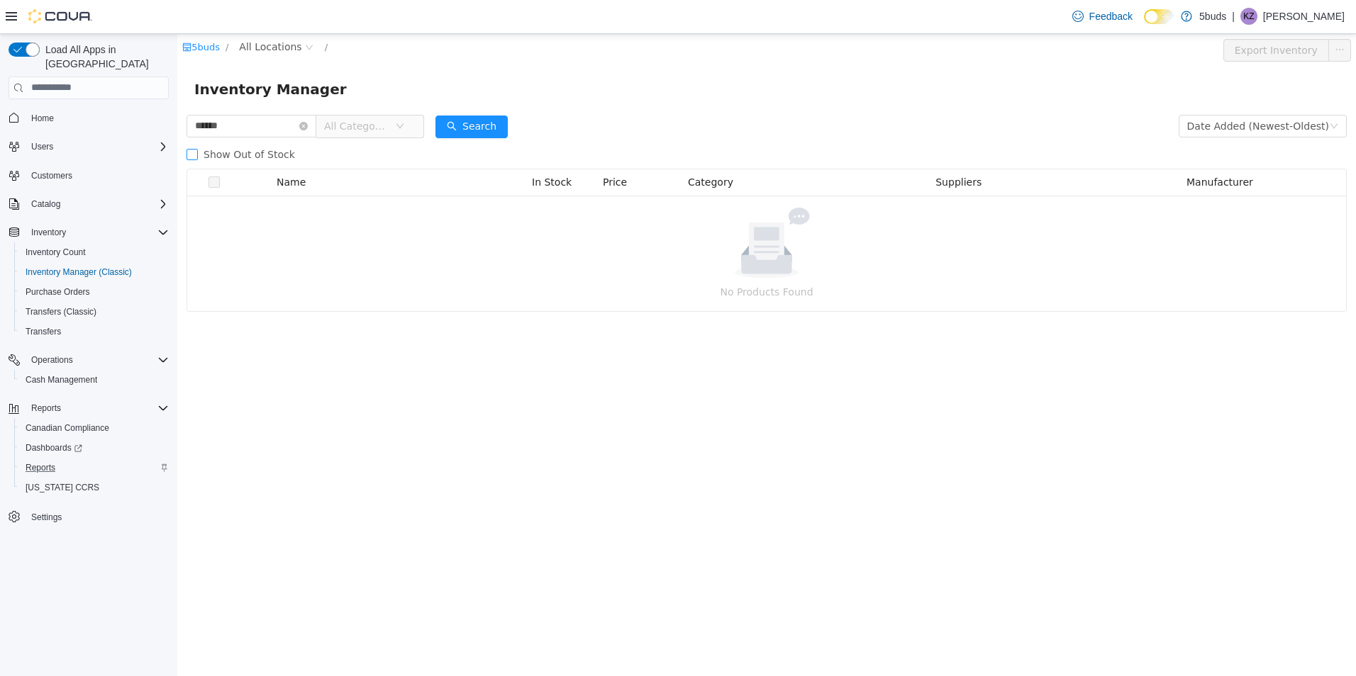
click at [203, 152] on span "Show Out of Stock" at bounding box center [249, 153] width 103 height 11
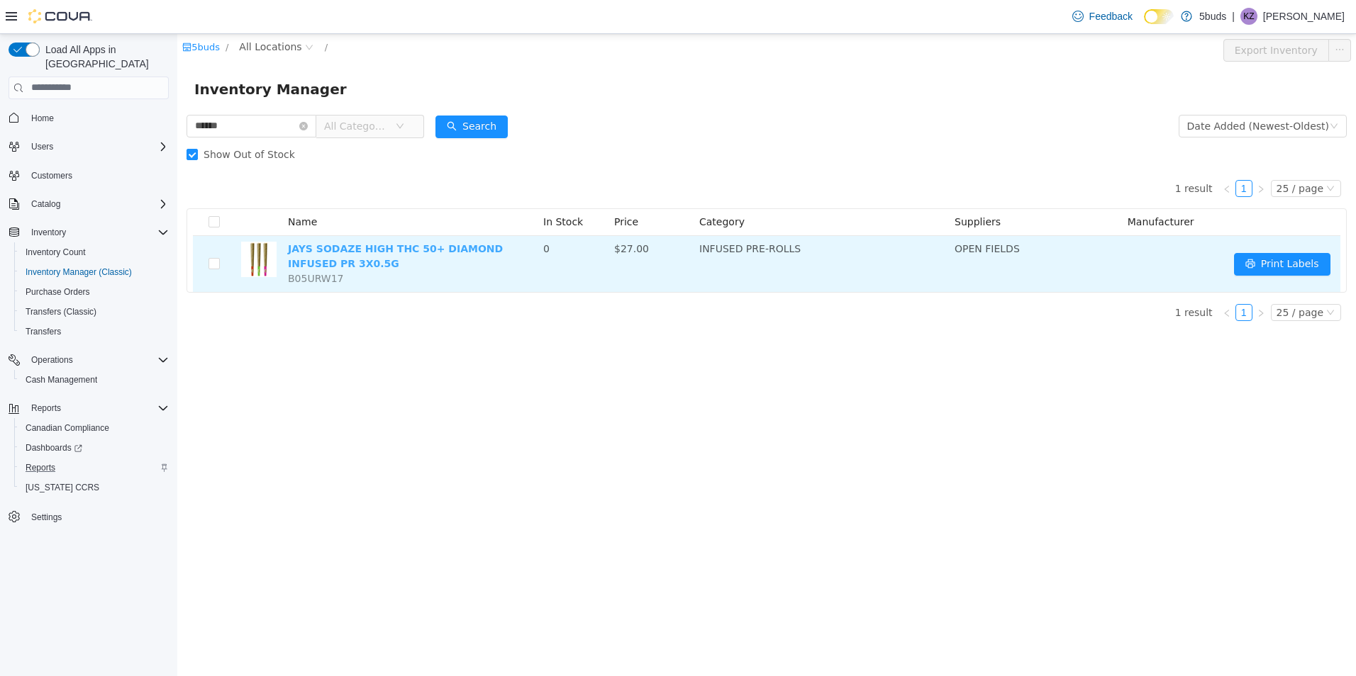
click at [312, 263] on link "JAYS SODAZE HIGH THC 50+ DIAMOND INFUSED PR 3X0.5G" at bounding box center [395, 255] width 215 height 26
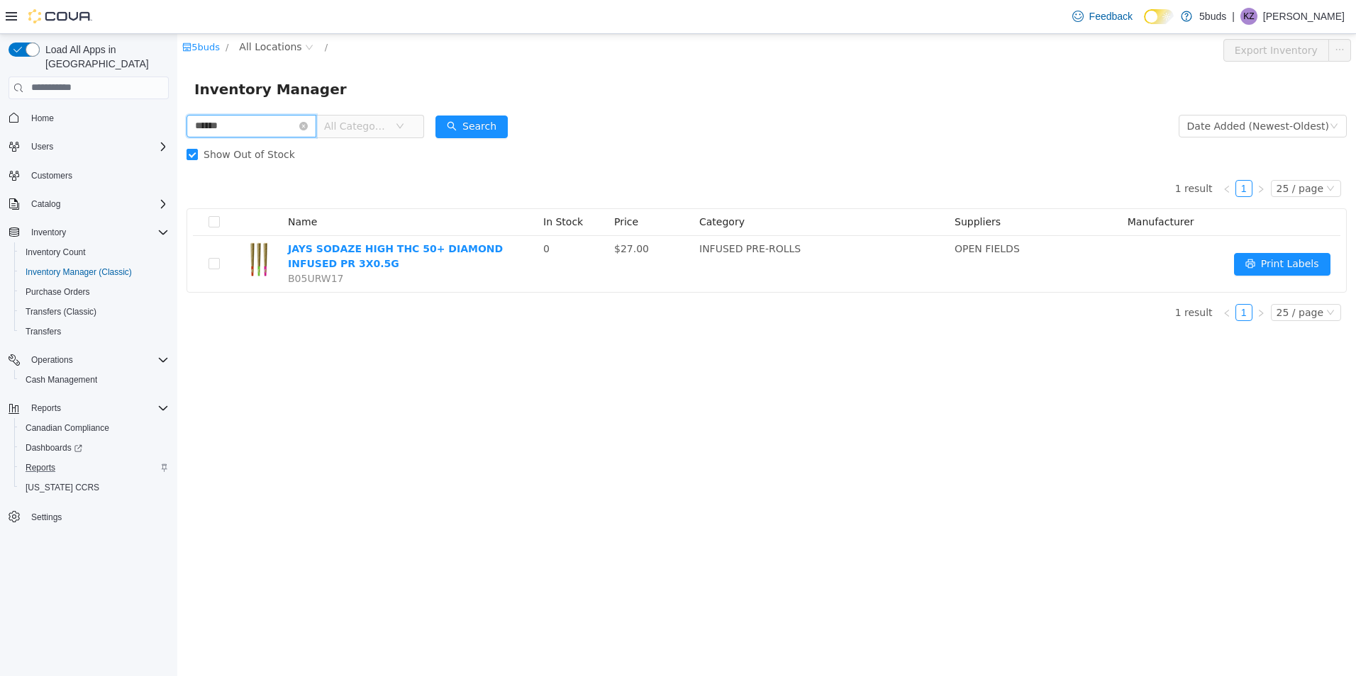
drag, startPoint x: 279, startPoint y: 126, endPoint x: 190, endPoint y: 129, distance: 88.7
click at [190, 129] on input "******" at bounding box center [251, 125] width 130 height 23
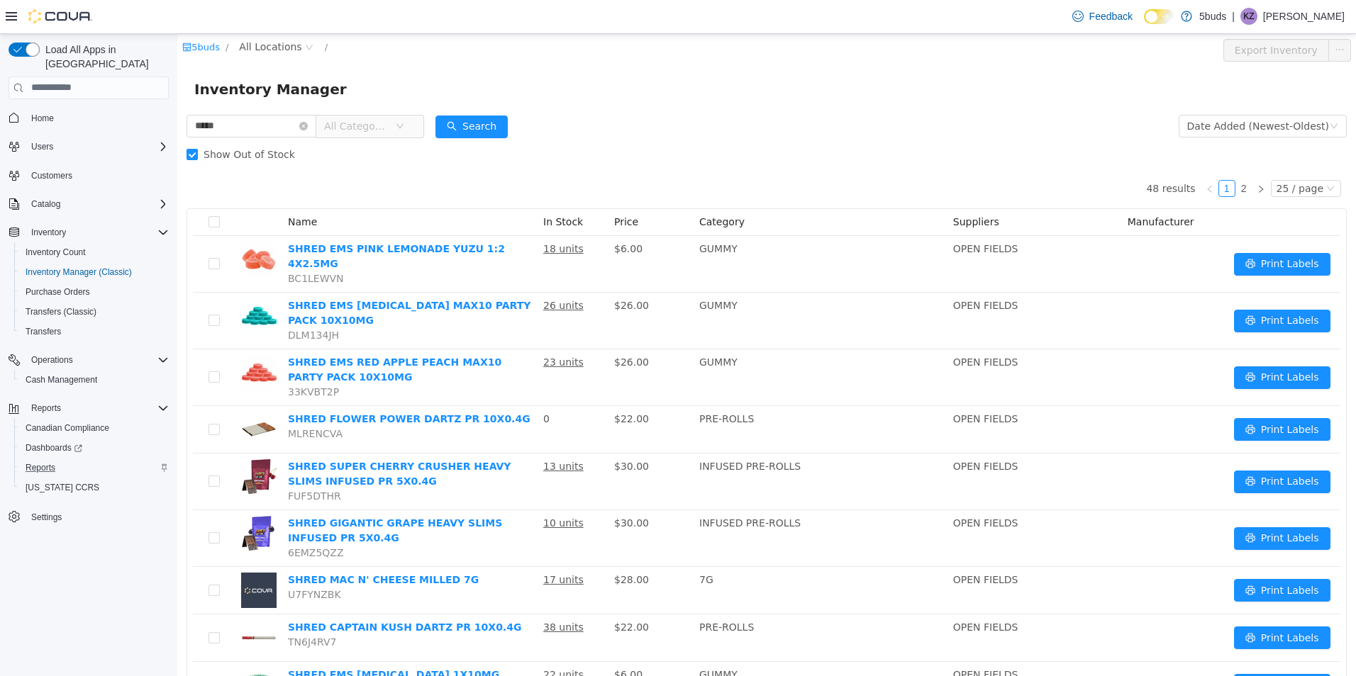
click at [413, 127] on span "All Categories" at bounding box center [364, 125] width 97 height 23
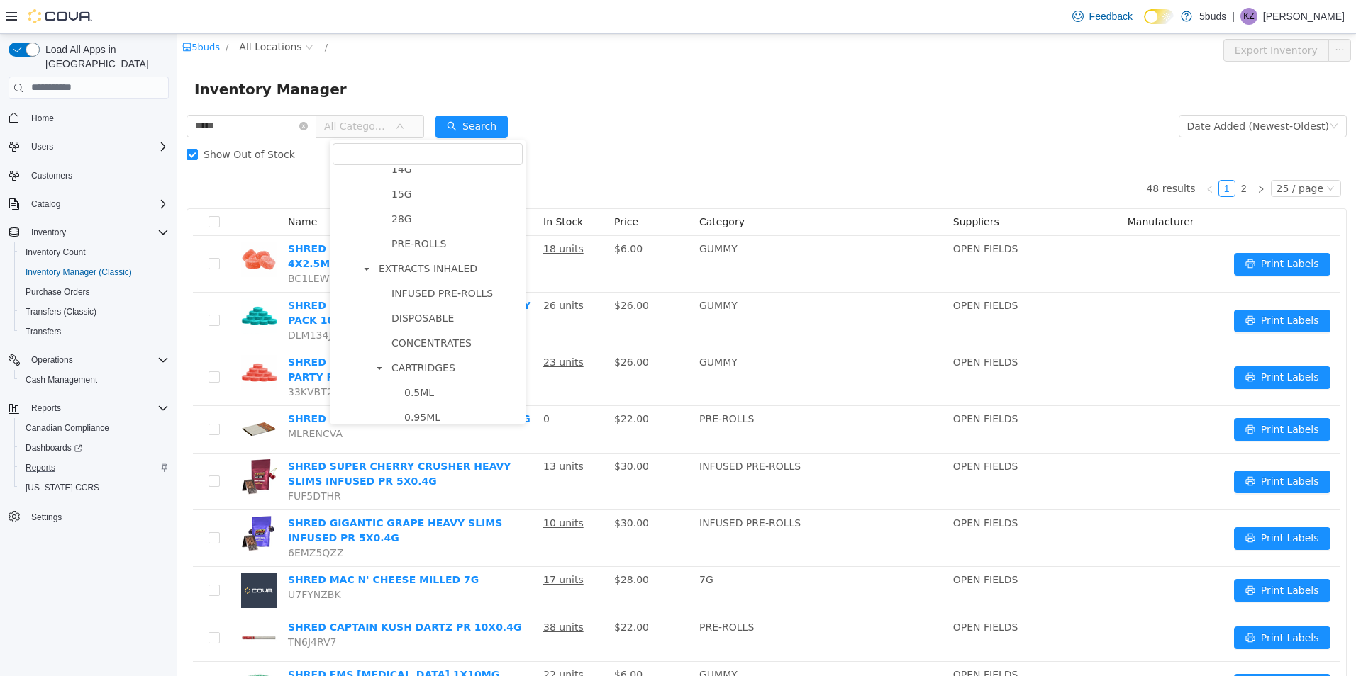
scroll to position [284, 0]
click at [247, 128] on input "*****" at bounding box center [251, 125] width 130 height 23
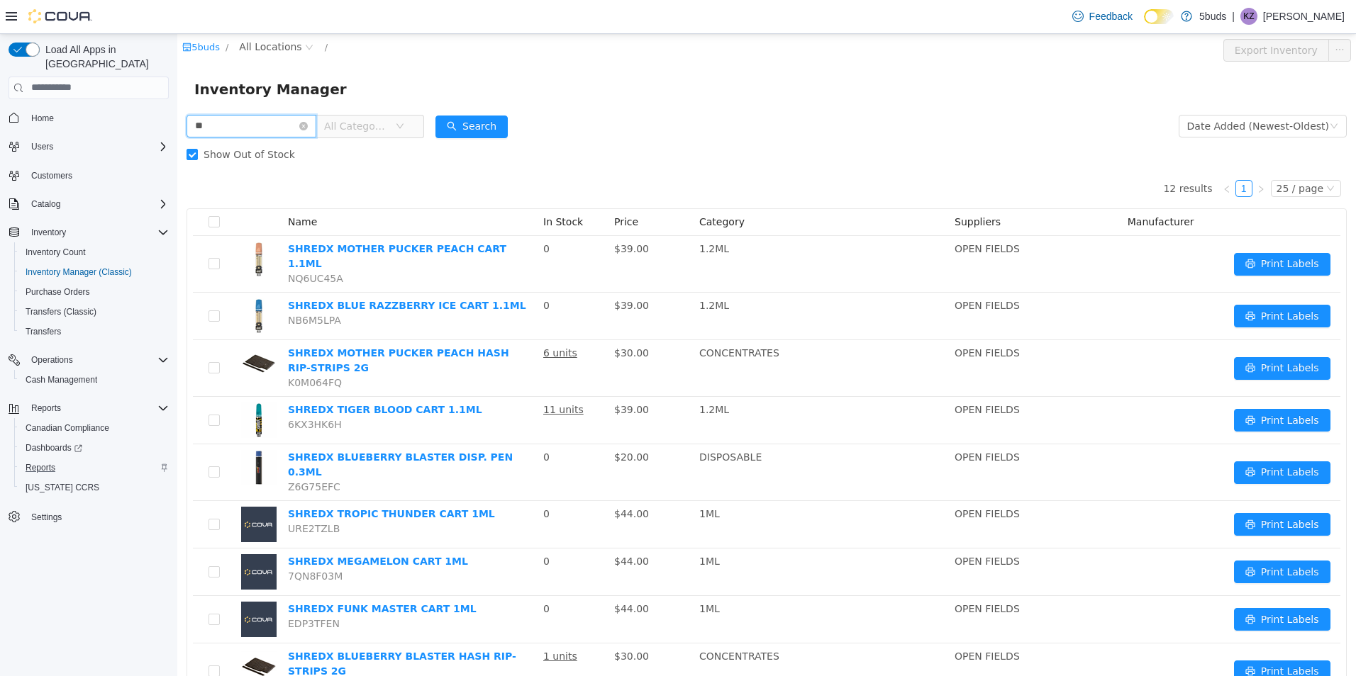
type input "*"
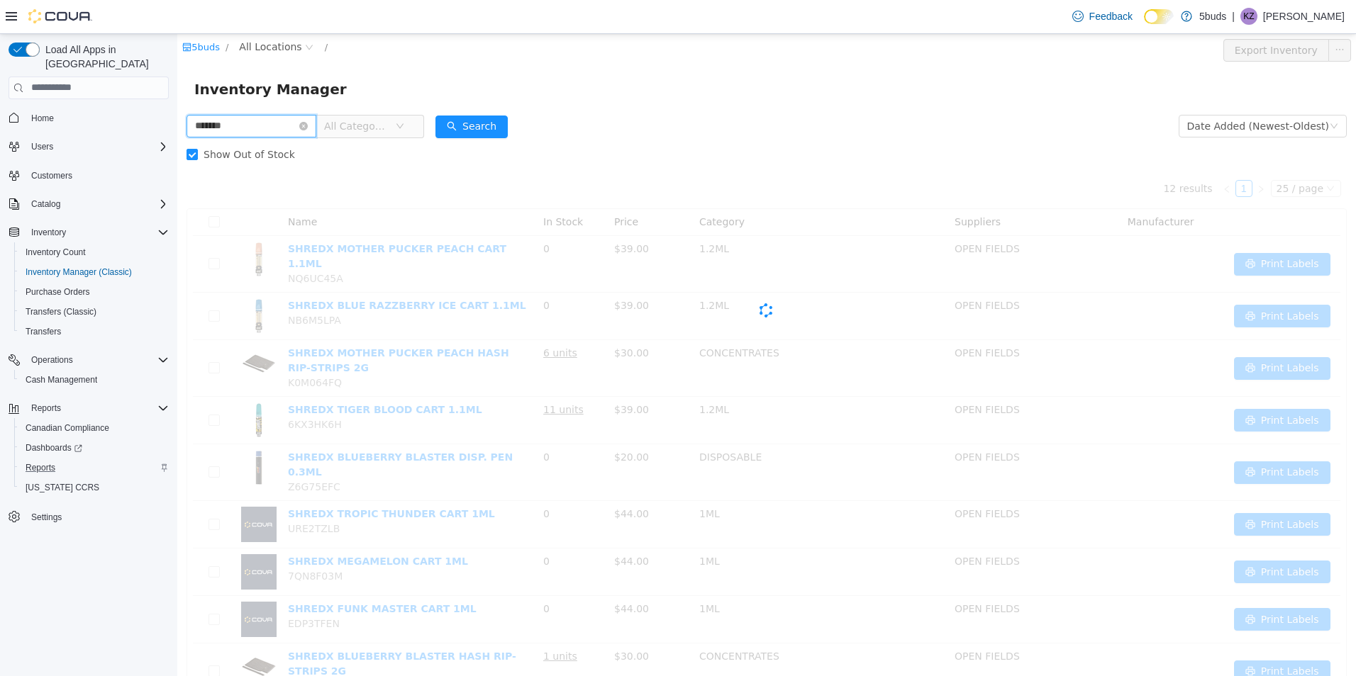
type input "*******"
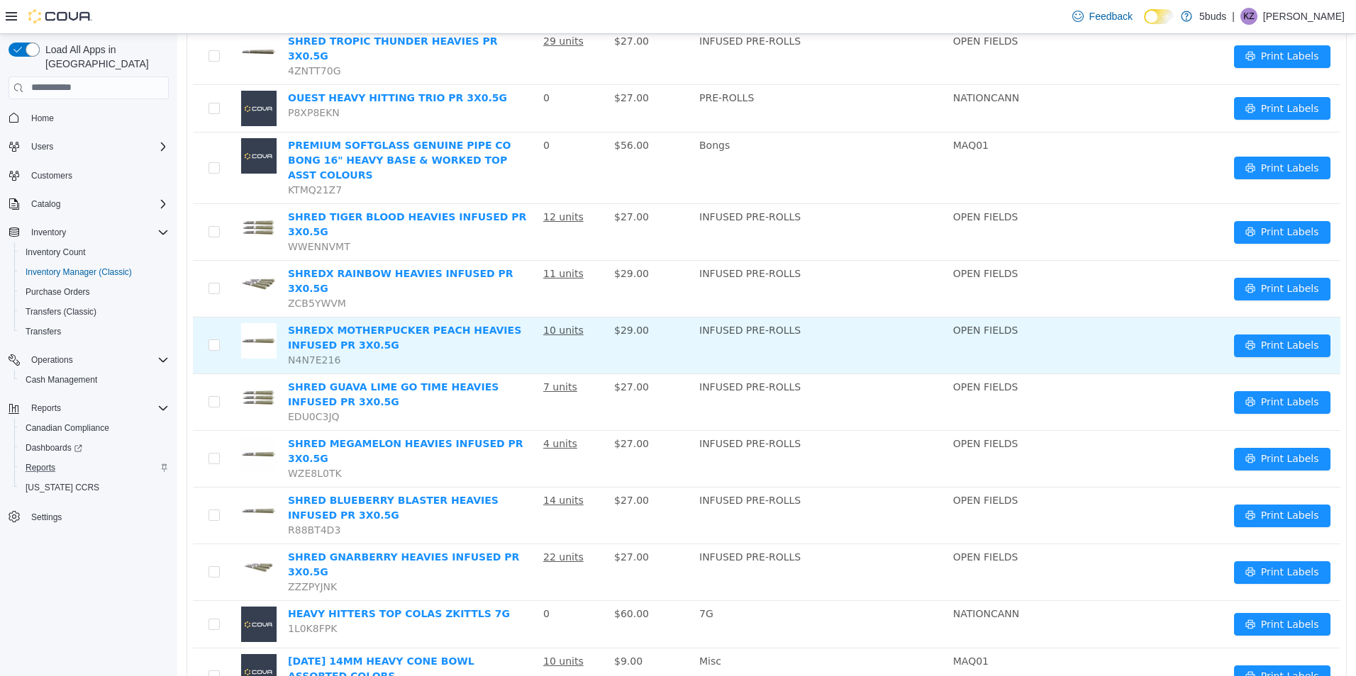
scroll to position [496, 0]
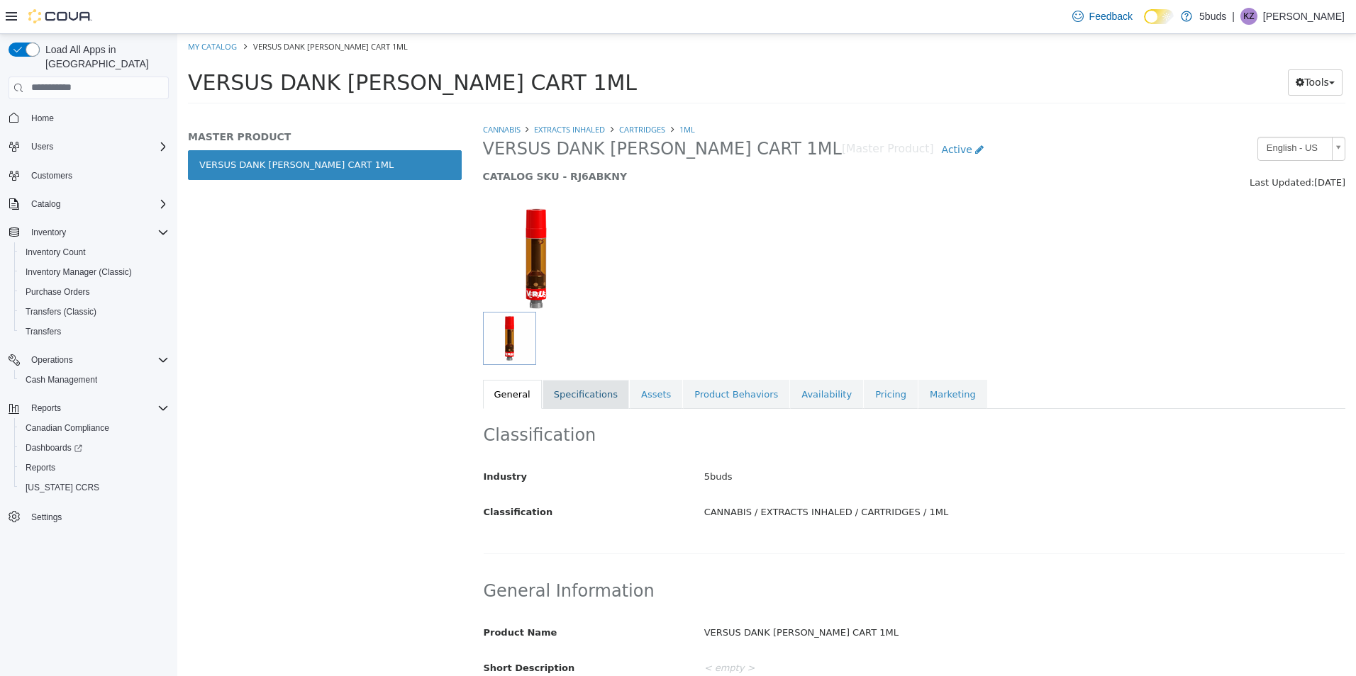
click at [595, 384] on link "Specifications" at bounding box center [585, 394] width 86 height 30
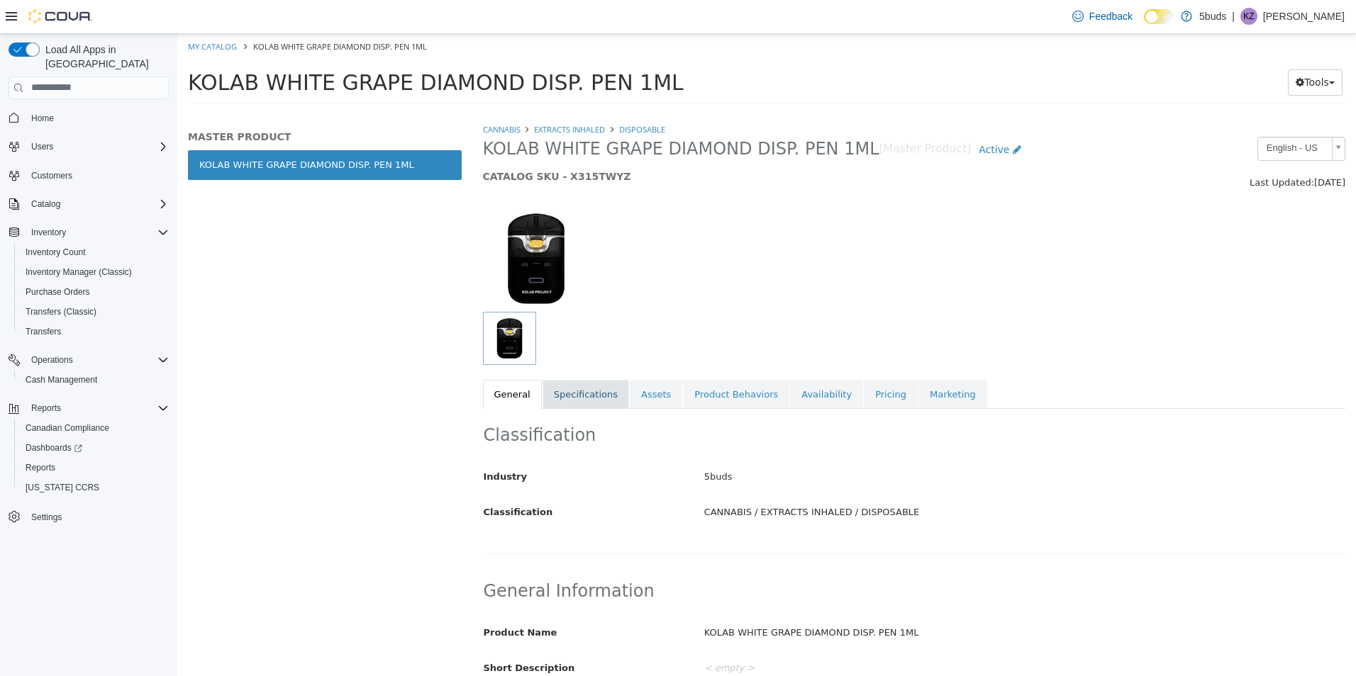
click at [601, 392] on link "Specifications" at bounding box center [585, 394] width 86 height 30
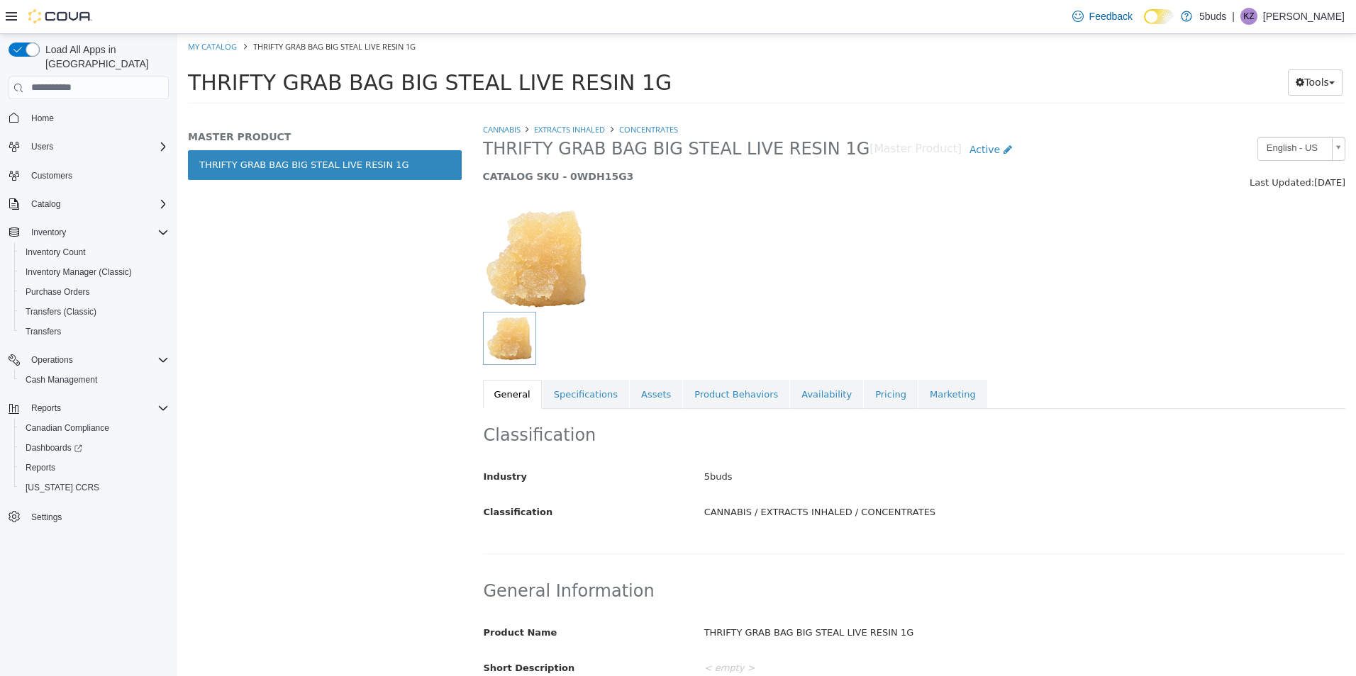
click at [599, 409] on div "Classification Industry 5buds Classification CANNABIS / EXTRACTS INHALED / CONC…" at bounding box center [914, 480] width 863 height 145
click at [599, 403] on link "Specifications" at bounding box center [585, 394] width 86 height 30
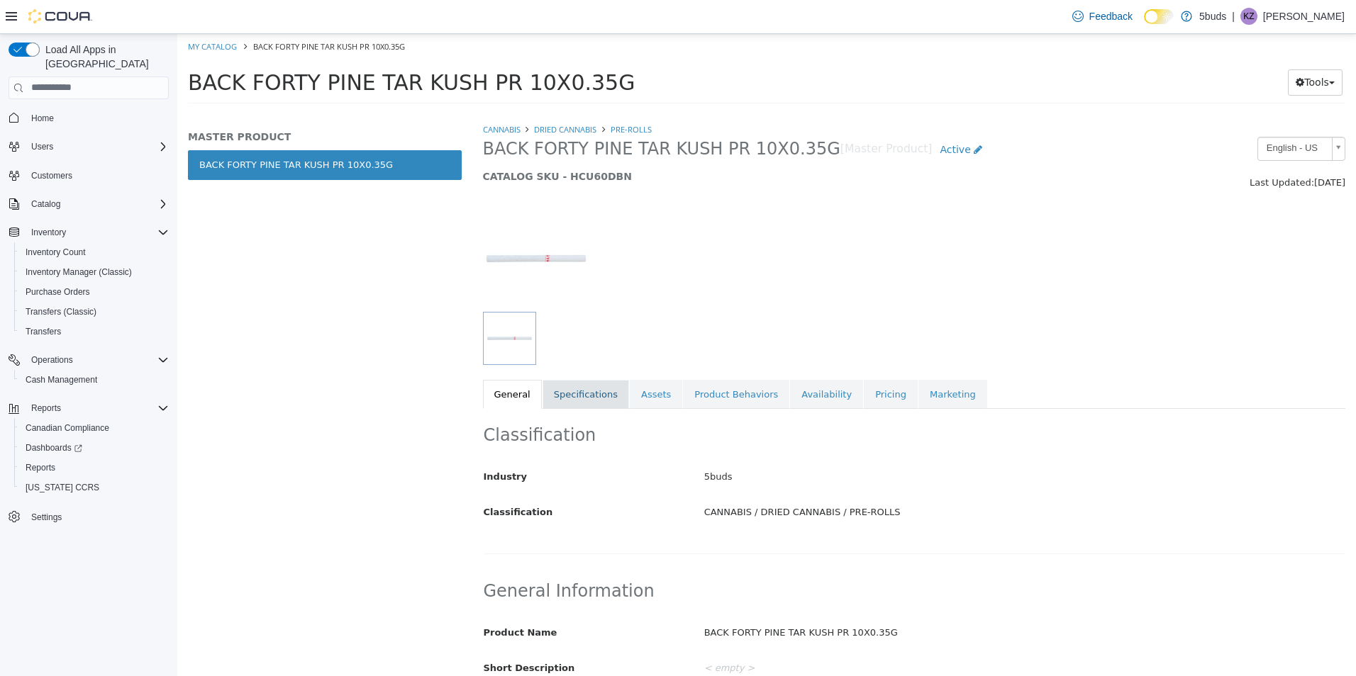
click at [609, 404] on link "Specifications" at bounding box center [585, 394] width 86 height 30
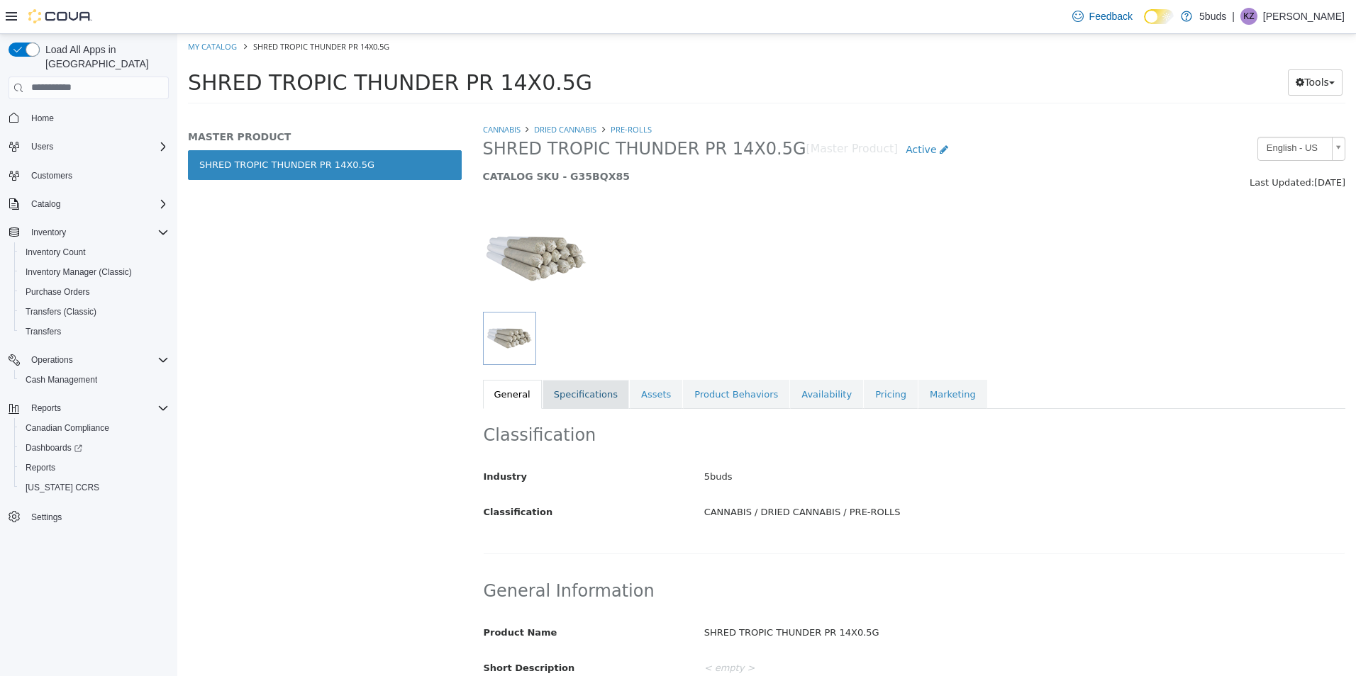
click at [580, 401] on link "Specifications" at bounding box center [585, 394] width 86 height 30
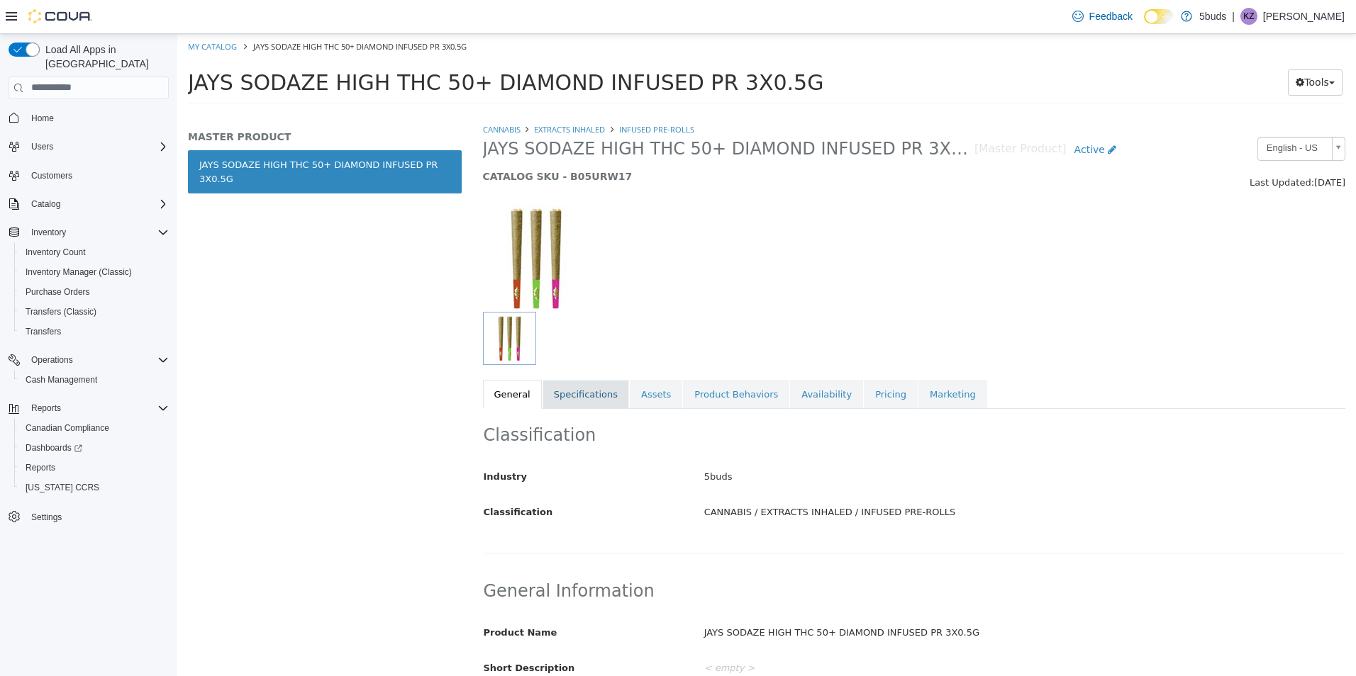
click at [584, 391] on link "Specifications" at bounding box center [585, 394] width 86 height 30
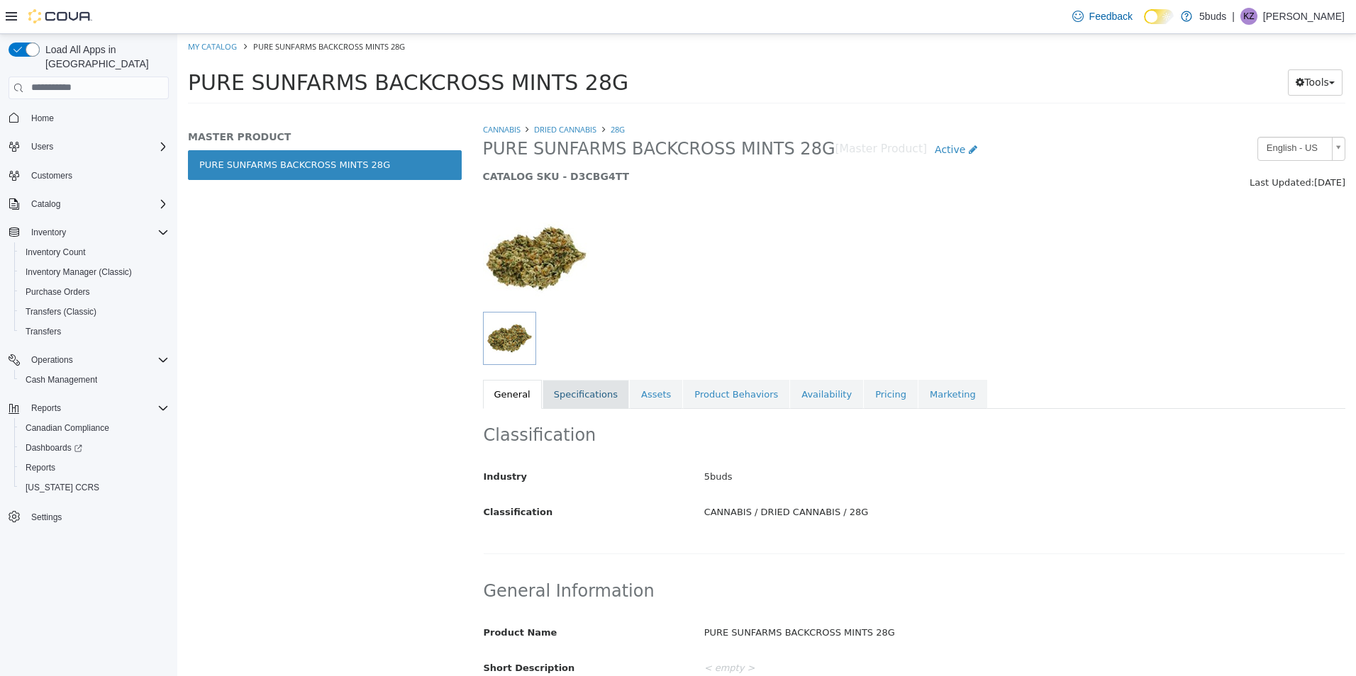
click at [557, 380] on link "Specifications" at bounding box center [585, 394] width 86 height 30
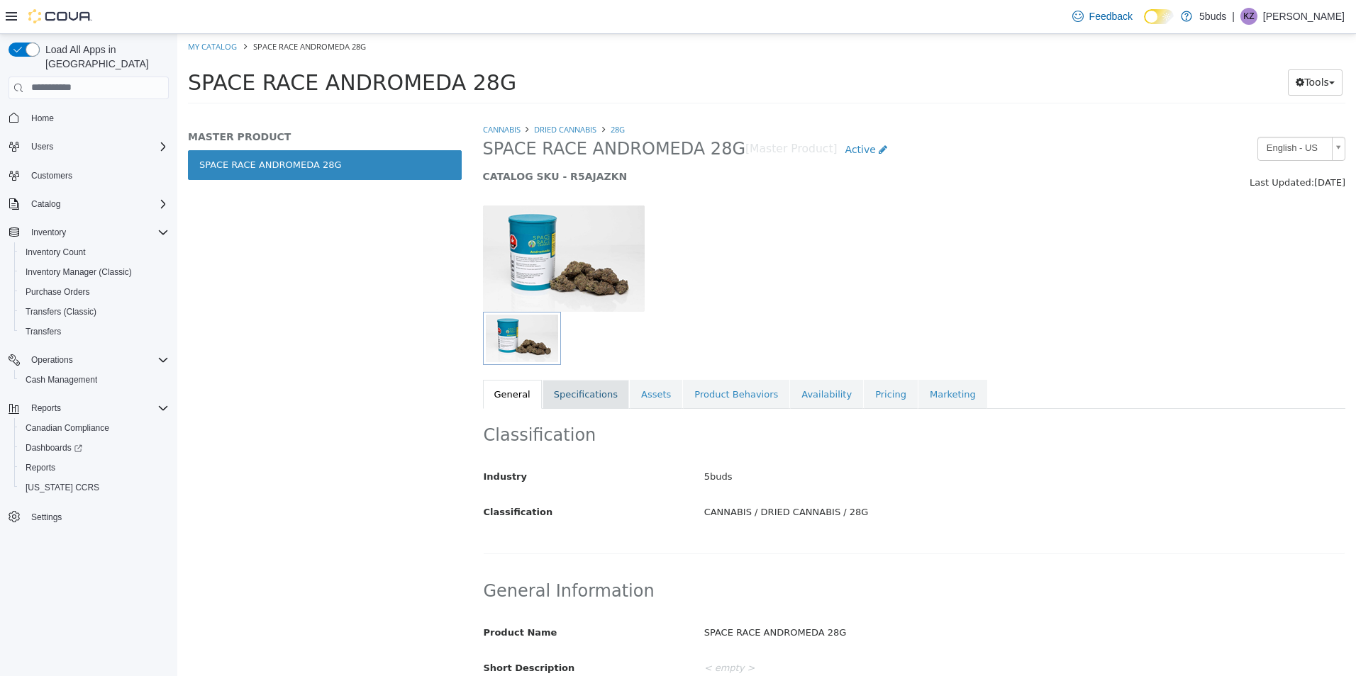
click at [557, 396] on link "Specifications" at bounding box center [585, 394] width 86 height 30
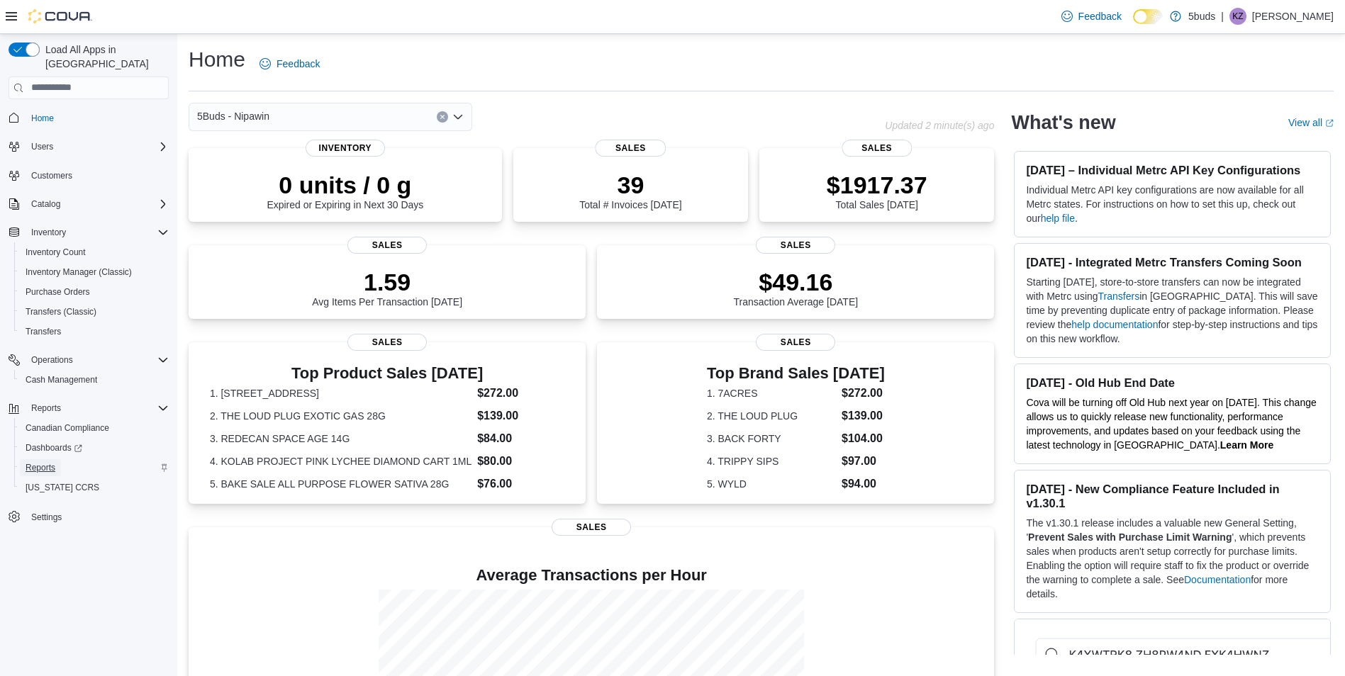
click at [47, 462] on span "Reports" at bounding box center [41, 467] width 30 height 11
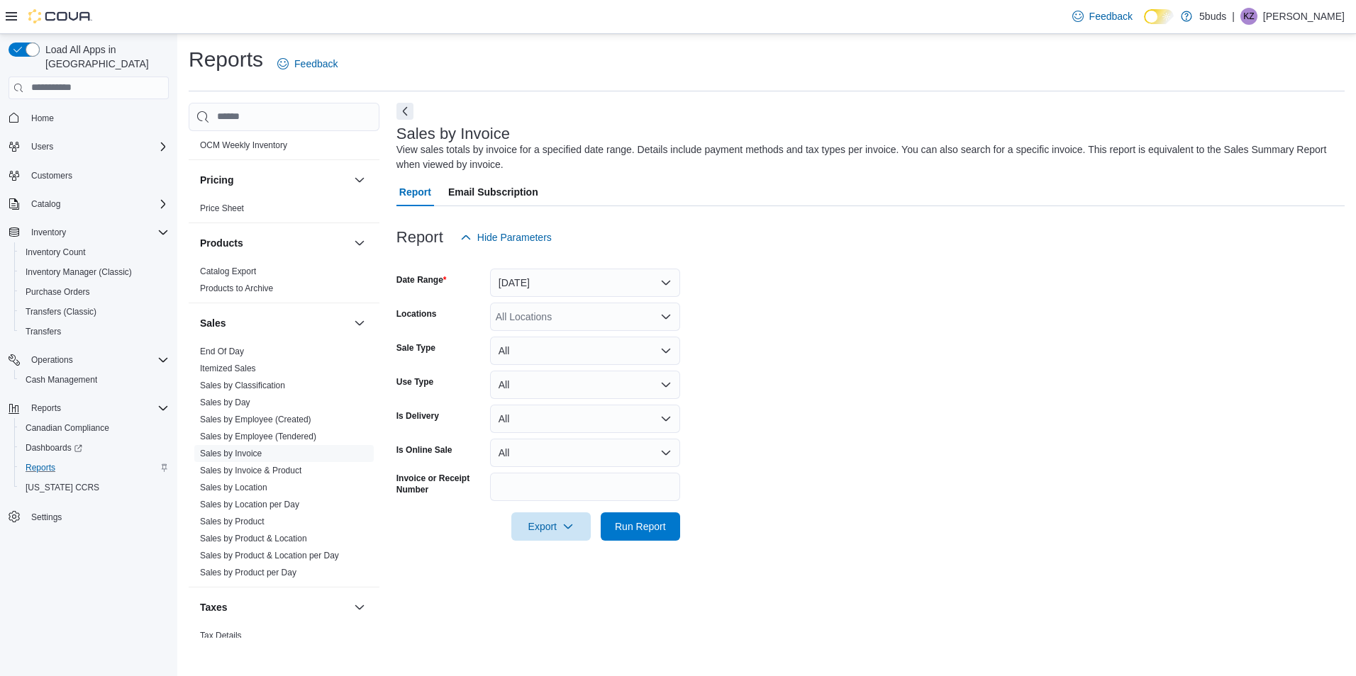
scroll to position [1025, 0]
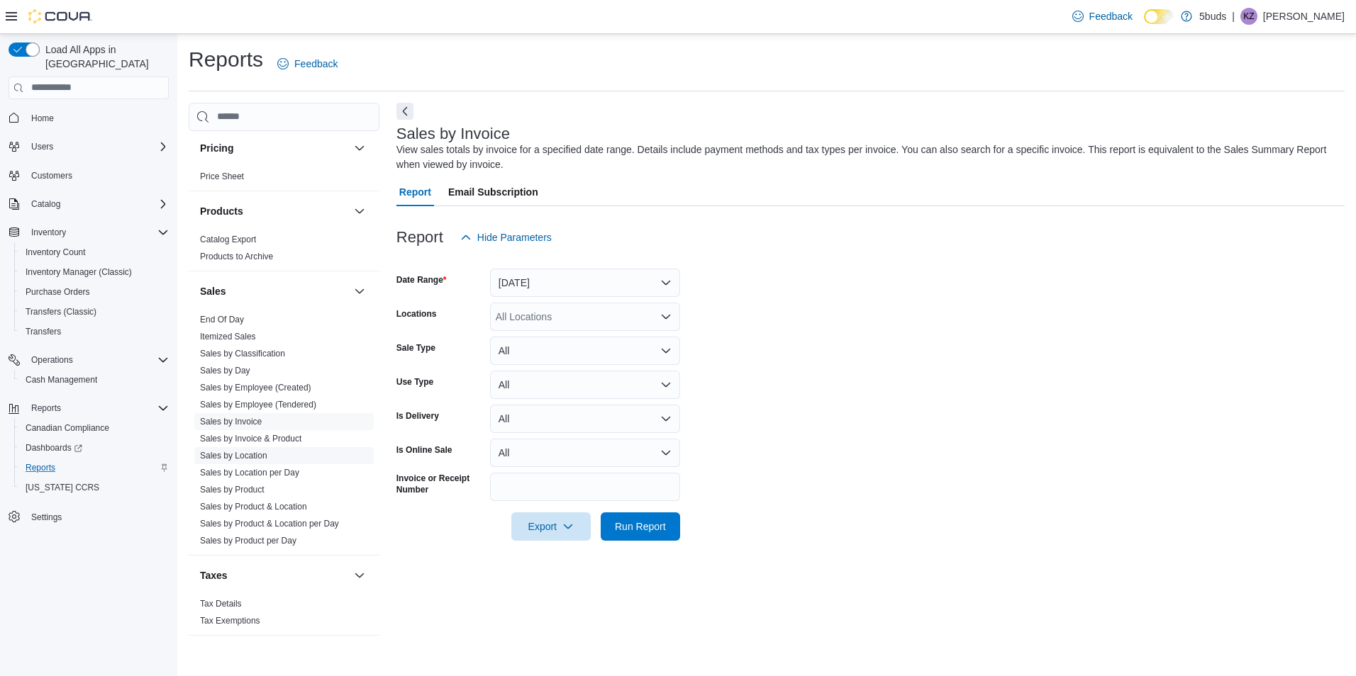
click at [262, 451] on link "Sales by Location" at bounding box center [233, 456] width 67 height 10
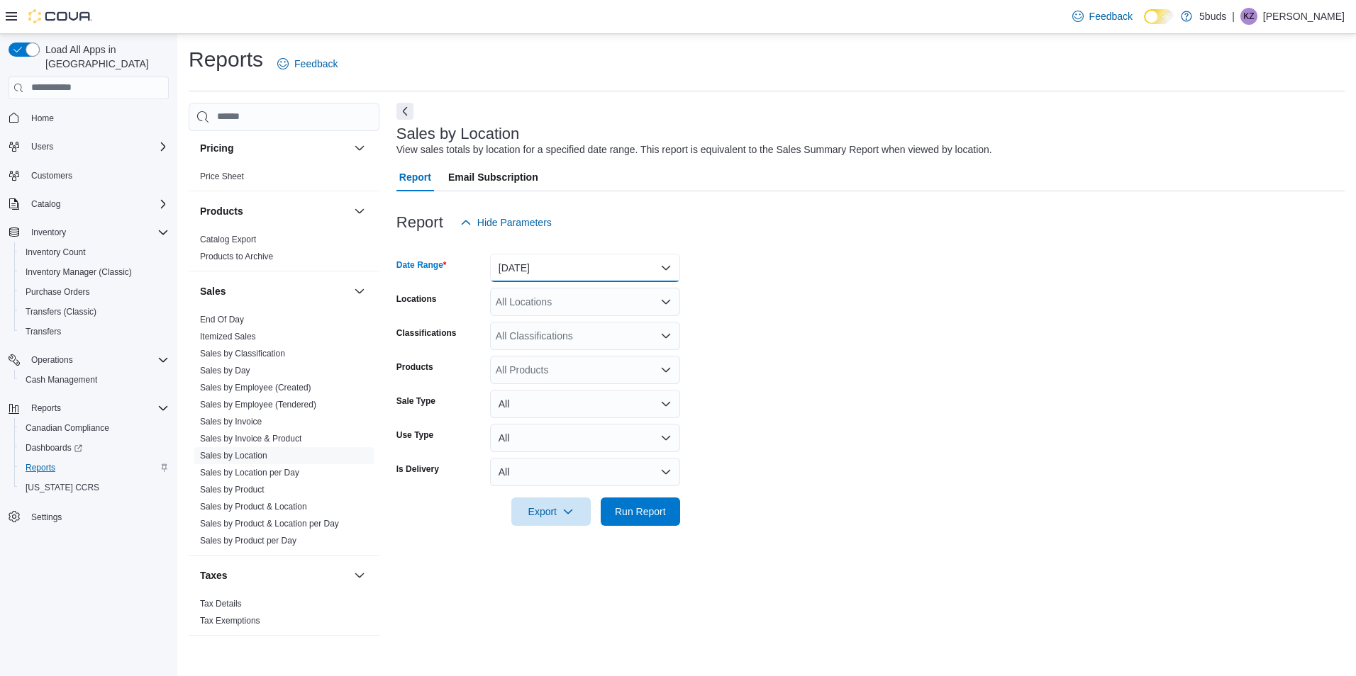
click at [537, 277] on button "[DATE]" at bounding box center [585, 268] width 190 height 28
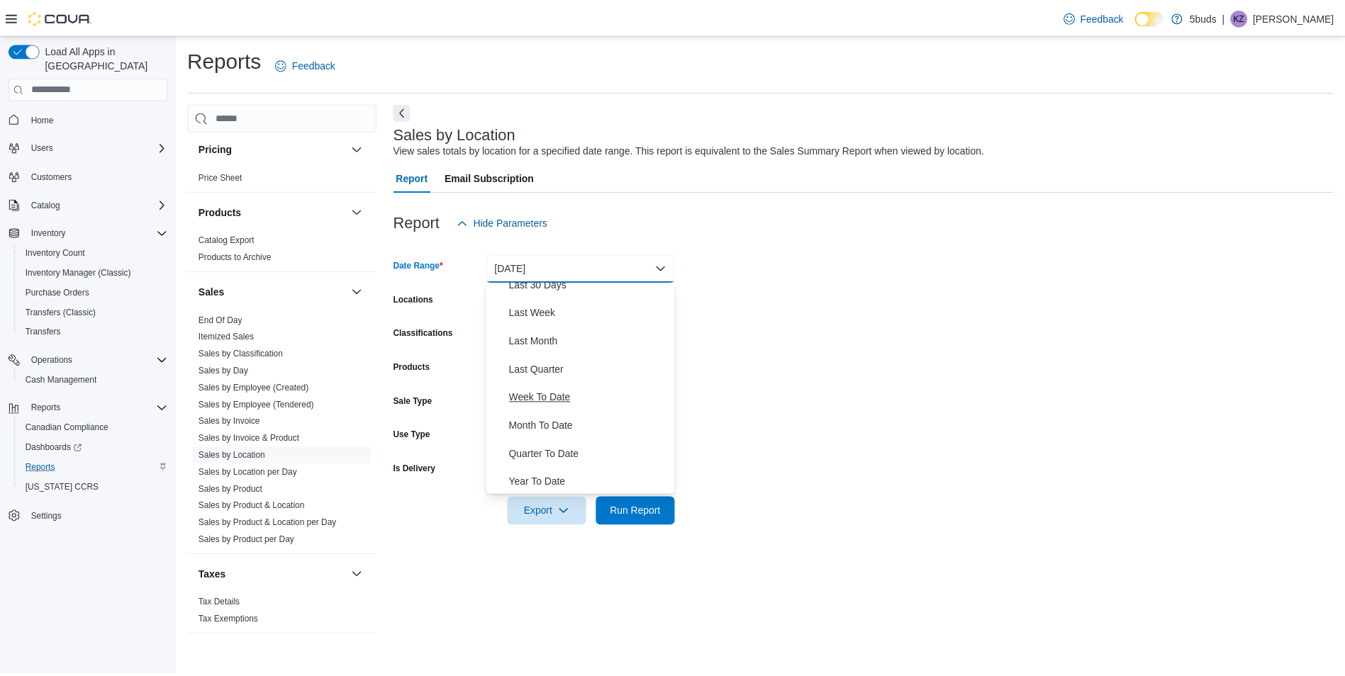
scroll to position [213, 0]
drag, startPoint x: 571, startPoint y: 413, endPoint x: 703, endPoint y: 410, distance: 131.9
click at [573, 417] on button "Month To Date" at bounding box center [585, 424] width 190 height 28
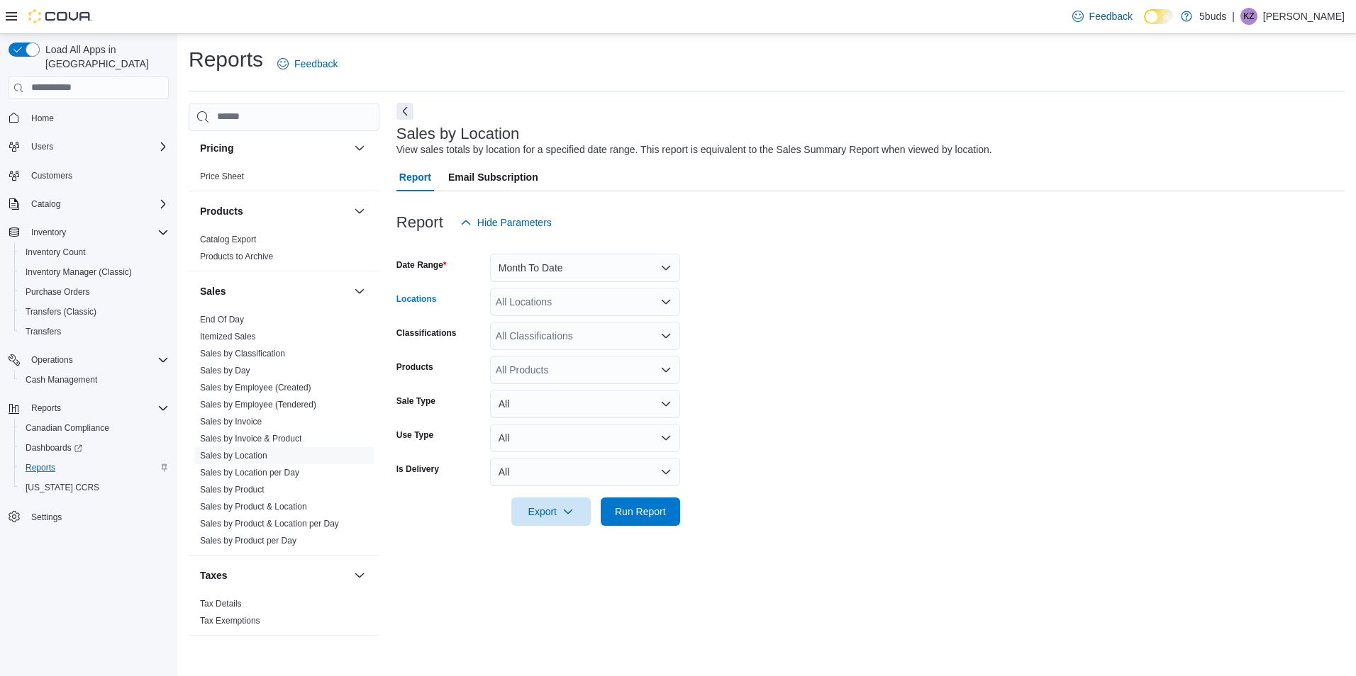
click at [577, 303] on div "All Locations" at bounding box center [585, 302] width 190 height 28
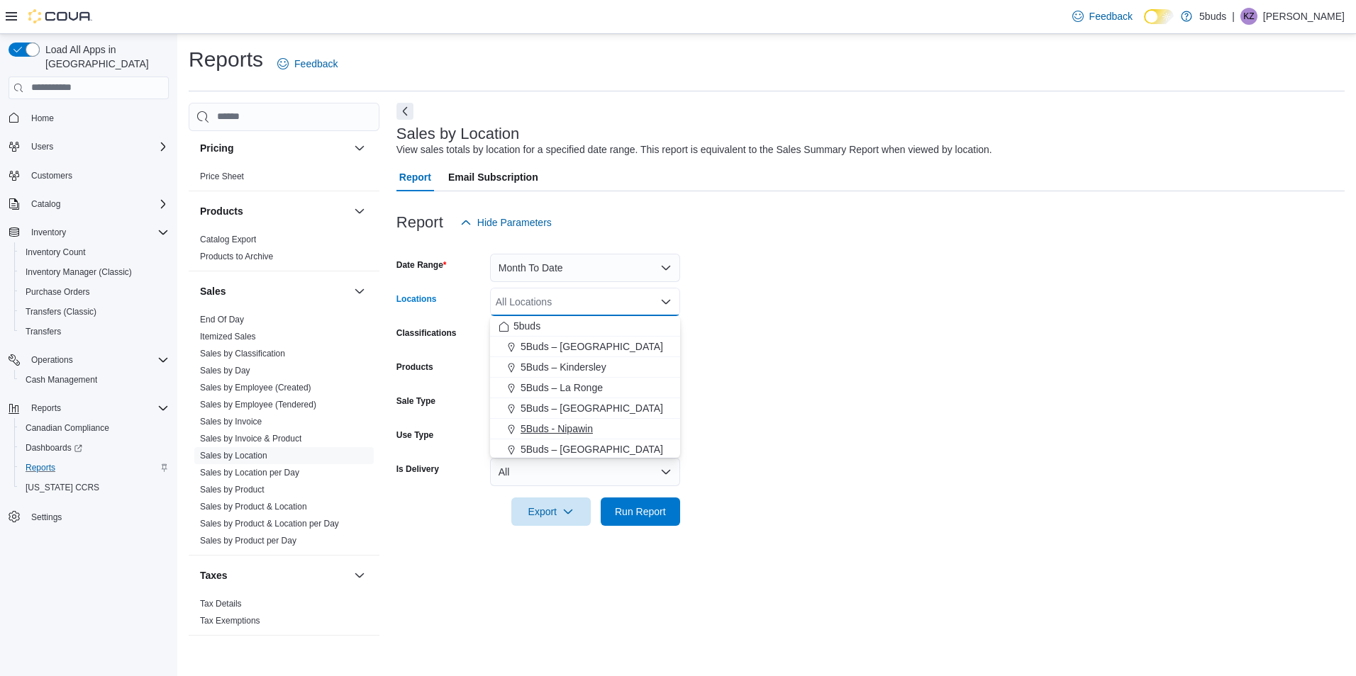
click at [590, 428] on span "5Buds - Nipawin" at bounding box center [556, 429] width 72 height 14
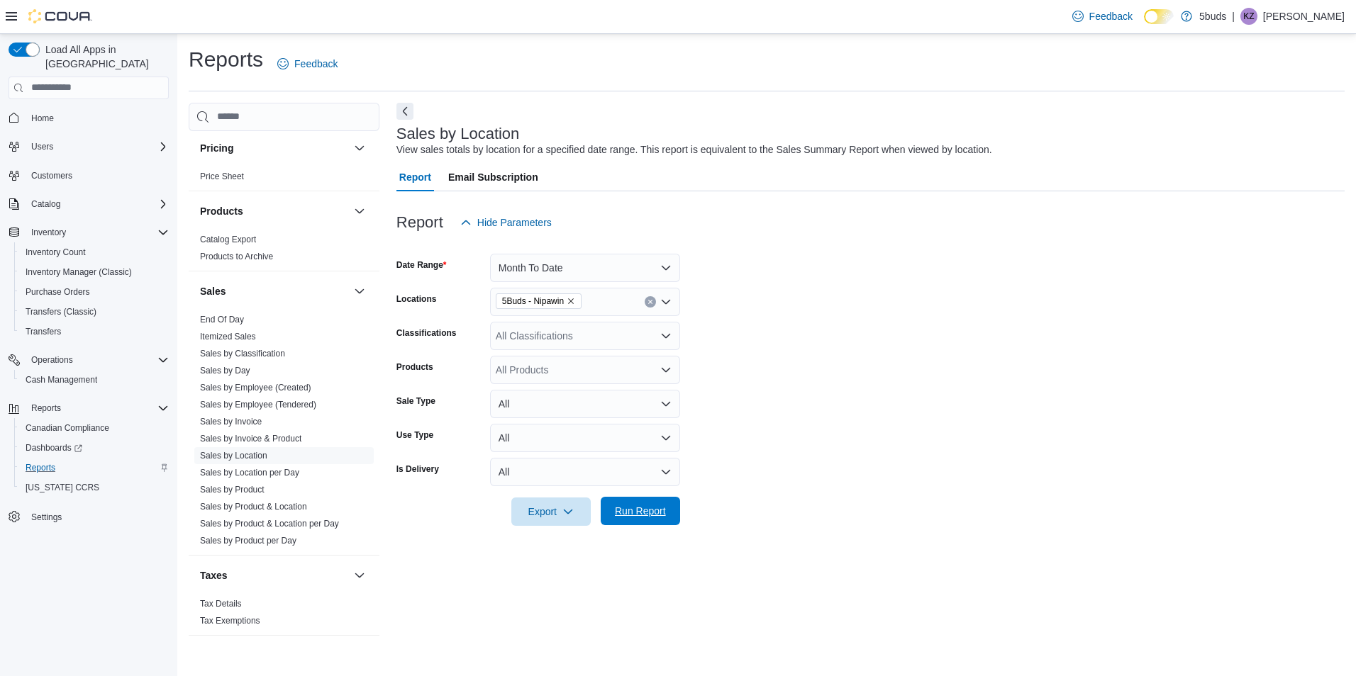
click at [658, 511] on span "Run Report" at bounding box center [640, 511] width 51 height 14
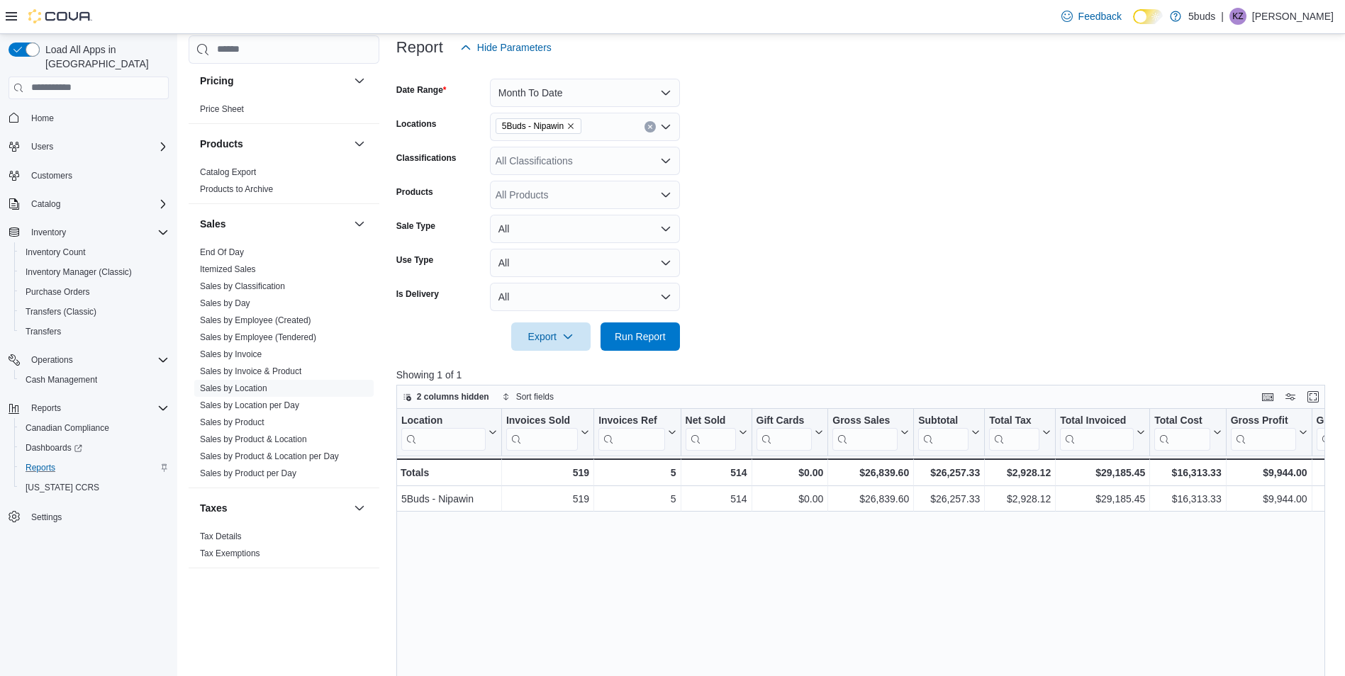
scroll to position [213, 0]
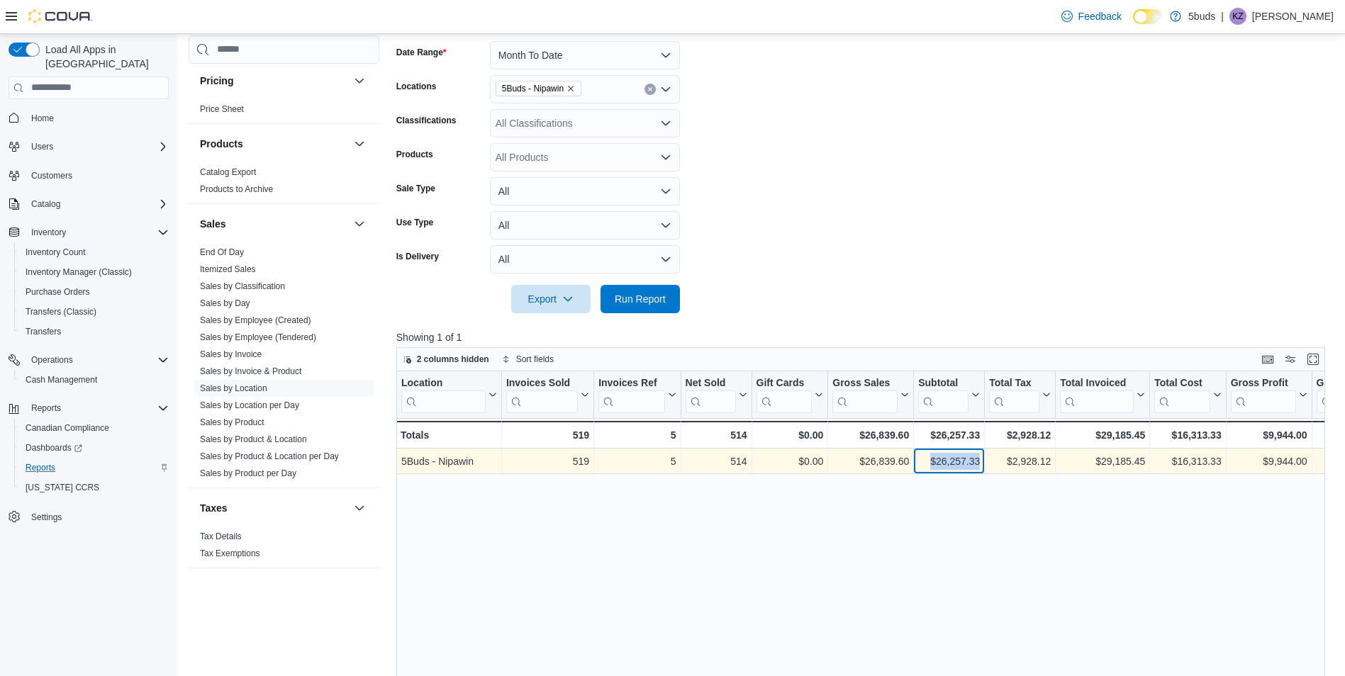
drag, startPoint x: 982, startPoint y: 462, endPoint x: 928, endPoint y: 464, distance: 54.0
click at [928, 464] on div "$26,257.33 - Subtotal, column 7, row 1" at bounding box center [949, 462] width 71 height 26
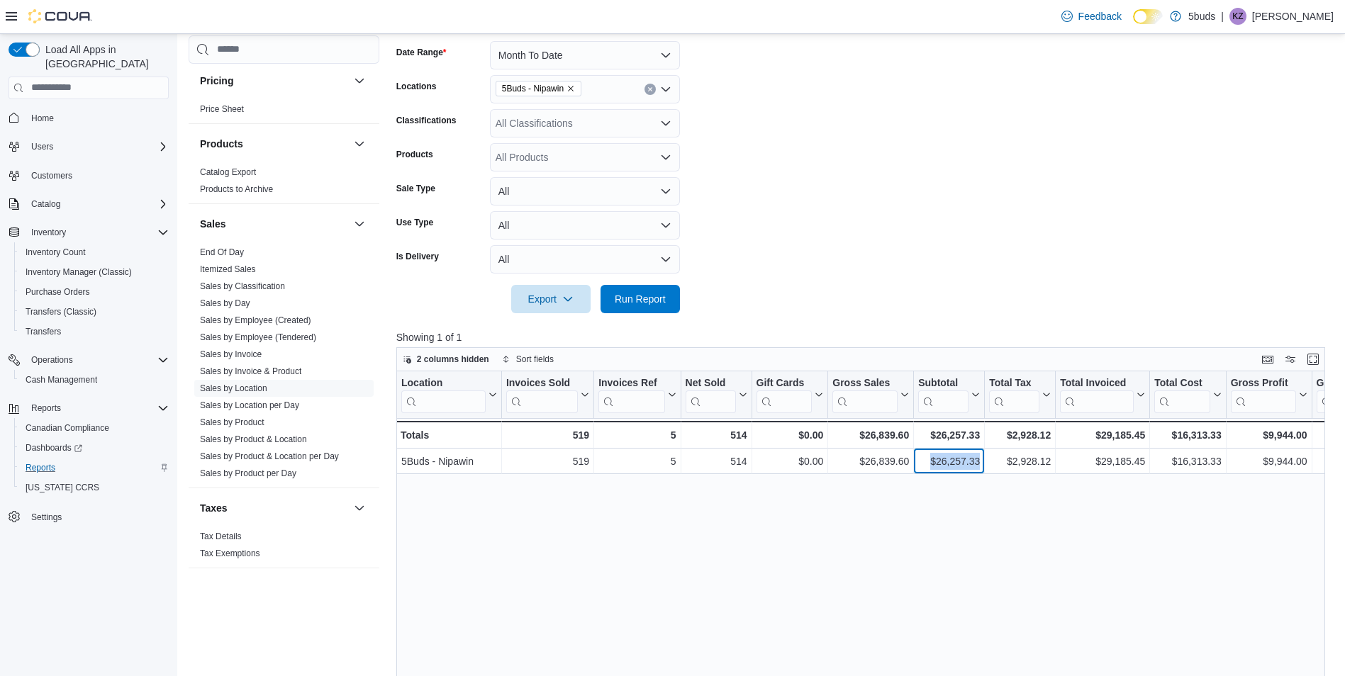
copy div "$26,257.33"
click at [1173, 543] on div "Location Click to view column header actions Invoices Sold Click to view column…" at bounding box center [865, 630] width 939 height 517
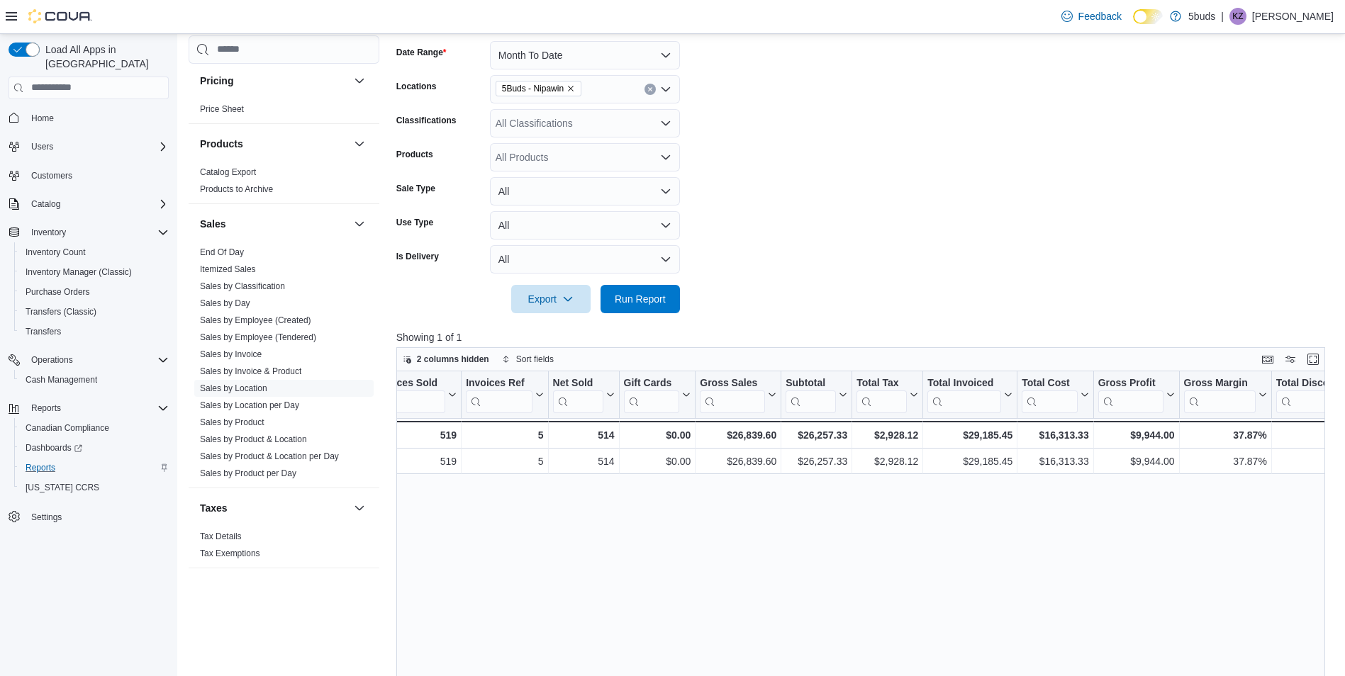
drag, startPoint x: 1098, startPoint y: 515, endPoint x: 1168, endPoint y: 505, distance: 71.7
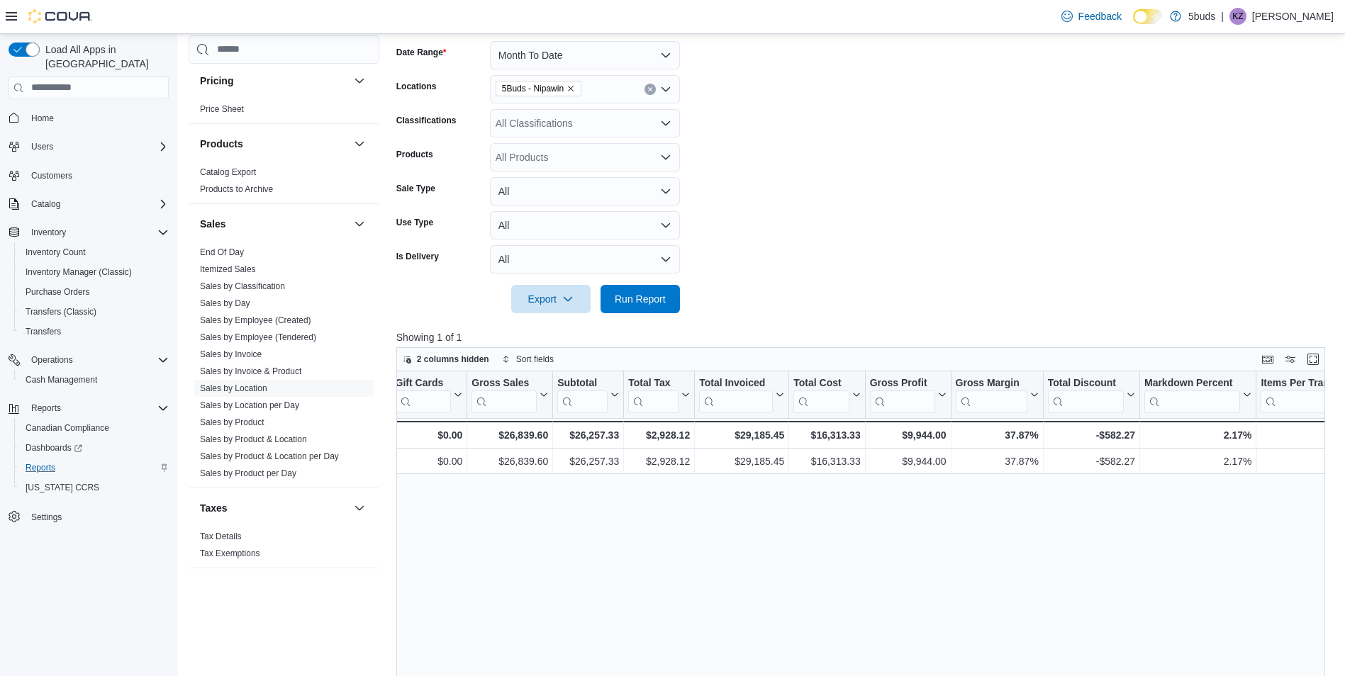
drag, startPoint x: 1085, startPoint y: 536, endPoint x: 1179, endPoint y: 527, distance: 94.7
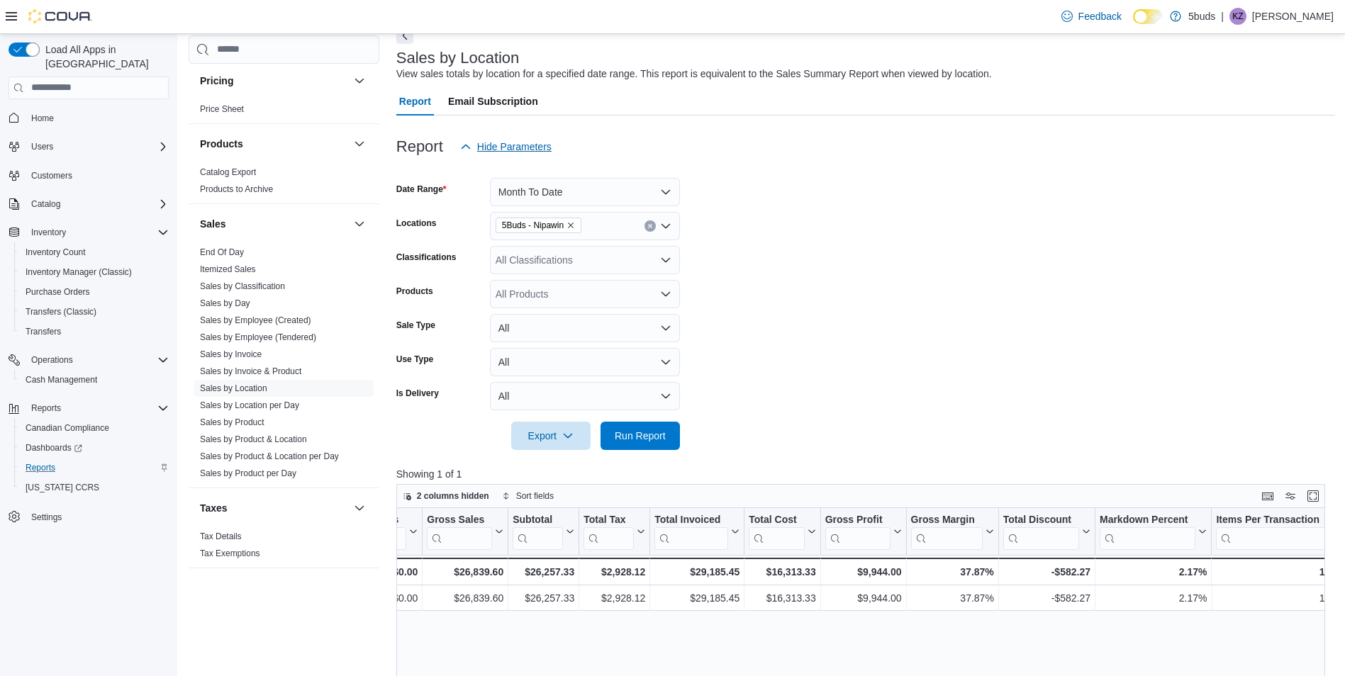
scroll to position [0, 0]
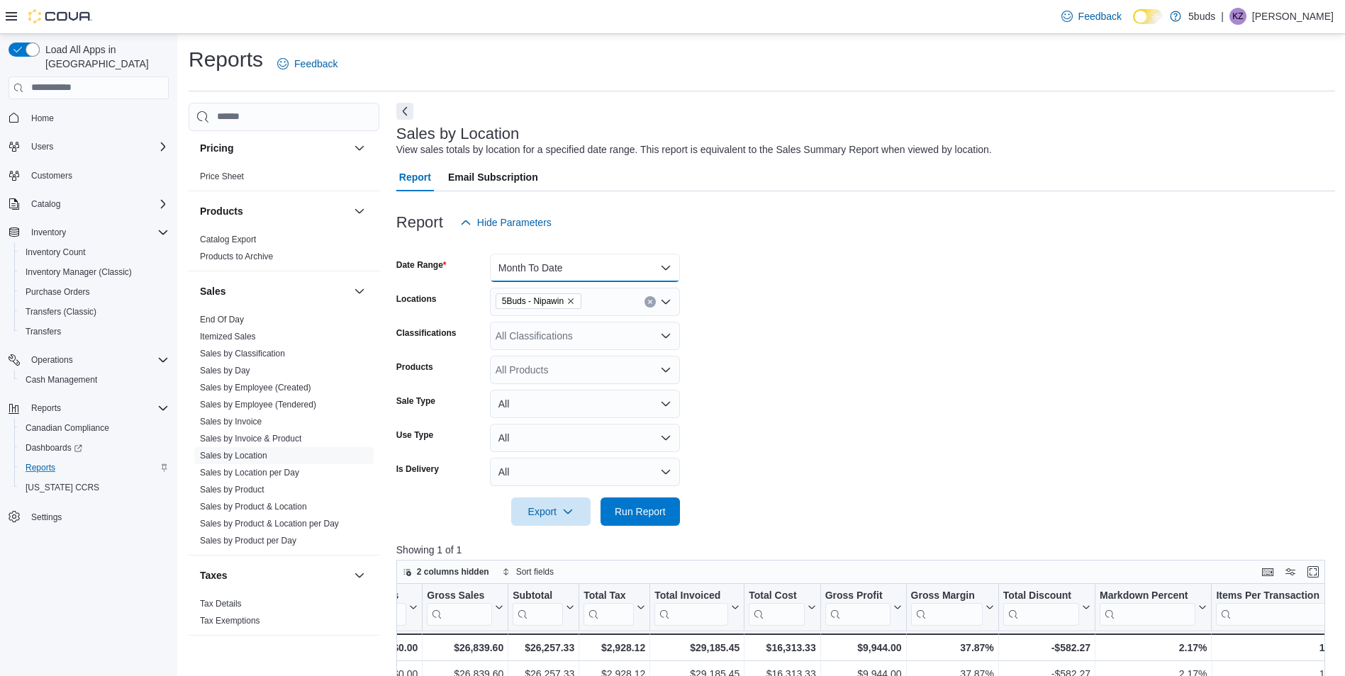
click at [566, 269] on button "Month To Date" at bounding box center [585, 268] width 190 height 28
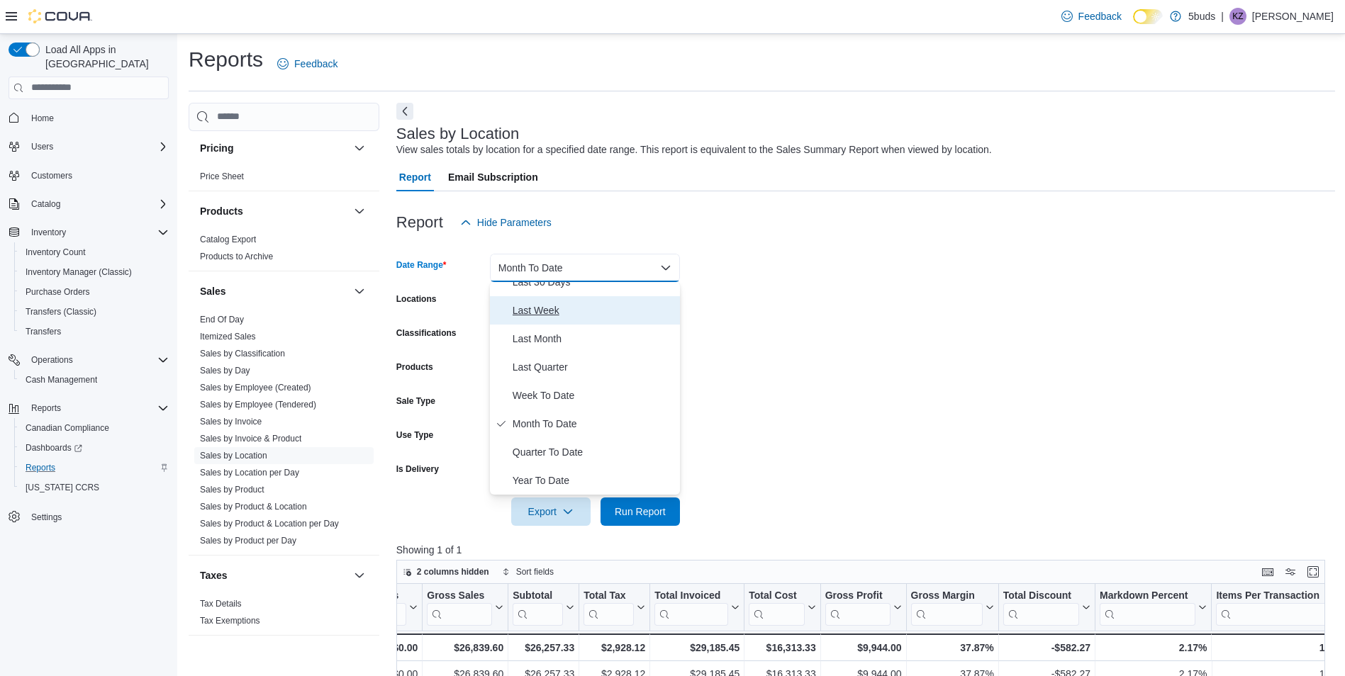
click at [549, 311] on span "Last Week" at bounding box center [594, 310] width 162 height 17
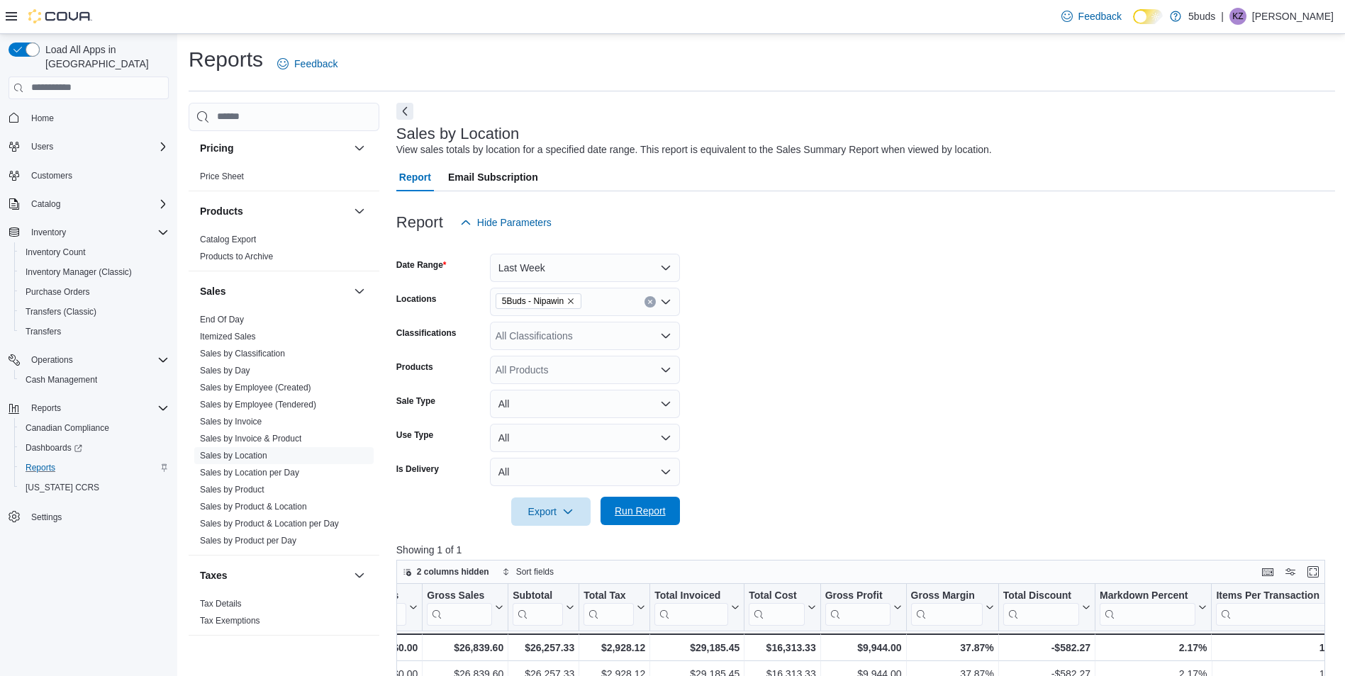
click at [653, 512] on span "Run Report" at bounding box center [640, 511] width 51 height 14
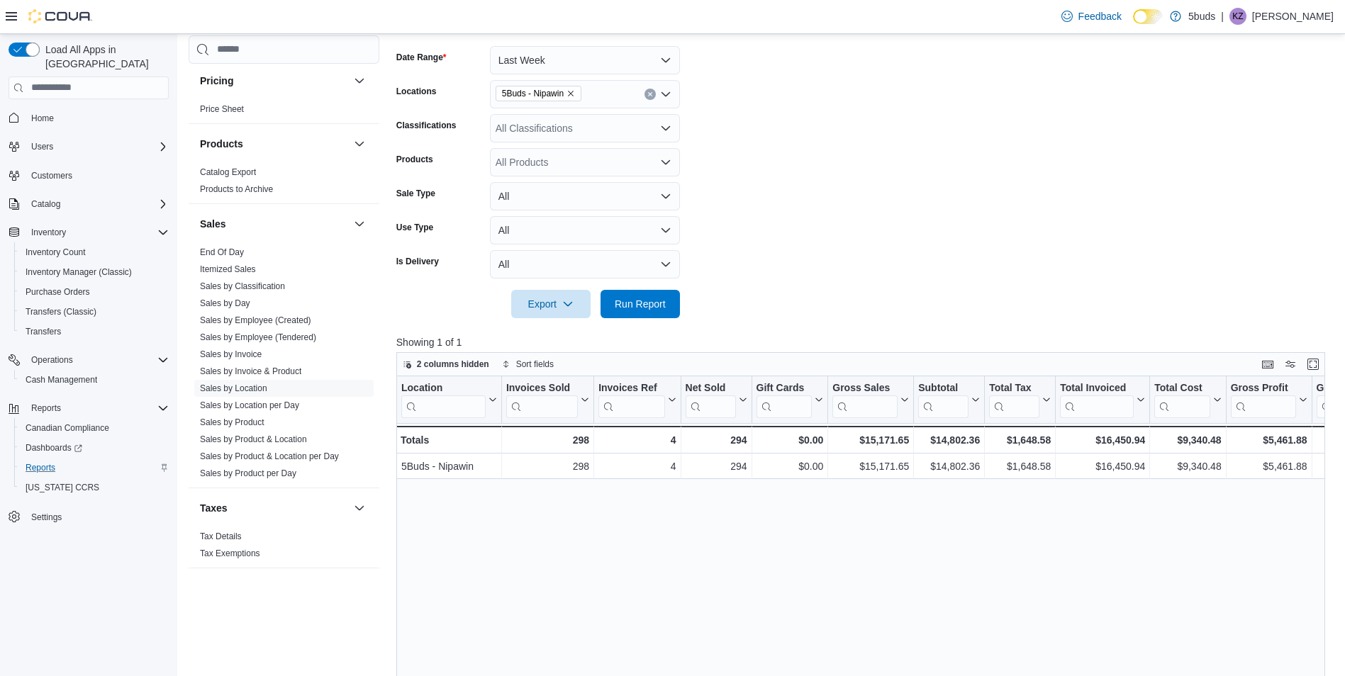
scroll to position [213, 0]
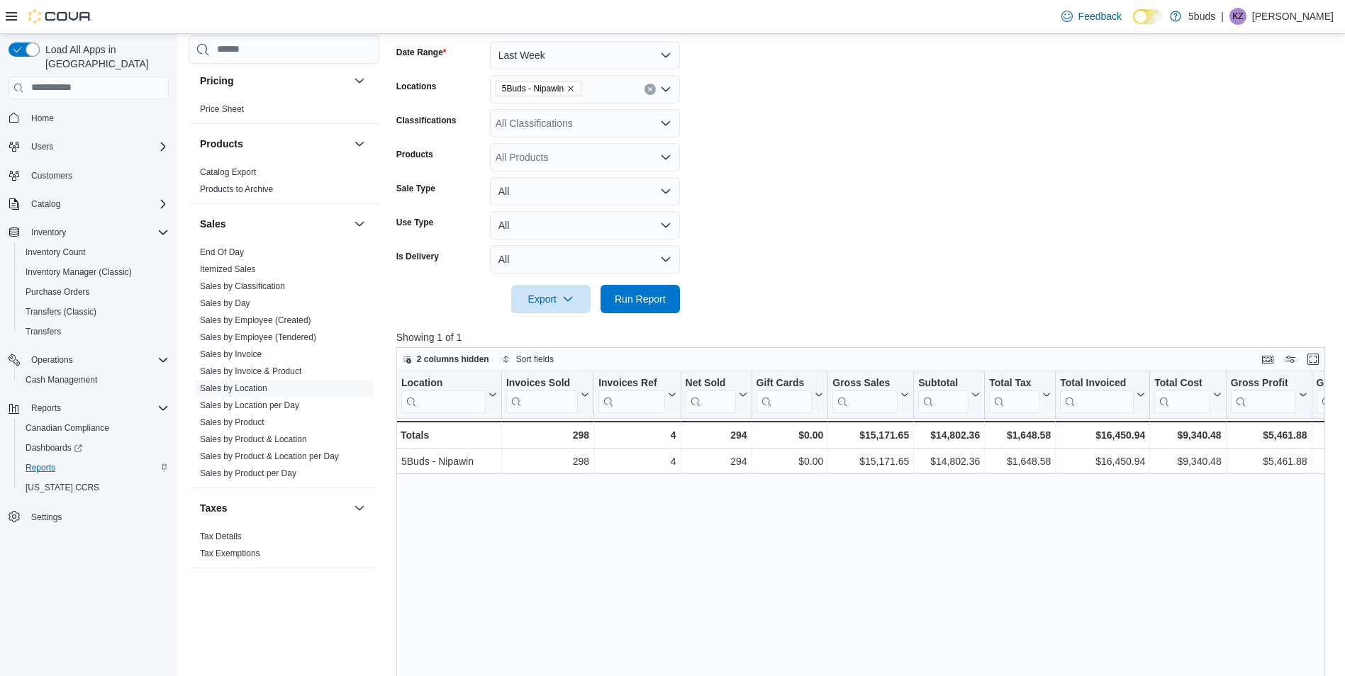
drag, startPoint x: 771, startPoint y: 543, endPoint x: 887, endPoint y: 541, distance: 115.6
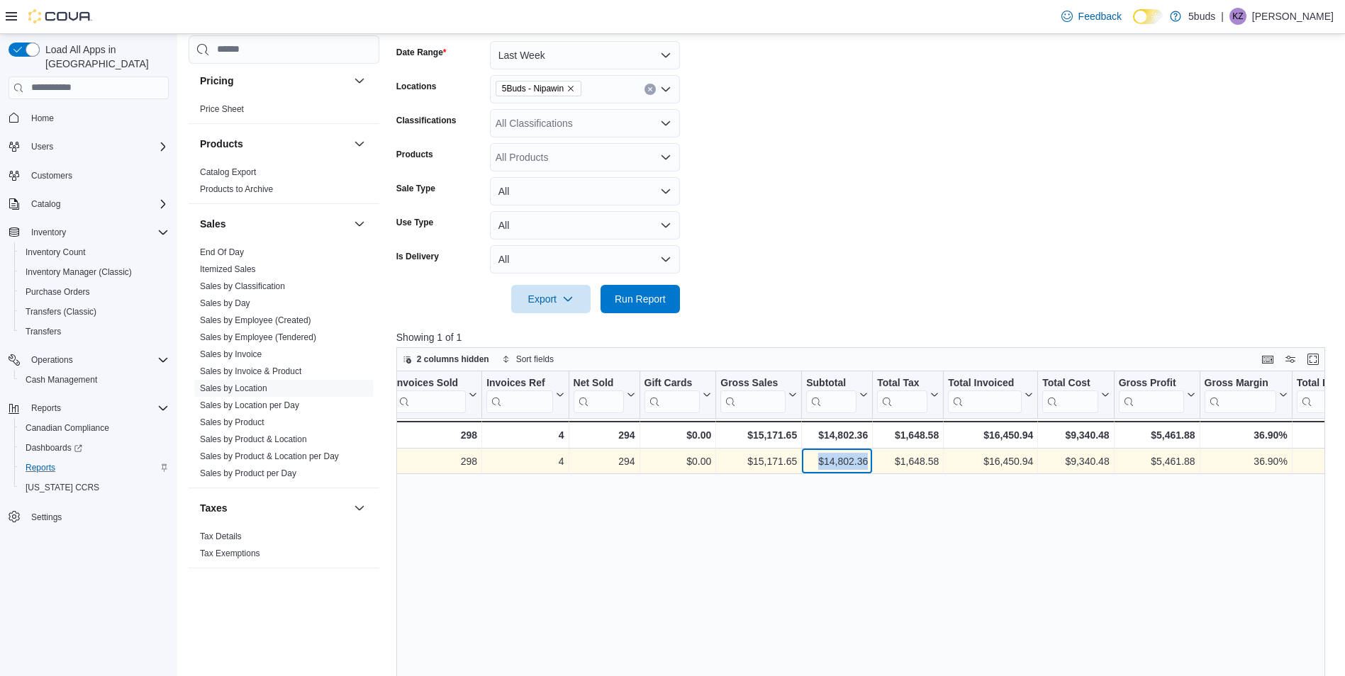
drag, startPoint x: 819, startPoint y: 454, endPoint x: 878, endPoint y: 458, distance: 59.0
click at [878, 458] on div "5Buds - Nipawin - Location, column 1, row 1 298 - Invoices Sold, column 2, row …" at bounding box center [1107, 462] width 1647 height 26
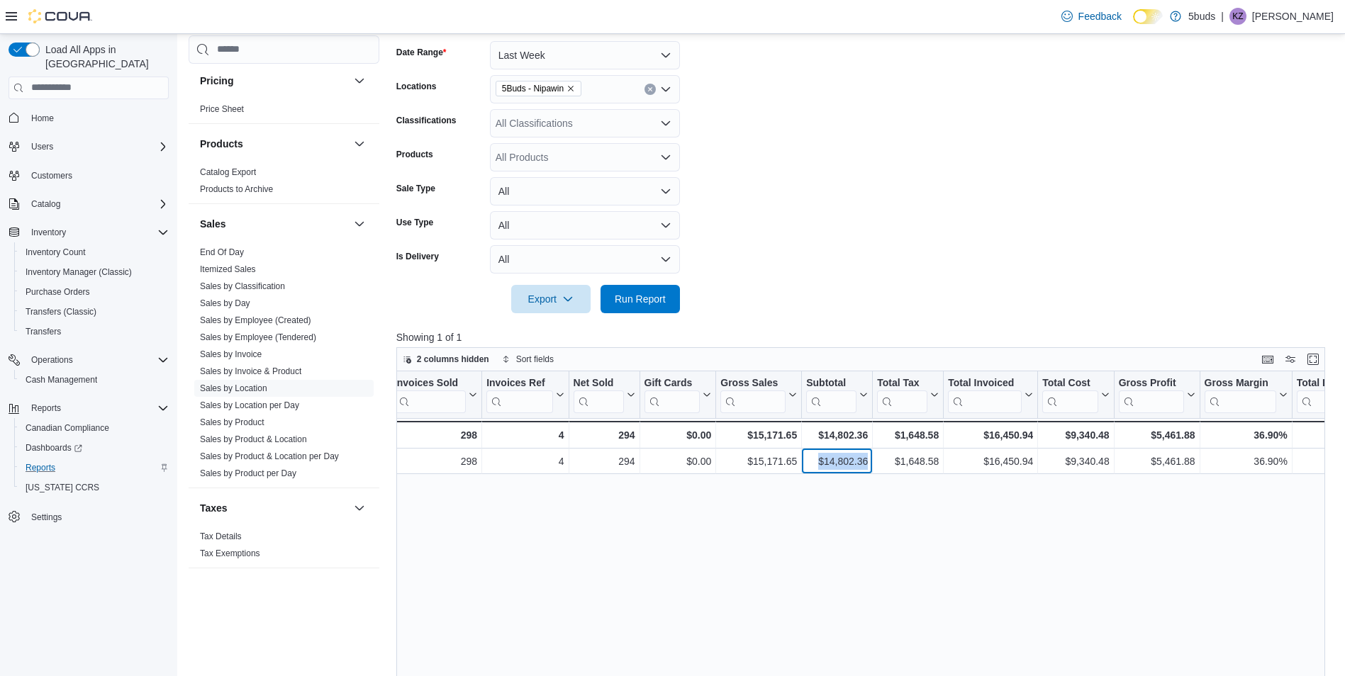
copy div "$14,802.36 - Subtotal, column 7, row 1"
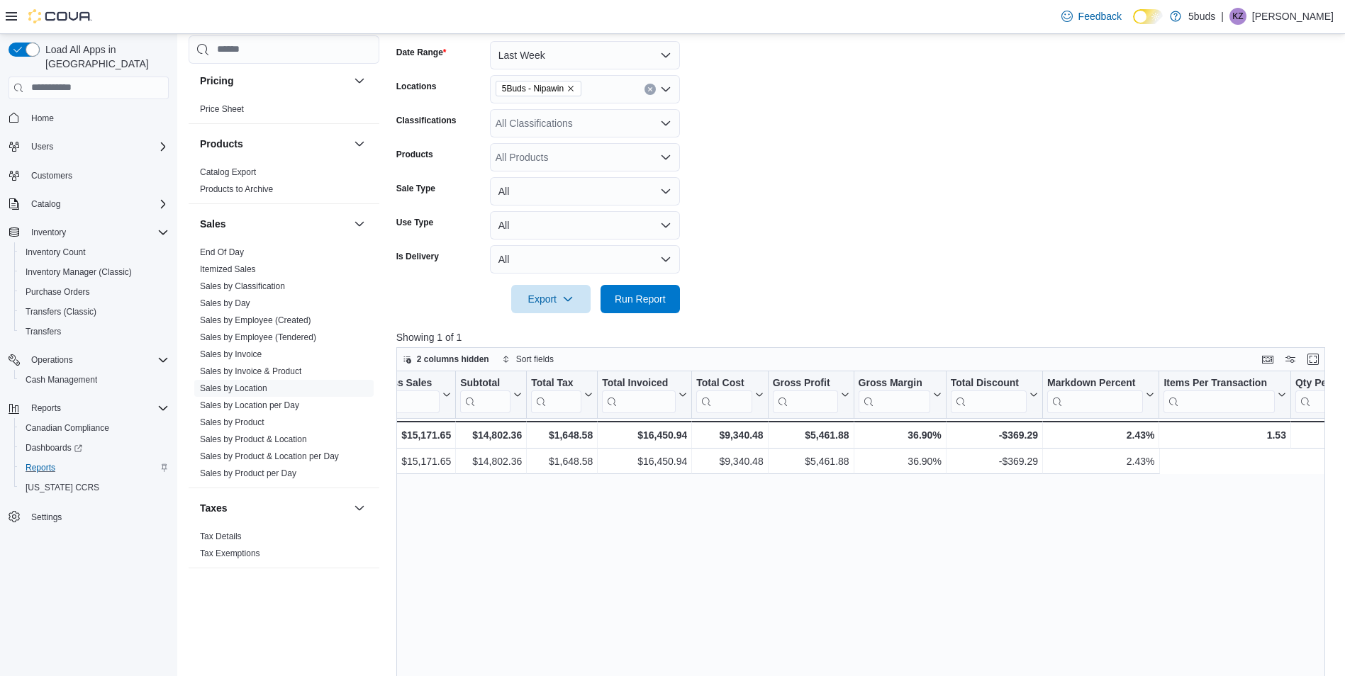
drag, startPoint x: 1062, startPoint y: 518, endPoint x: 1076, endPoint y: 515, distance: 14.5
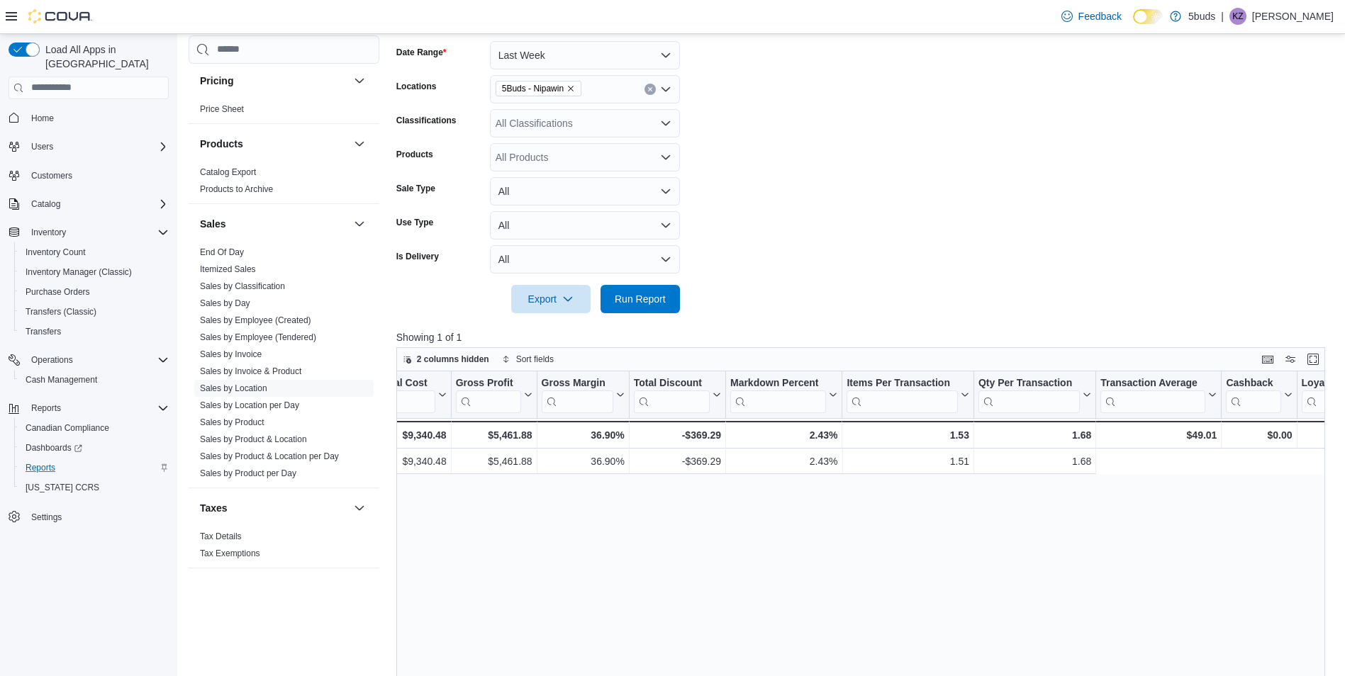
scroll to position [0, 156]
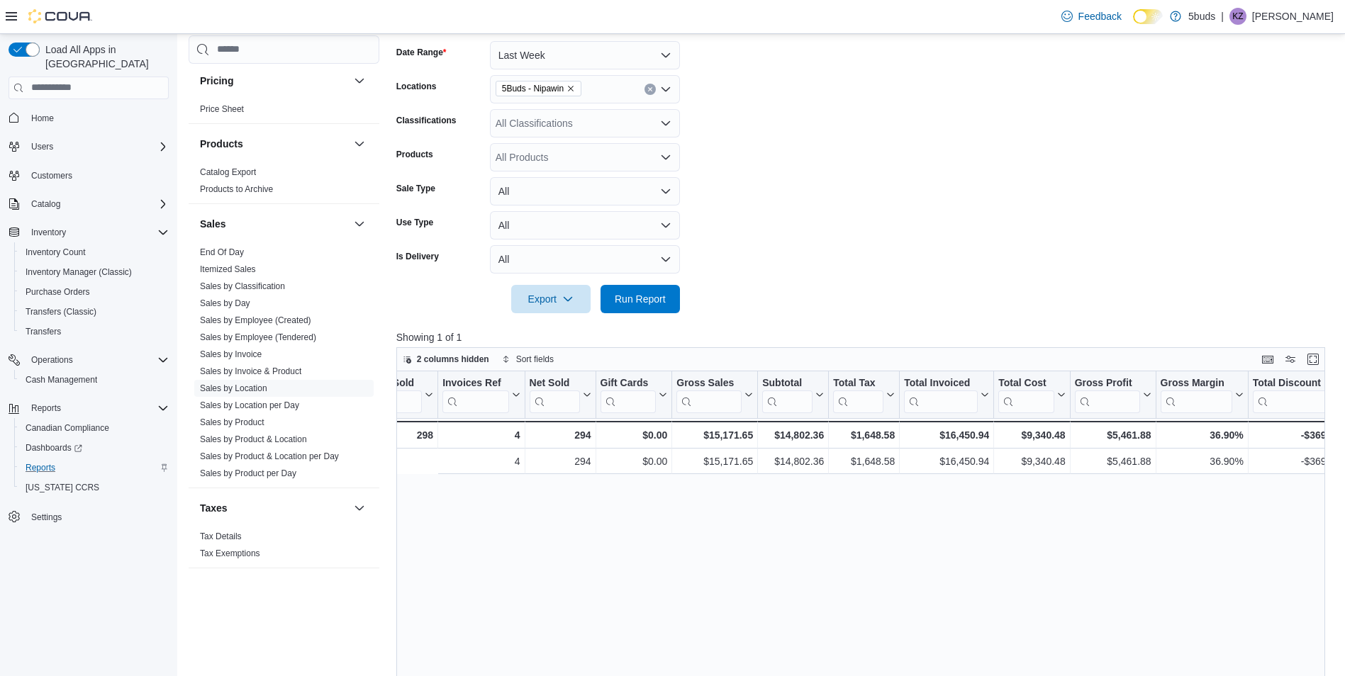
drag, startPoint x: 687, startPoint y: 532, endPoint x: 466, endPoint y: 529, distance: 221.2
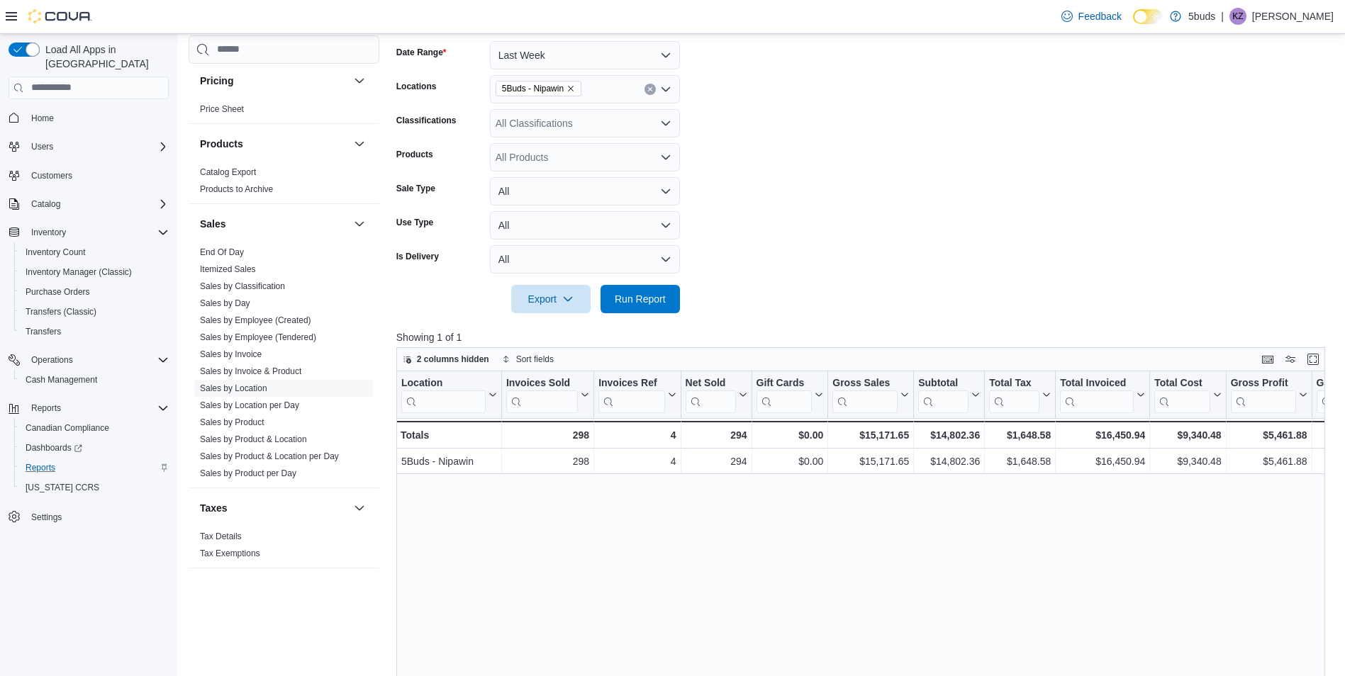
click at [542, 537] on div "Location Click to view column header actions Invoices Sold Click to view column…" at bounding box center [865, 630] width 939 height 517
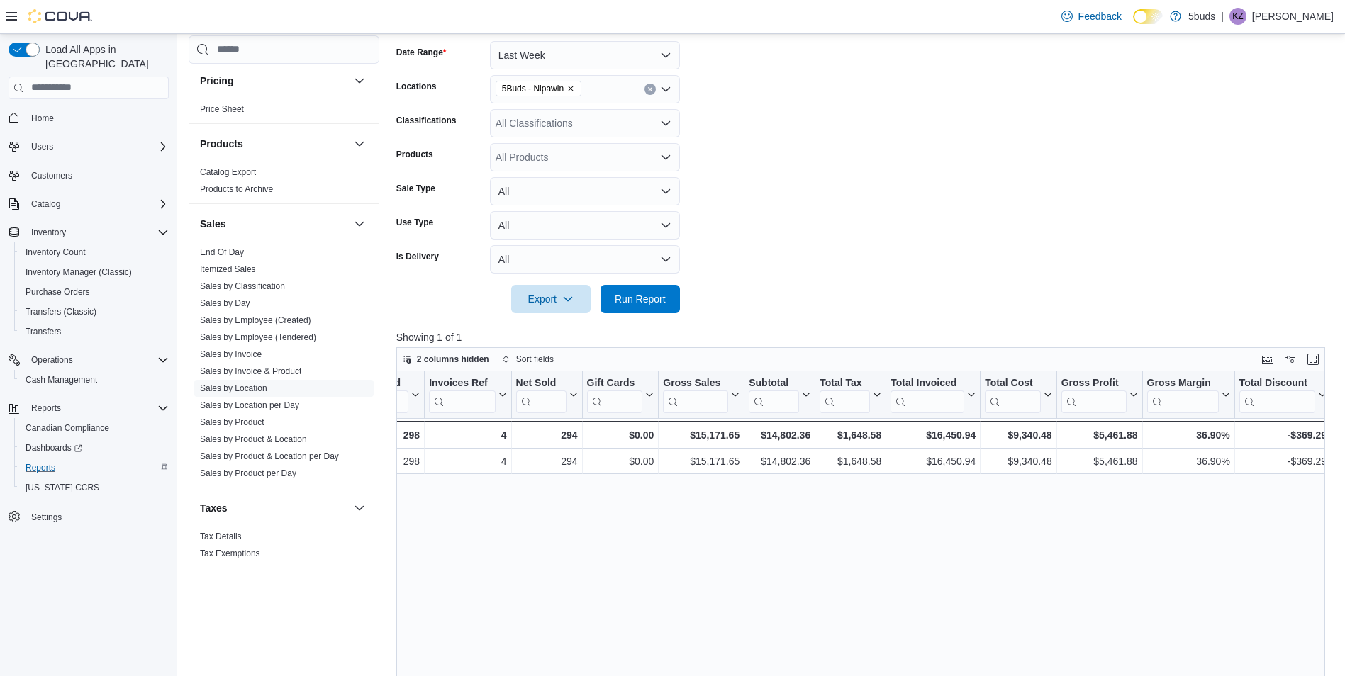
drag, startPoint x: 597, startPoint y: 524, endPoint x: 687, endPoint y: 516, distance: 90.4
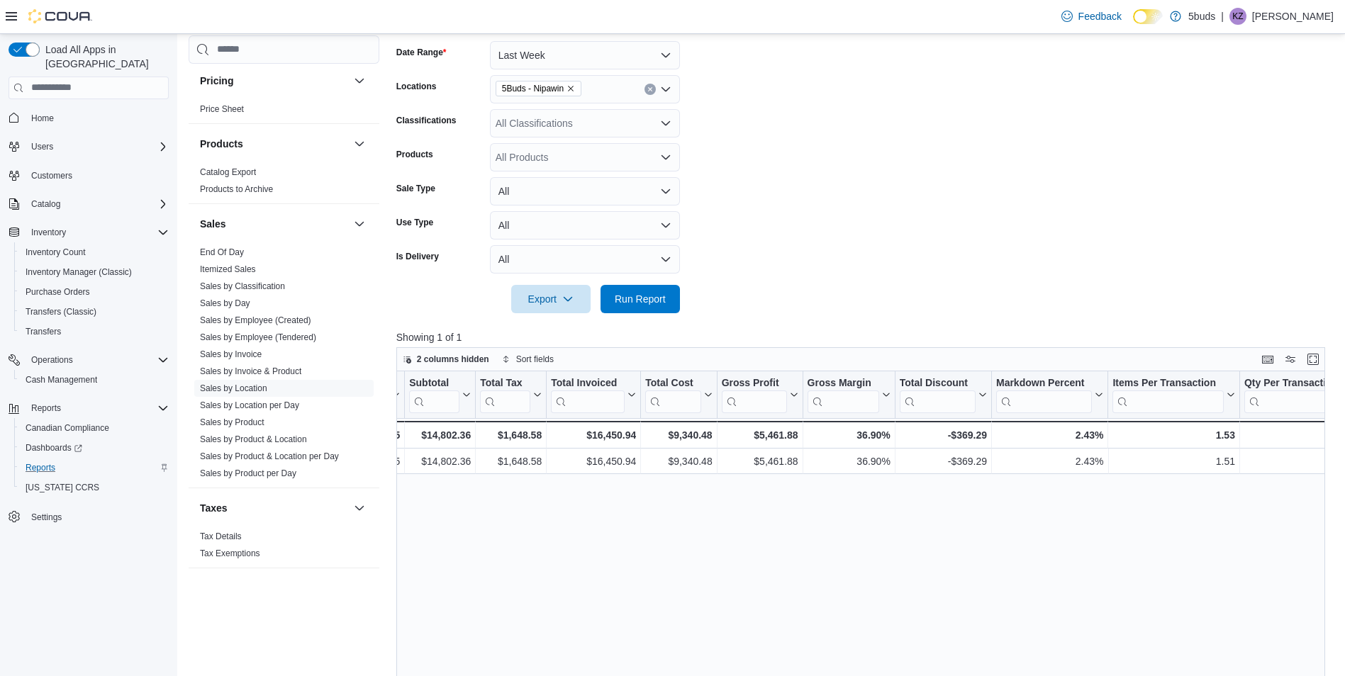
drag, startPoint x: 713, startPoint y: 515, endPoint x: 781, endPoint y: 521, distance: 69.0
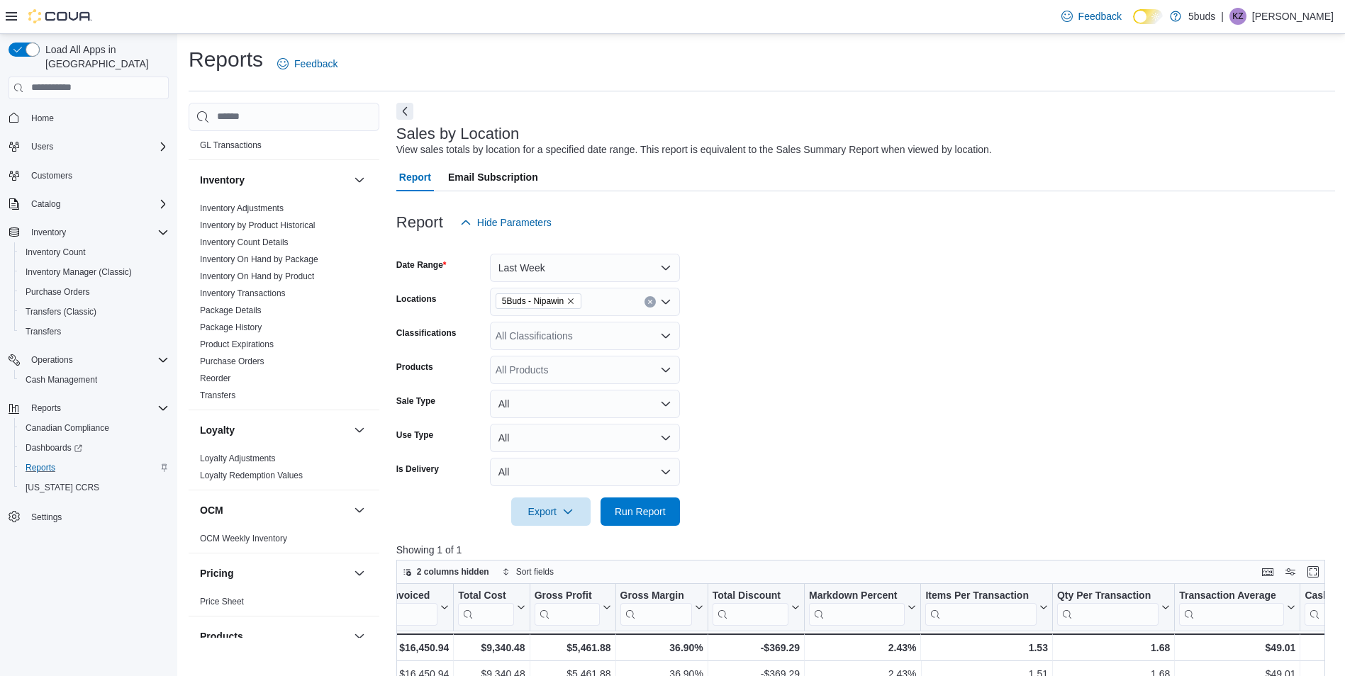
click at [84, 109] on span "Home" at bounding box center [97, 118] width 143 height 18
